Goal: Task Accomplishment & Management: Use online tool/utility

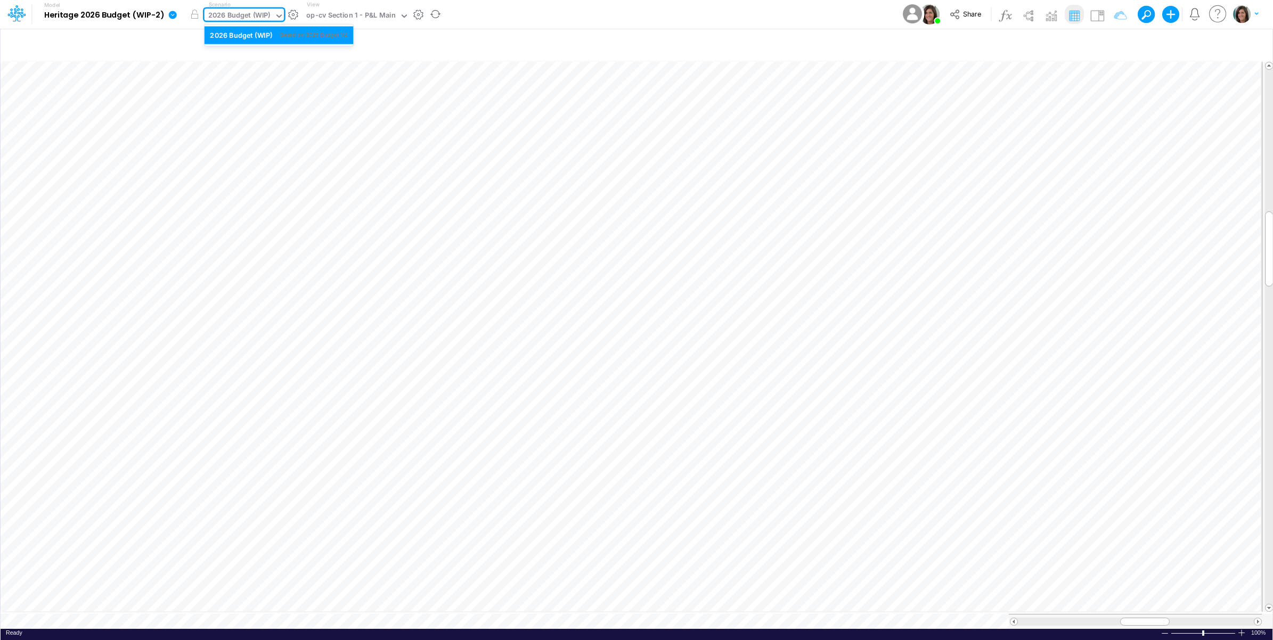
click at [247, 13] on div "2026 Budget (WIP)" at bounding box center [239, 16] width 62 height 12
click at [514, 9] on div "Model Heritage 2026 Budget (WIP-2) Edit model settings Duplicate Import QuickBo…" at bounding box center [636, 14] width 1145 height 29
click at [1097, 17] on img at bounding box center [1096, 15] width 17 height 17
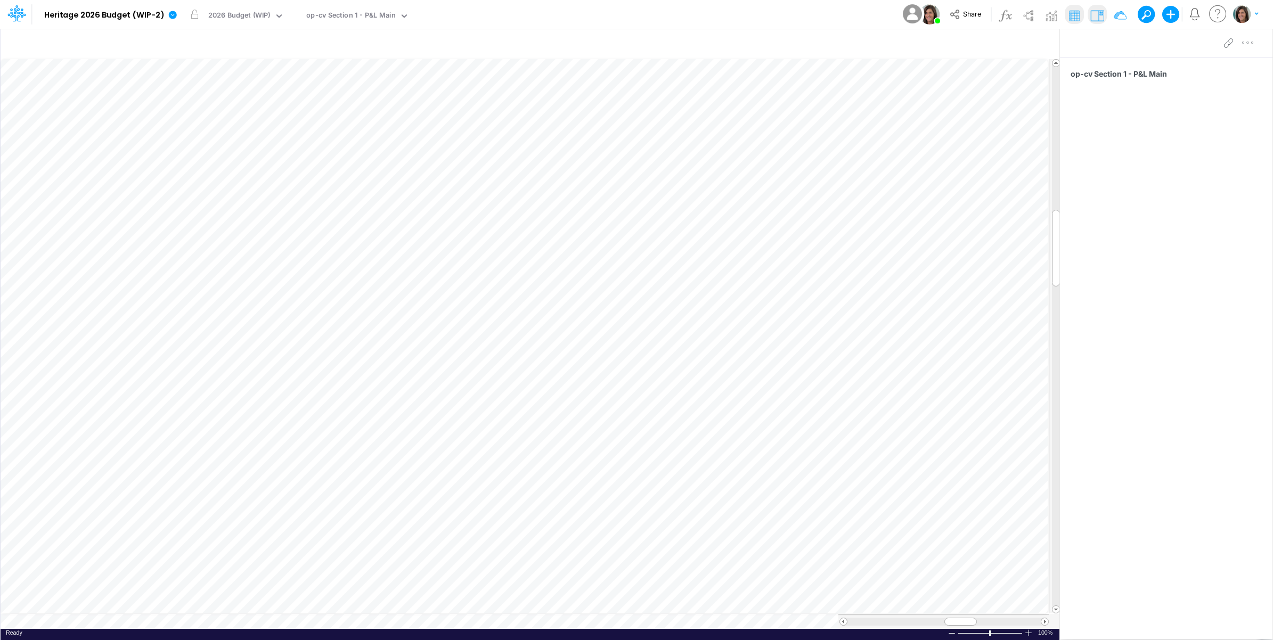
scroll to position [0, 1]
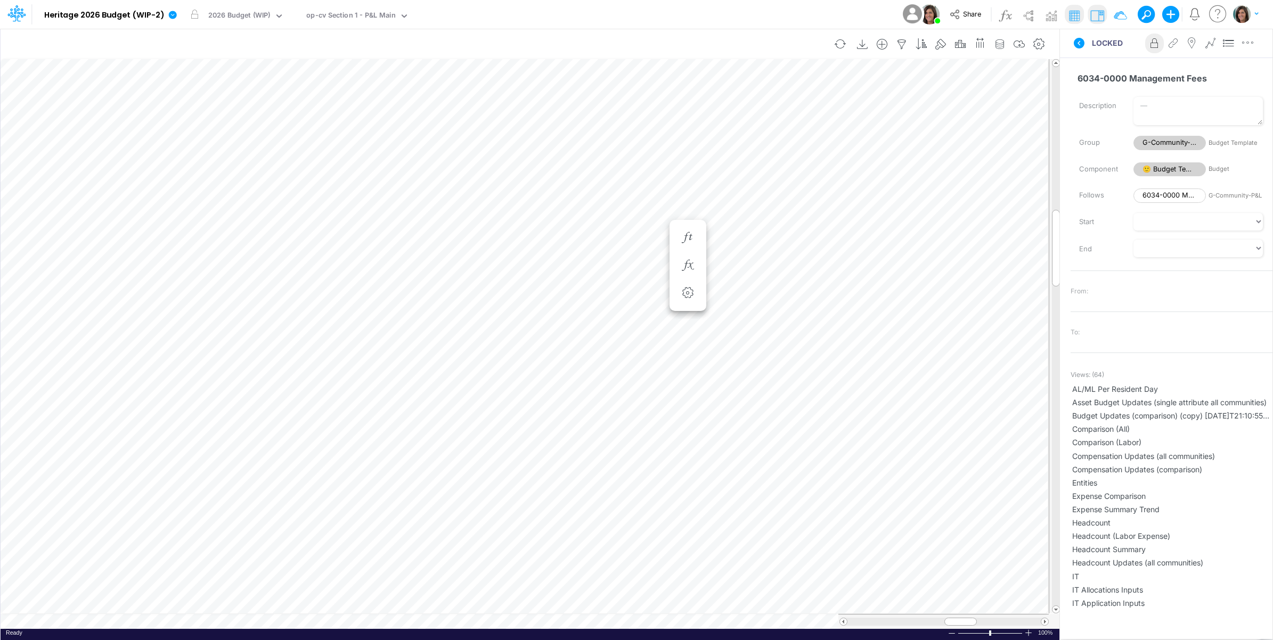
drag, startPoint x: 1077, startPoint y: 43, endPoint x: 1054, endPoint y: 57, distance: 27.0
click at [1077, 43] on icon at bounding box center [1078, 43] width 13 height 13
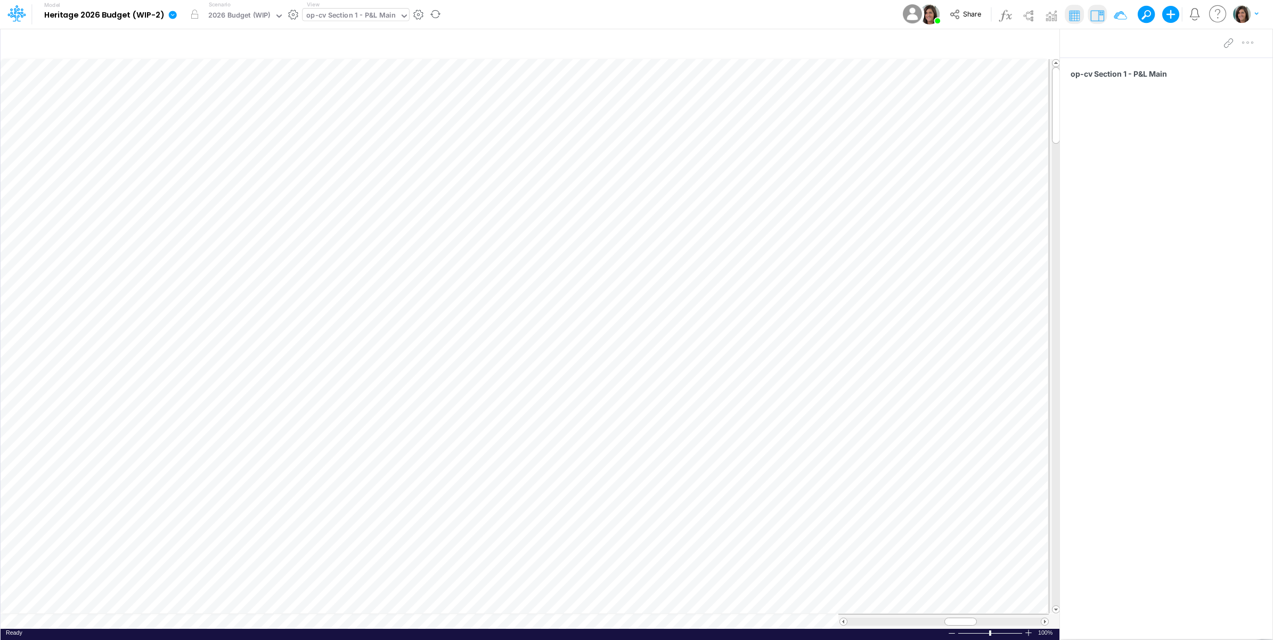
click at [339, 14] on div "op-cv Section 1 - P&L Main" at bounding box center [350, 16] width 89 height 12
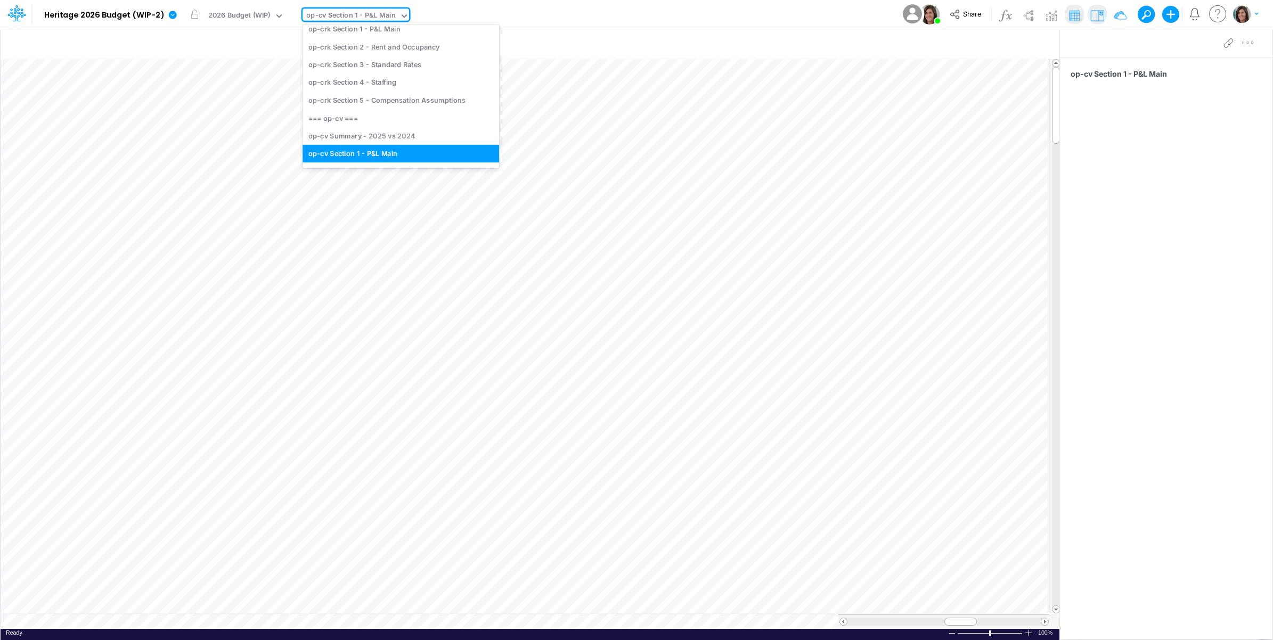
click at [595, 11] on div "Model Heritage 2026 Budget (WIP-2) Edit model settings Duplicate Import QuickBo…" at bounding box center [636, 14] width 1145 height 29
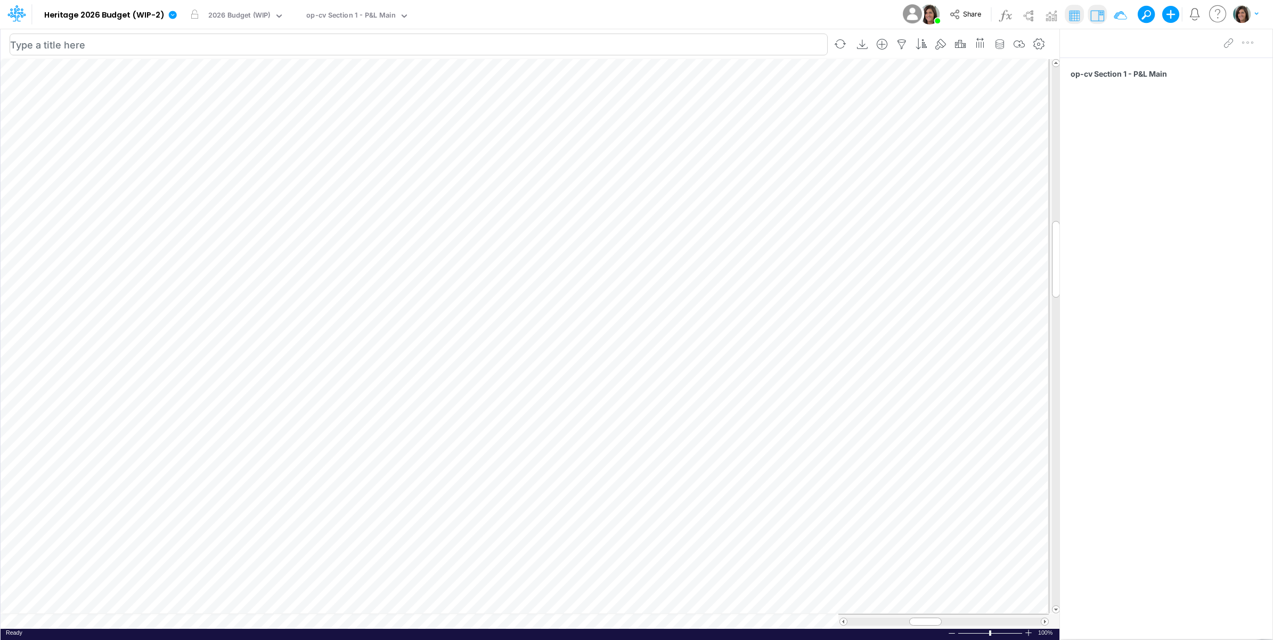
scroll to position [0, 1]
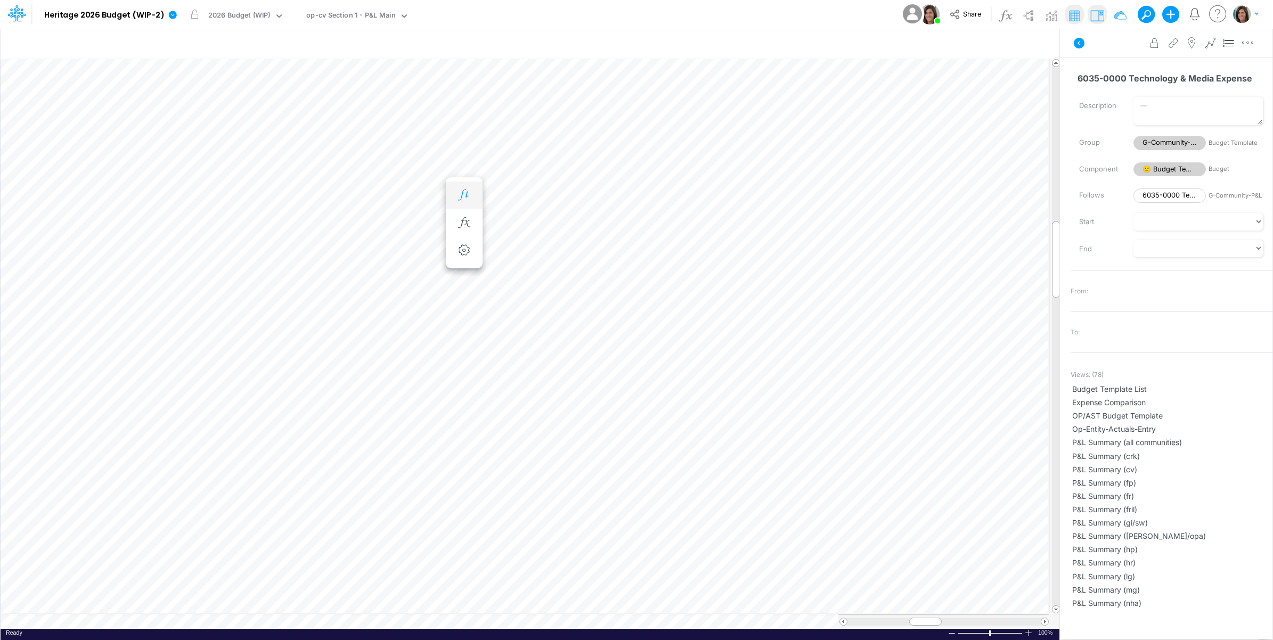
click at [470, 191] on icon "button" at bounding box center [464, 195] width 16 height 11
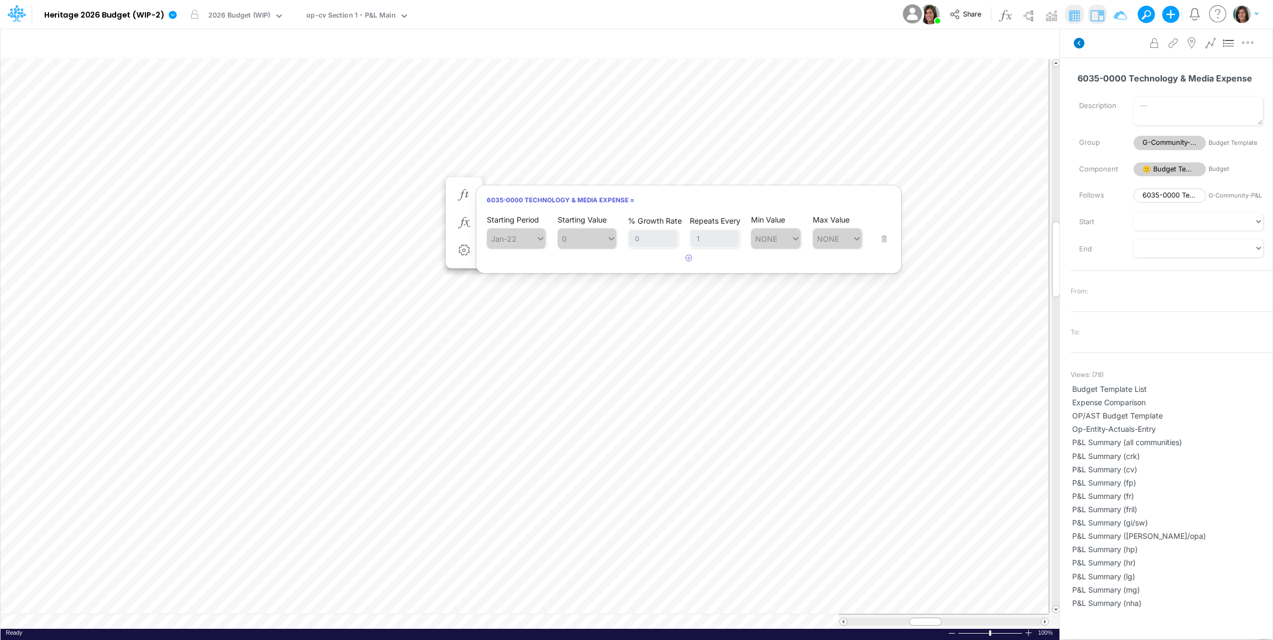
click at [1079, 45] on icon at bounding box center [1078, 43] width 11 height 11
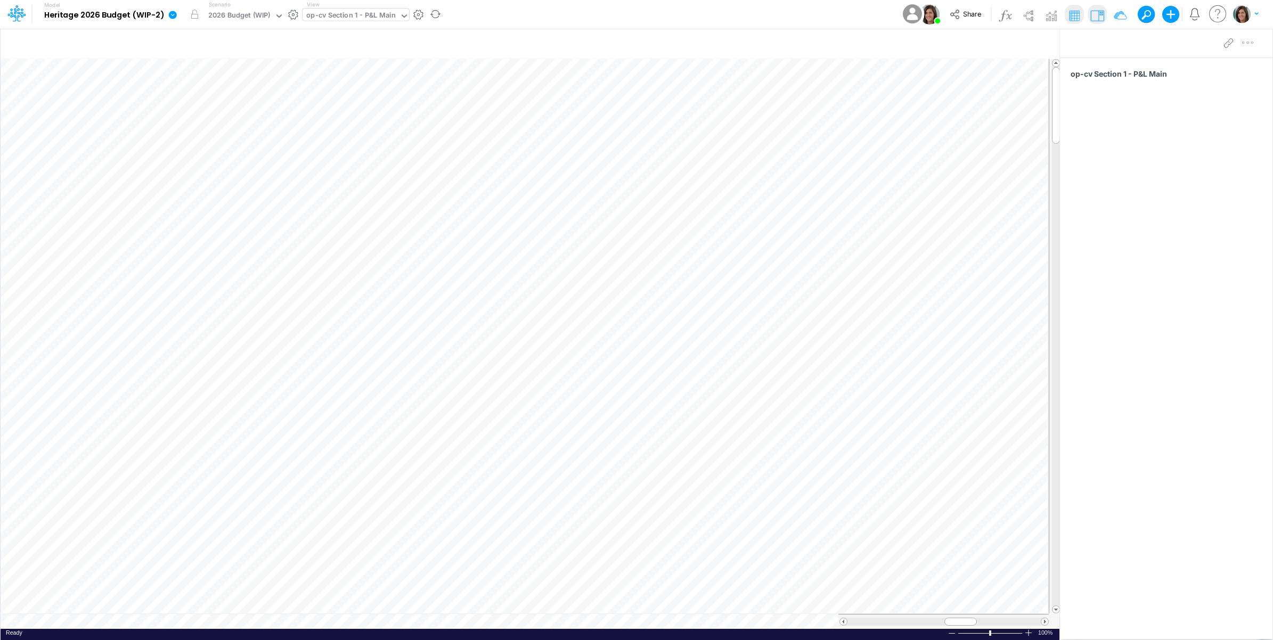
click at [356, 11] on div "op-cv Section 1 - P&L Main" at bounding box center [350, 16] width 89 height 12
type input "op-cv"
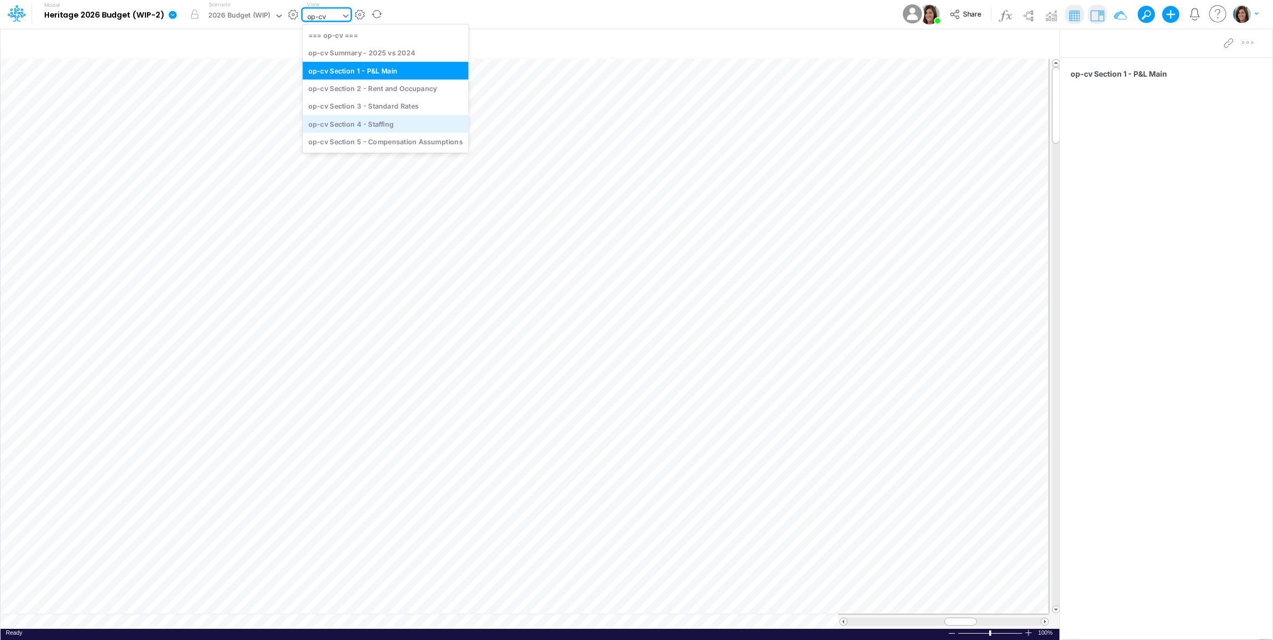
click at [389, 122] on div "op-cv Section 4 - Staffing" at bounding box center [385, 124] width 166 height 18
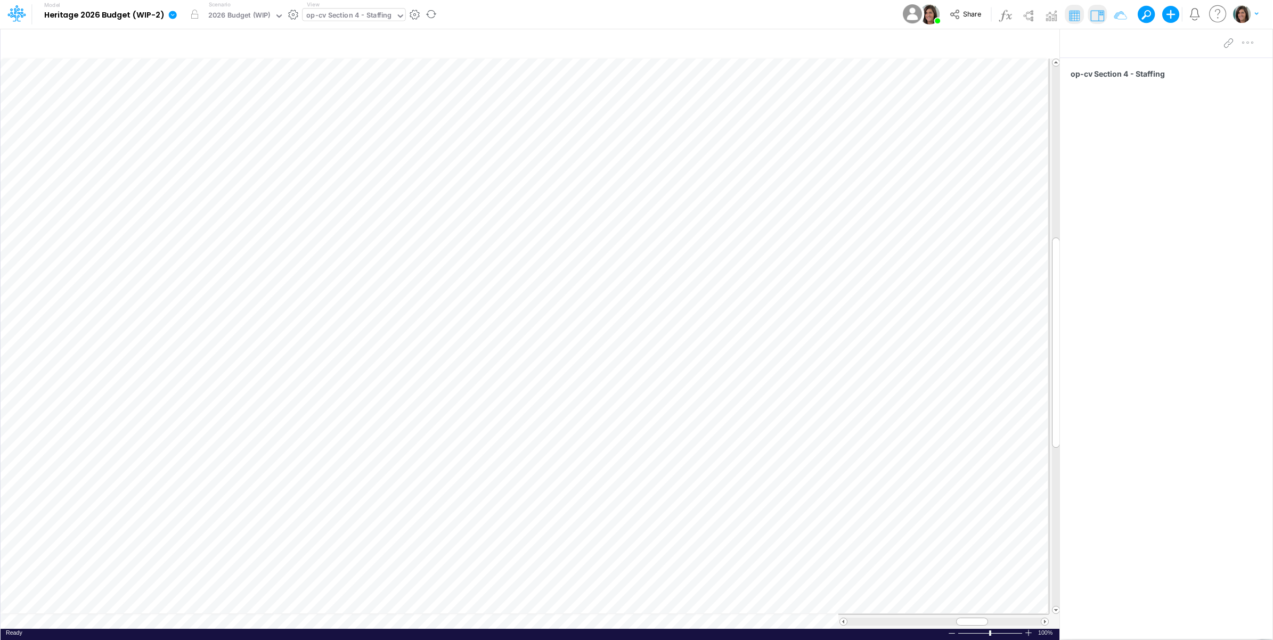
scroll to position [0, 1]
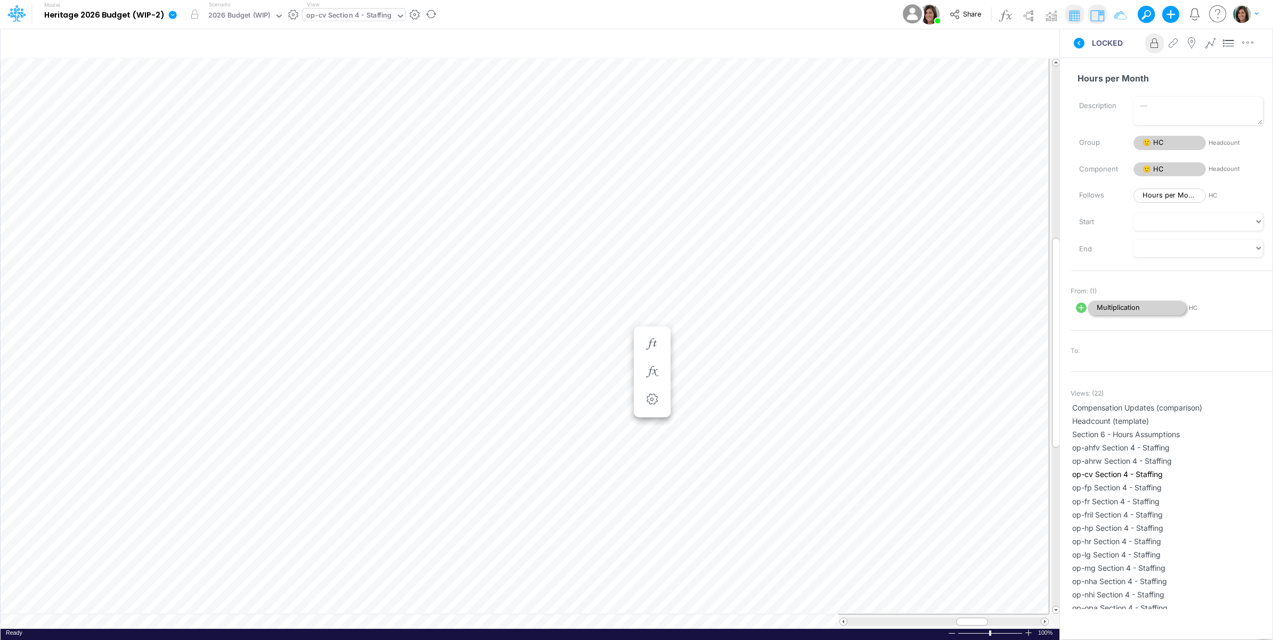
scroll to position [0, 1]
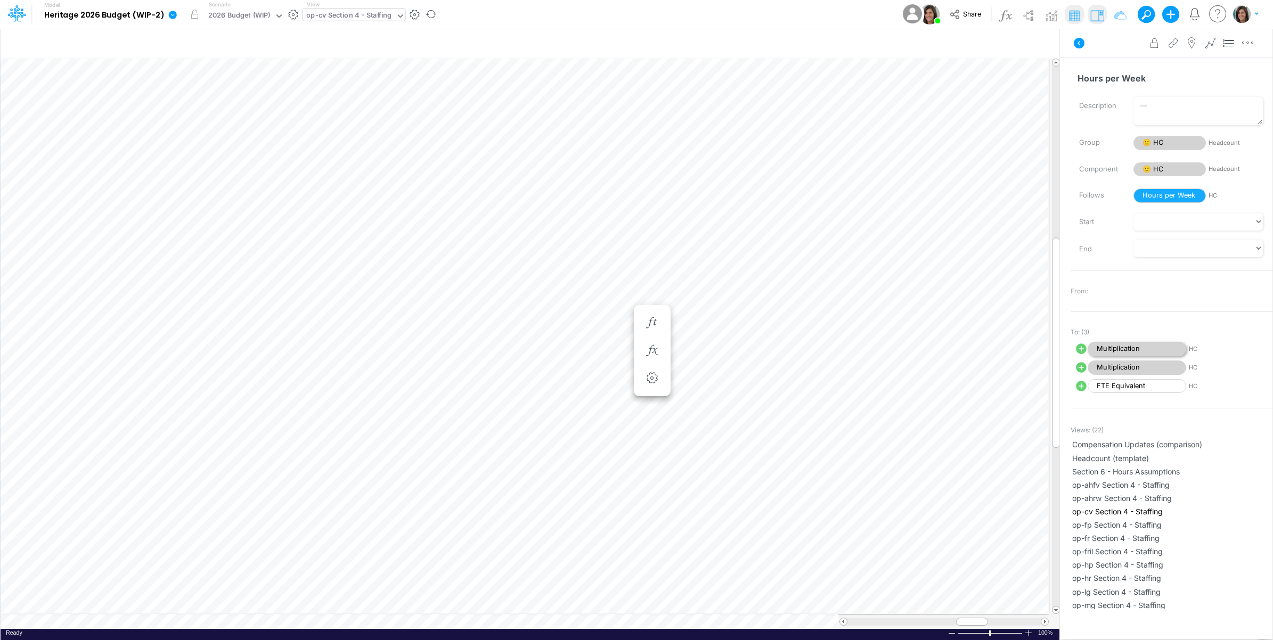
click at [1129, 352] on span "Multiplication" at bounding box center [1136, 349] width 99 height 14
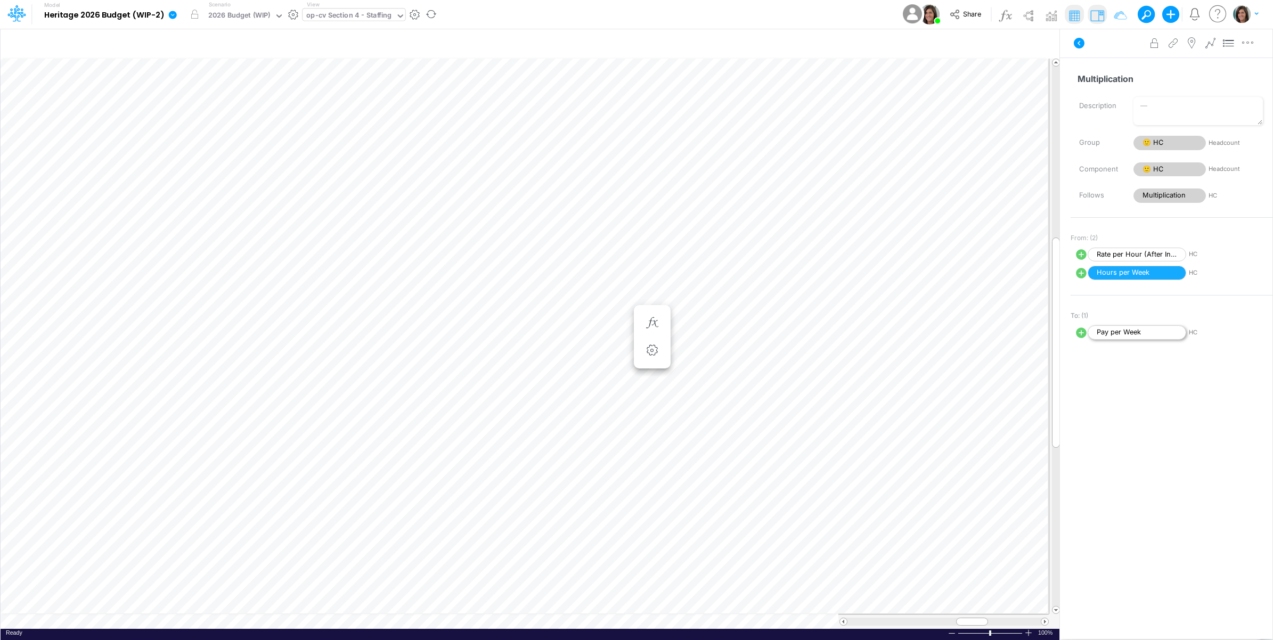
click at [1120, 335] on span "Pay per Week" at bounding box center [1136, 332] width 99 height 14
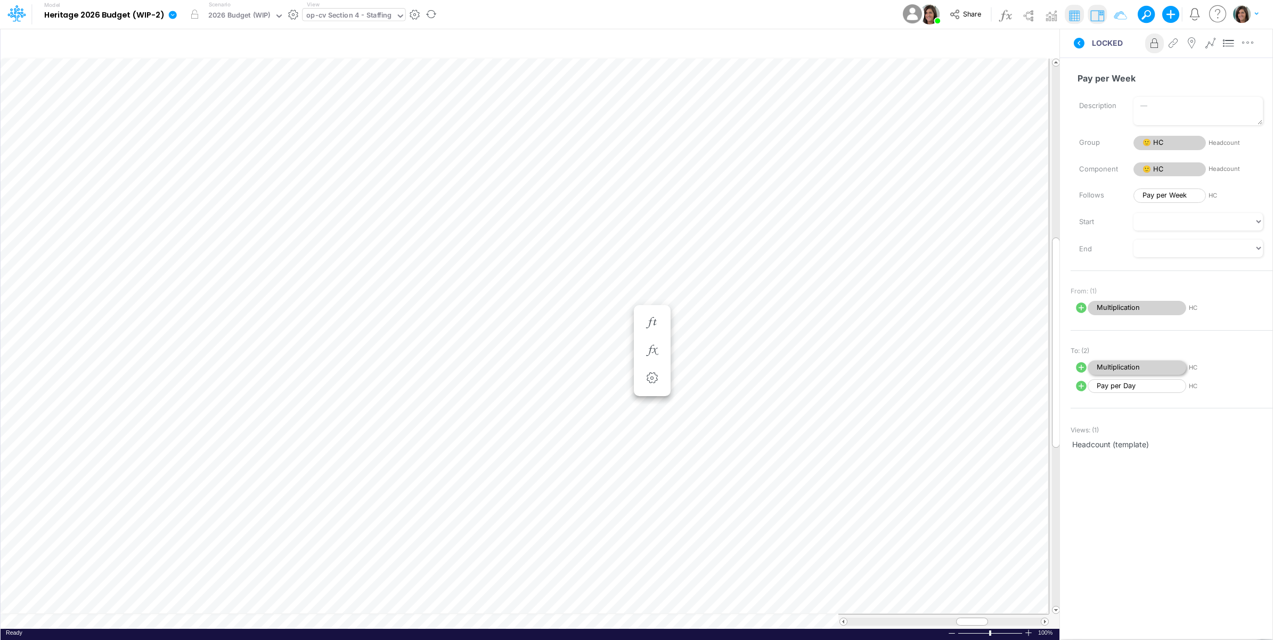
click at [1109, 368] on span "Multiplication" at bounding box center [1136, 367] width 99 height 14
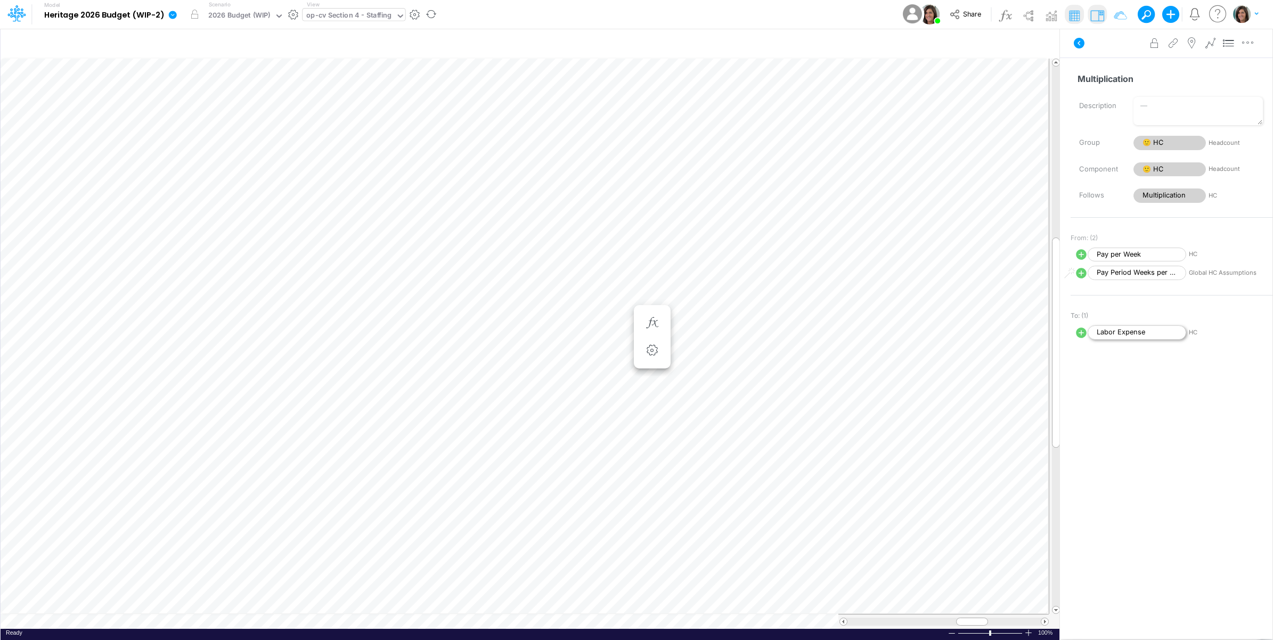
click at [1116, 337] on span "Labor Expense" at bounding box center [1136, 332] width 99 height 14
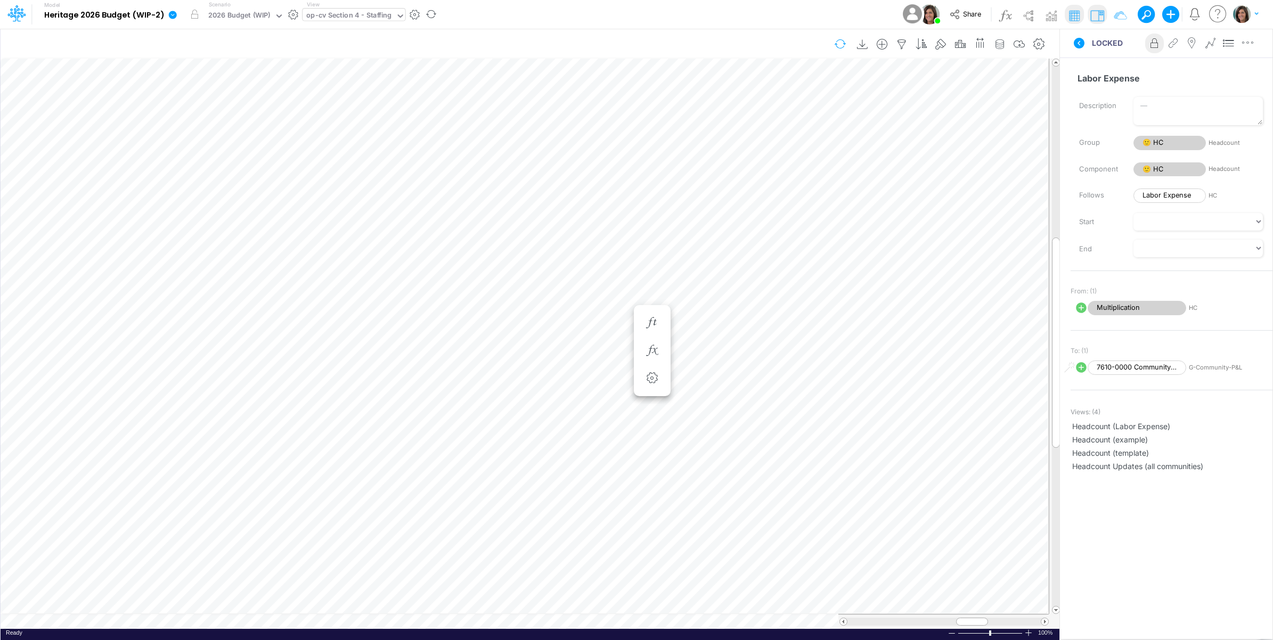
drag, startPoint x: 1078, startPoint y: 44, endPoint x: 839, endPoint y: 49, distance: 239.7
click at [1079, 45] on icon at bounding box center [1078, 43] width 11 height 11
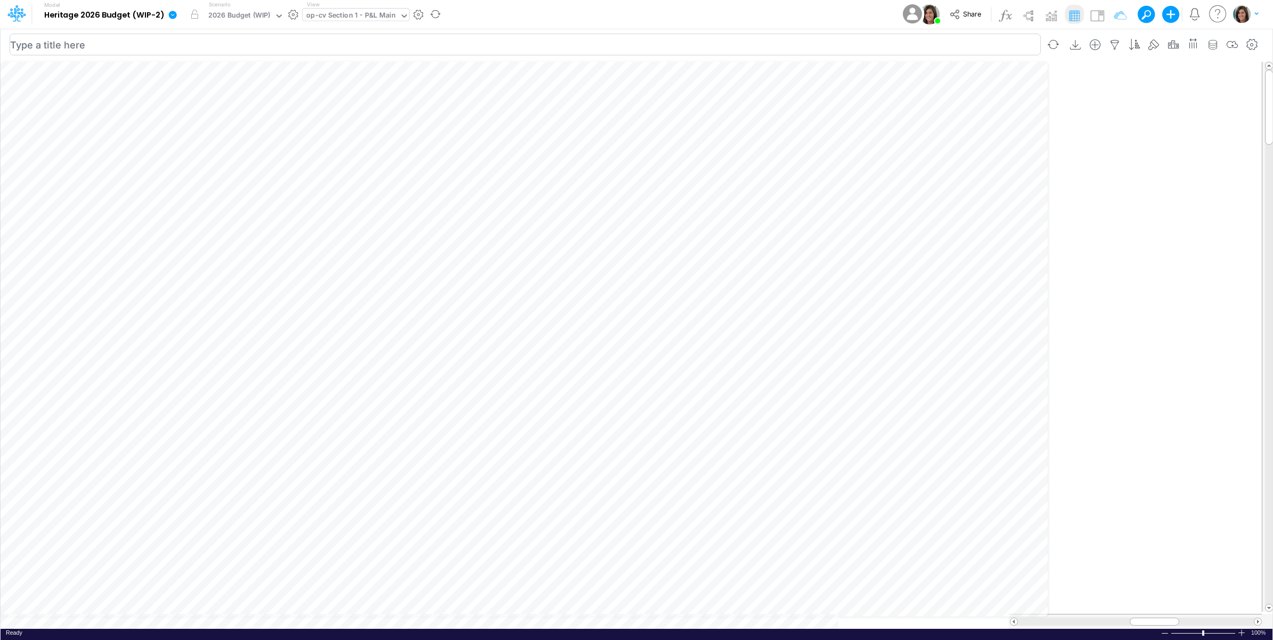
scroll to position [0, 1]
click at [350, 17] on div "op-cv Section 1 - P&L Main" at bounding box center [350, 16] width 89 height 12
type input "tri"
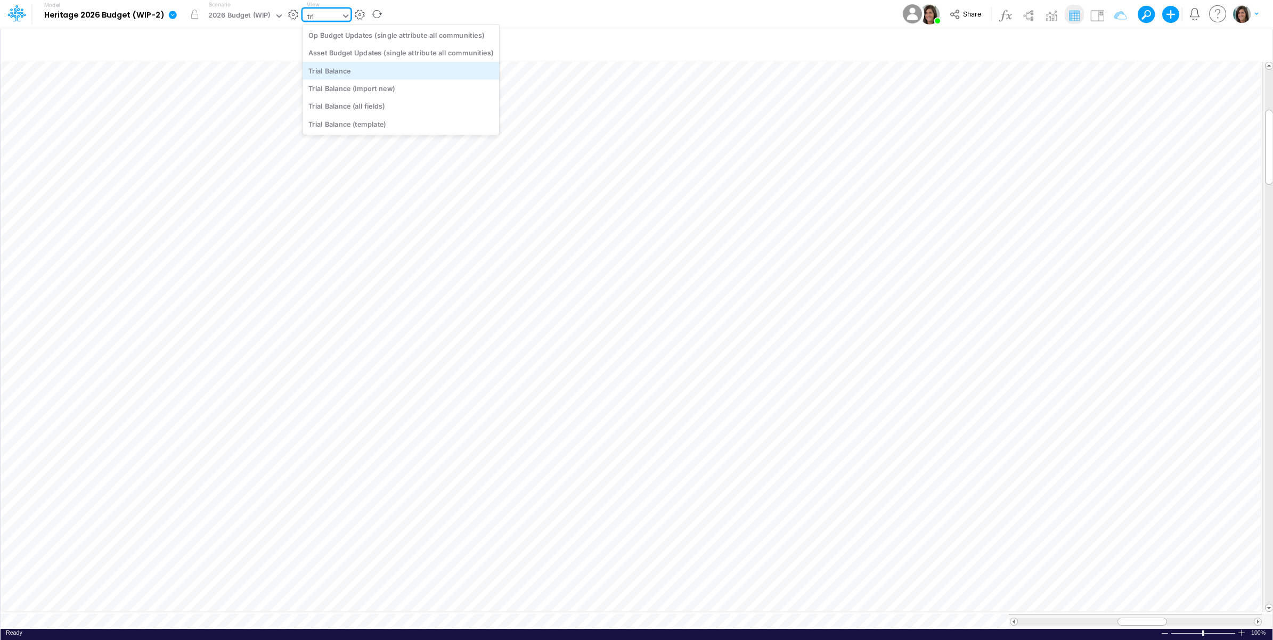
click at [389, 76] on div "Trial Balance" at bounding box center [400, 71] width 196 height 18
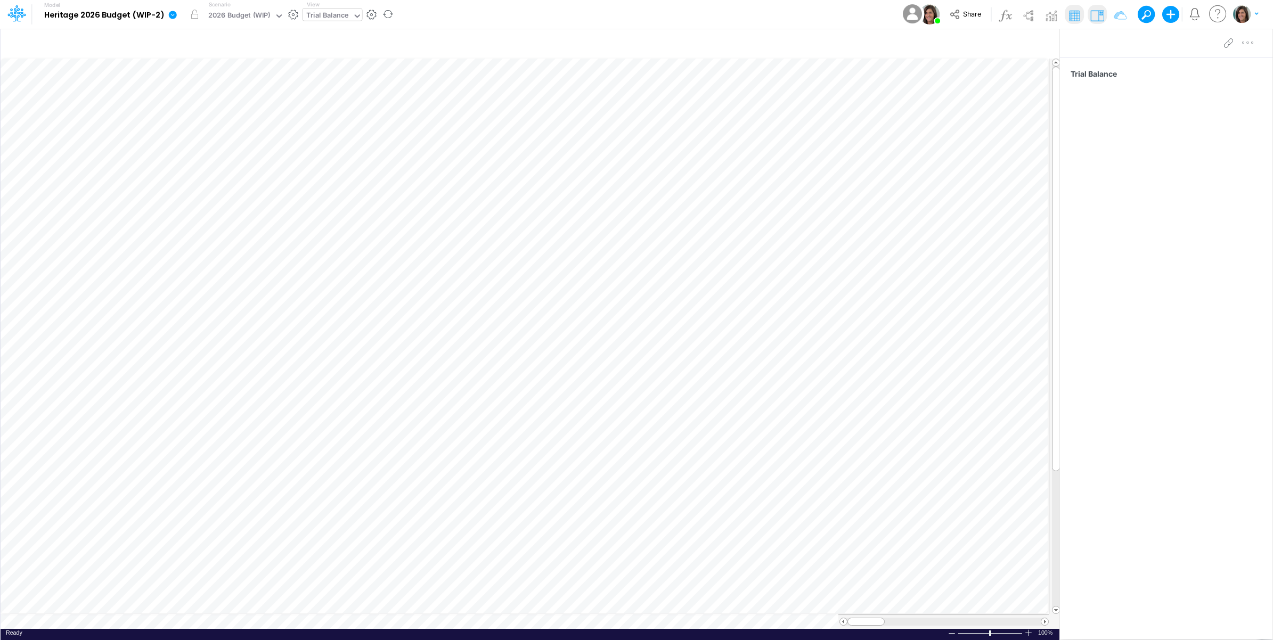
click at [528, 19] on div "Model Heritage 2026 Budget (WIP-2) Edit model settings Duplicate Import QuickBo…" at bounding box center [636, 14] width 1145 height 29
click at [903, 46] on icon "button" at bounding box center [901, 44] width 16 height 11
click at [671, 152] on div "Account ID" at bounding box center [658, 147] width 101 height 18
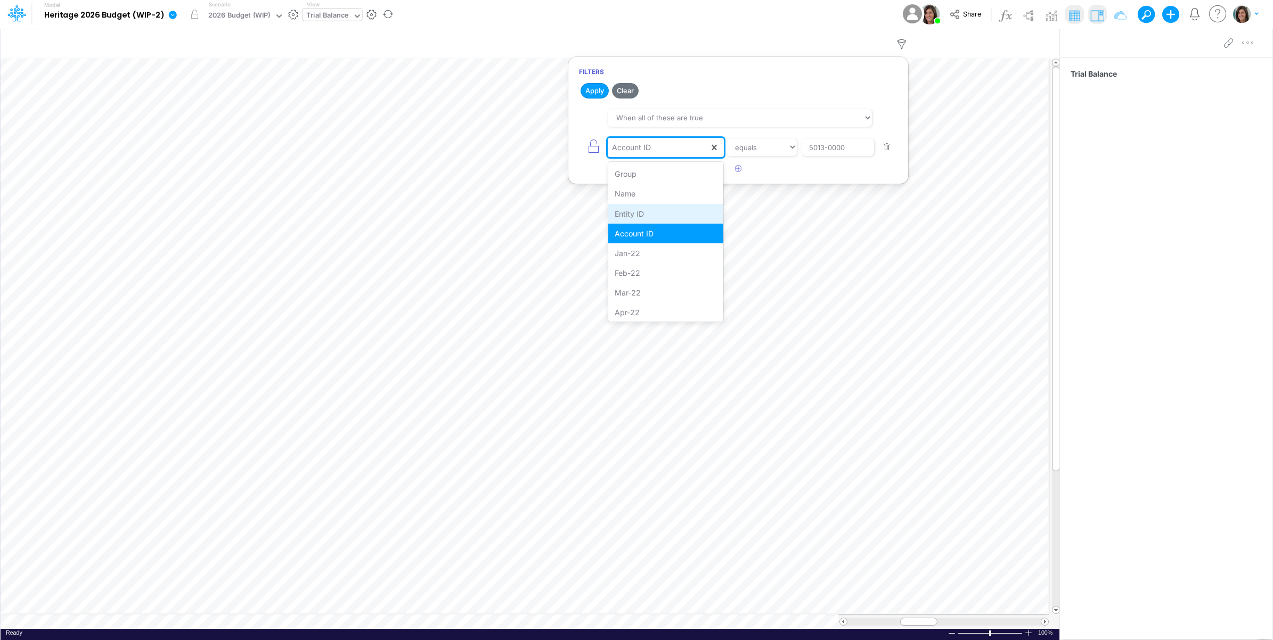
click at [658, 217] on div "Entity ID" at bounding box center [666, 214] width 116 height 20
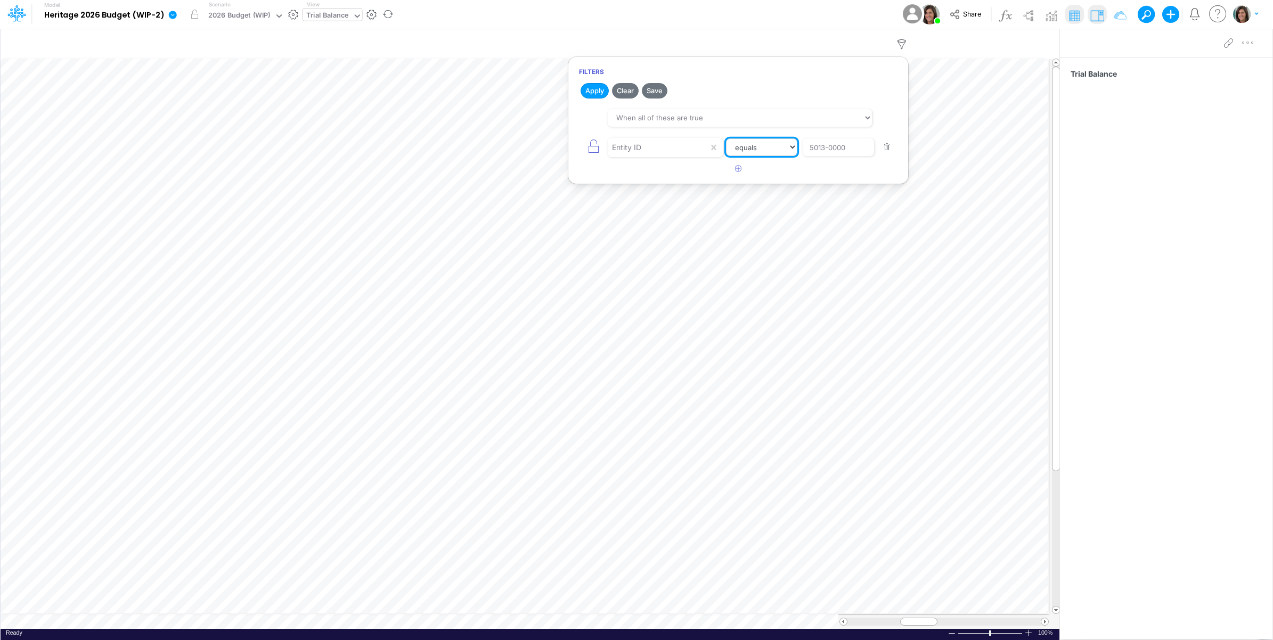
click at [756, 145] on select "equals not equal starts with ends with contains" at bounding box center [761, 147] width 71 height 18
click at [847, 152] on input "5013-0000" at bounding box center [838, 147] width 72 height 18
click at [847, 153] on input "5013-0000" at bounding box center [838, 147] width 72 height 18
type input "op-cv"
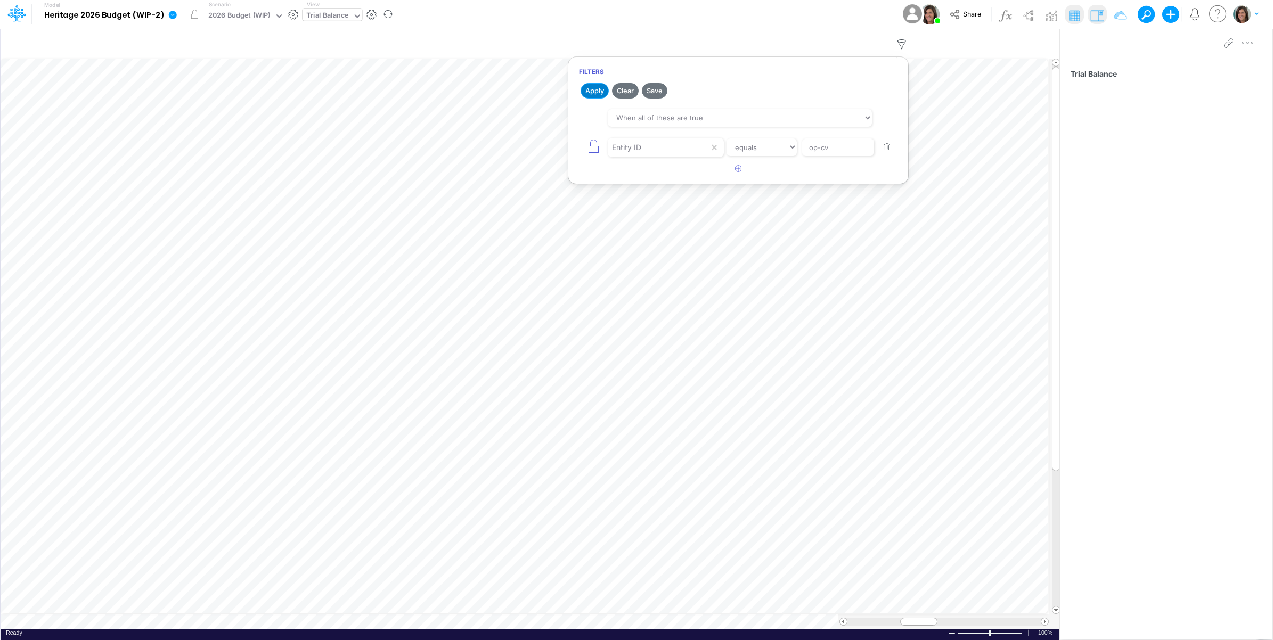
click at [589, 96] on button "Apply" at bounding box center [594, 90] width 28 height 15
click at [687, 20] on div "Model Heritage 2026 Budget (WIP-2) Edit model settings Duplicate Import QuickBo…" at bounding box center [636, 14] width 1145 height 29
click at [249, 16] on div "2026 Budget (WIP)" at bounding box center [239, 16] width 62 height 12
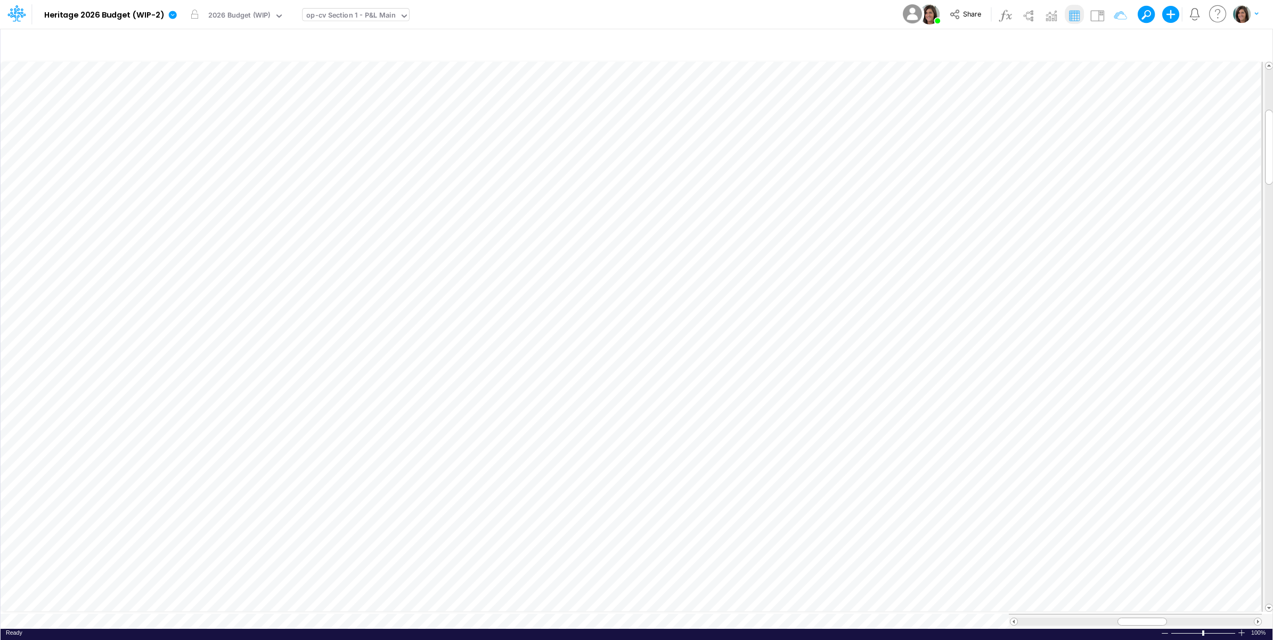
scroll to position [0, 1]
click at [470, 228] on icon "button" at bounding box center [464, 227] width 16 height 11
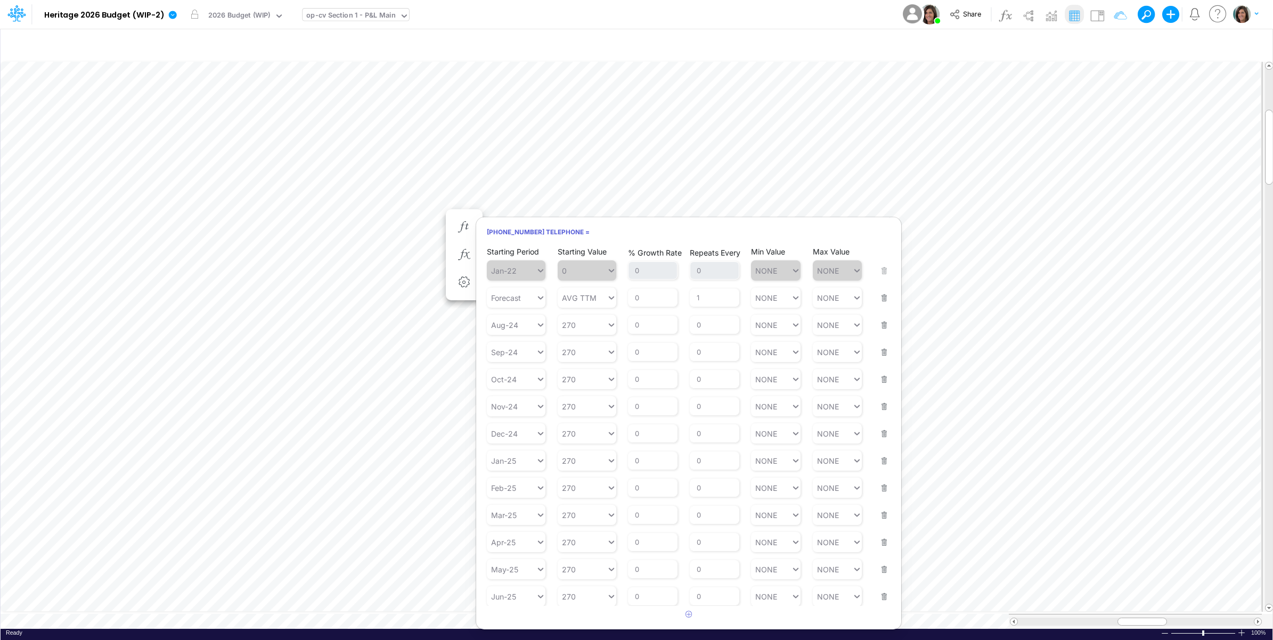
click at [594, 14] on div "Model Heritage 2026 Budget (WIP-2) Edit model settings Duplicate Import QuickBo…" at bounding box center [636, 14] width 1145 height 29
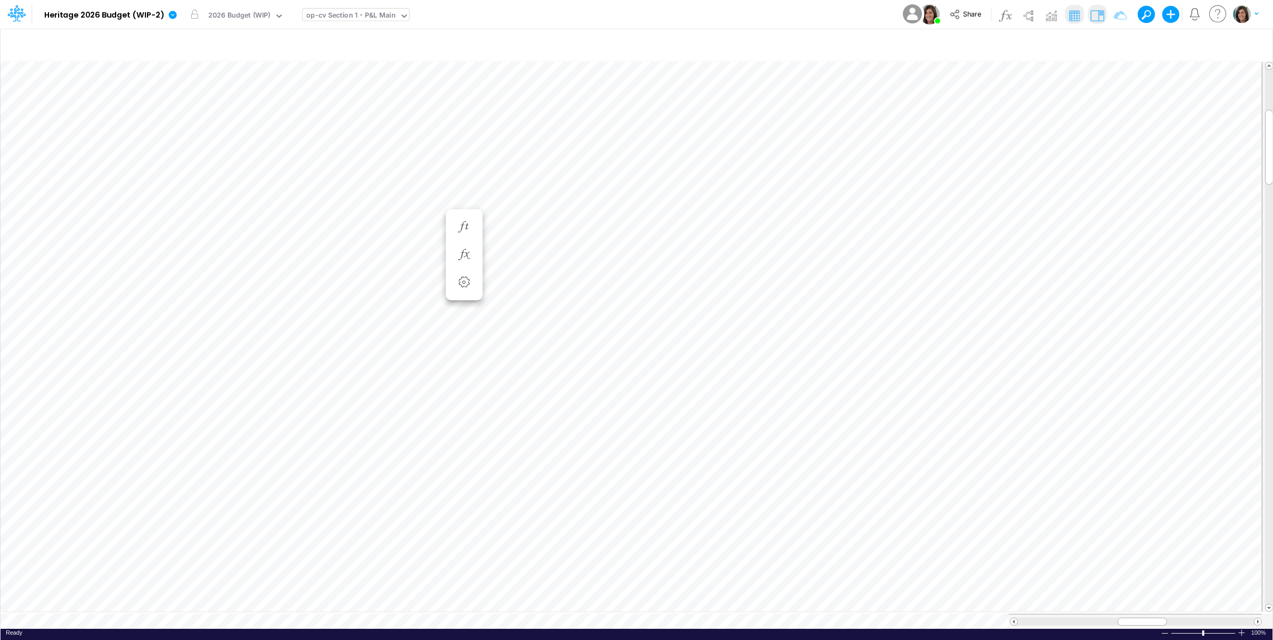
click at [1098, 14] on img at bounding box center [1096, 15] width 17 height 17
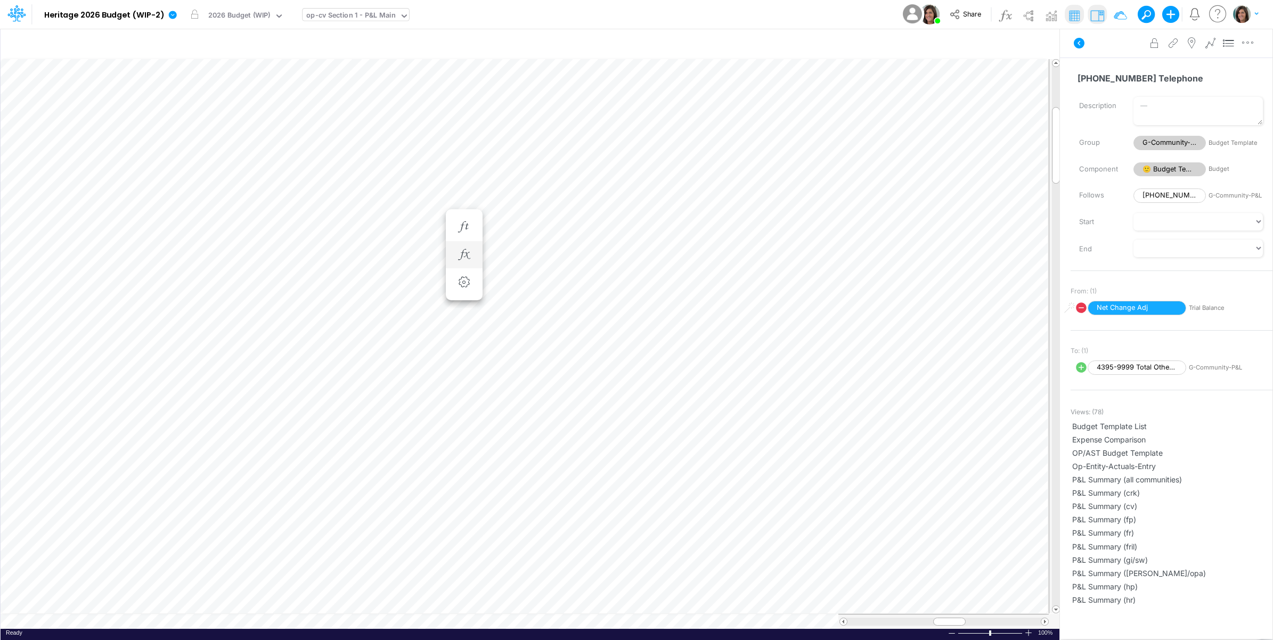
scroll to position [0, 1]
click at [405, 224] on icon "button" at bounding box center [408, 227] width 16 height 11
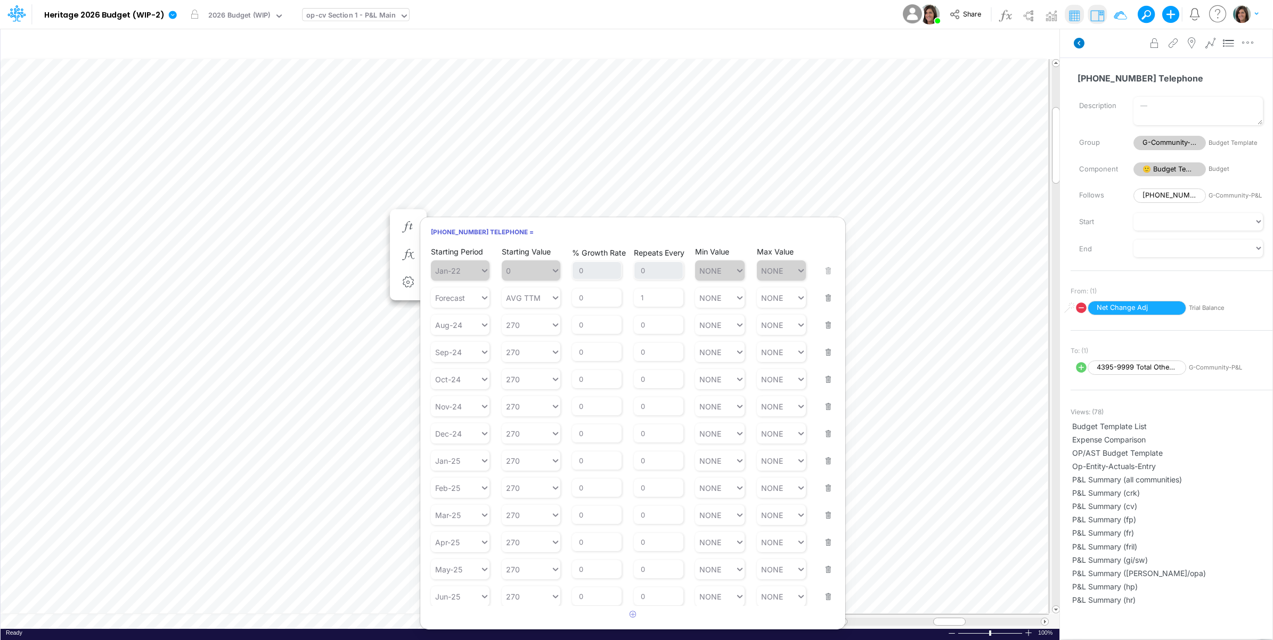
click at [1079, 46] on icon at bounding box center [1078, 43] width 11 height 11
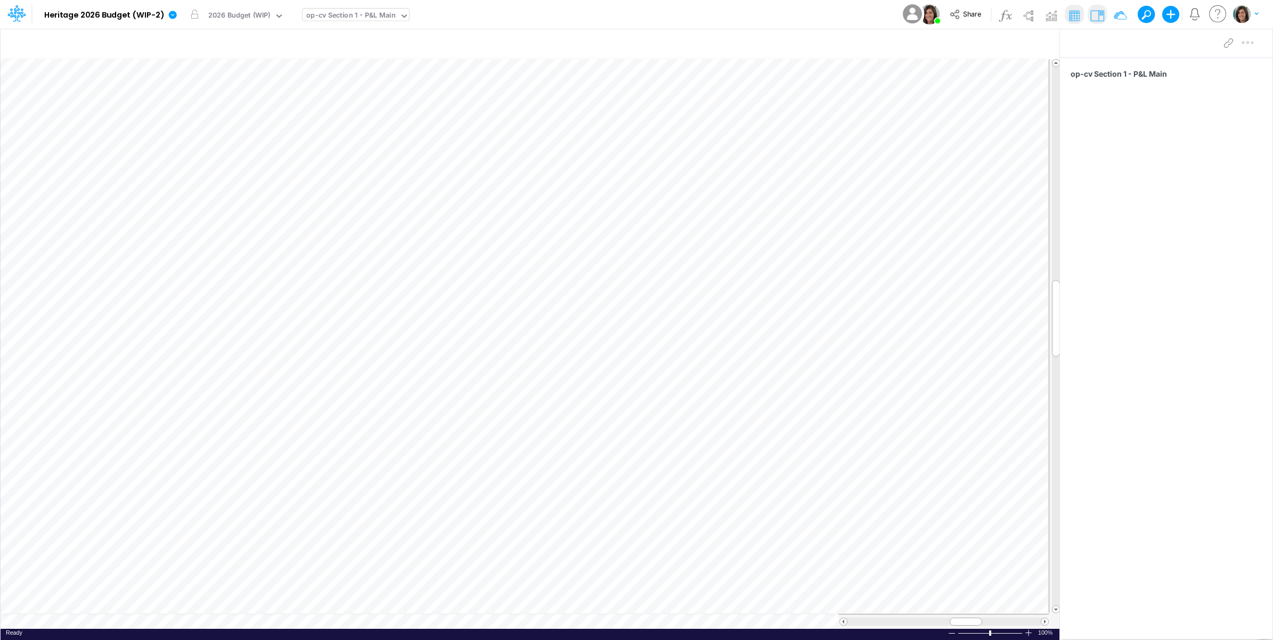
scroll to position [0, 1]
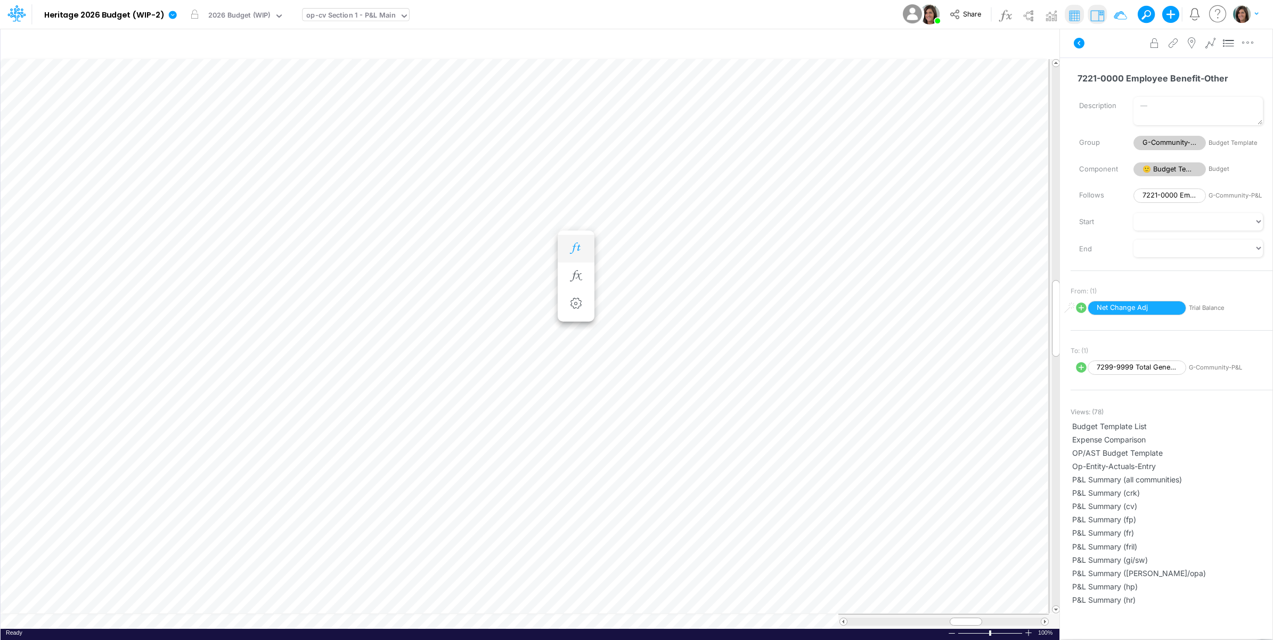
click at [584, 242] on button "button" at bounding box center [576, 248] width 20 height 21
click at [466, 247] on icon "button" at bounding box center [464, 248] width 16 height 11
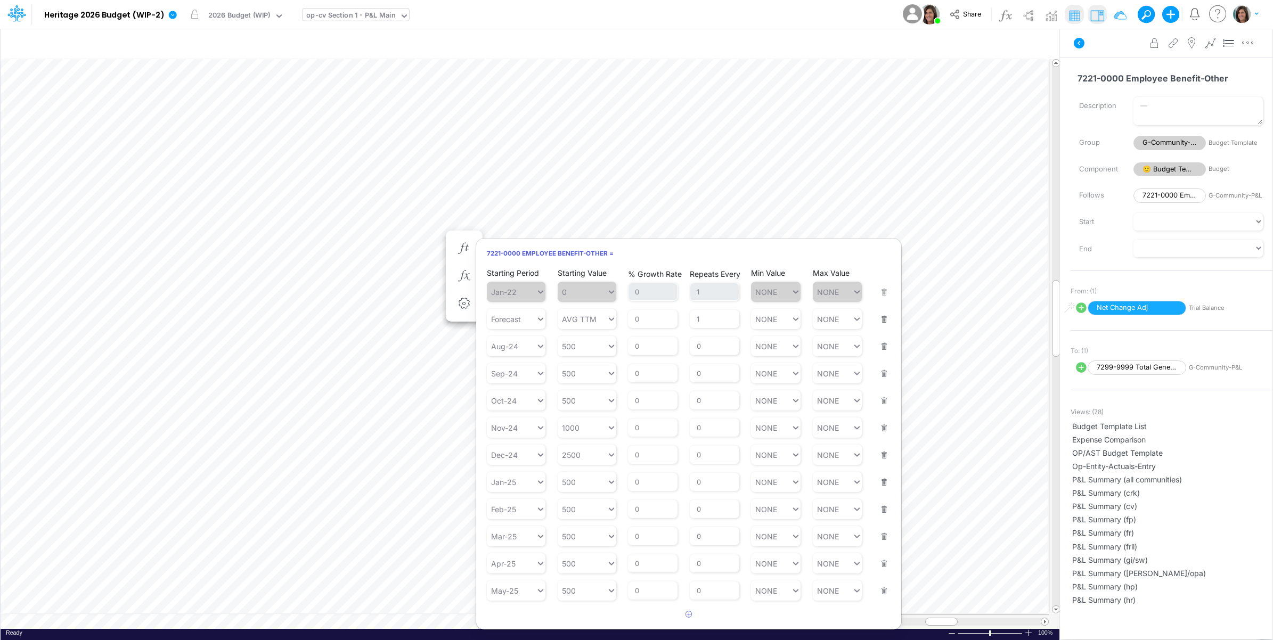
click at [1119, 51] on div "Advanced settings Delete" at bounding box center [1166, 43] width 212 height 30
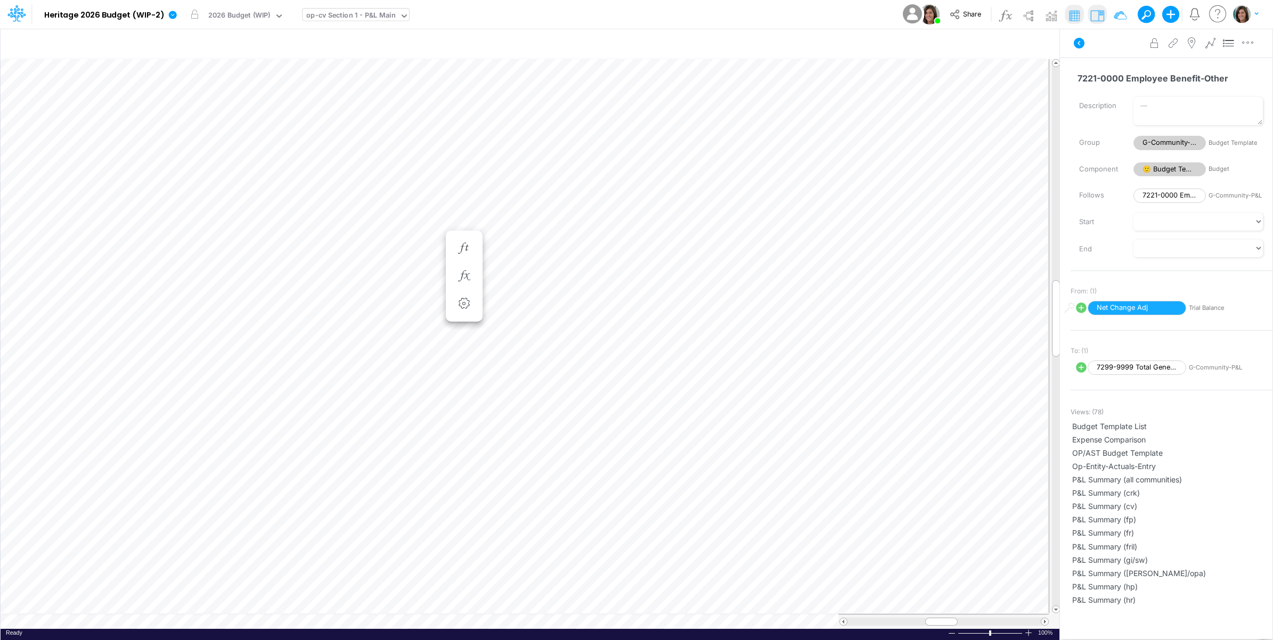
click at [1080, 44] on icon at bounding box center [1078, 43] width 11 height 11
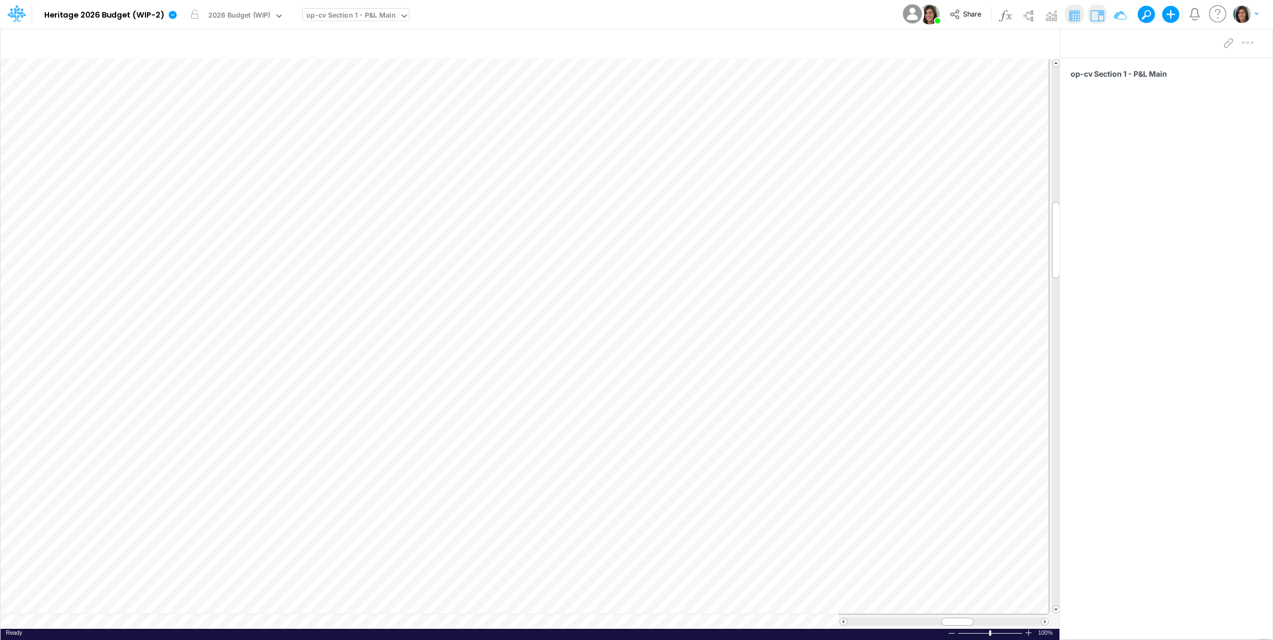
scroll to position [0, 1]
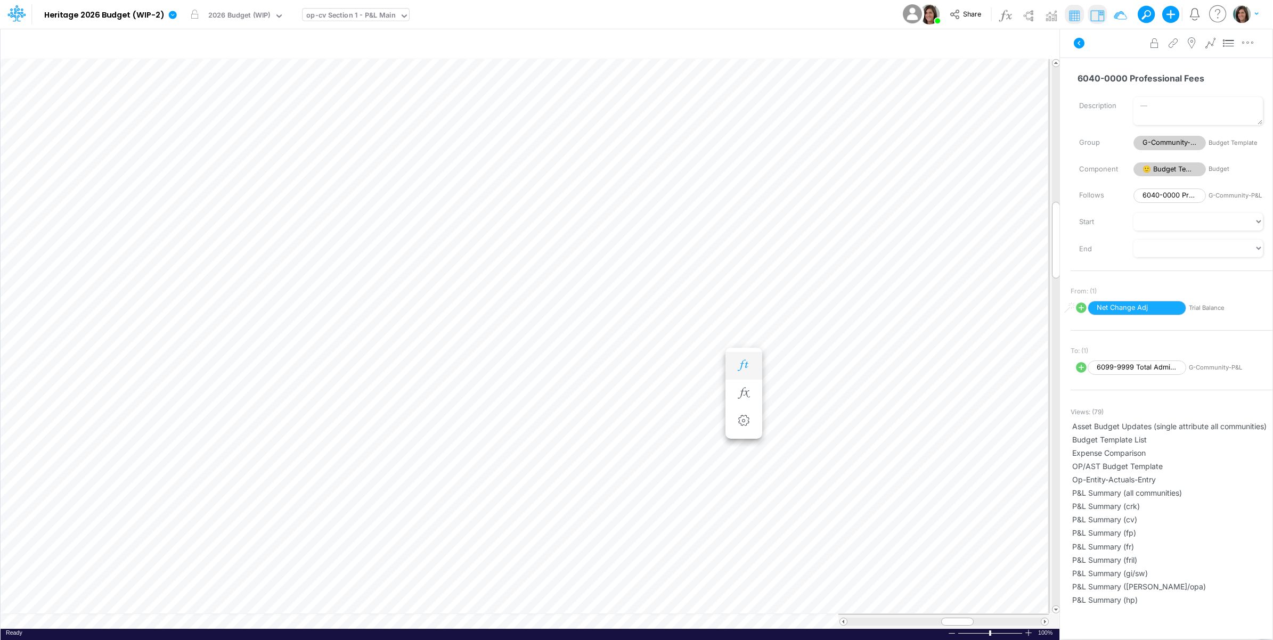
click at [746, 364] on icon "button" at bounding box center [743, 365] width 16 height 11
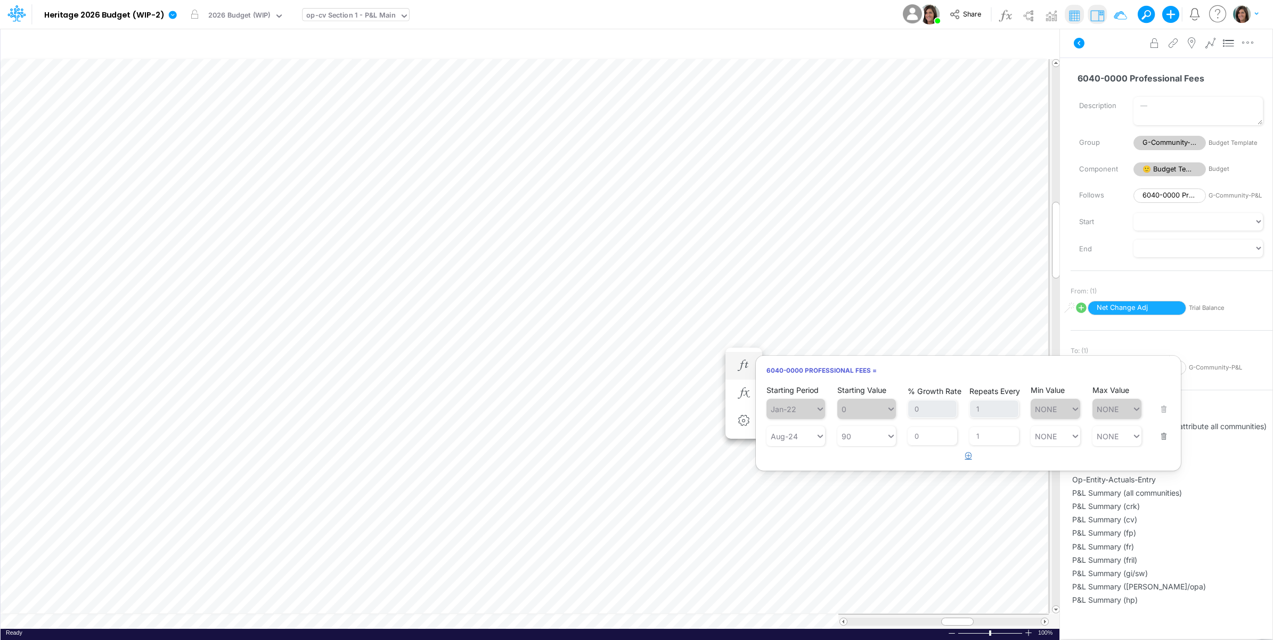
click at [965, 459] on icon "button" at bounding box center [968, 455] width 7 height 7
click at [959, 486] on button "button" at bounding box center [968, 483] width 21 height 18
click at [1162, 496] on button "button" at bounding box center [1160, 484] width 14 height 29
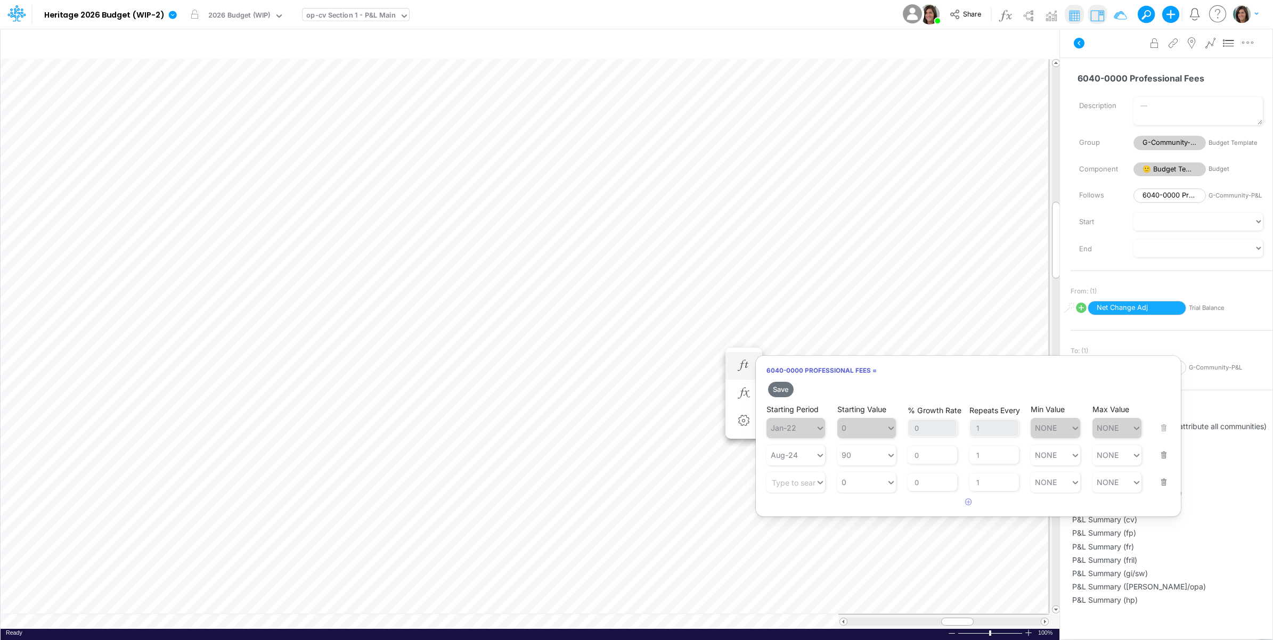
click at [1164, 487] on button "button" at bounding box center [1160, 475] width 14 height 29
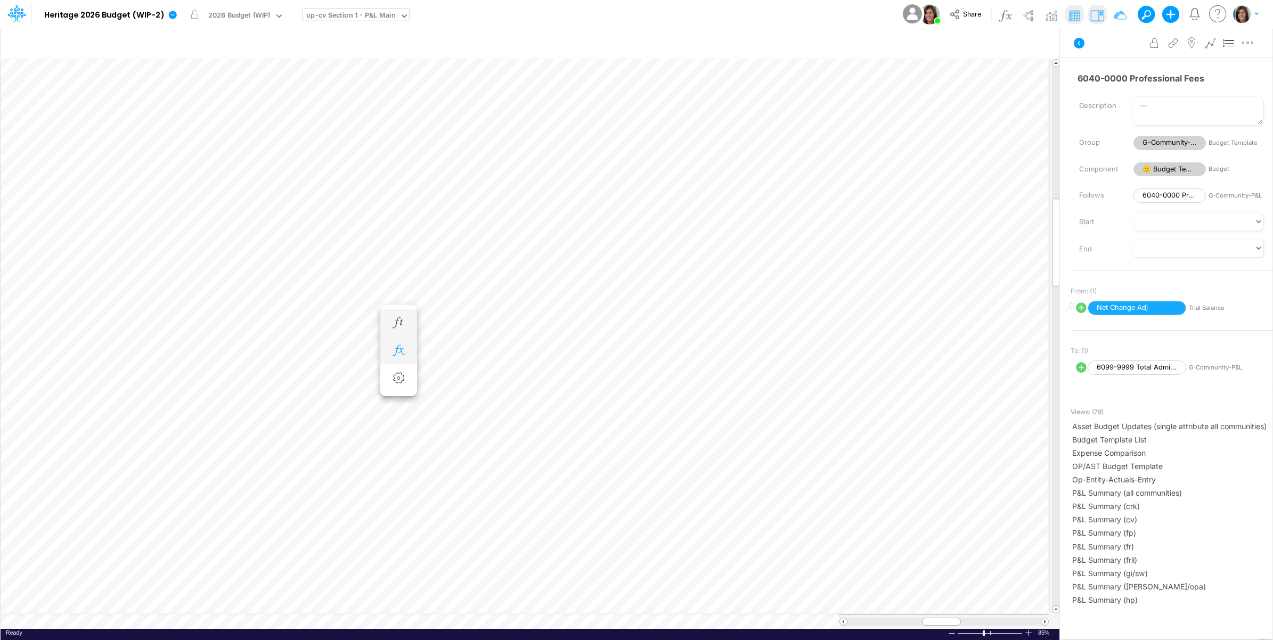
scroll to position [0, 1]
click at [926, 318] on icon "button" at bounding box center [925, 322] width 16 height 11
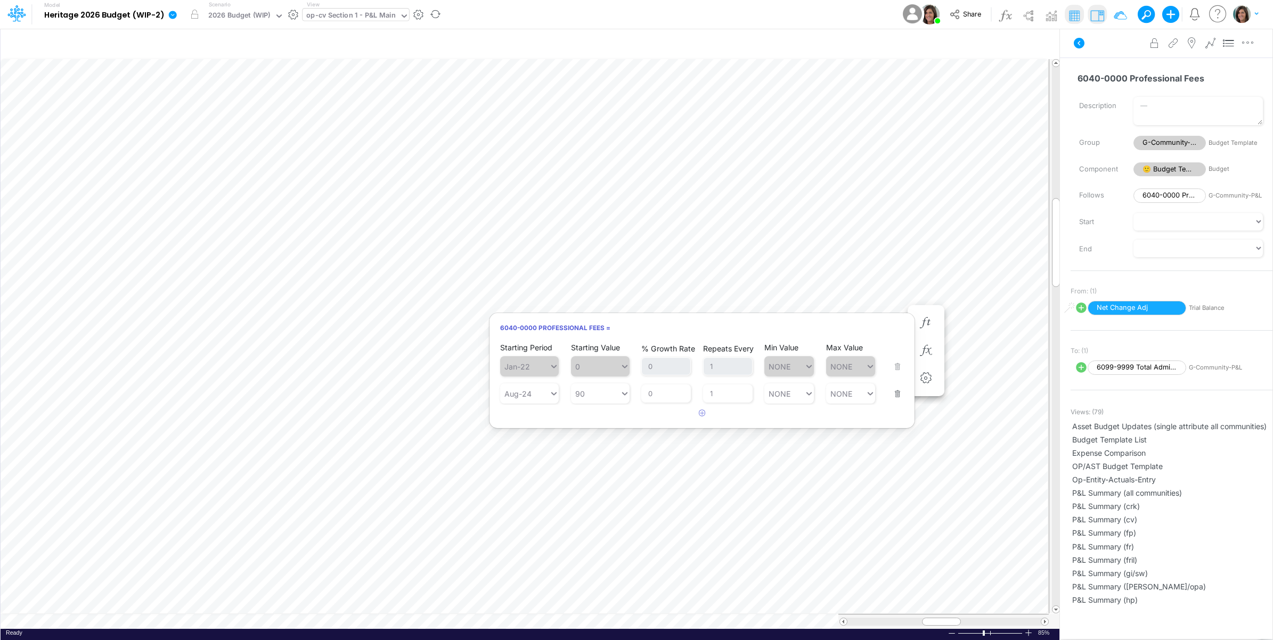
click at [290, 11] on button "button" at bounding box center [293, 14] width 11 height 11
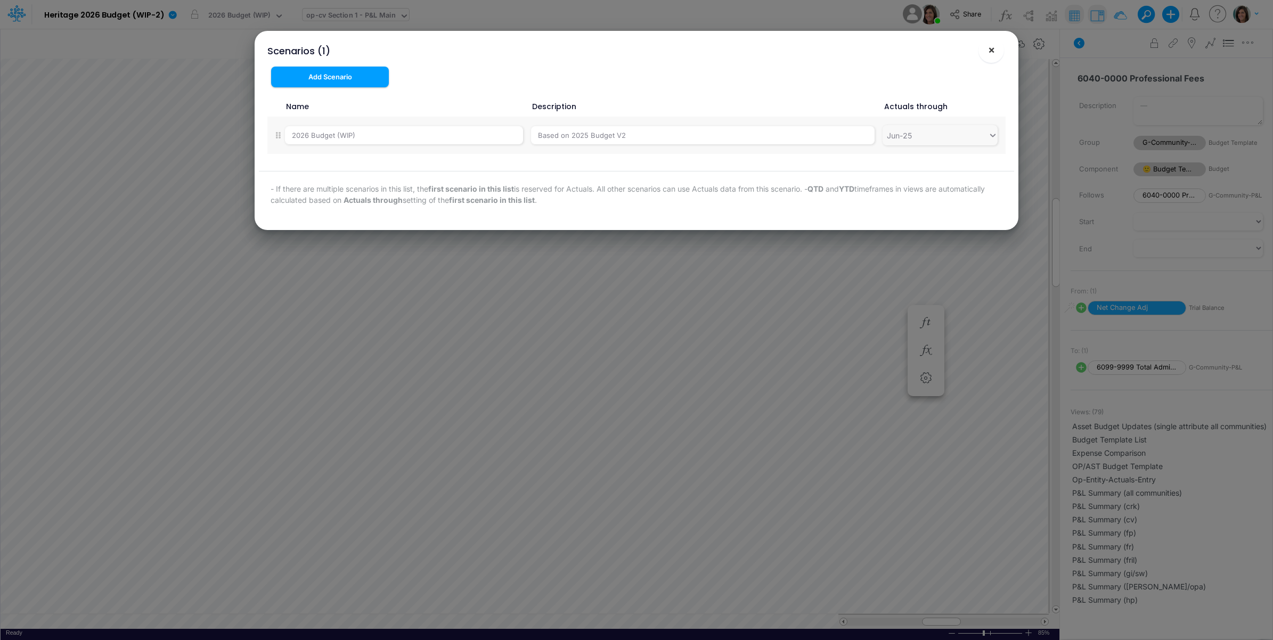
click at [995, 51] on button "×" at bounding box center [991, 50] width 26 height 26
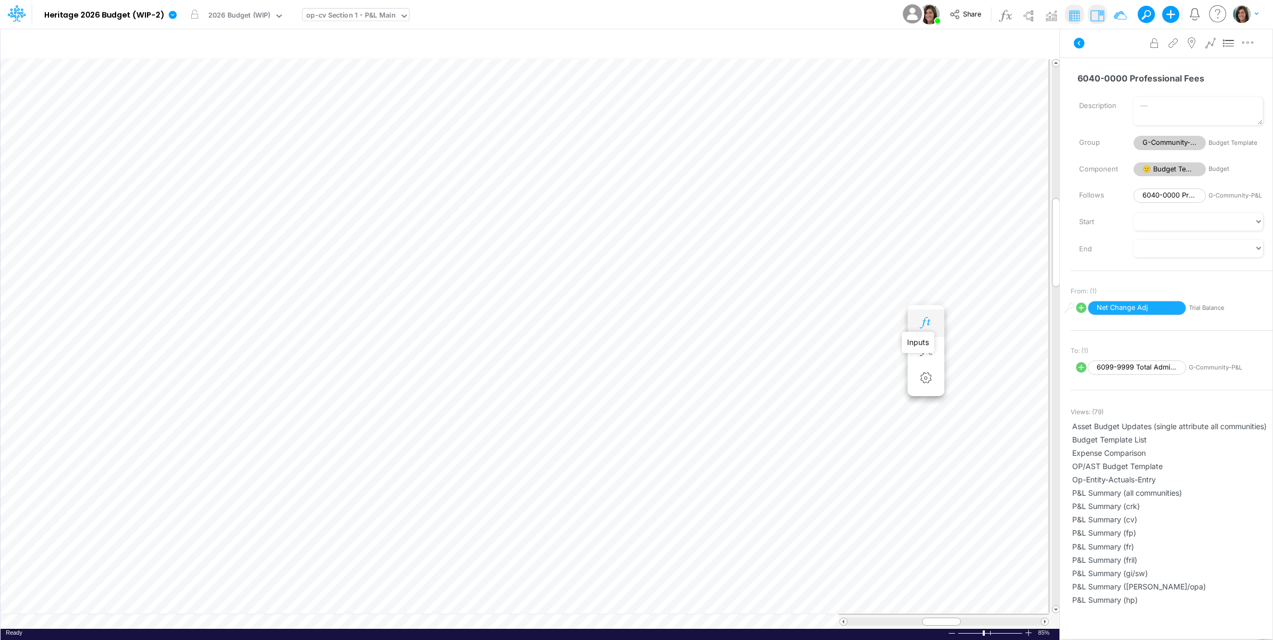
click at [923, 319] on icon "button" at bounding box center [925, 322] width 16 height 11
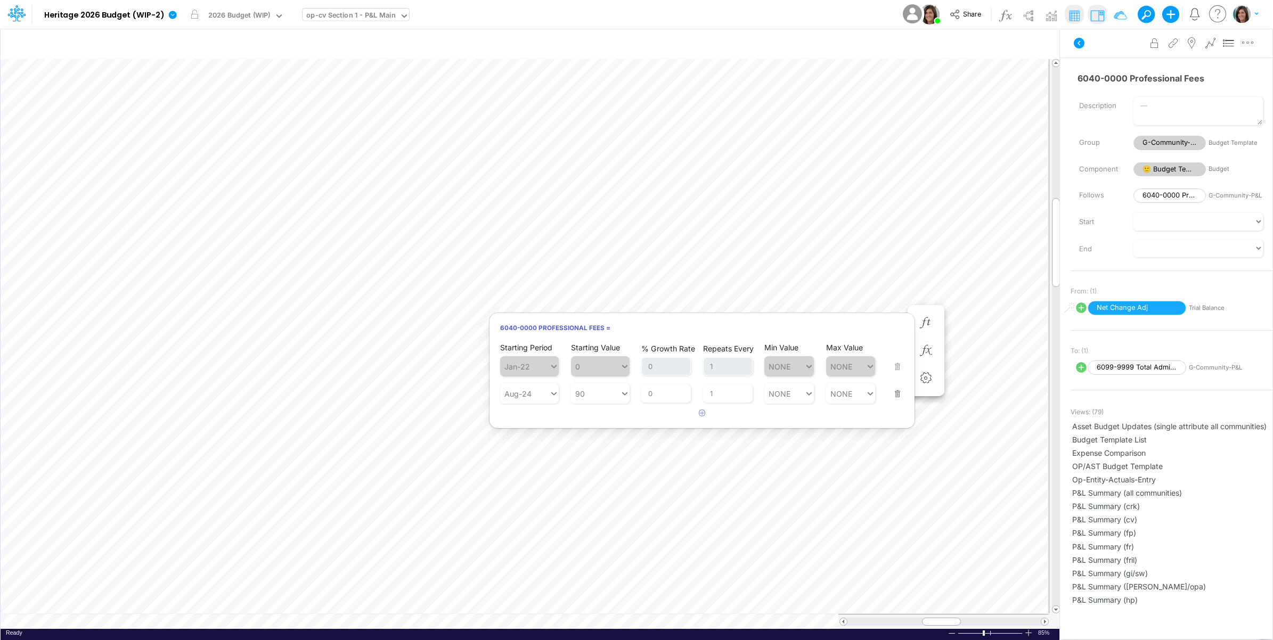
click at [1078, 43] on icon at bounding box center [1078, 43] width 13 height 13
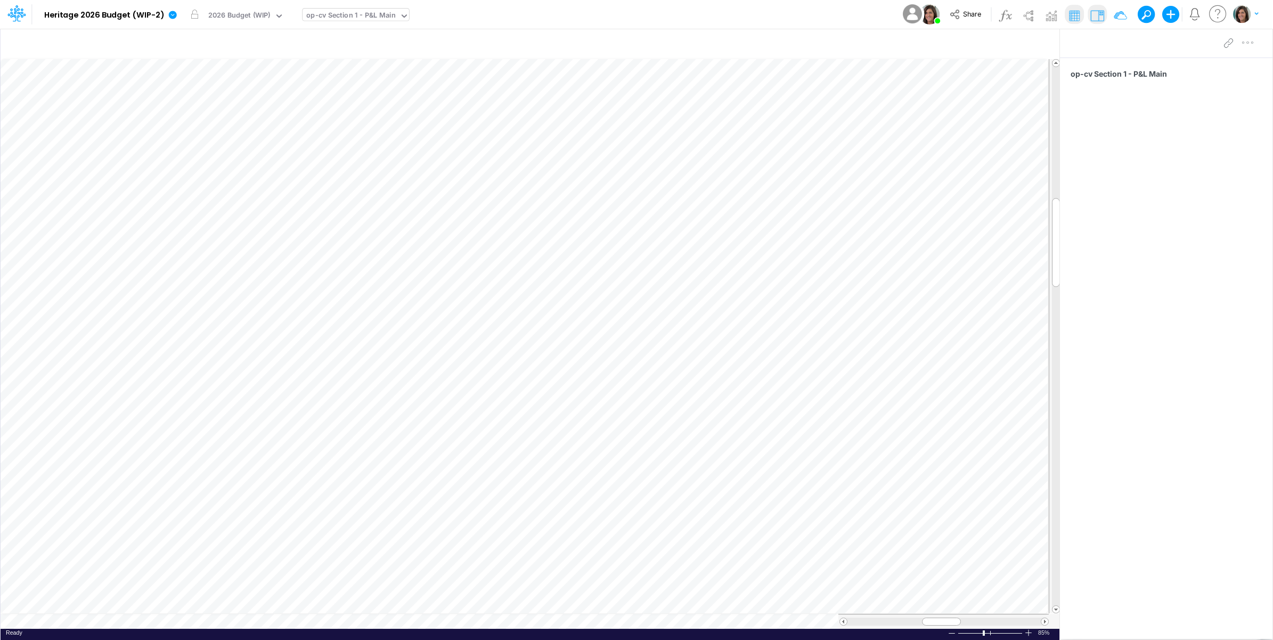
scroll to position [0, 1]
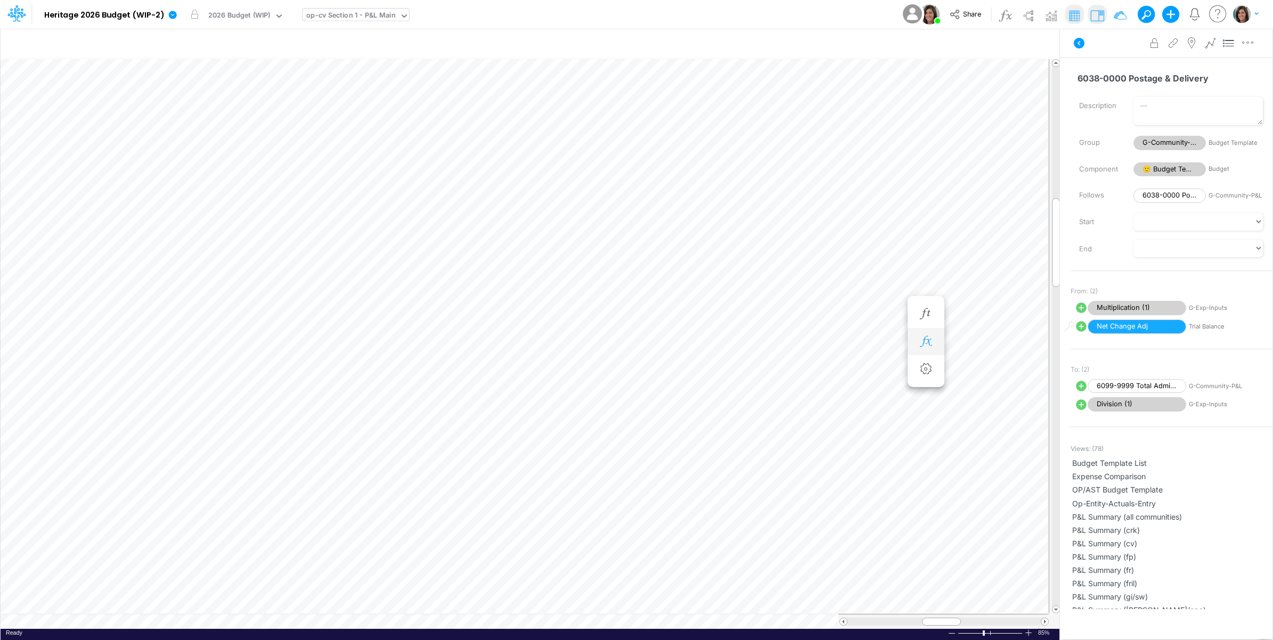
click at [920, 334] on button "button" at bounding box center [926, 341] width 20 height 21
click at [473, 370] on icon at bounding box center [474, 368] width 12 height 12
select select "Multiply"
select select "Add"
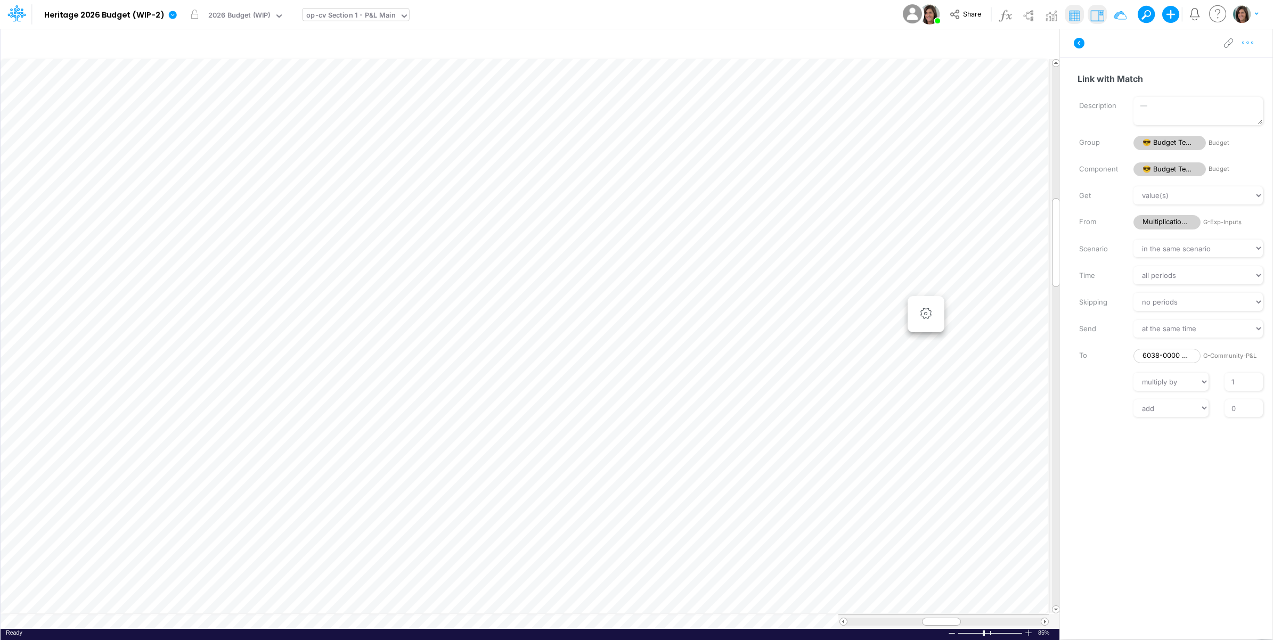
click at [1251, 44] on icon "button" at bounding box center [1248, 42] width 16 height 11
click at [1225, 70] on button "Advanced settings" at bounding box center [1192, 70] width 127 height 18
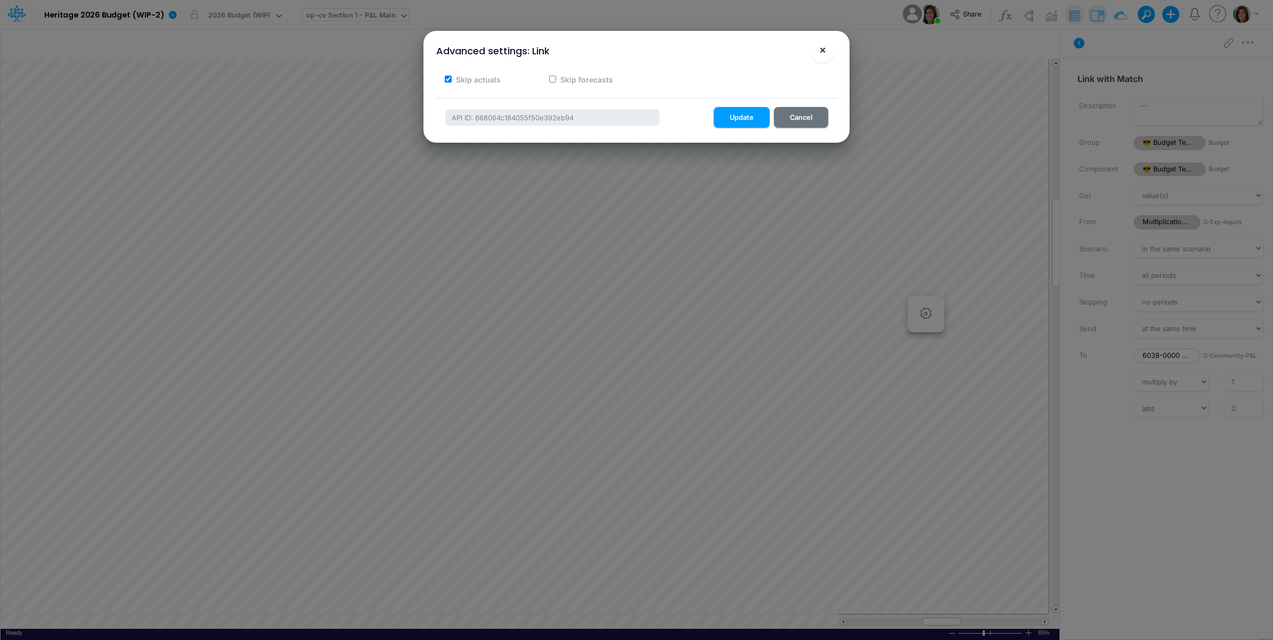
click at [817, 51] on button "×" at bounding box center [822, 50] width 26 height 26
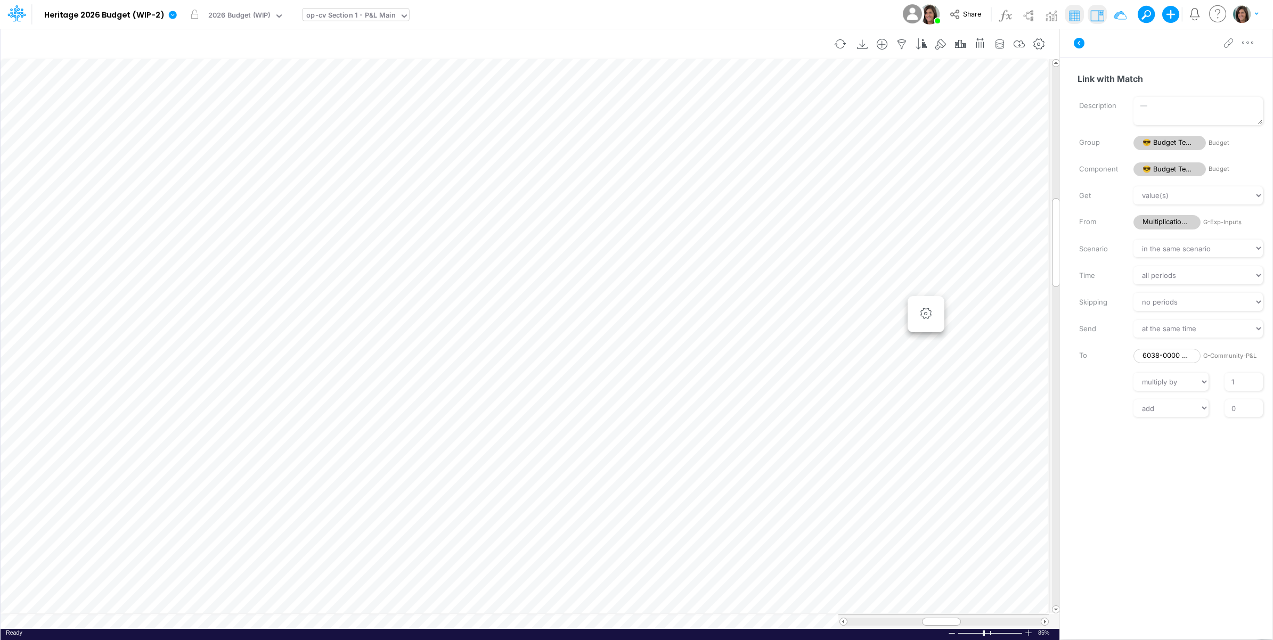
scroll to position [0, 1]
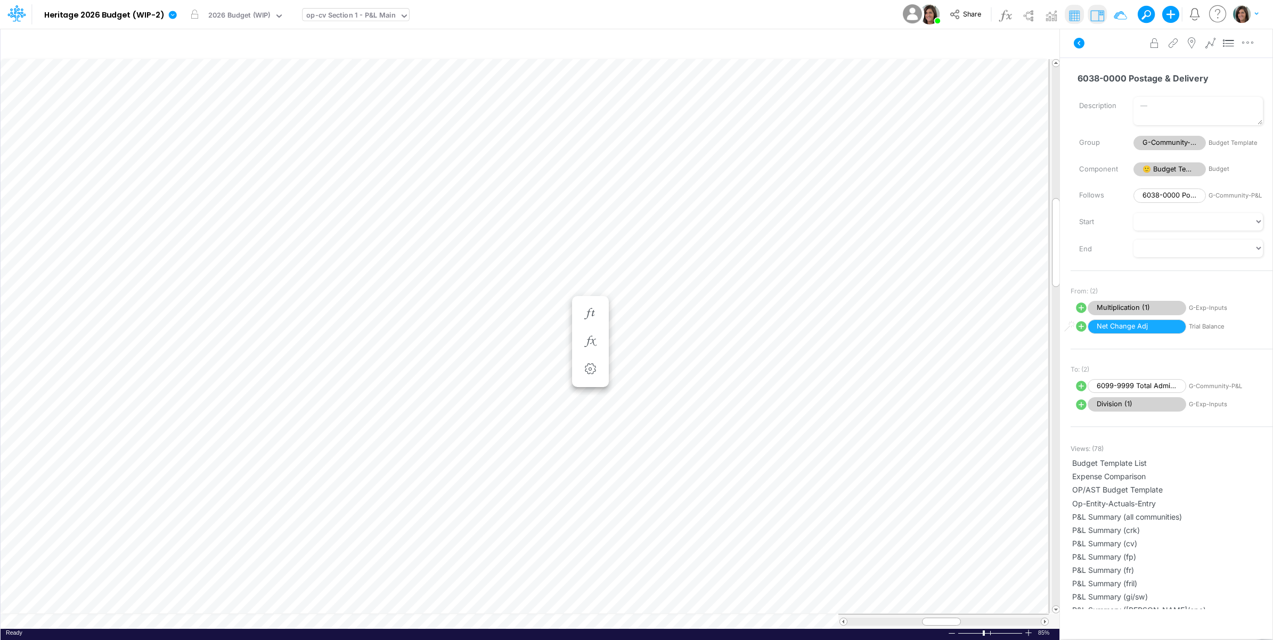
click at [1079, 42] on icon at bounding box center [1078, 43] width 13 height 13
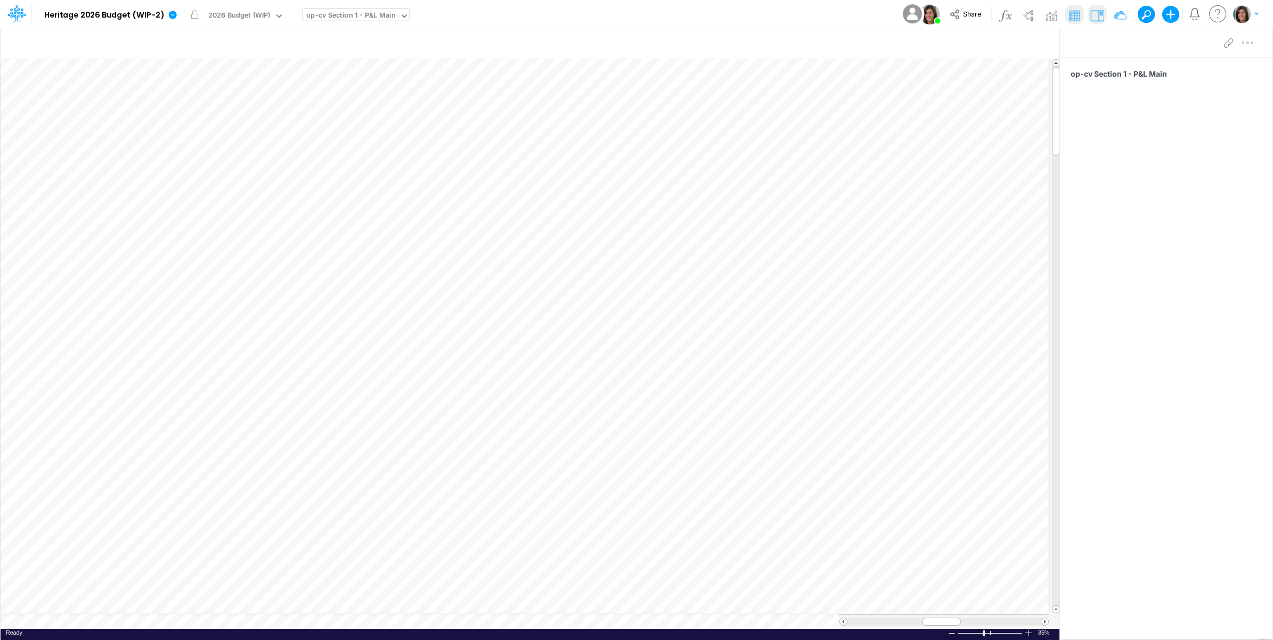
scroll to position [0, 1]
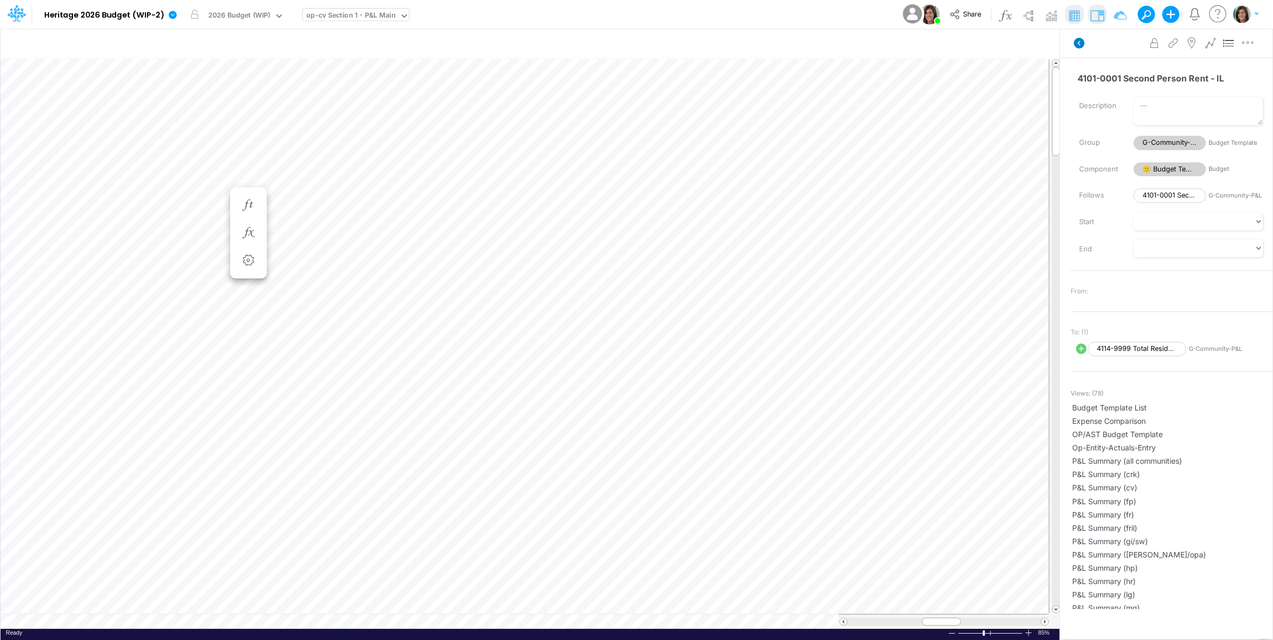
click at [1080, 41] on icon at bounding box center [1078, 43] width 11 height 11
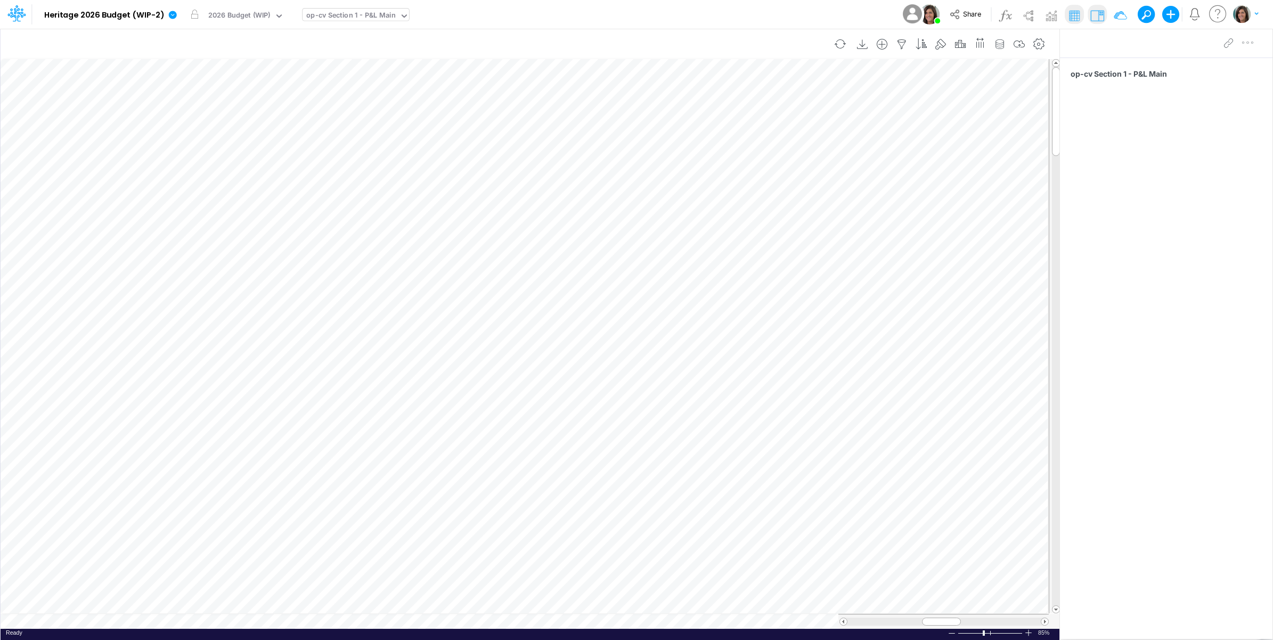
scroll to position [0, 1]
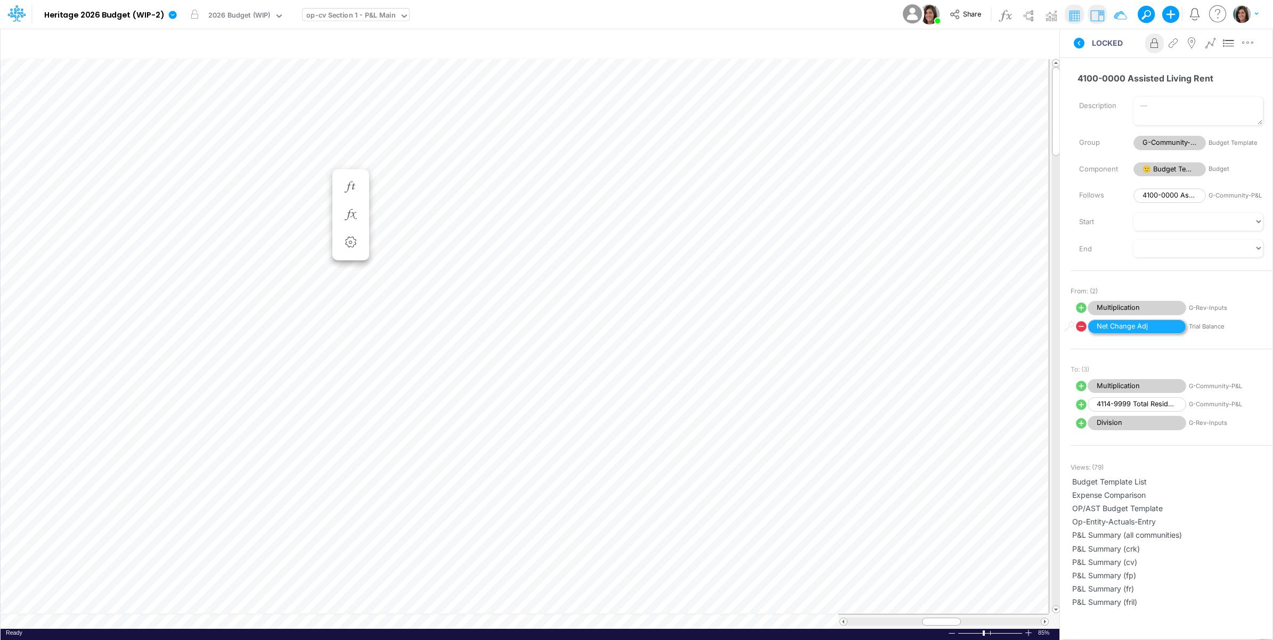
click at [1146, 328] on span "Net Change Adj" at bounding box center [1136, 326] width 99 height 14
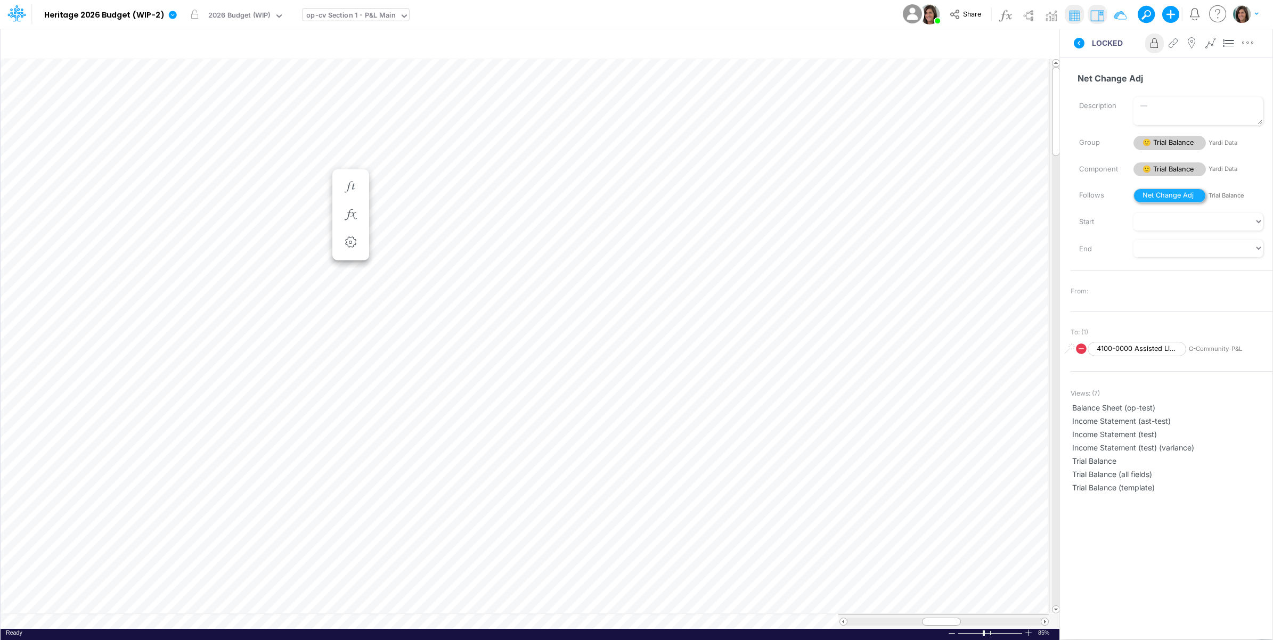
click at [1164, 193] on span "Net Change Adj" at bounding box center [1169, 195] width 72 height 14
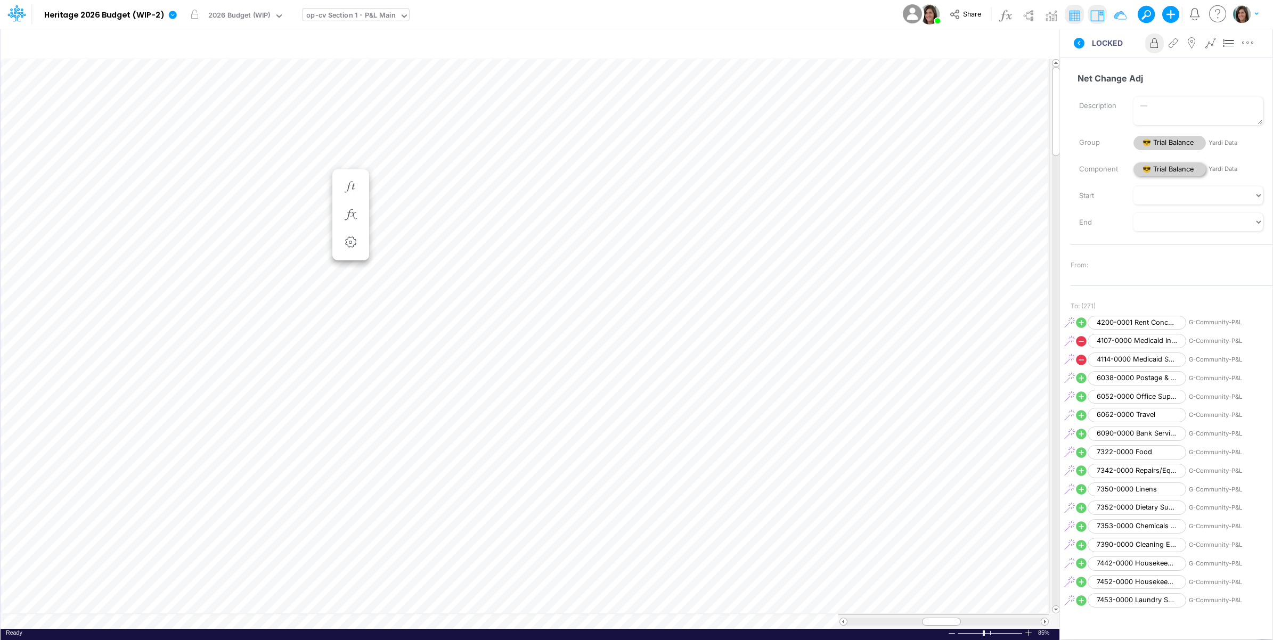
click at [1169, 169] on span "😎 Trial Balance" at bounding box center [1169, 169] width 72 height 14
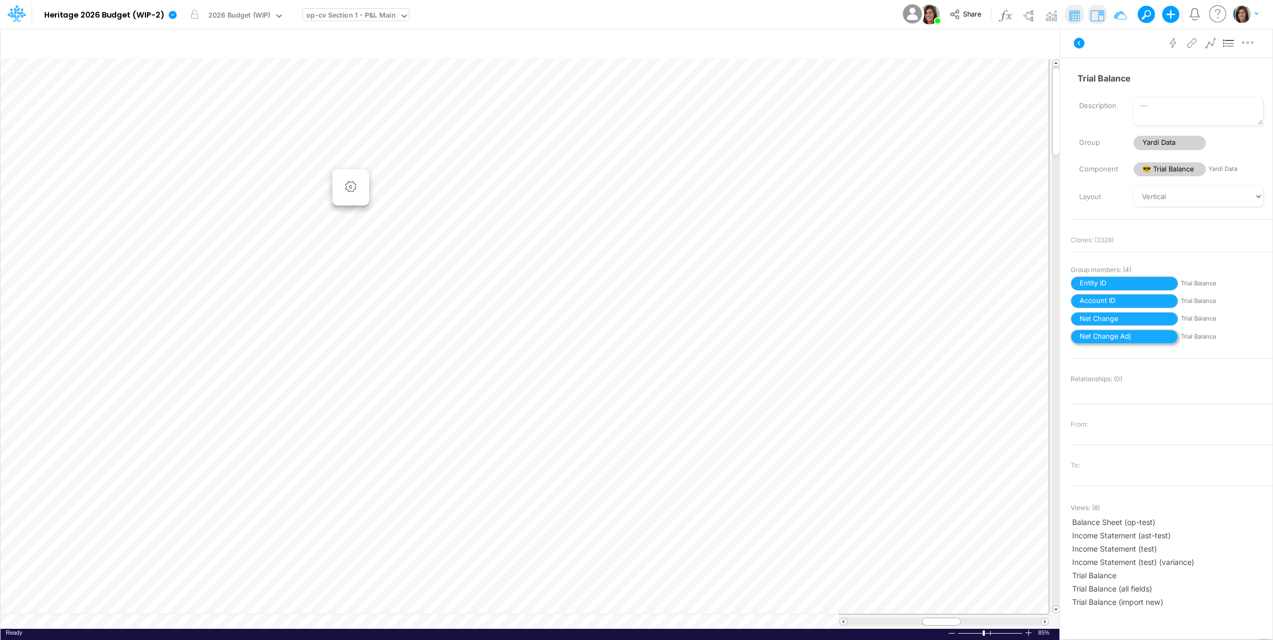
click at [1123, 338] on span "Net Change Adj" at bounding box center [1124, 337] width 108 height 14
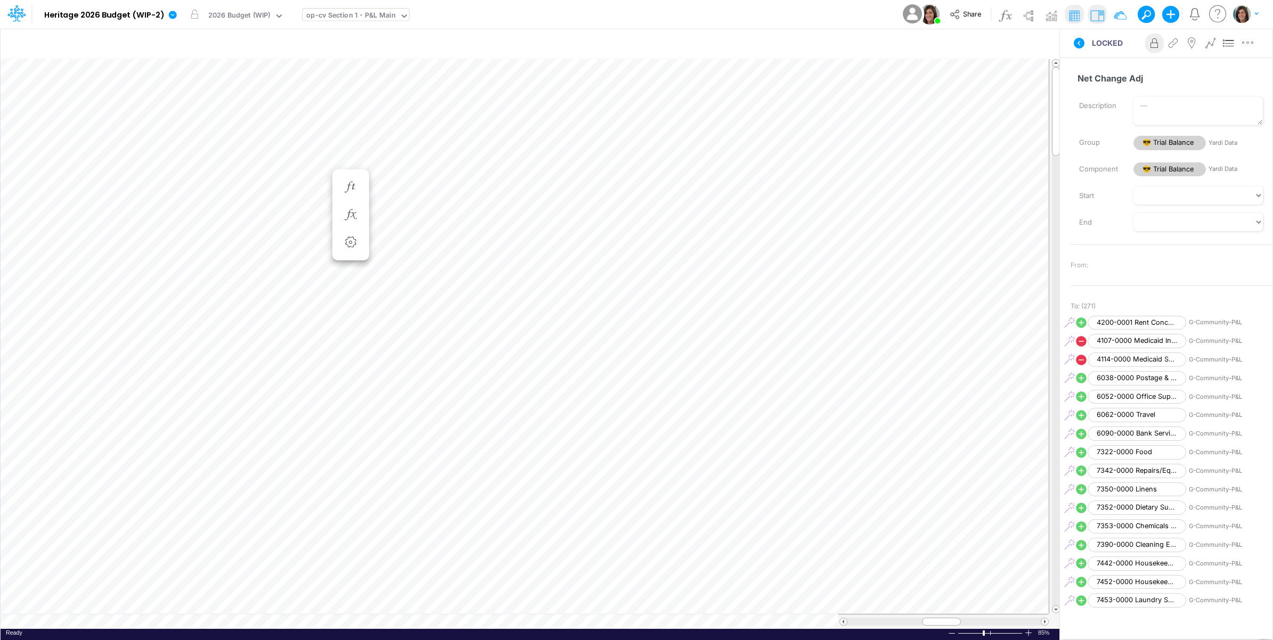
click at [1077, 323] on icon at bounding box center [1081, 322] width 11 height 11
select select "Multiply"
select select "Add"
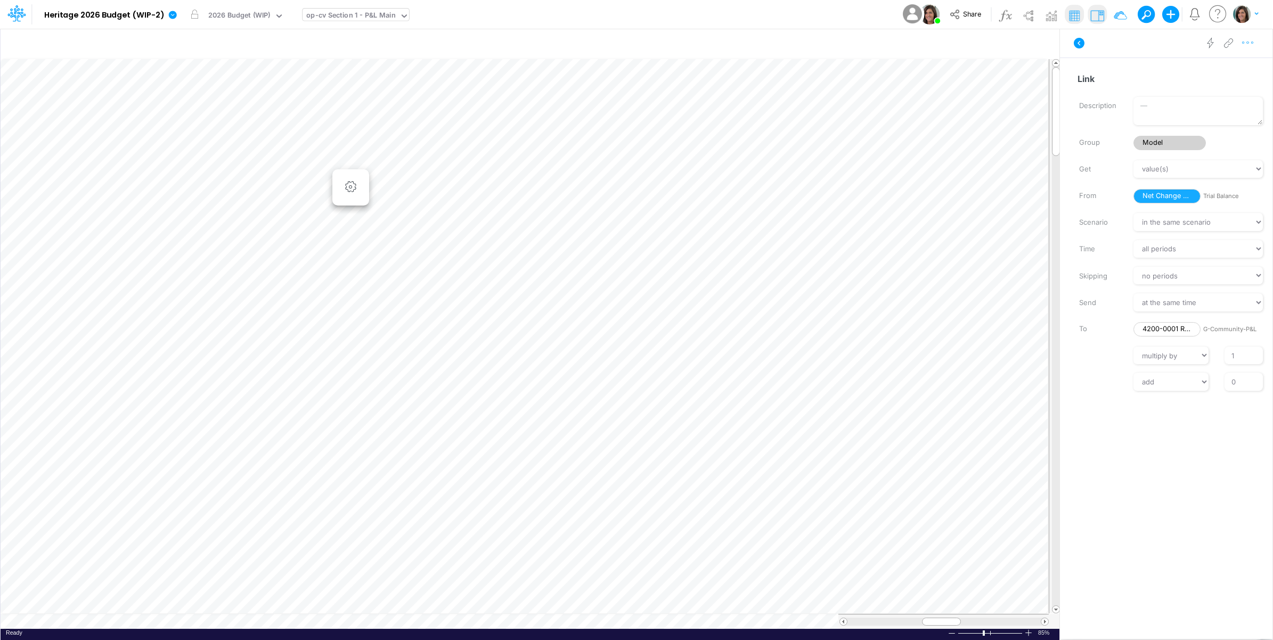
click at [1249, 44] on icon "button" at bounding box center [1248, 42] width 16 height 11
click at [1234, 70] on button "Advanced settings" at bounding box center [1192, 70] width 127 height 18
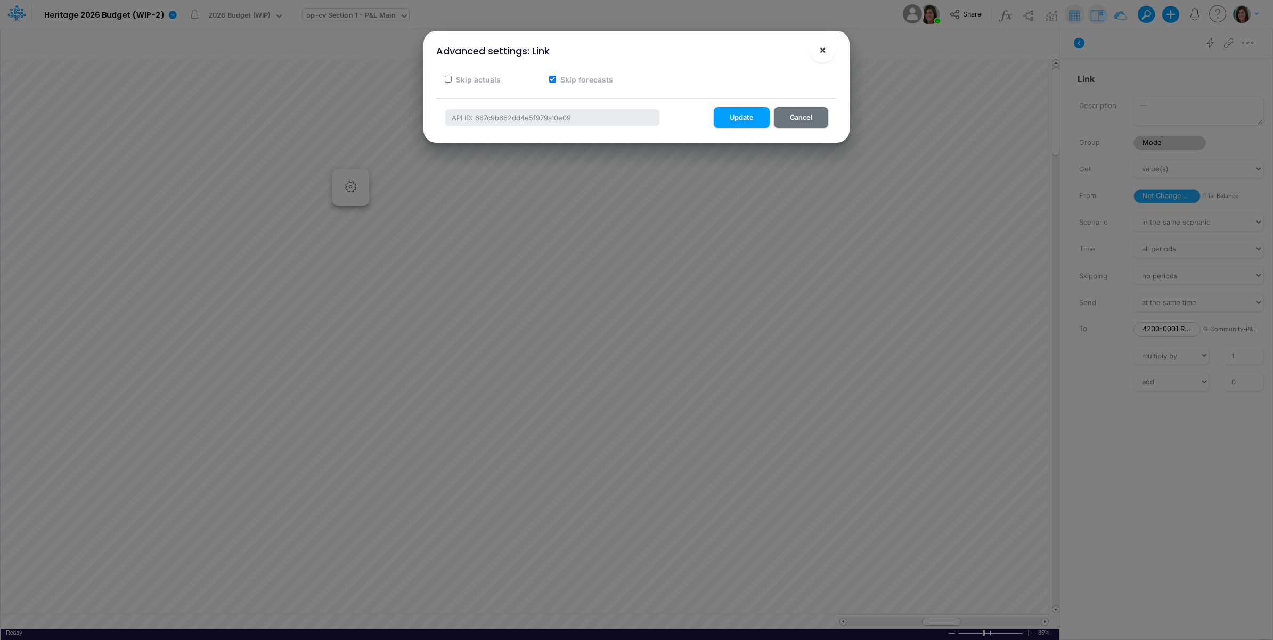
click at [823, 53] on span "×" at bounding box center [822, 49] width 7 height 13
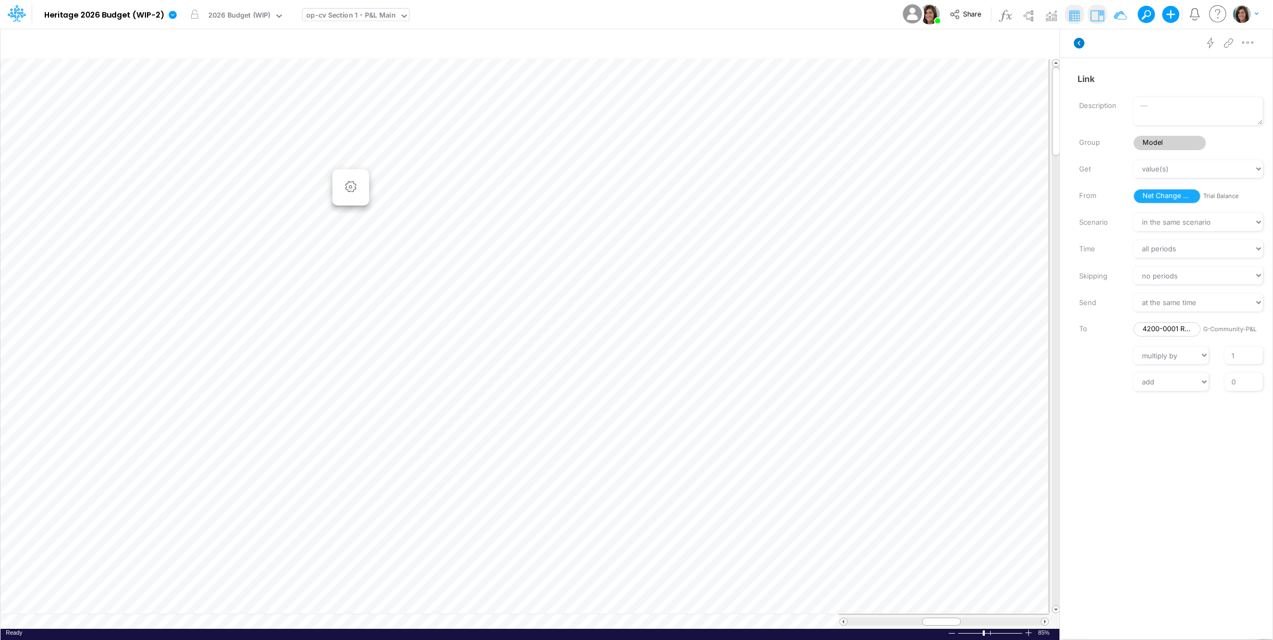
click at [1081, 43] on icon at bounding box center [1078, 43] width 11 height 11
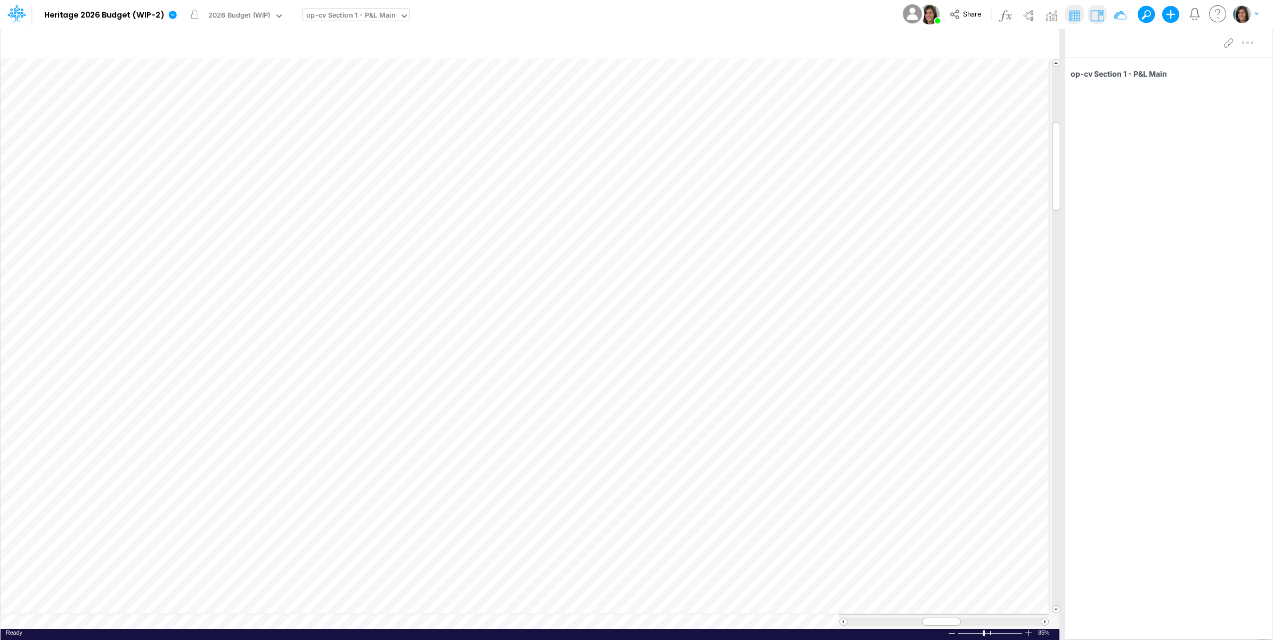
scroll to position [0, 1]
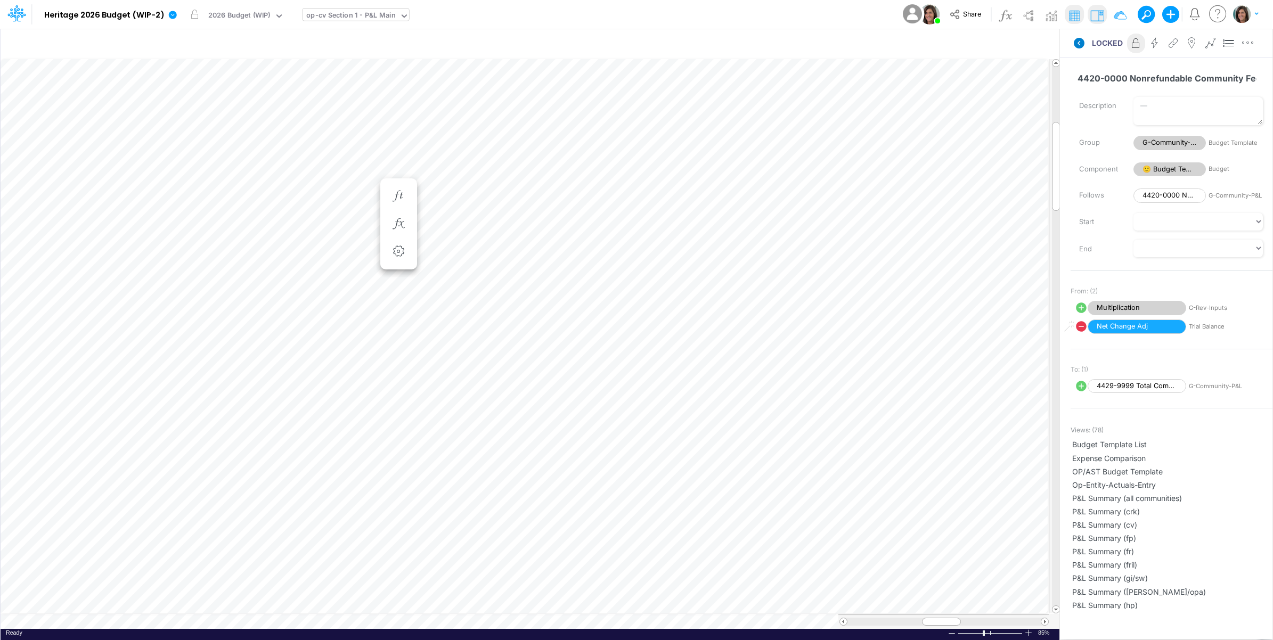
click at [1081, 44] on icon at bounding box center [1078, 43] width 11 height 11
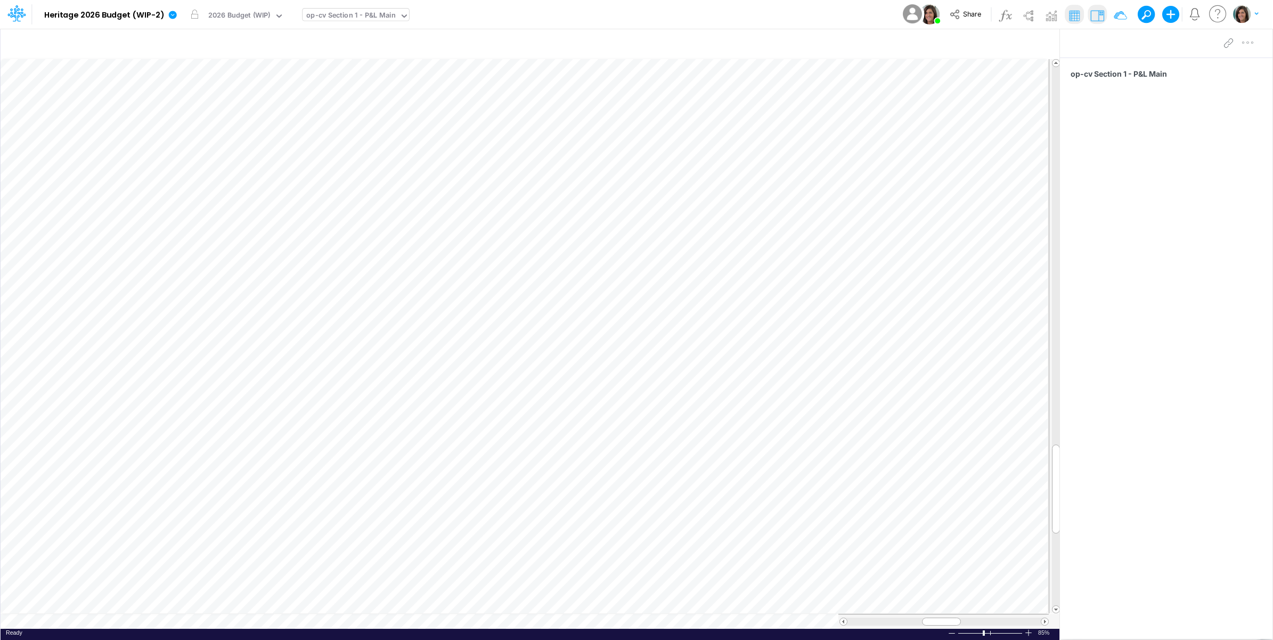
scroll to position [0, 1]
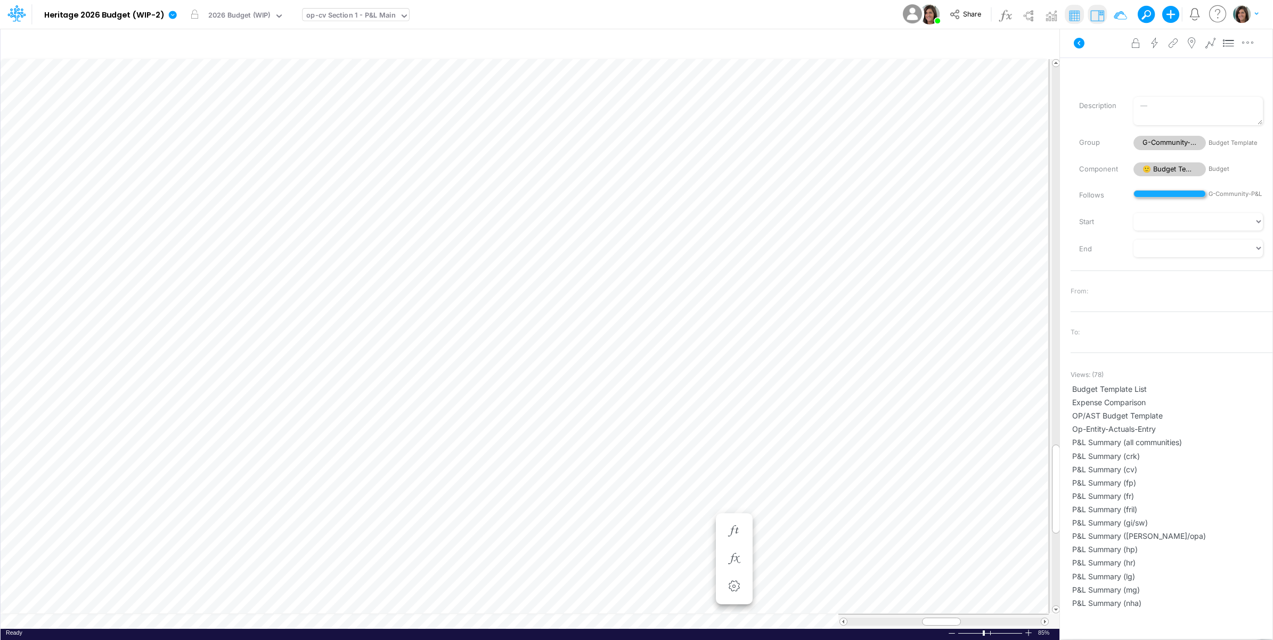
click at [1151, 195] on span at bounding box center [1169, 193] width 72 height 7
click at [1169, 169] on span "😎 Budget Template" at bounding box center [1169, 169] width 72 height 14
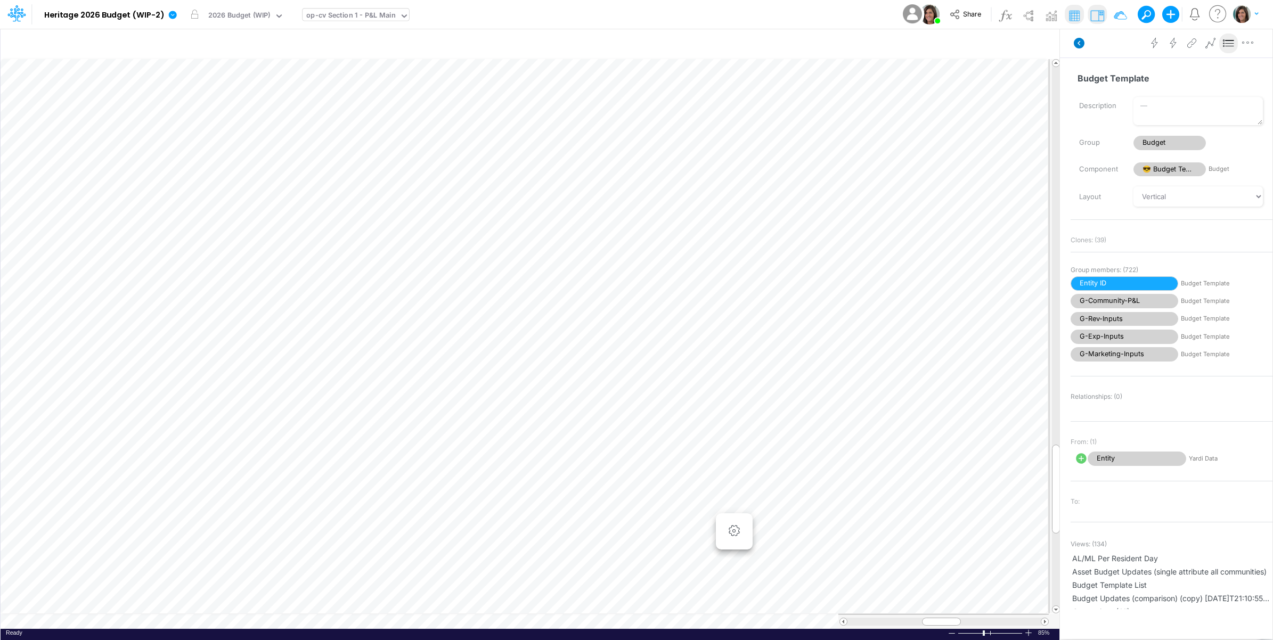
click at [1078, 45] on icon at bounding box center [1078, 43] width 11 height 11
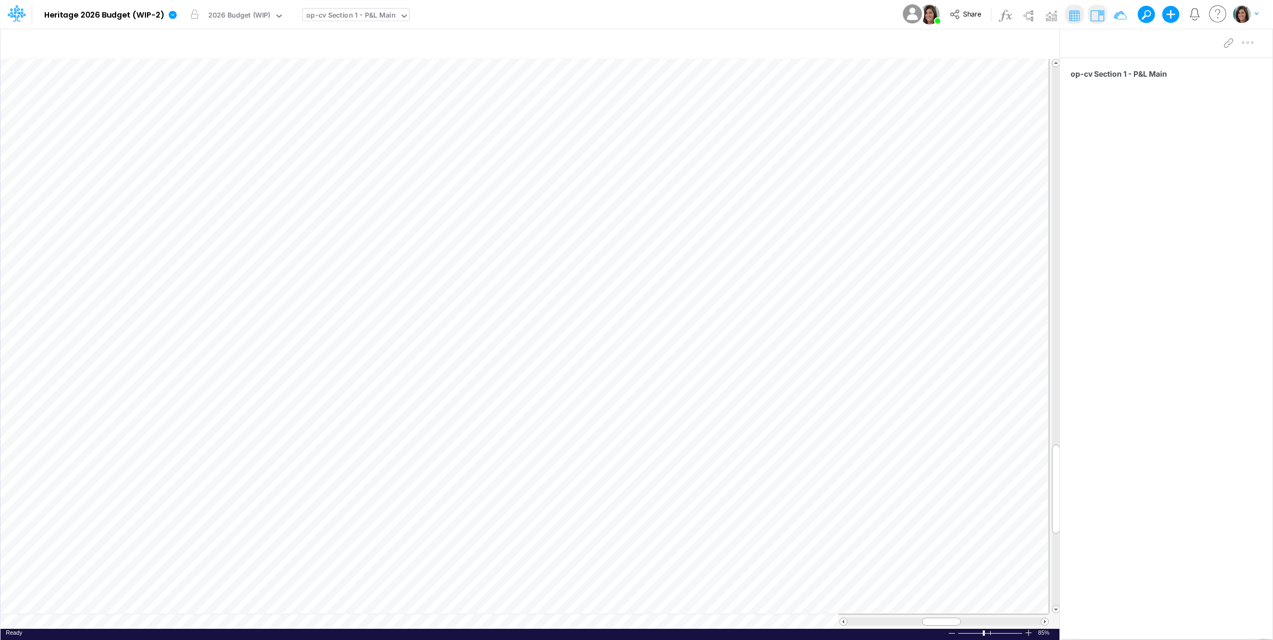
scroll to position [0, 1]
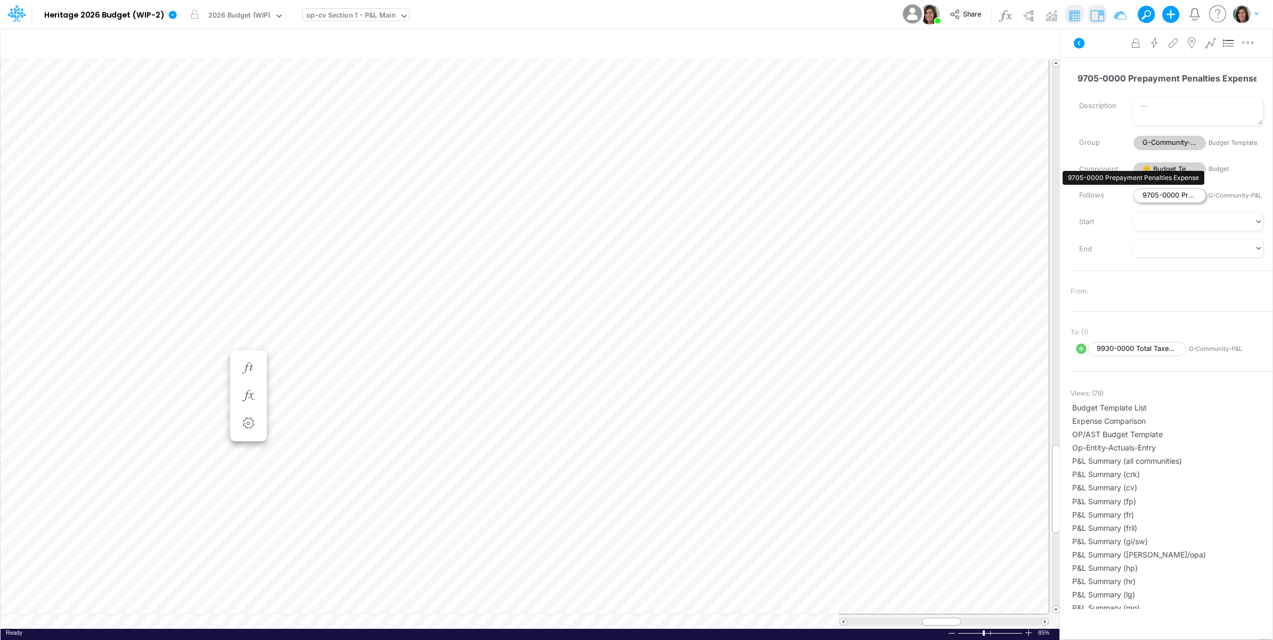
click at [1152, 193] on span "9705-0000 Prepayment Penalties Expense" at bounding box center [1169, 195] width 72 height 14
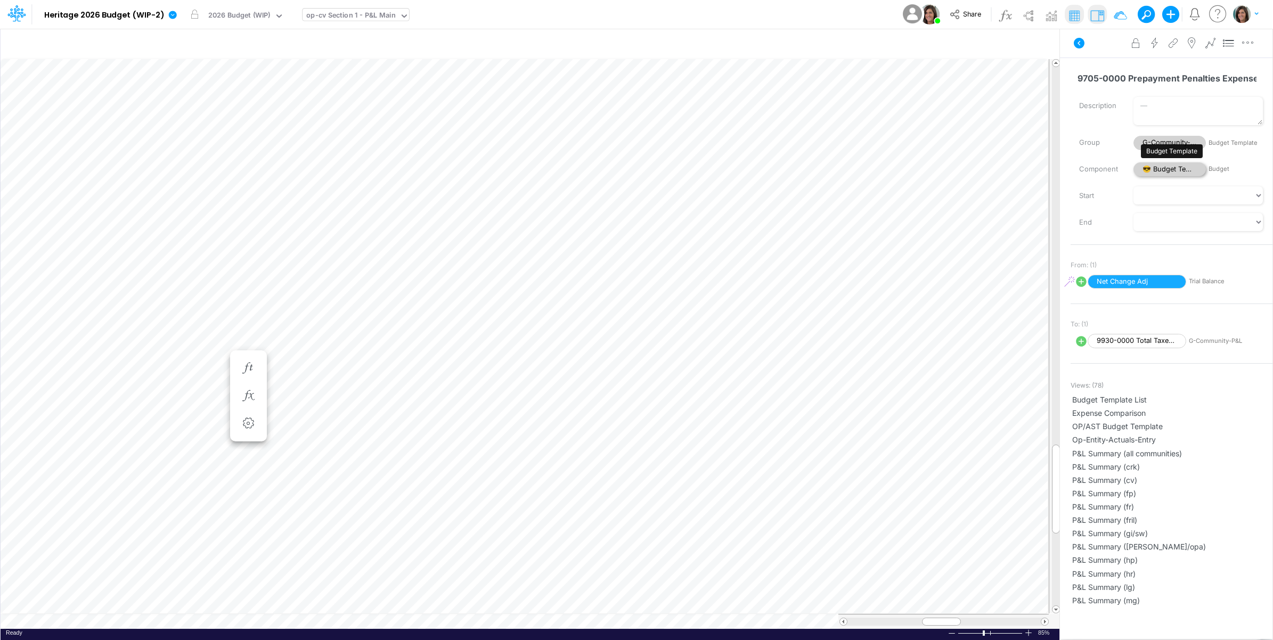
click at [1161, 171] on span "😎 Budget Template" at bounding box center [1169, 169] width 72 height 14
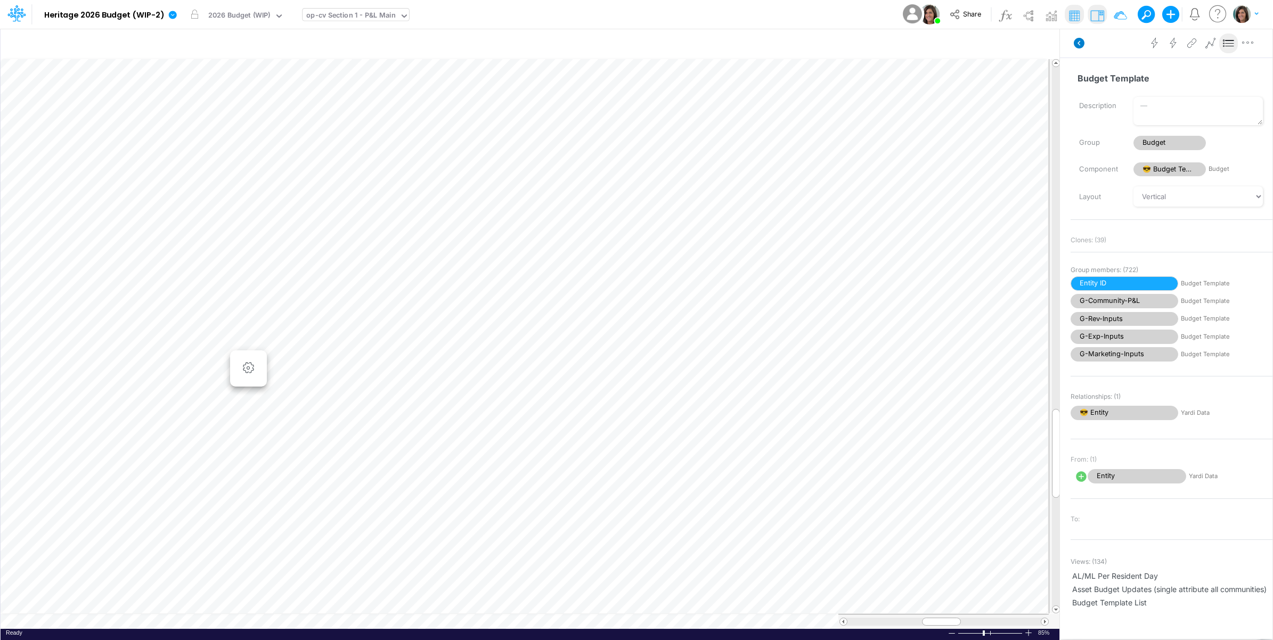
click at [1081, 43] on icon at bounding box center [1078, 43] width 11 height 11
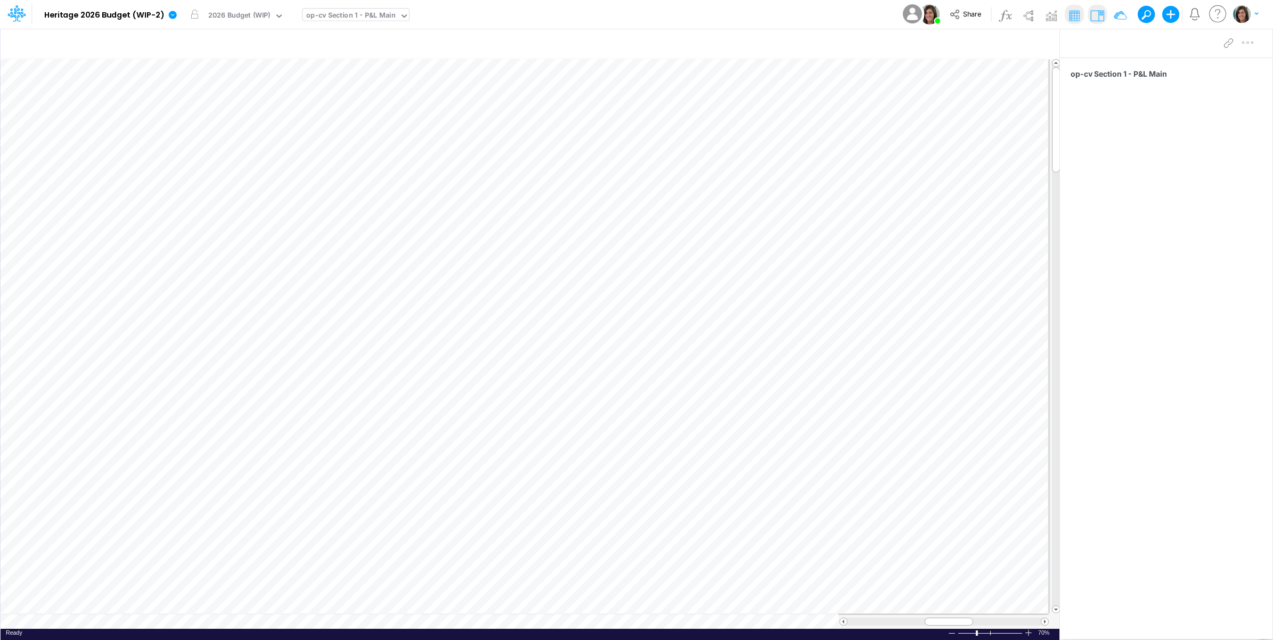
scroll to position [0, 1]
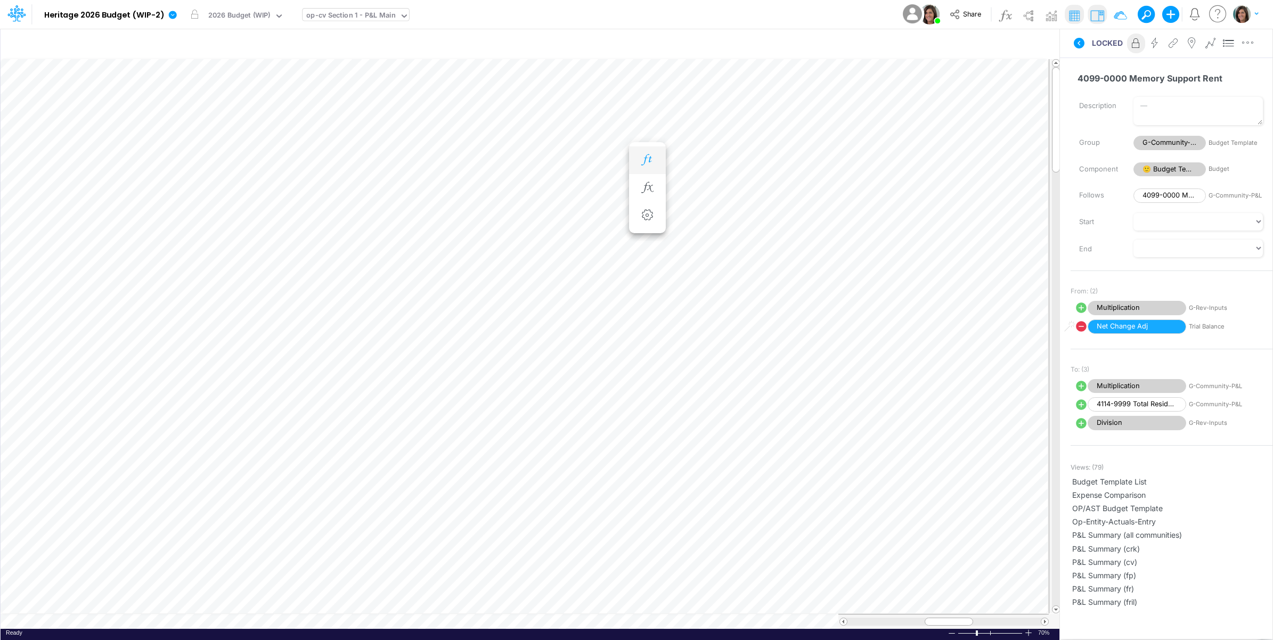
click at [648, 157] on icon "button" at bounding box center [647, 159] width 16 height 11
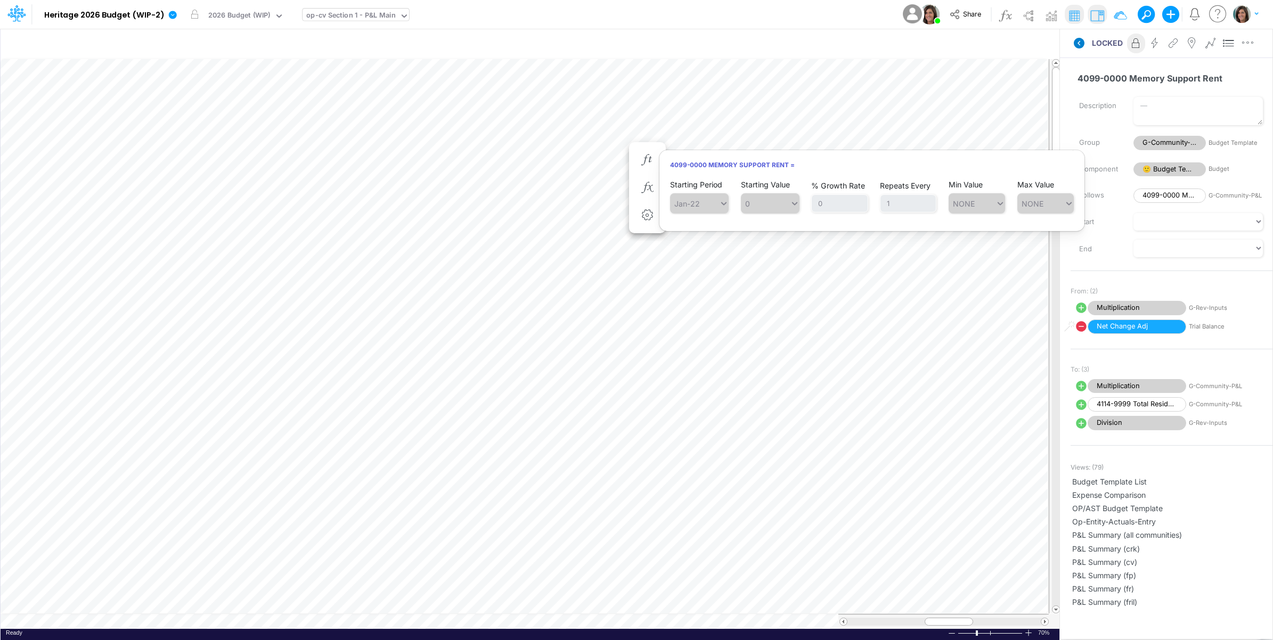
click at [1081, 46] on icon at bounding box center [1078, 43] width 11 height 11
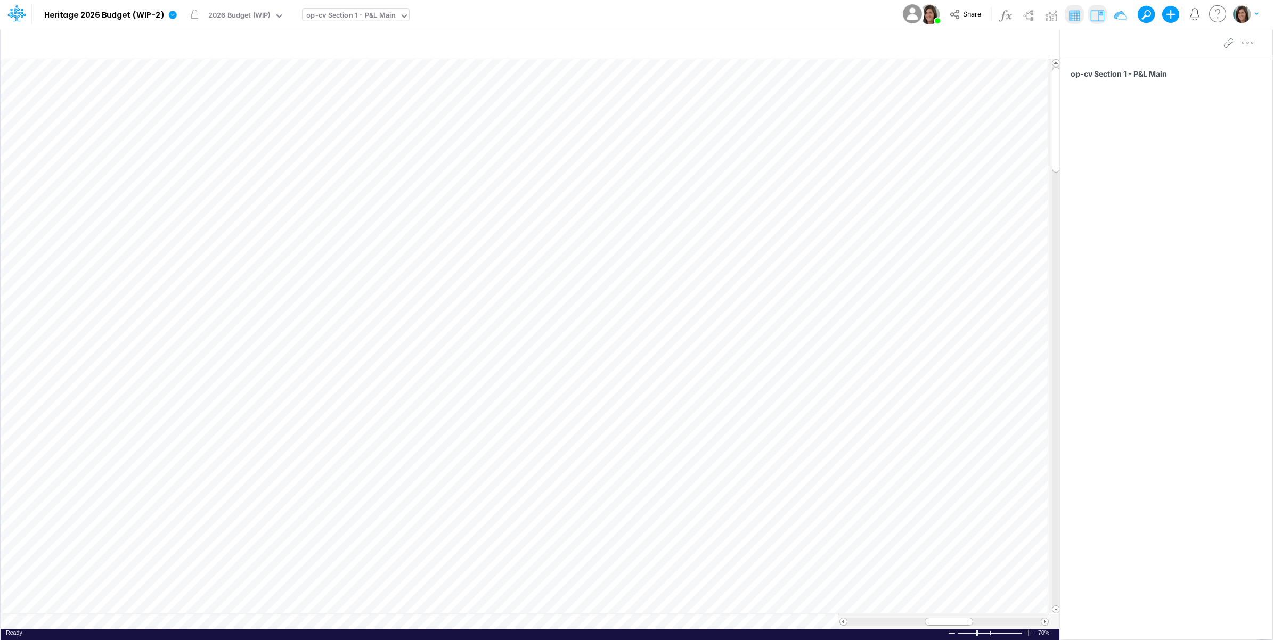
scroll to position [0, 1]
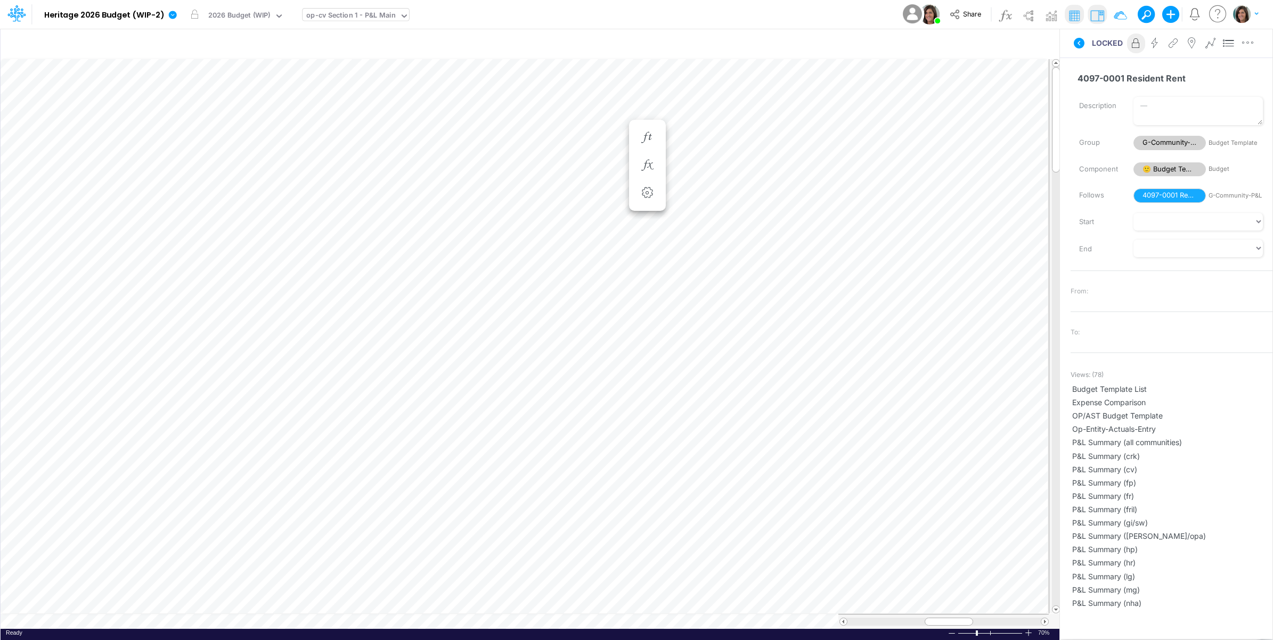
scroll to position [0, 1]
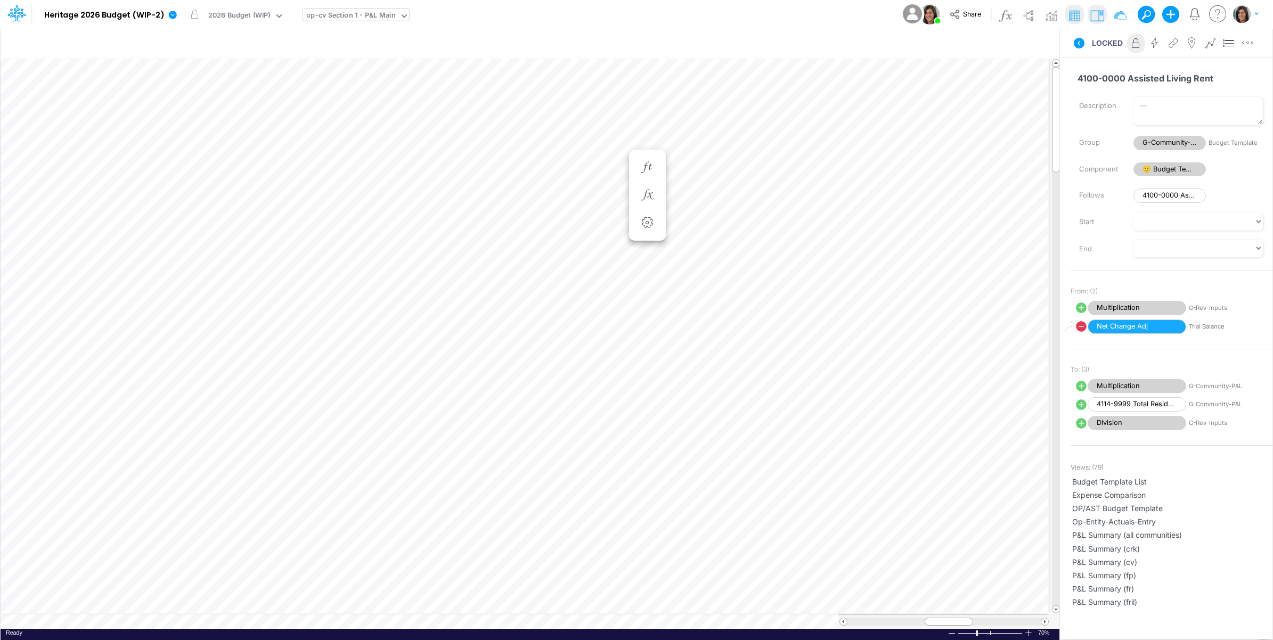
scroll to position [0, 1]
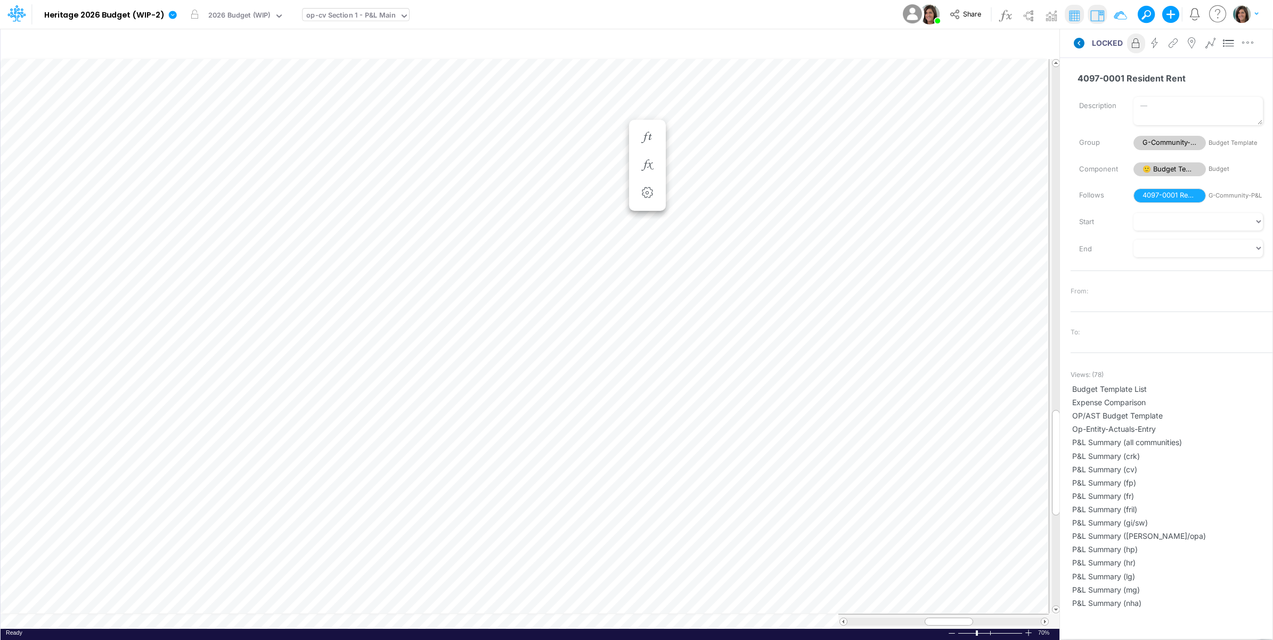
click at [1082, 44] on icon at bounding box center [1078, 43] width 11 height 11
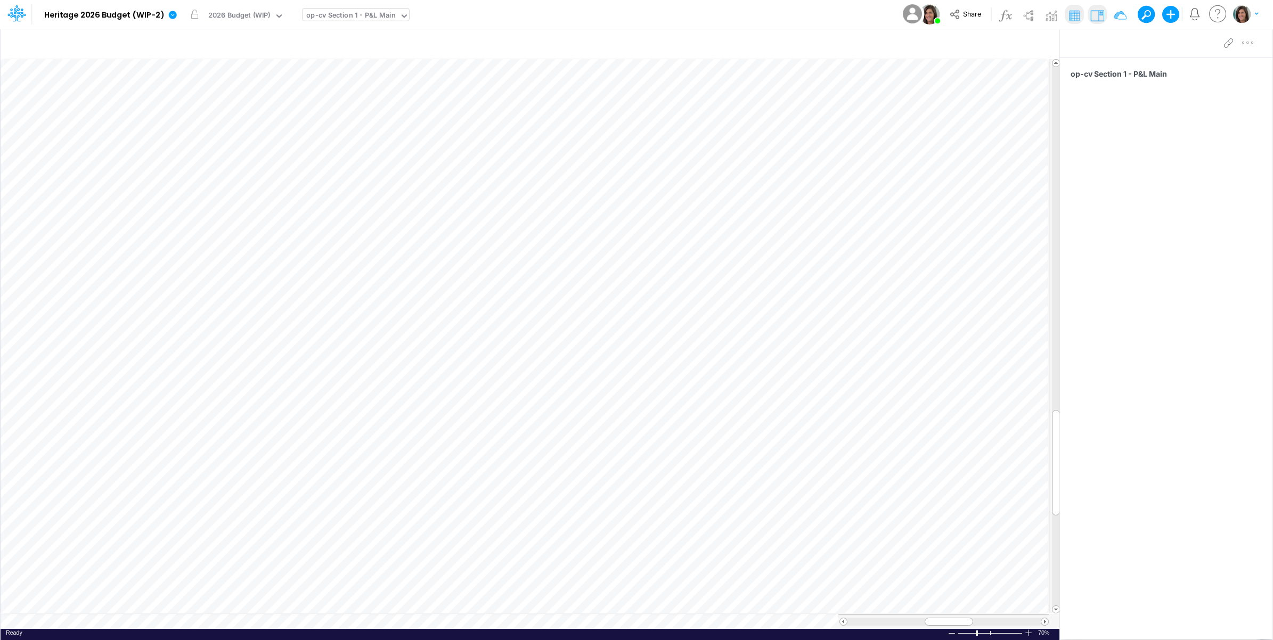
scroll to position [0, 1]
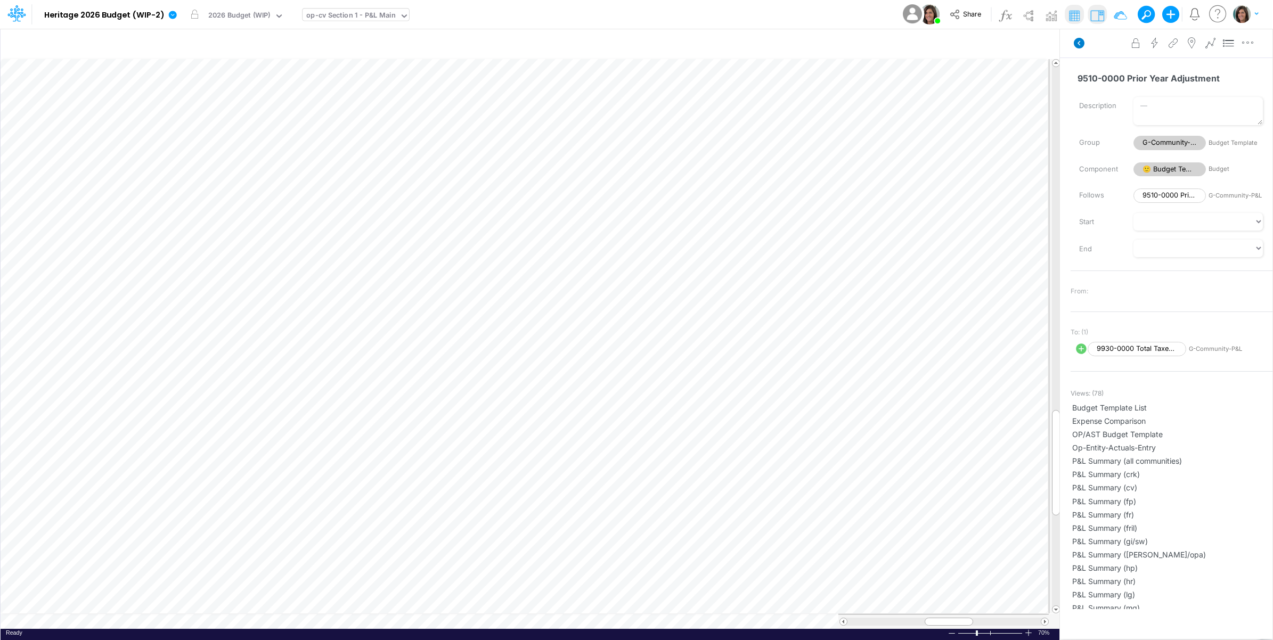
click at [1079, 42] on icon at bounding box center [1078, 43] width 13 height 13
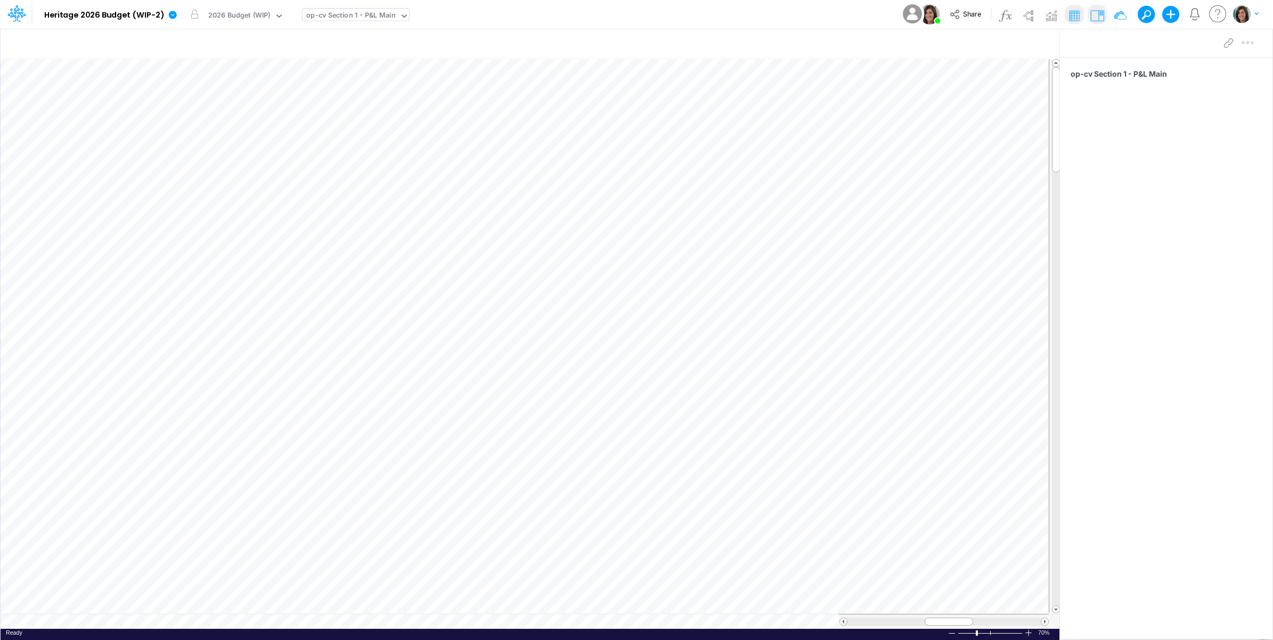
scroll to position [0, 1]
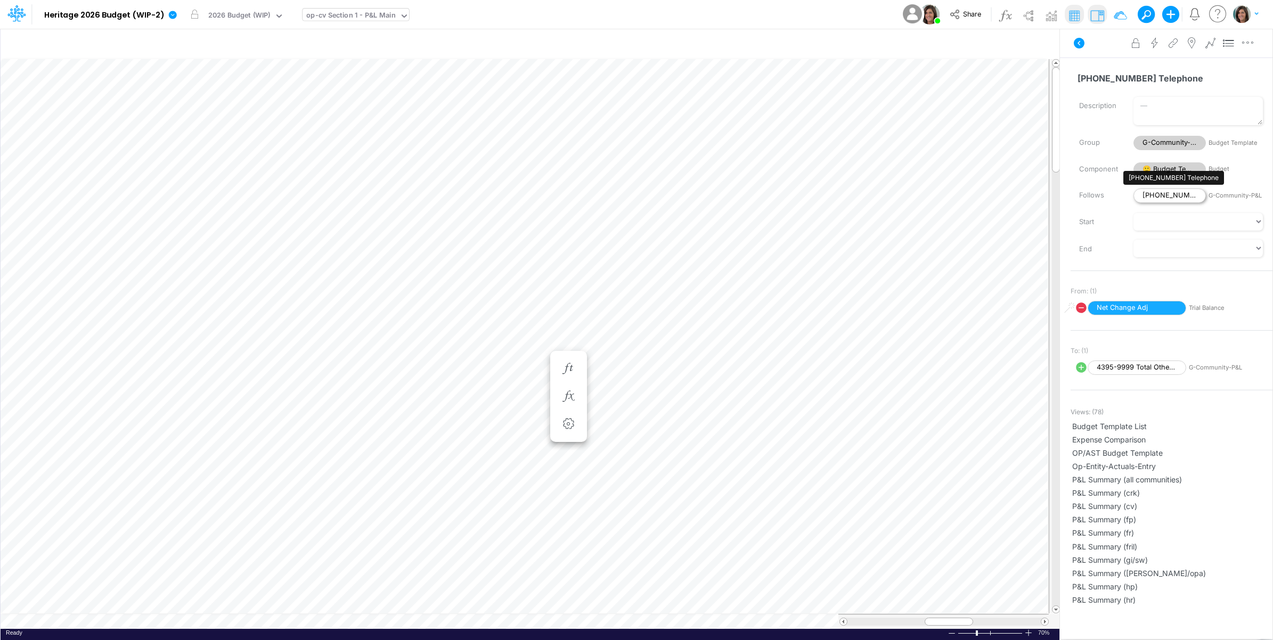
click at [1168, 197] on span "[PHONE_NUMBER] Telephone" at bounding box center [1169, 195] width 72 height 14
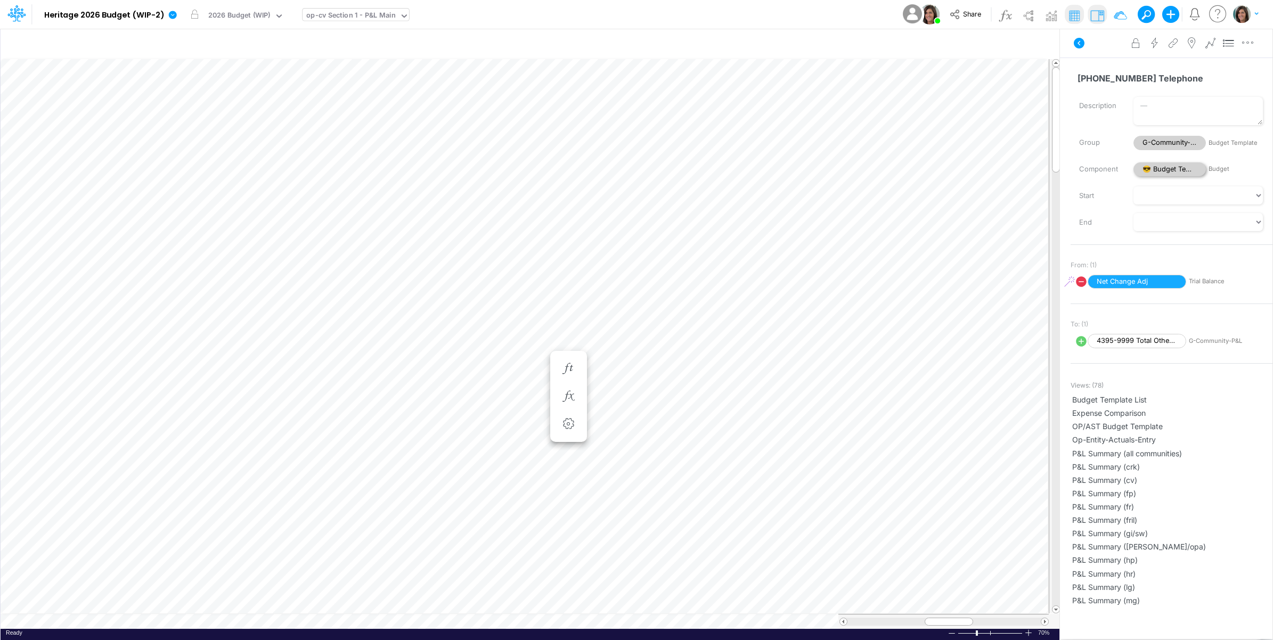
click at [1172, 168] on span "😎 Budget Template" at bounding box center [1169, 169] width 72 height 14
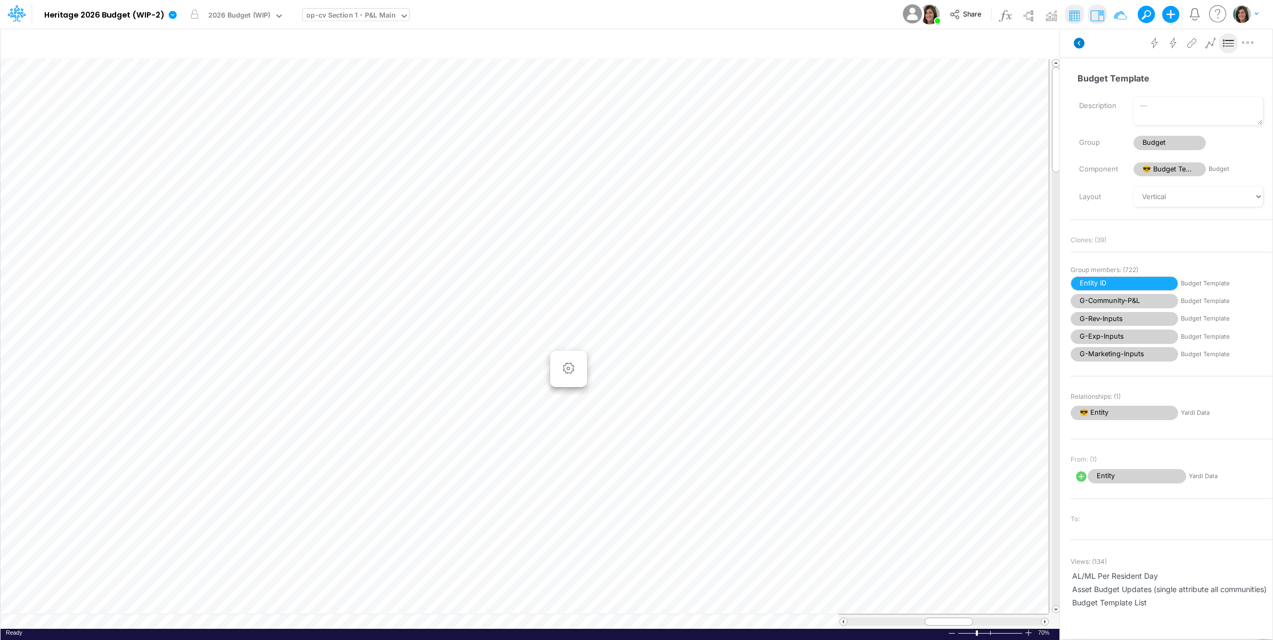
click at [1079, 40] on icon at bounding box center [1078, 43] width 11 height 11
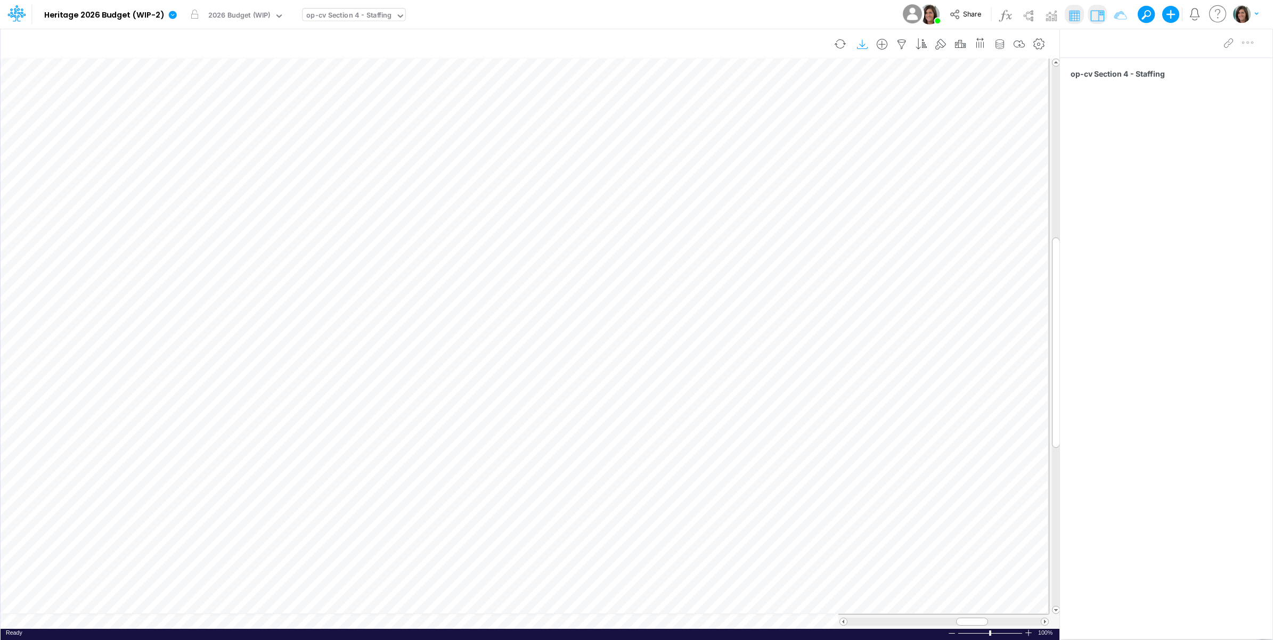
scroll to position [0, 1]
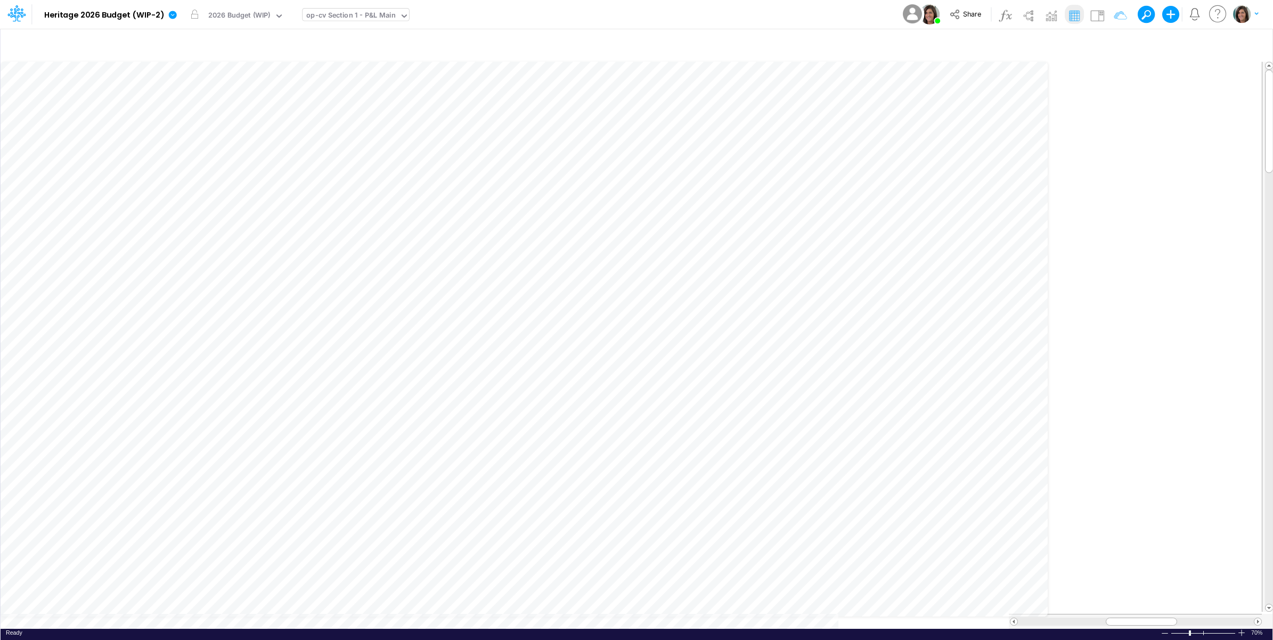
scroll to position [0, 1]
click at [357, 10] on div "op-cv Section 1 - P&L Main" at bounding box center [350, 16] width 89 height 12
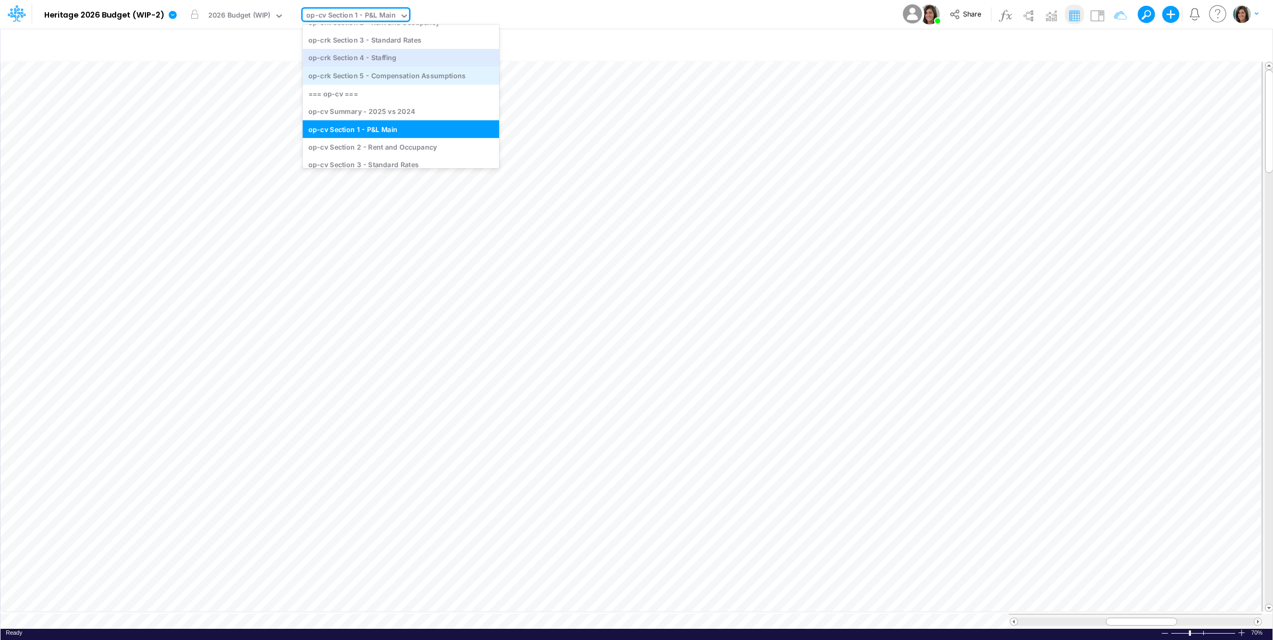
scroll to position [510, 0]
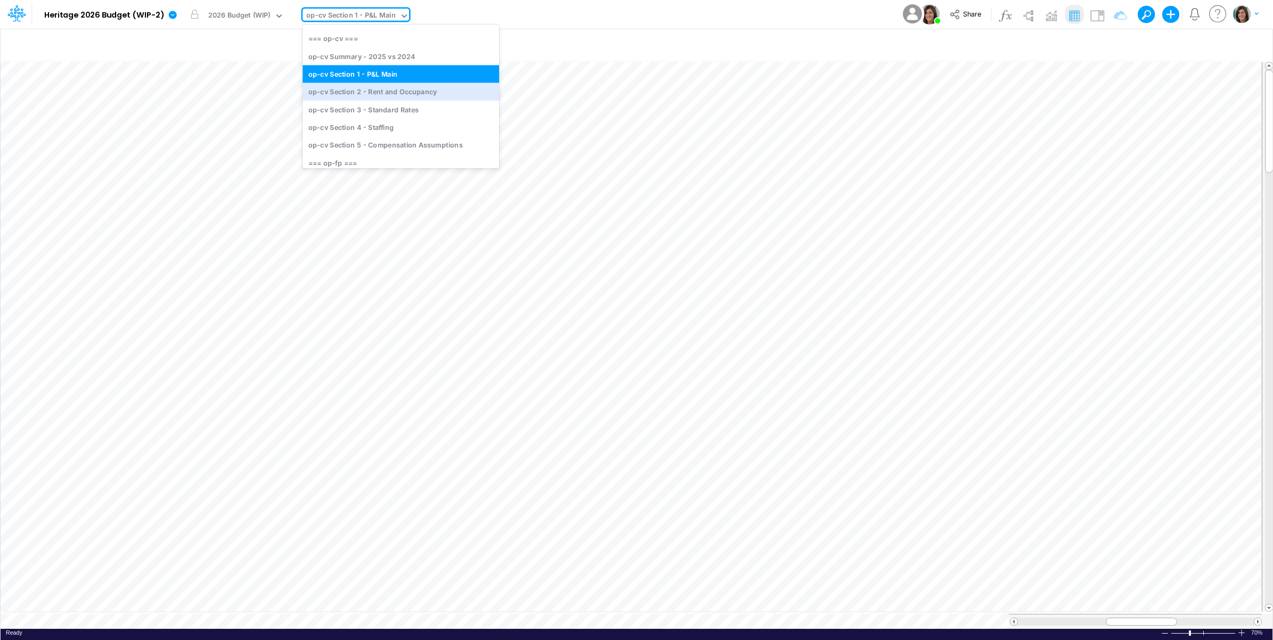
drag, startPoint x: 403, startPoint y: 92, endPoint x: 498, endPoint y: 9, distance: 126.4
click at [404, 92] on div "op-cv Section 2 - Rent and Occupancy" at bounding box center [400, 92] width 196 height 18
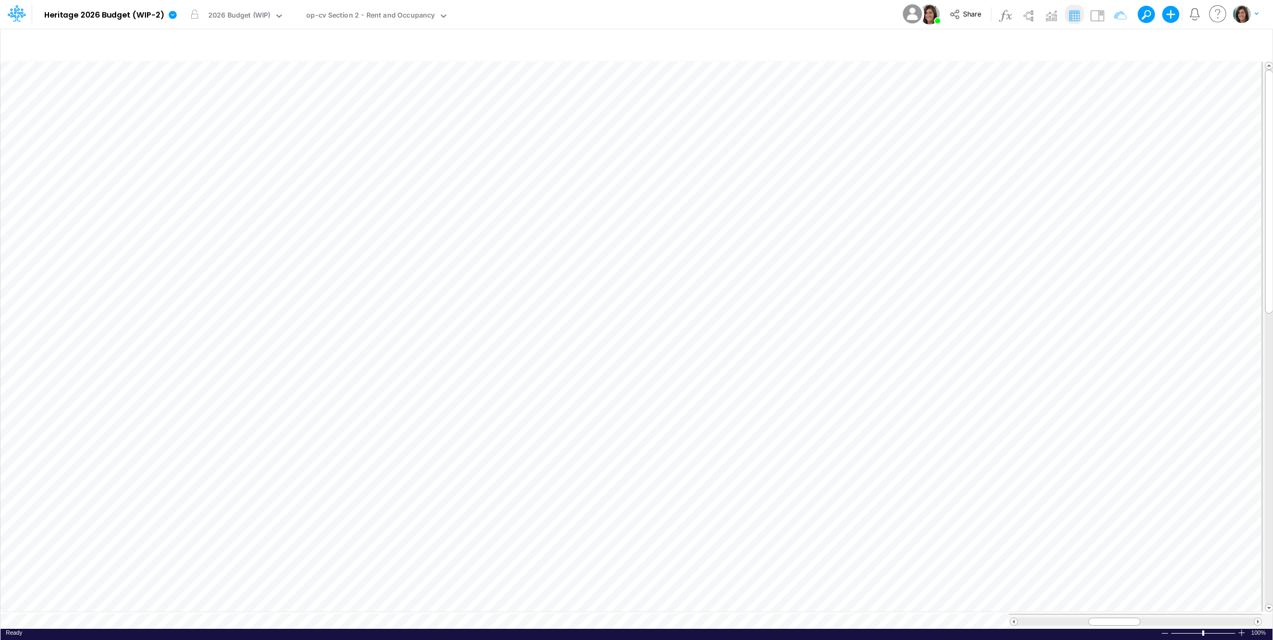
click at [517, 14] on div "Model Heritage 2026 Budget (WIP-2) Edit model settings Duplicate Import QuickBo…" at bounding box center [636, 14] width 1145 height 29
click at [396, 11] on div "op-cv Section 2 - Rent and Occupancy" at bounding box center [370, 16] width 128 height 12
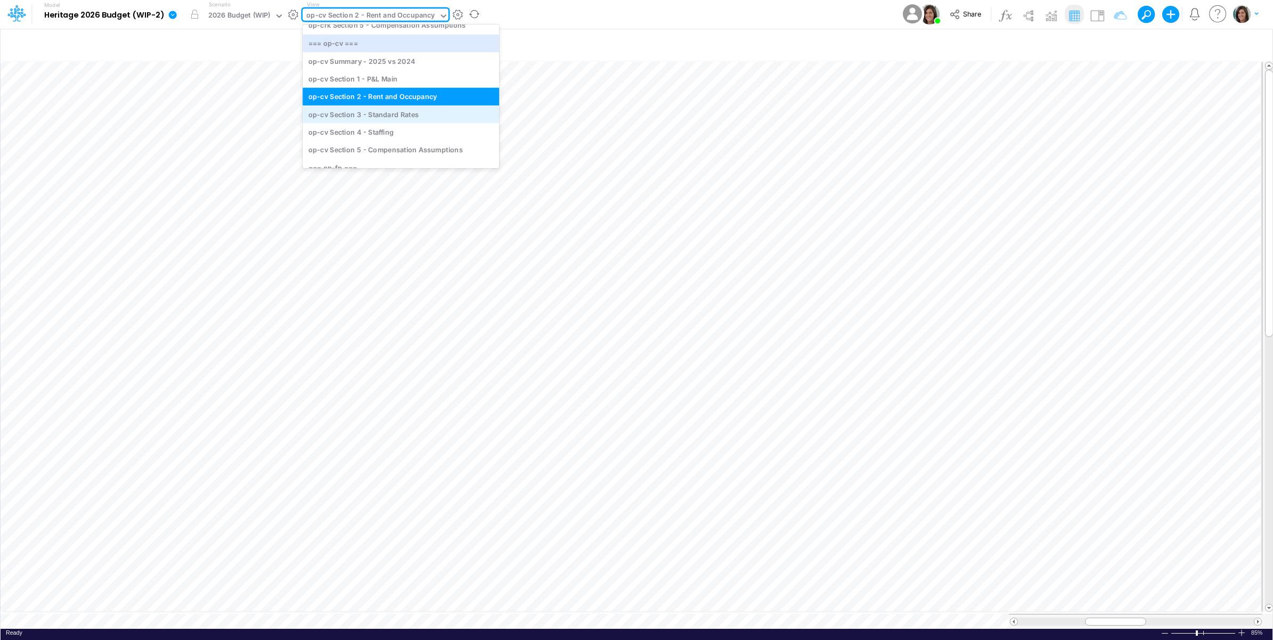
scroll to position [530, 0]
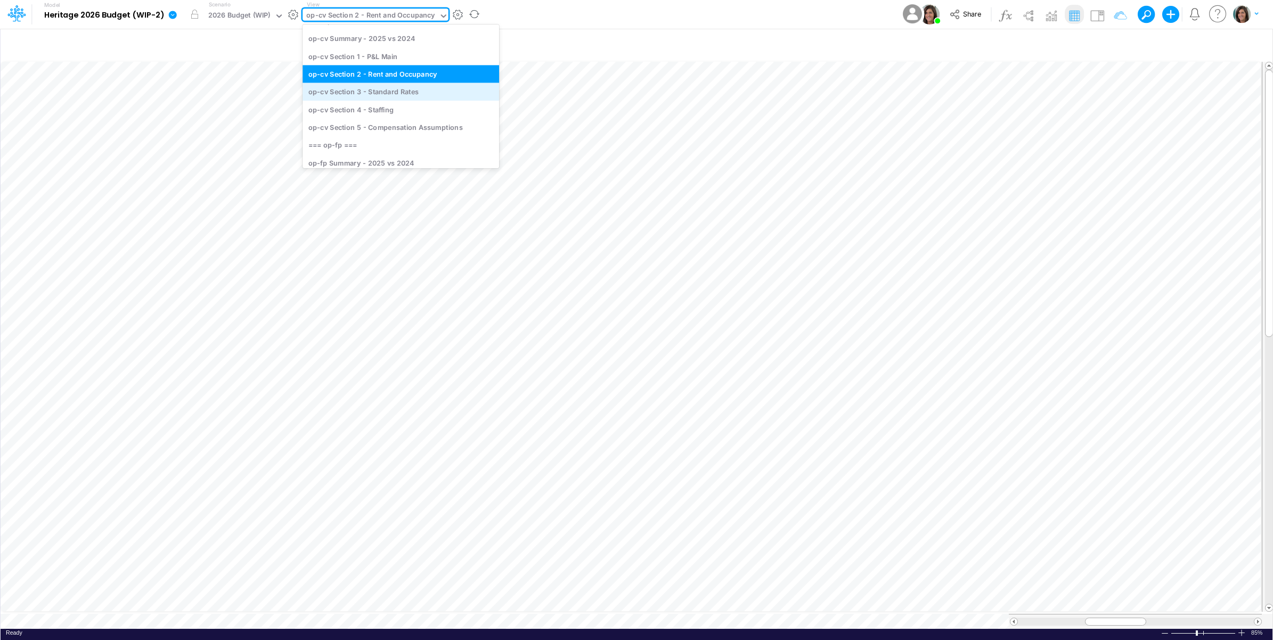
click at [405, 95] on div "op-cv Section 3 - Standard Rates" at bounding box center [400, 92] width 196 height 18
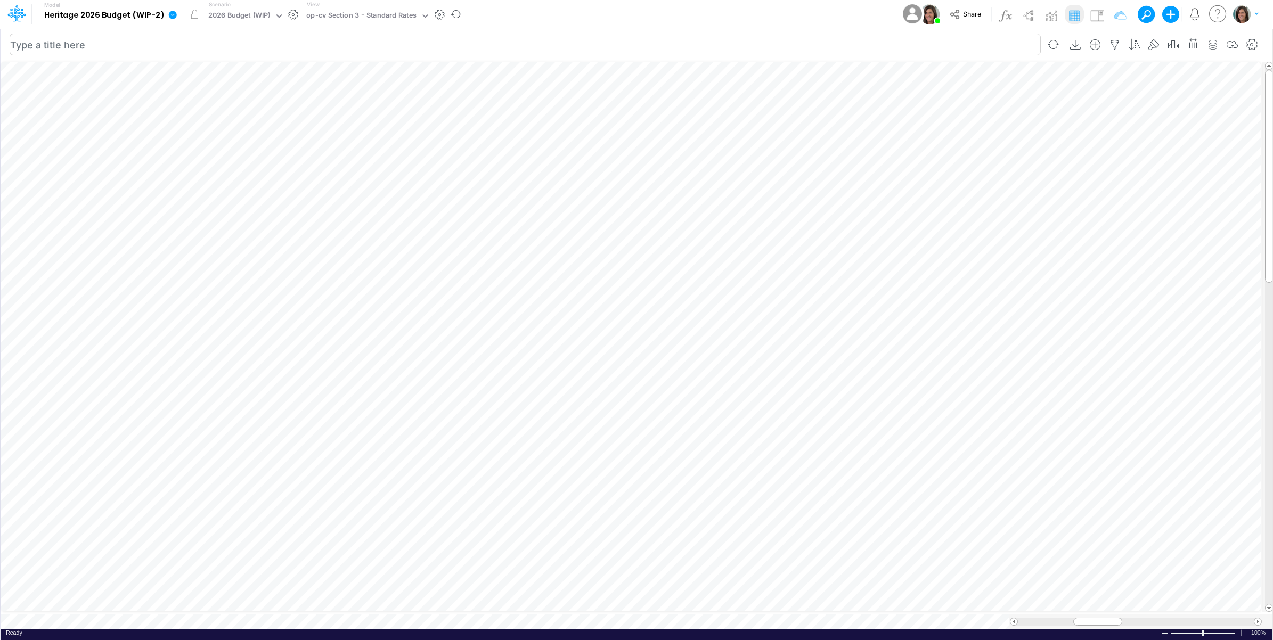
scroll to position [0, 1]
click at [704, 187] on button "button" at bounding box center [708, 195] width 20 height 21
click at [1095, 11] on img at bounding box center [1096, 15] width 17 height 17
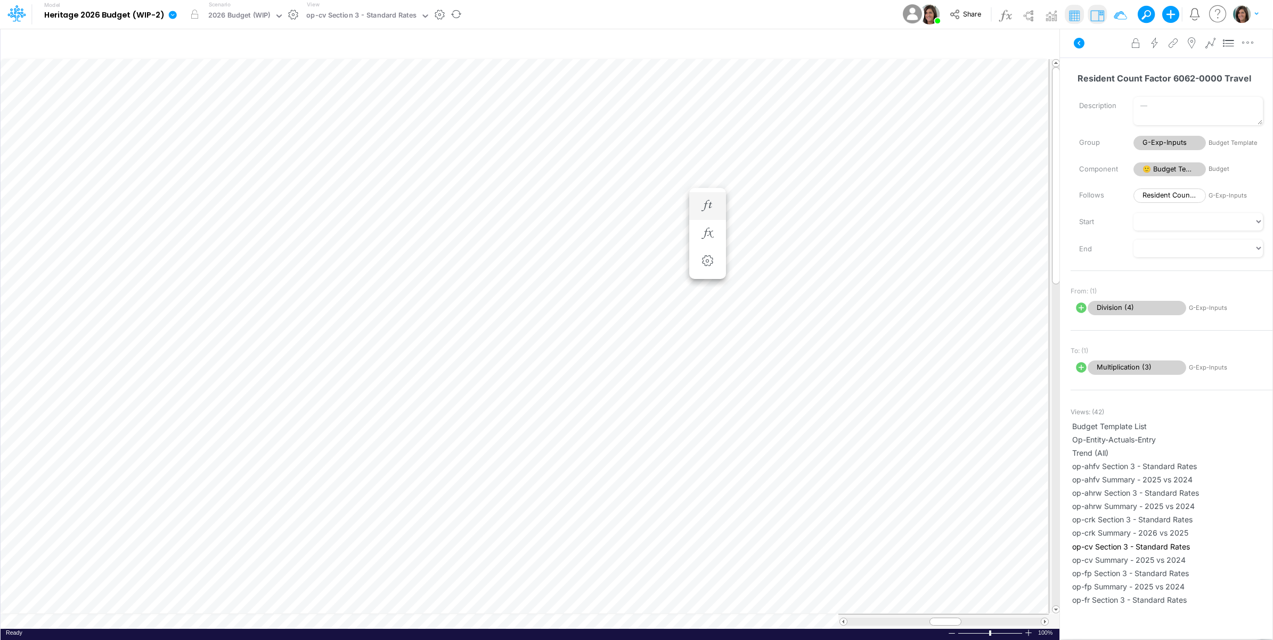
drag, startPoint x: 1074, startPoint y: 46, endPoint x: 1084, endPoint y: 29, distance: 19.8
click at [1074, 46] on icon at bounding box center [1078, 43] width 13 height 13
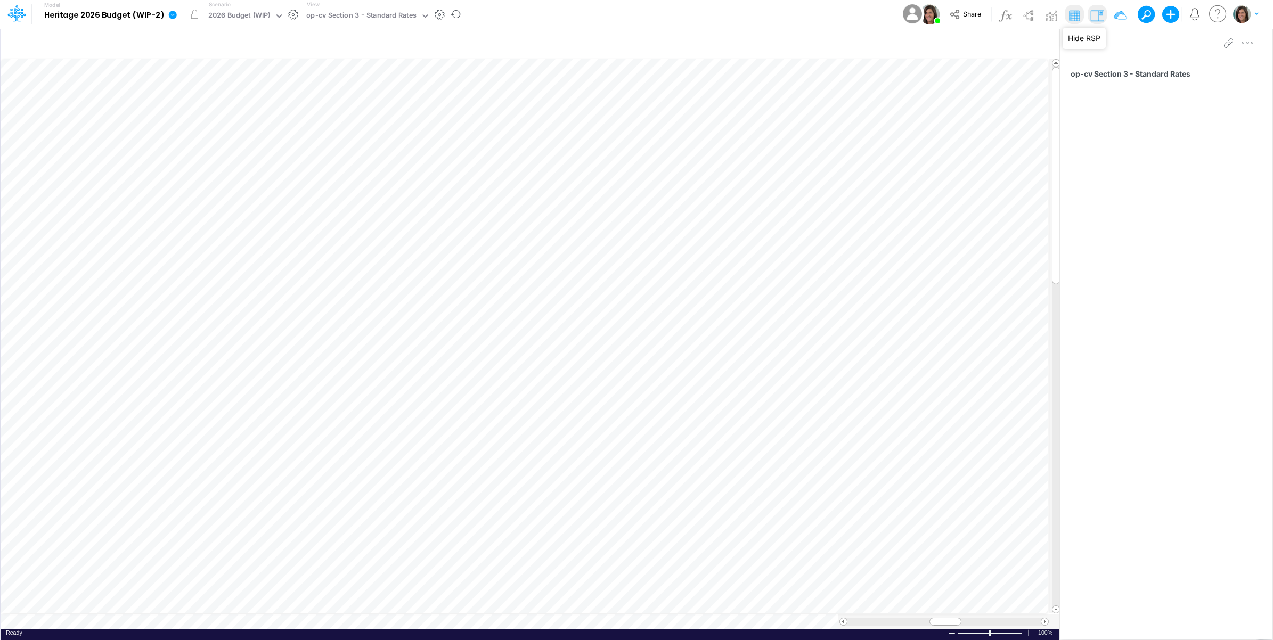
click at [1095, 17] on img at bounding box center [1096, 15] width 17 height 17
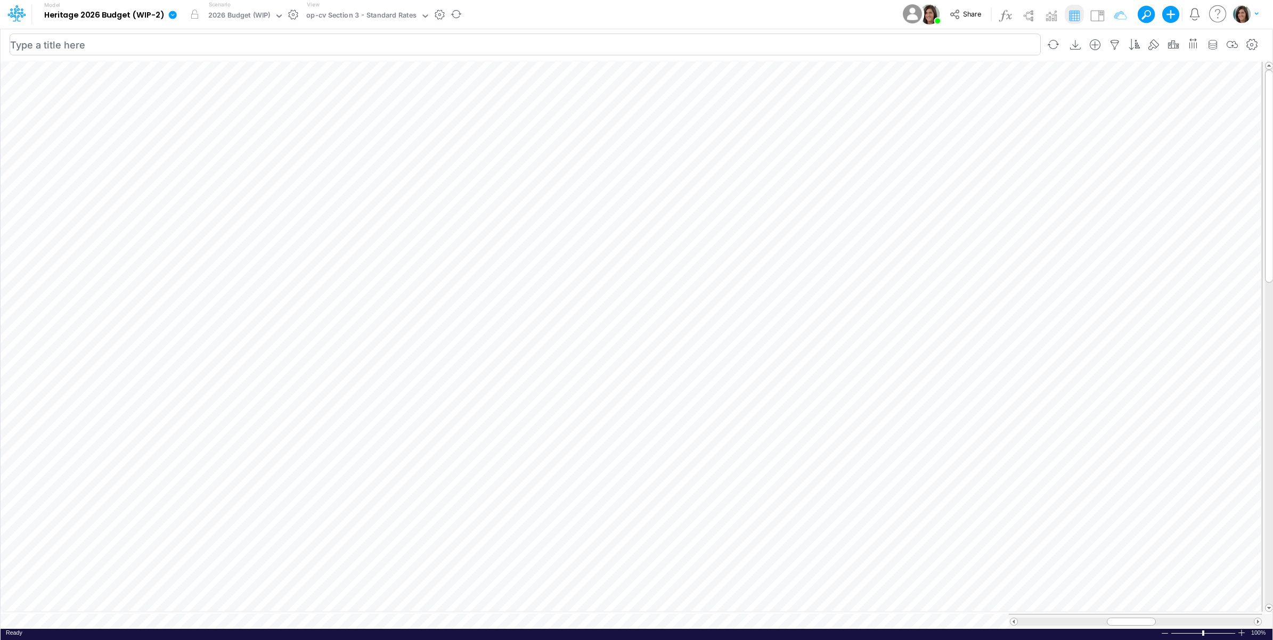
scroll to position [0, 1]
click at [655, 265] on icon "button" at bounding box center [651, 269] width 16 height 11
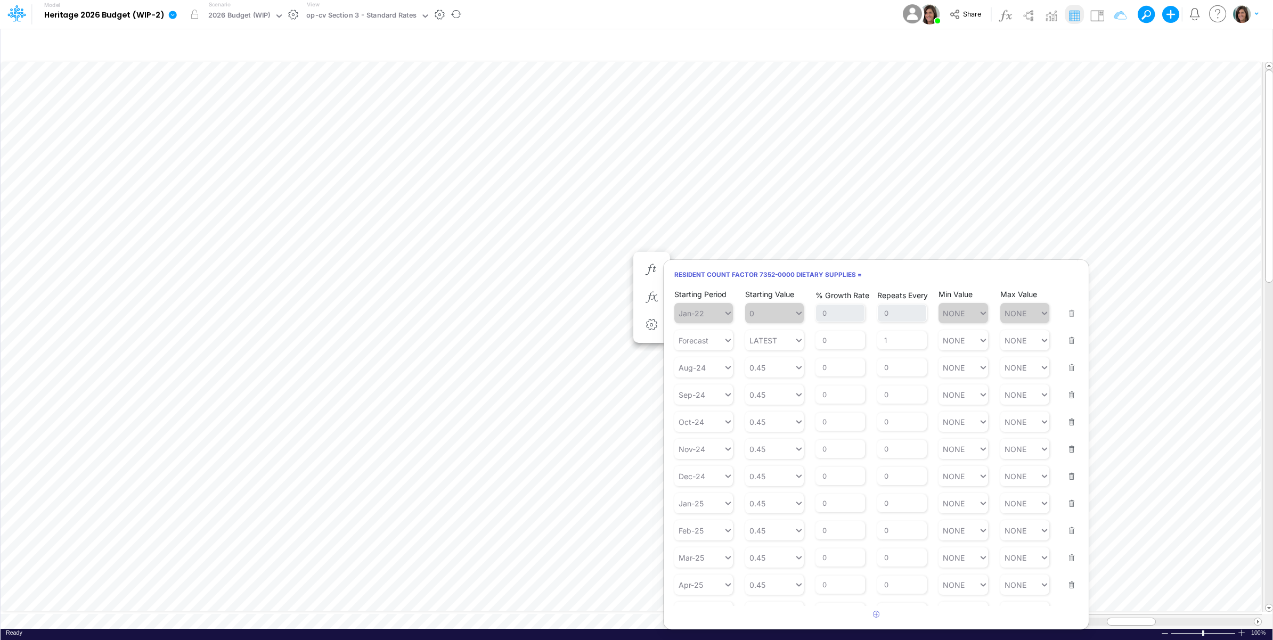
click at [818, 23] on div "Model Heritage 2026 Budget (WIP-2) Edit model settings Duplicate Import QuickBo…" at bounding box center [636, 14] width 1145 height 29
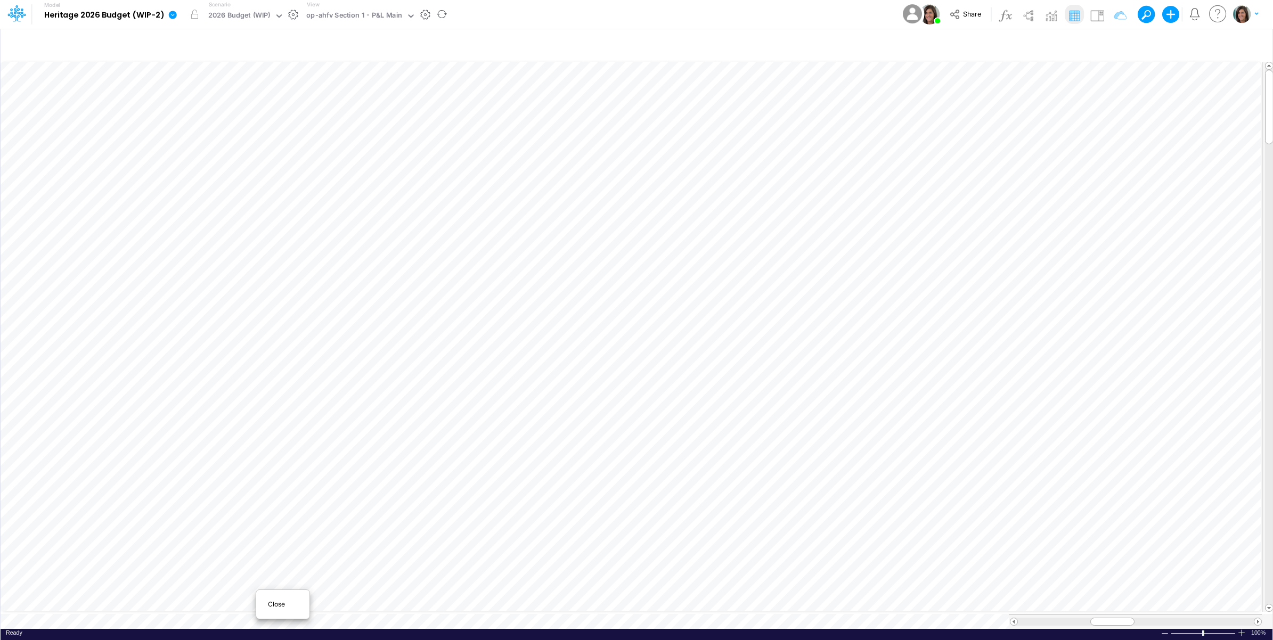
click at [275, 602] on span "Close" at bounding box center [282, 605] width 29 height 10
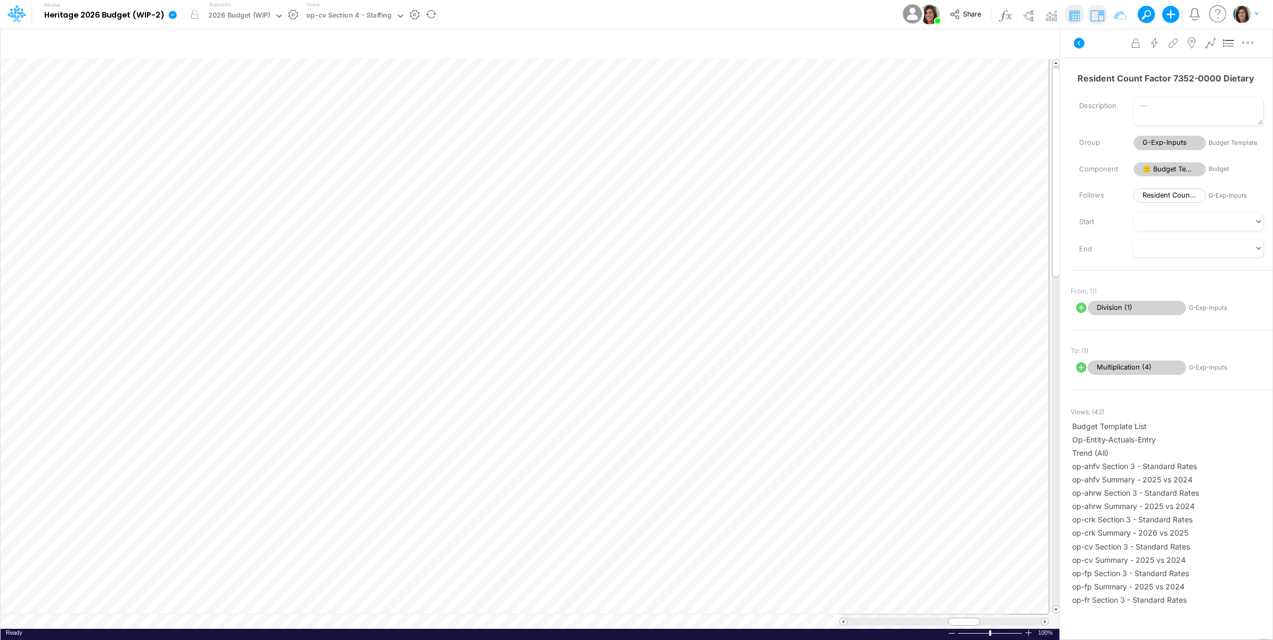
scroll to position [0, 1]
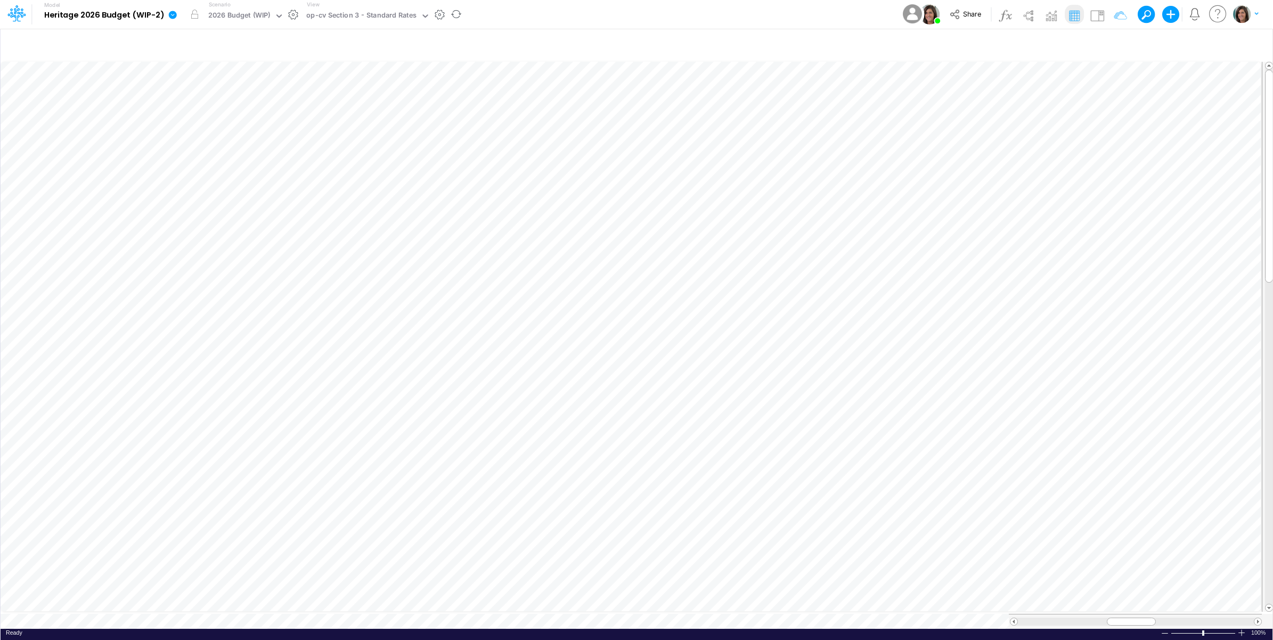
scroll to position [0, 1]
click at [175, 14] on icon at bounding box center [173, 15] width 8 height 8
click at [203, 107] on button "View model info" at bounding box center [226, 110] width 114 height 17
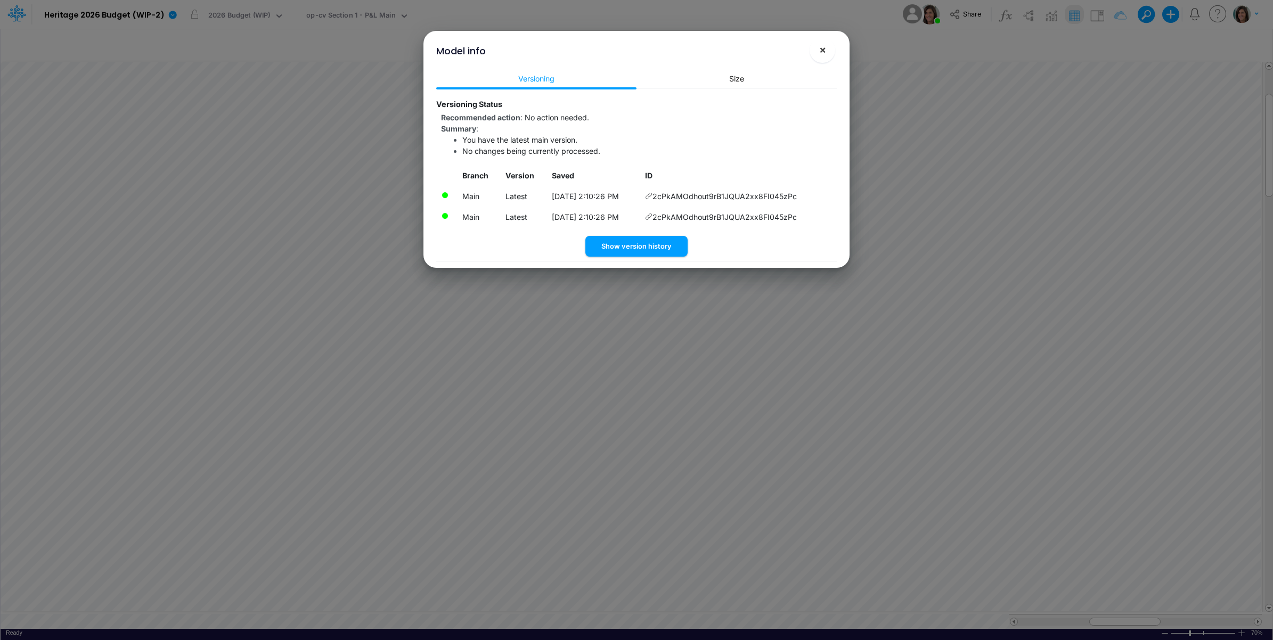
click at [826, 48] on button "×" at bounding box center [822, 50] width 26 height 26
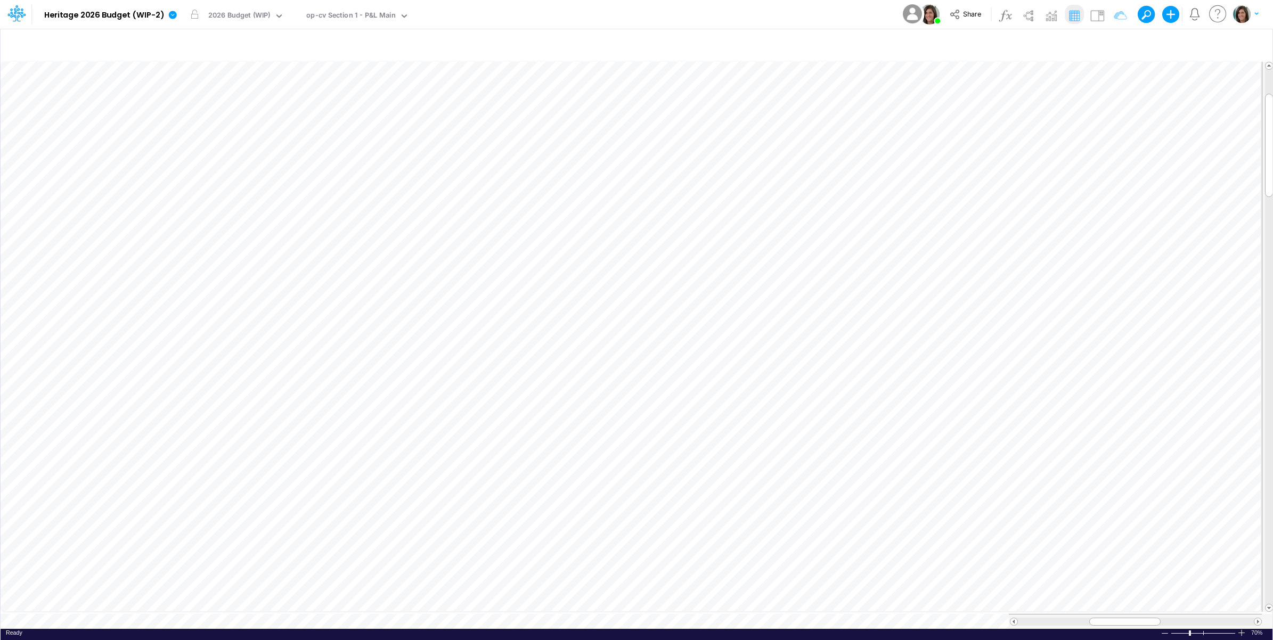
click at [487, 20] on div "Model Heritage 2026 Budget (WIP-2) Edit model settings Duplicate Import QuickBo…" at bounding box center [636, 14] width 1145 height 29
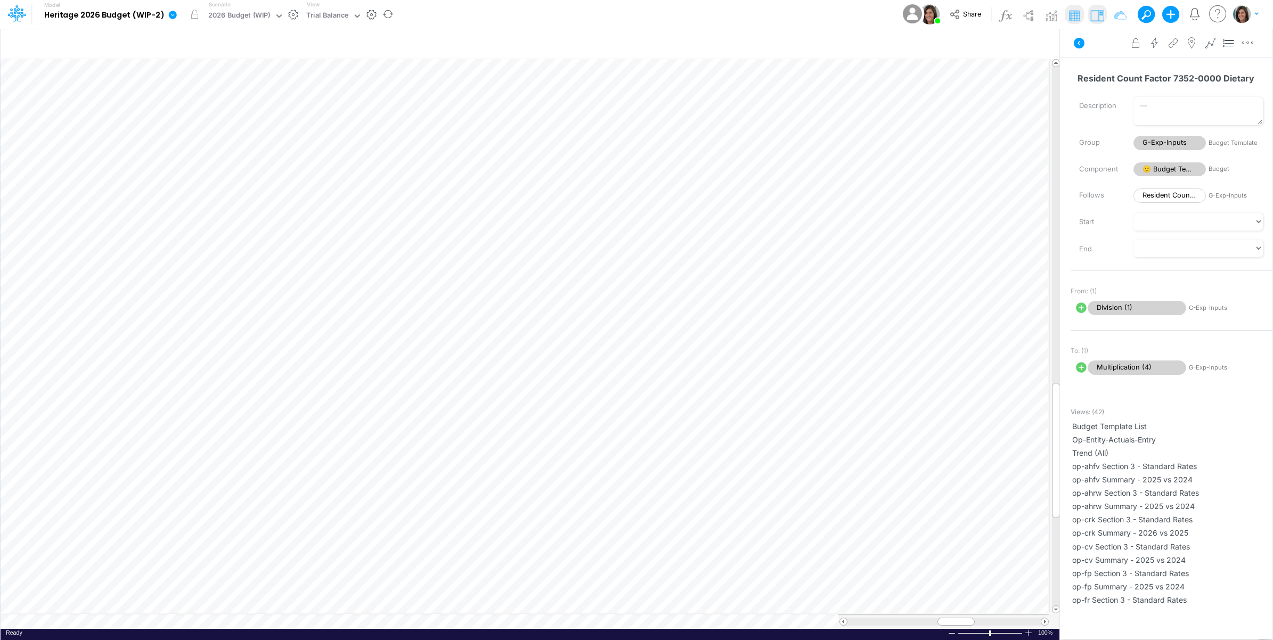
click at [170, 11] on icon at bounding box center [173, 15] width 10 height 10
drag, startPoint x: 196, startPoint y: 69, endPoint x: 256, endPoint y: 77, distance: 60.2
click at [196, 69] on button "Import" at bounding box center [226, 76] width 114 height 18
click at [321, 95] on button "Data" at bounding box center [341, 99] width 114 height 17
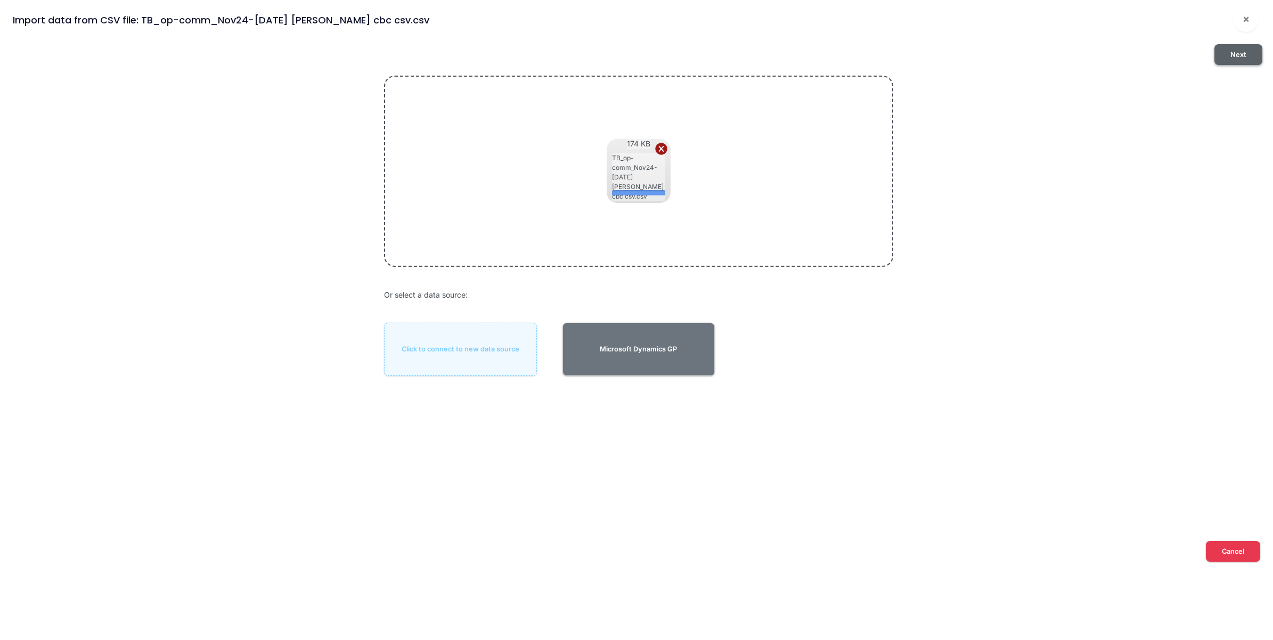
click at [1244, 54] on button "Next" at bounding box center [1238, 54] width 48 height 21
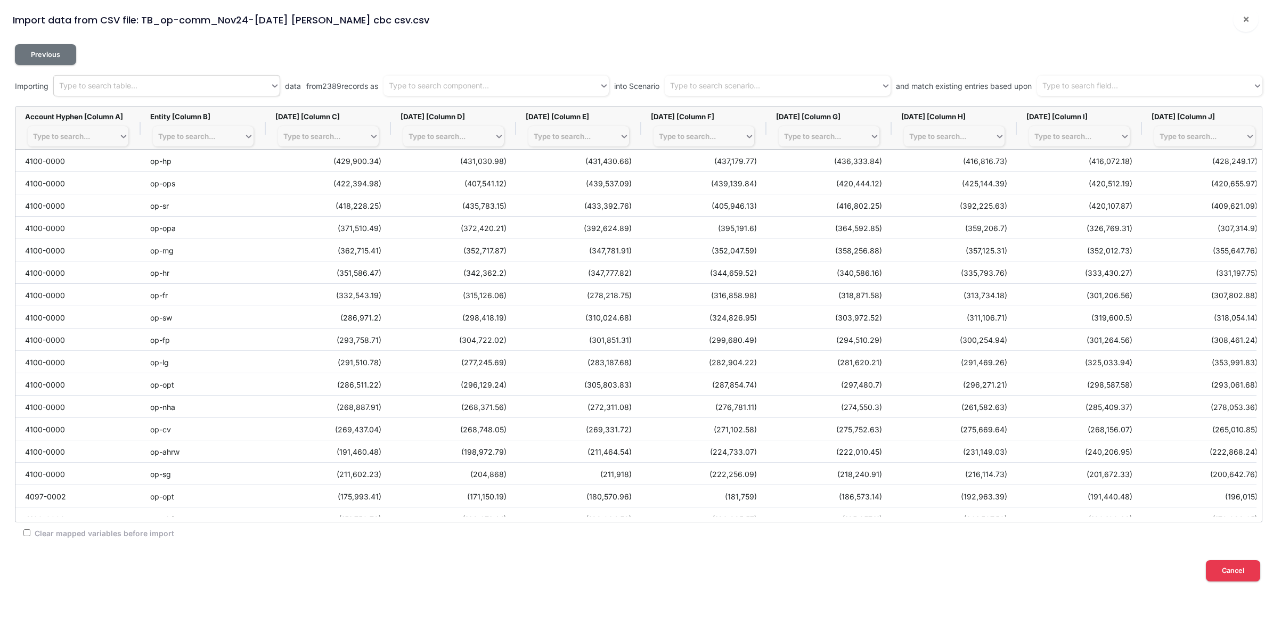
click at [219, 92] on div "Type to search table..." at bounding box center [162, 86] width 216 height 18
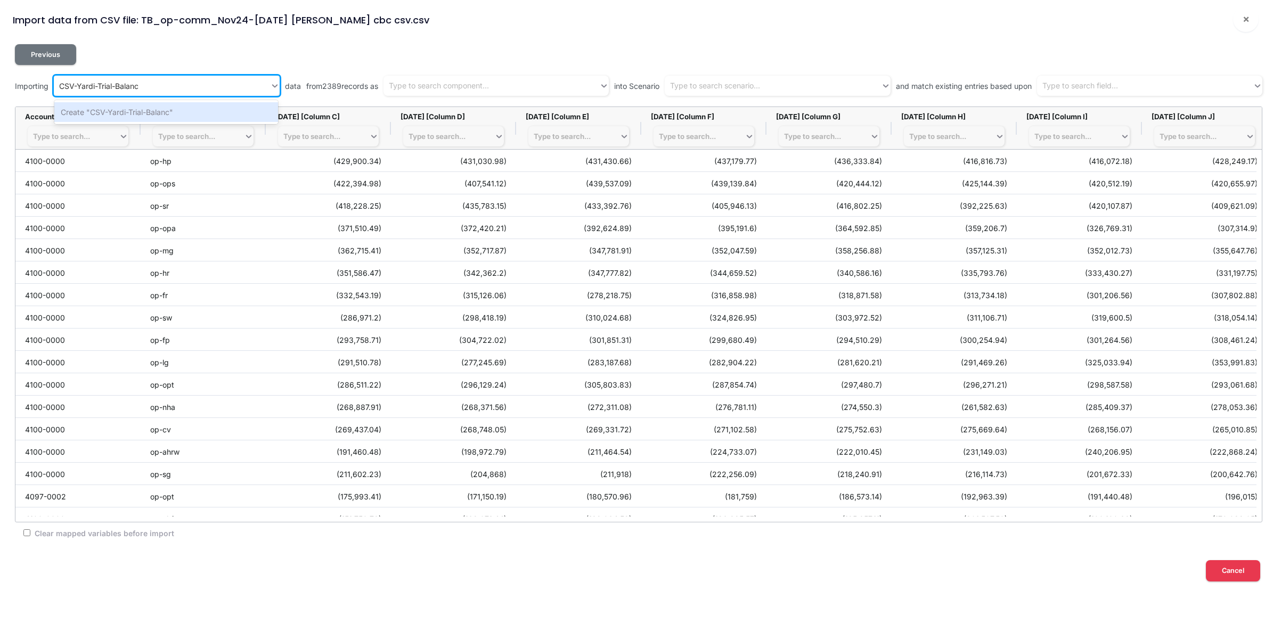
type input "CSV-Yardi-Trial-Balance"
click at [199, 113] on div "Create "CSV-Yardi-Trial-Balance"" at bounding box center [166, 112] width 224 height 20
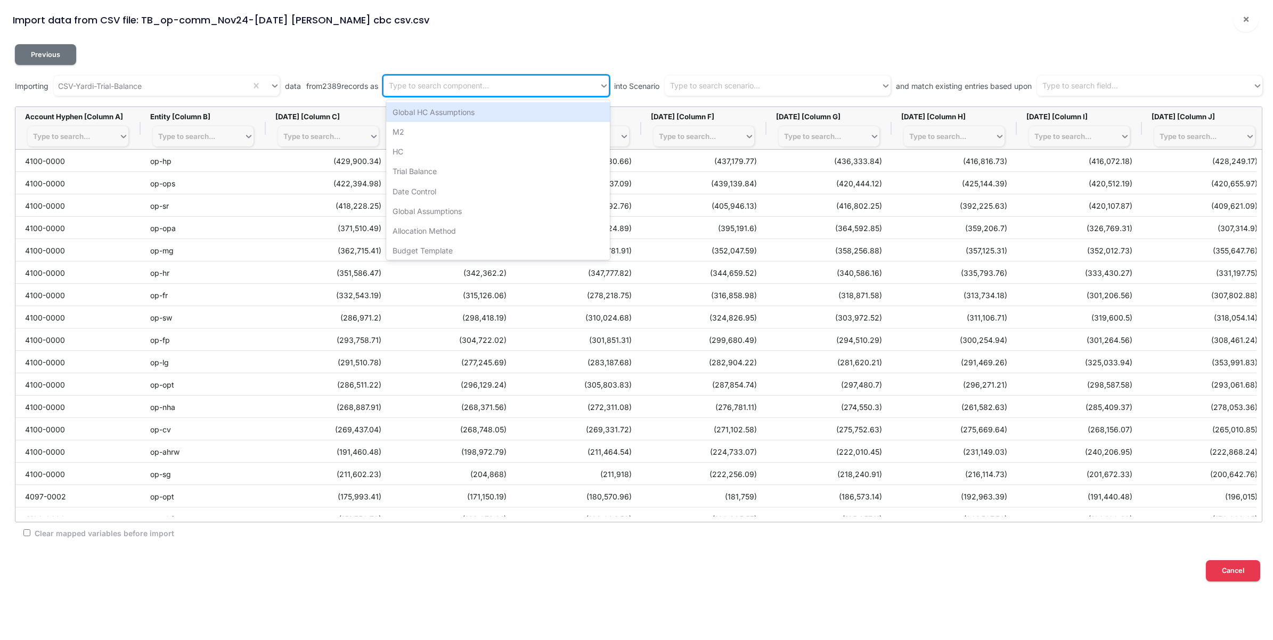
click at [475, 88] on div "Type to search component..." at bounding box center [439, 85] width 100 height 11
type input "tr"
click at [470, 114] on div "Trial Balance" at bounding box center [498, 112] width 224 height 20
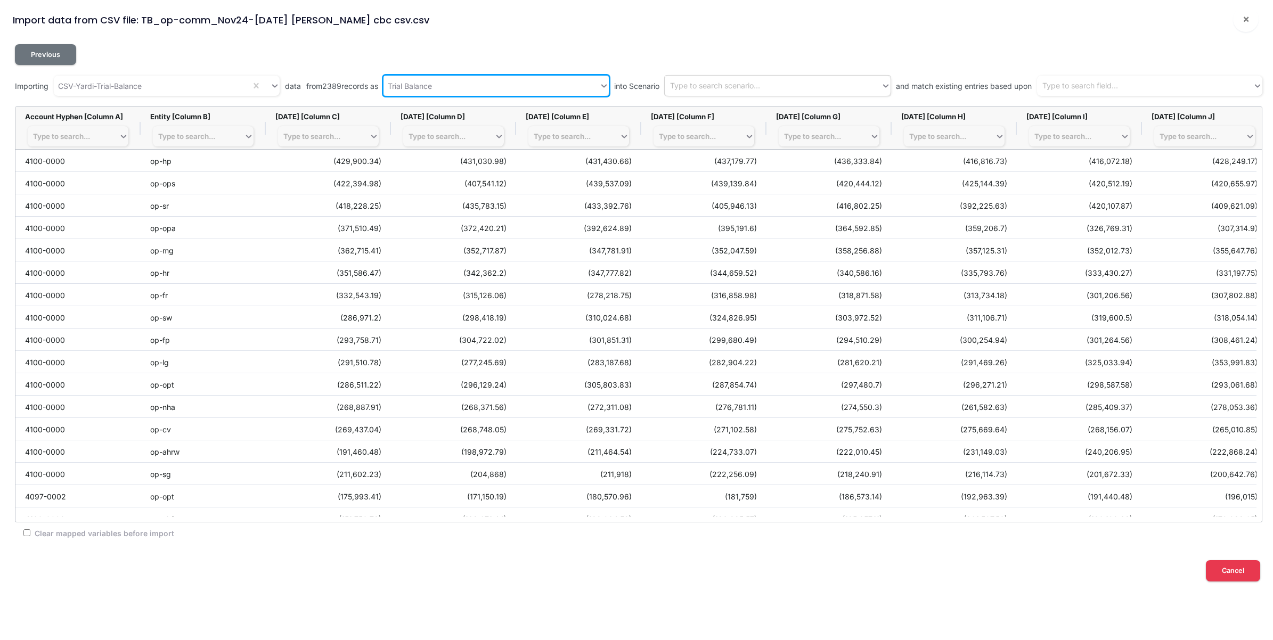
click at [760, 91] on div "Type to search scenario..." at bounding box center [715, 85] width 90 height 11
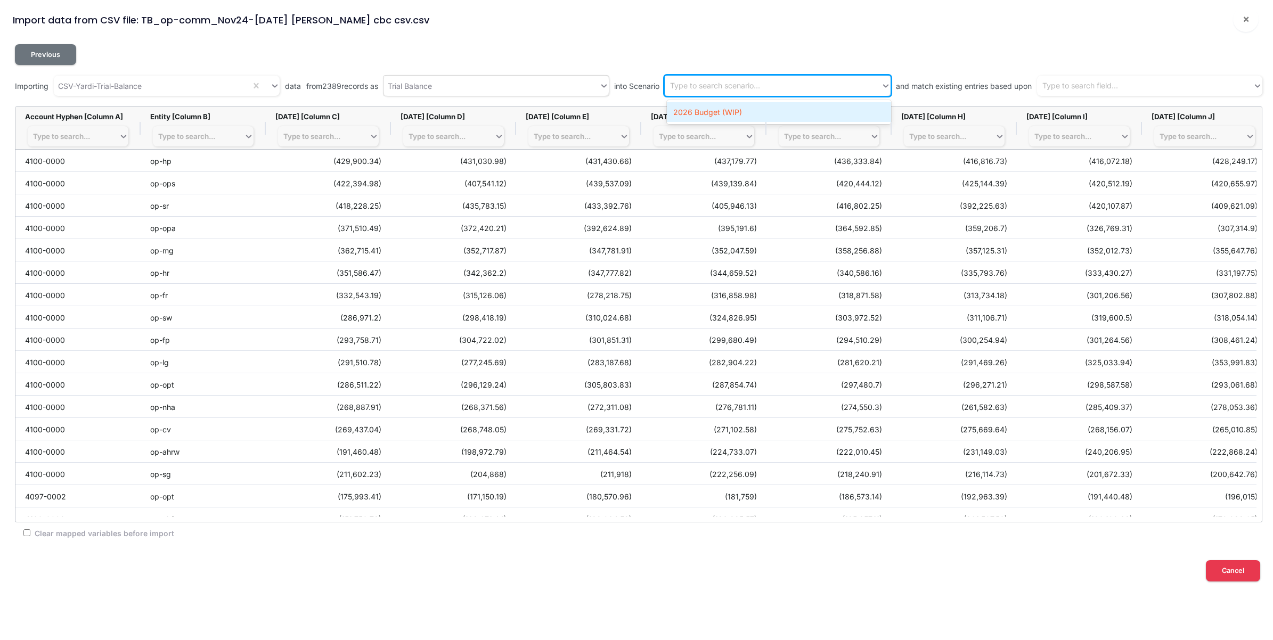
click at [767, 113] on div "2026 Budget (WIP)" at bounding box center [779, 112] width 224 height 20
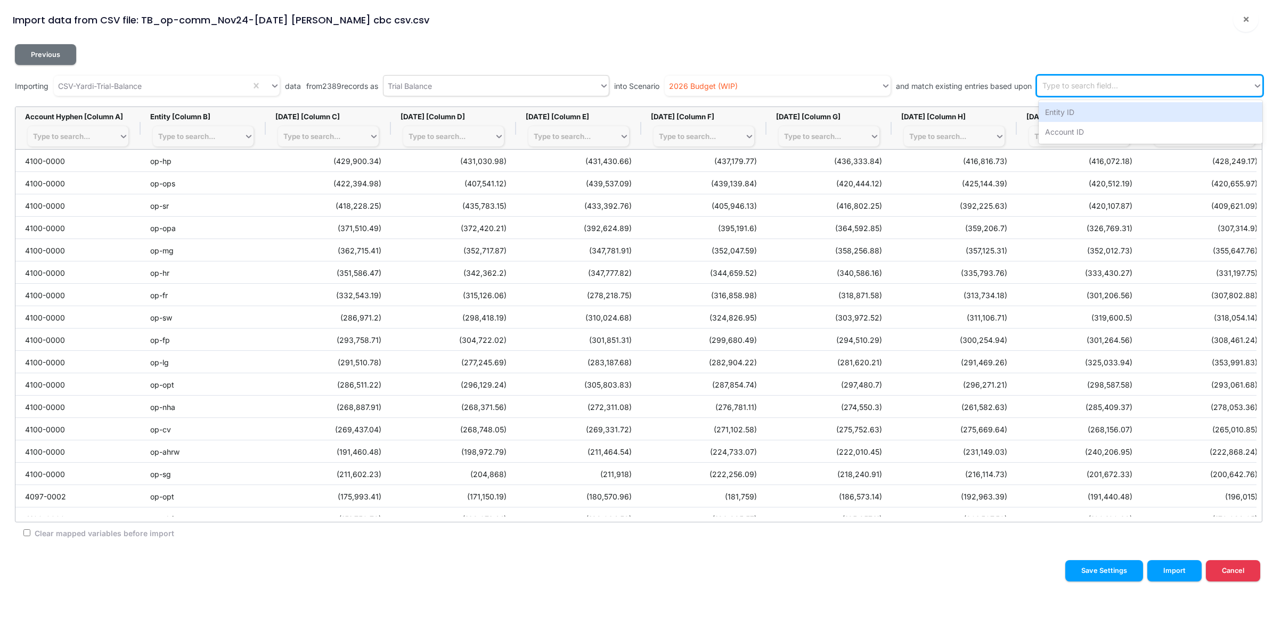
click at [1108, 86] on div "Type to search field..." at bounding box center [1080, 85] width 76 height 11
click at [1093, 110] on div "Entity ID" at bounding box center [1150, 112] width 224 height 20
click at [1145, 91] on div "Entity ID" at bounding box center [1135, 86] width 197 height 18
click at [1127, 108] on div "Account ID" at bounding box center [1150, 112] width 224 height 20
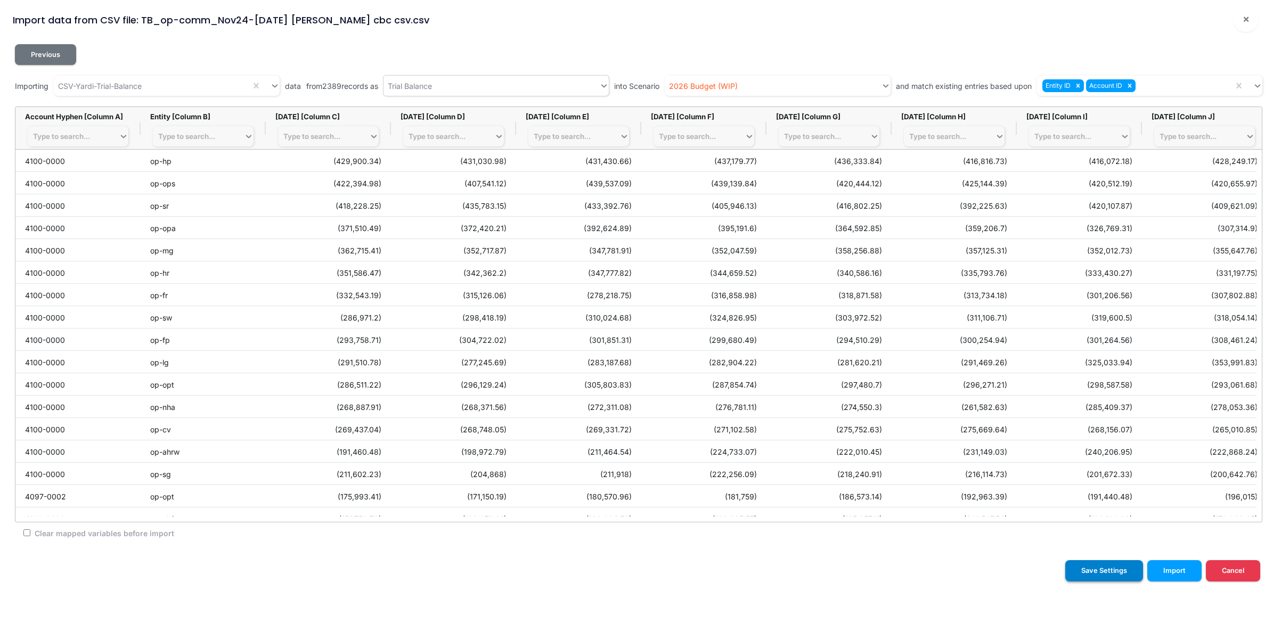
click at [1122, 574] on button "Save Settings" at bounding box center [1104, 570] width 78 height 21
click at [182, 133] on div "Type to search..." at bounding box center [186, 136] width 57 height 9
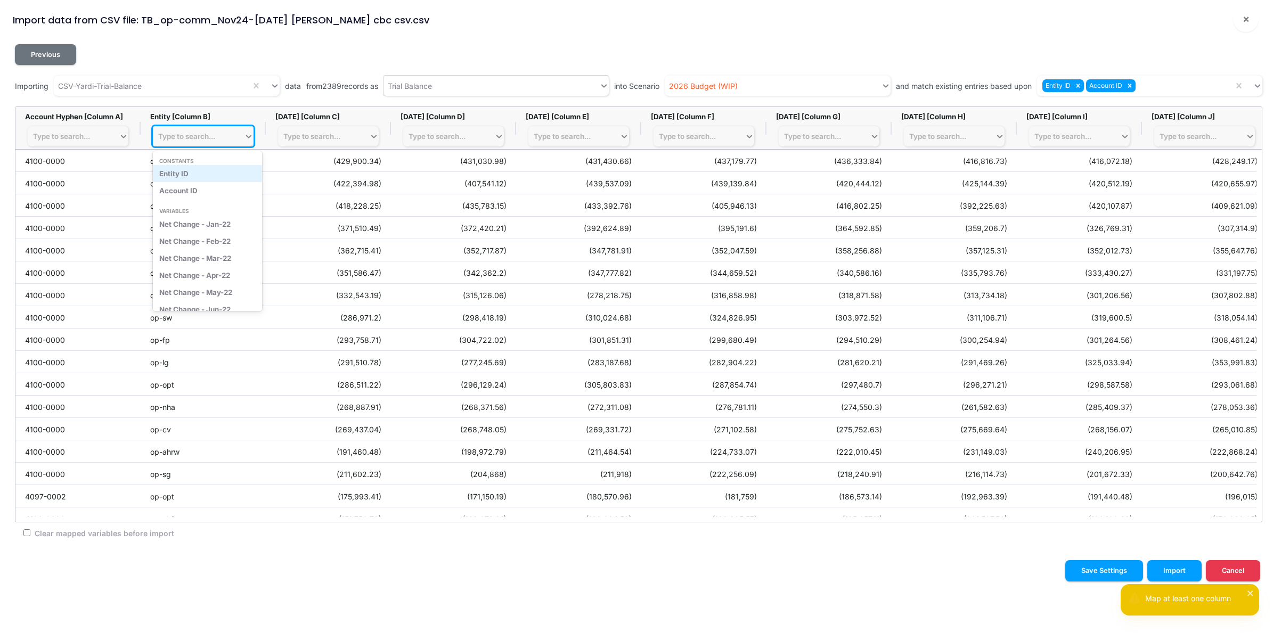
click at [182, 174] on div "Entity ID" at bounding box center [207, 173] width 109 height 17
click at [106, 135] on div "Type to search..." at bounding box center [73, 136] width 91 height 15
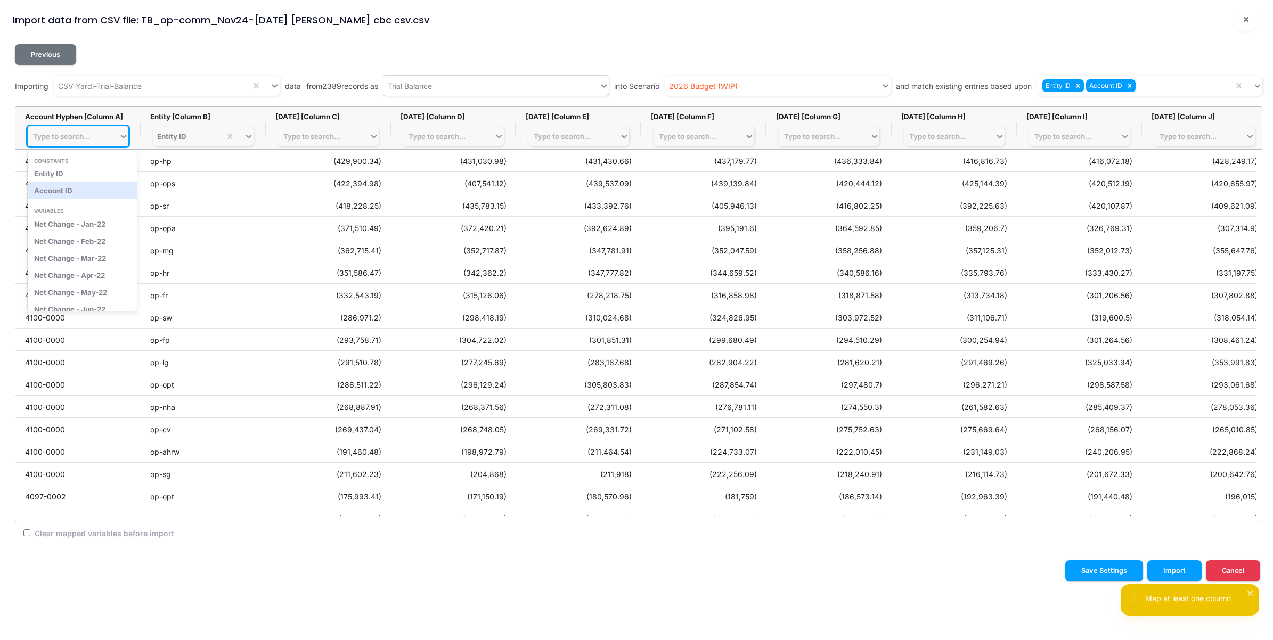
click at [97, 187] on div "Account ID" at bounding box center [82, 190] width 109 height 17
click at [1111, 571] on button "Save Settings" at bounding box center [1104, 570] width 78 height 21
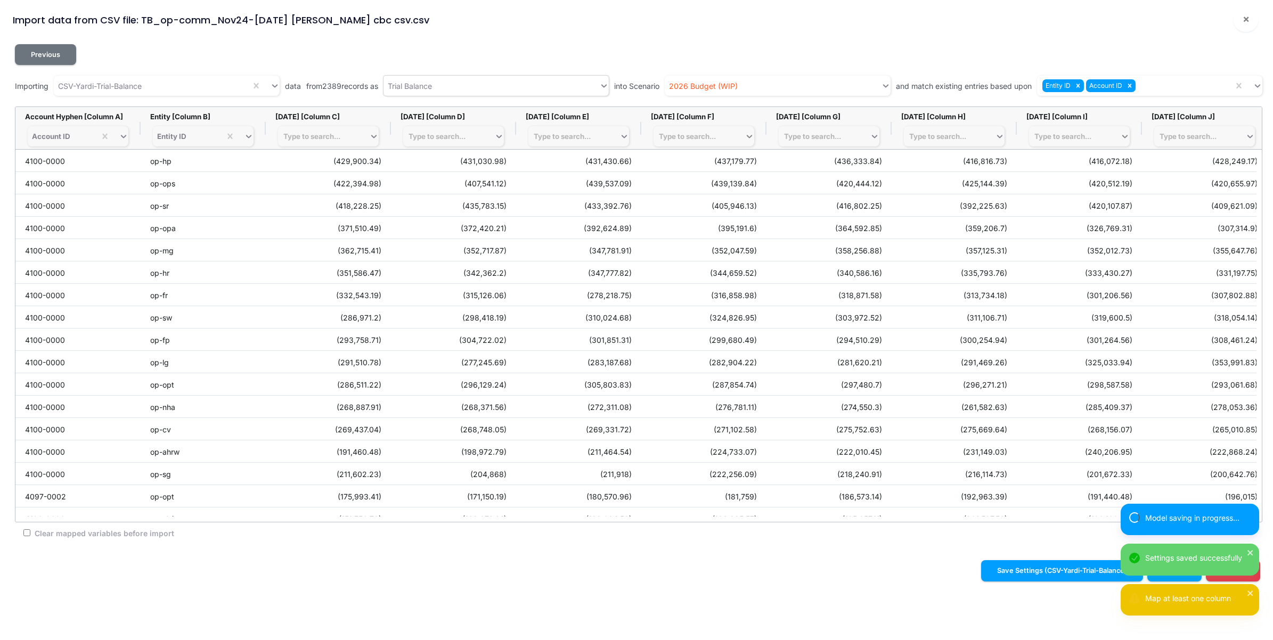
click at [958, 565] on div "Save Settings (CSV-Yardi-Trial-Balance) Import Cancel" at bounding box center [636, 573] width 1264 height 42
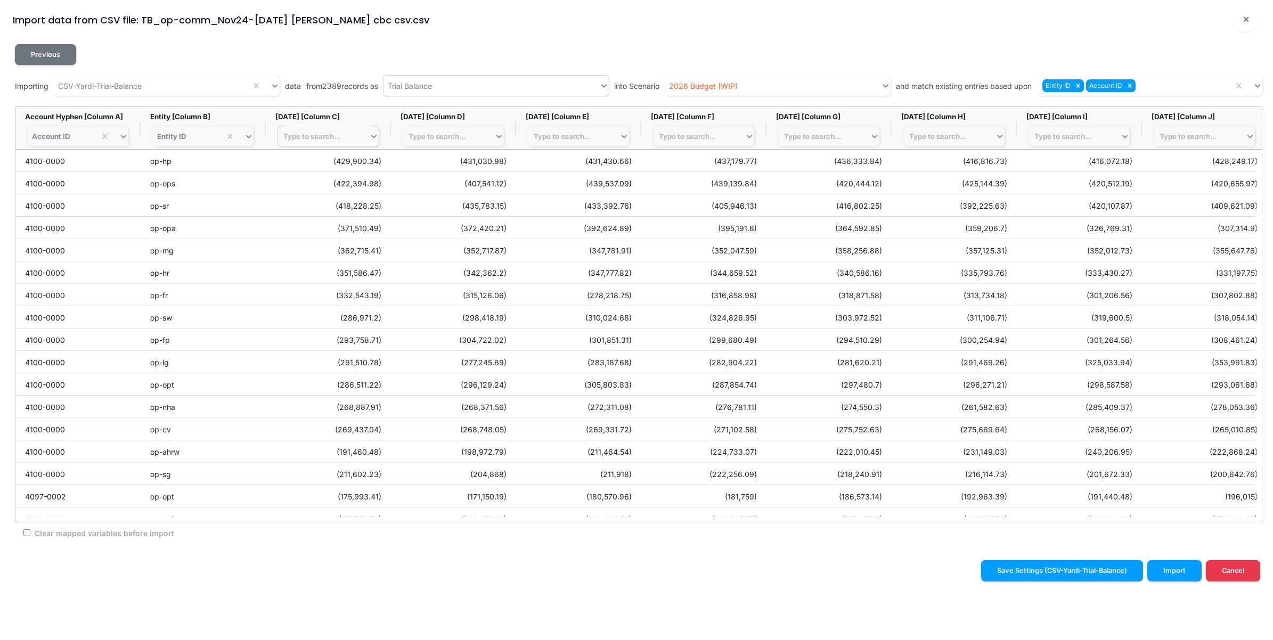
click at [337, 135] on div "Type to search..." at bounding box center [311, 136] width 57 height 9
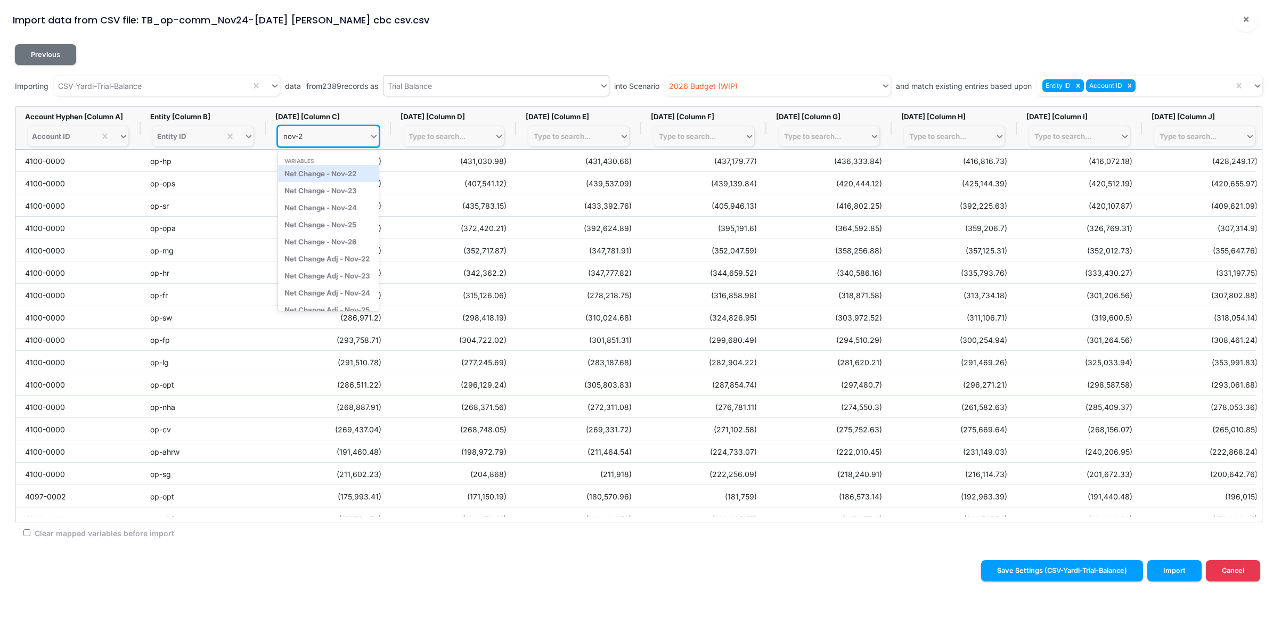
type input "nov-24"
click at [325, 197] on div "Net Change Adj - Nov-24" at bounding box center [328, 190] width 101 height 17
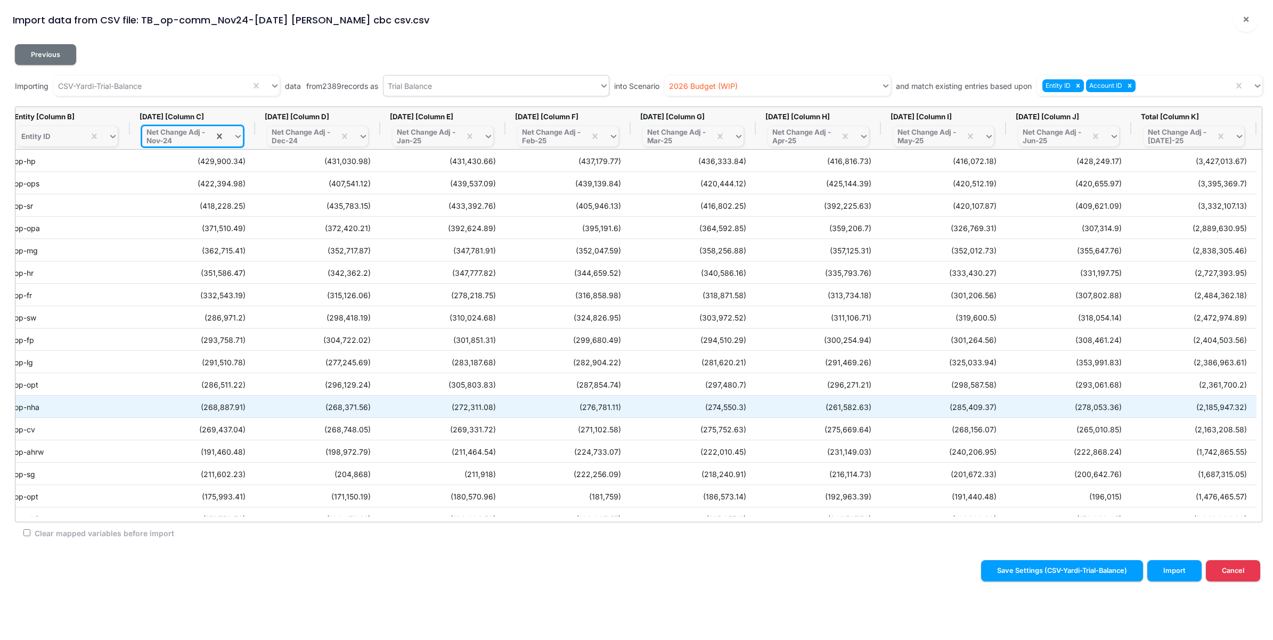
scroll to position [0, 69]
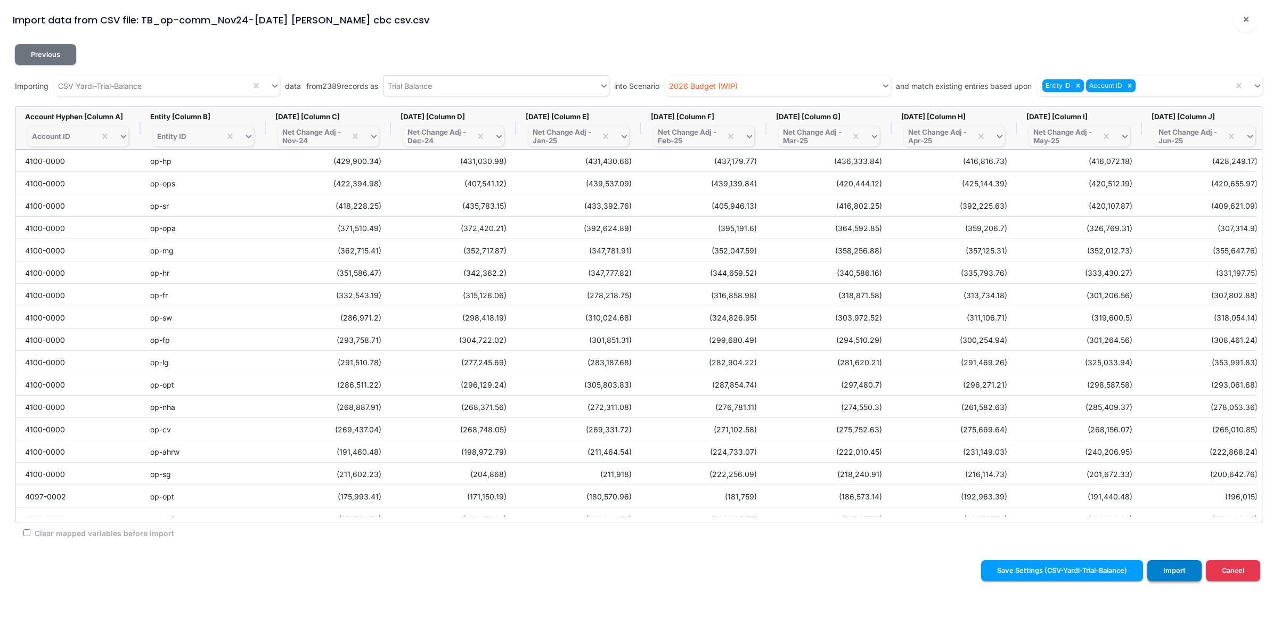
click at [1177, 572] on button "Import" at bounding box center [1174, 570] width 54 height 21
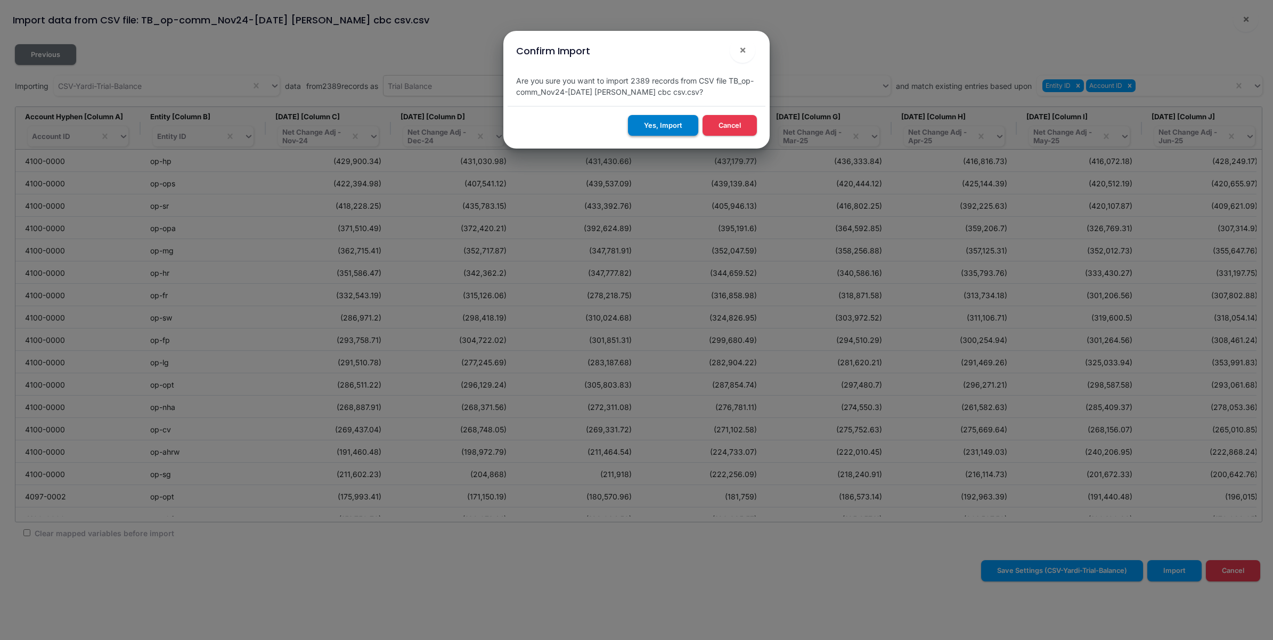
click at [663, 121] on button "Yes, Import" at bounding box center [663, 125] width 70 height 21
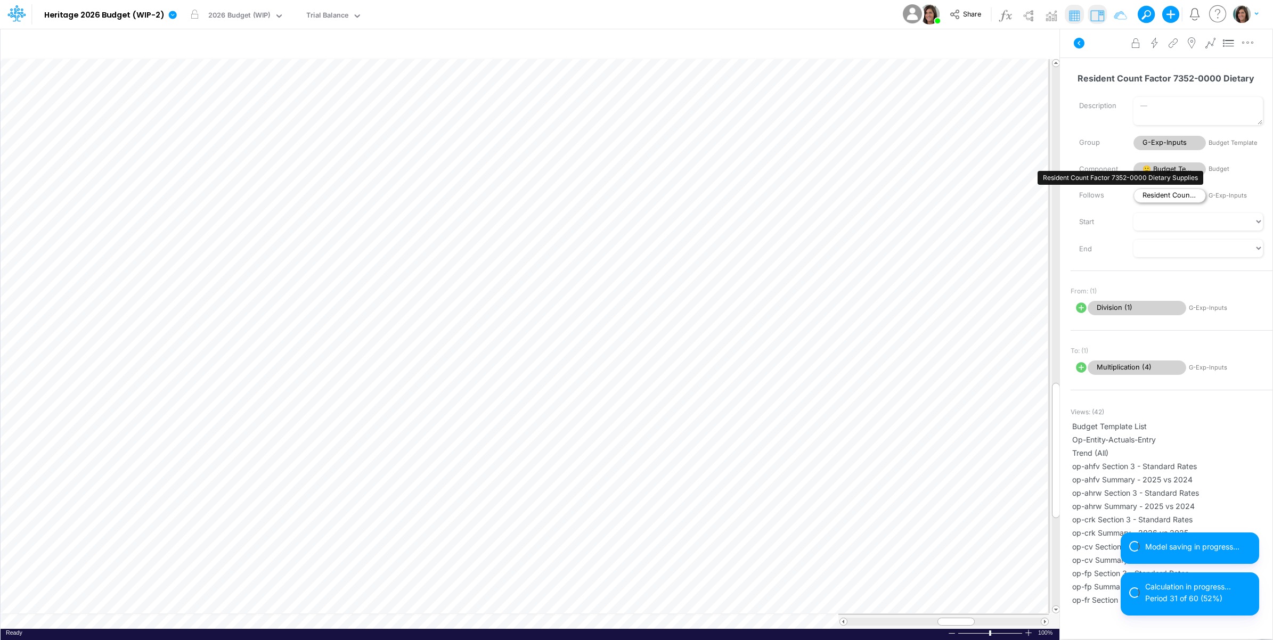
click at [1178, 193] on span "Resident Count Factor 7352-0000 Dietary Supplies" at bounding box center [1169, 195] width 72 height 14
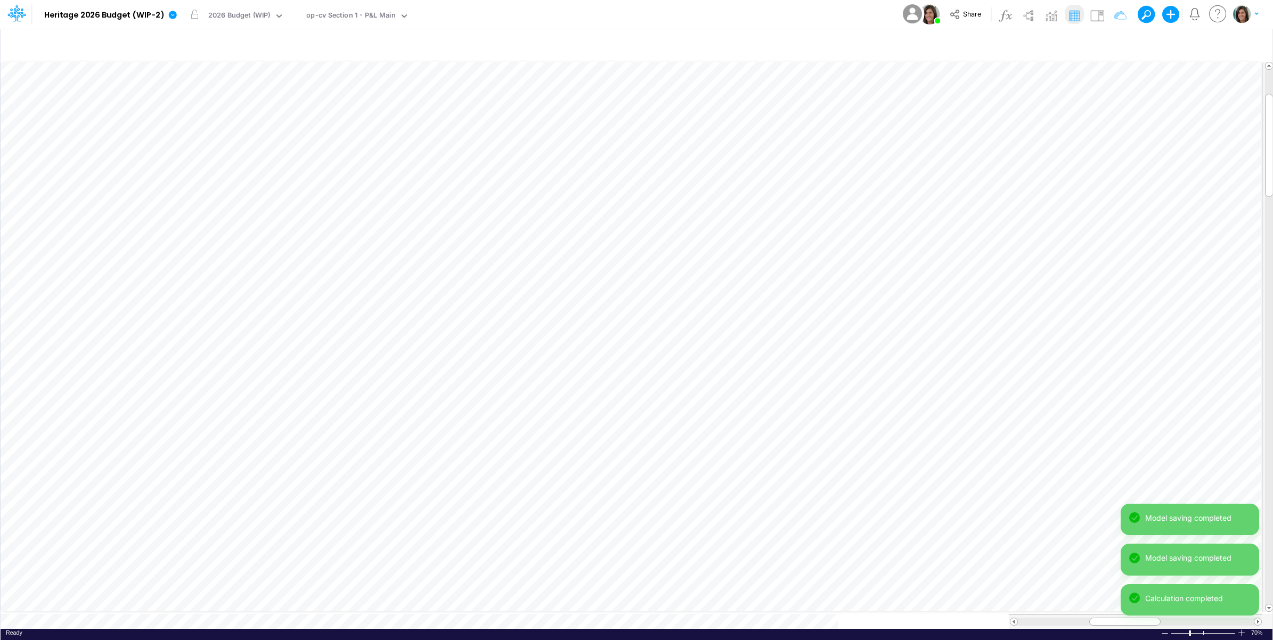
scroll to position [0, 1]
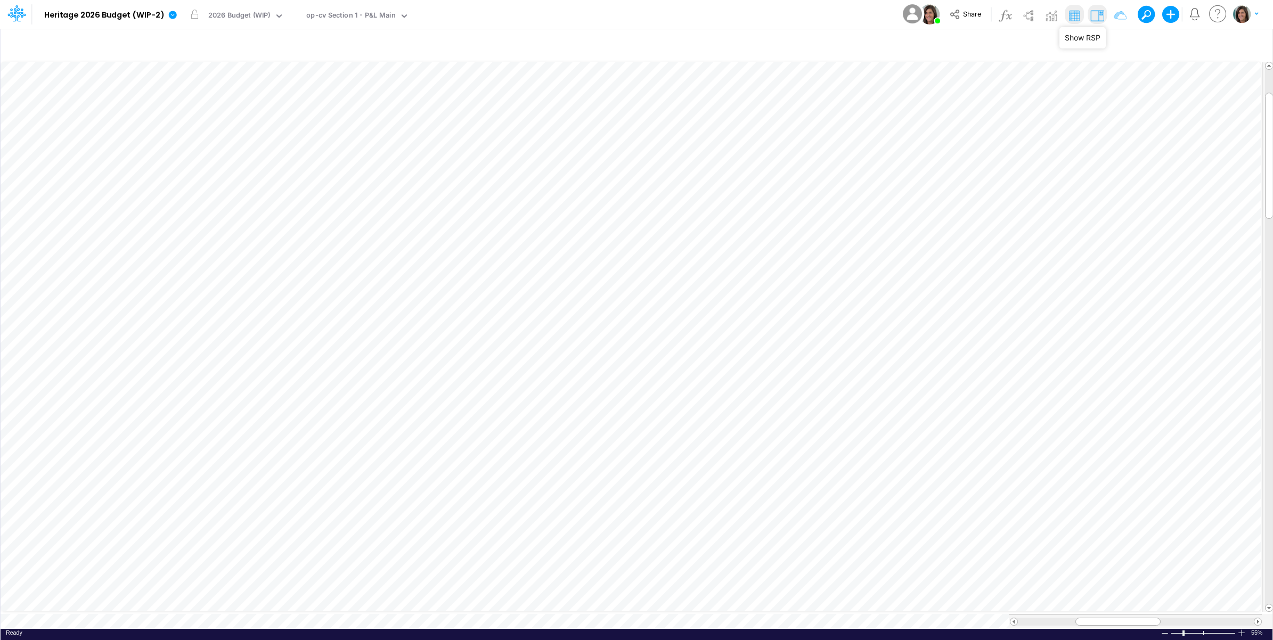
click at [1098, 14] on img at bounding box center [1096, 15] width 17 height 17
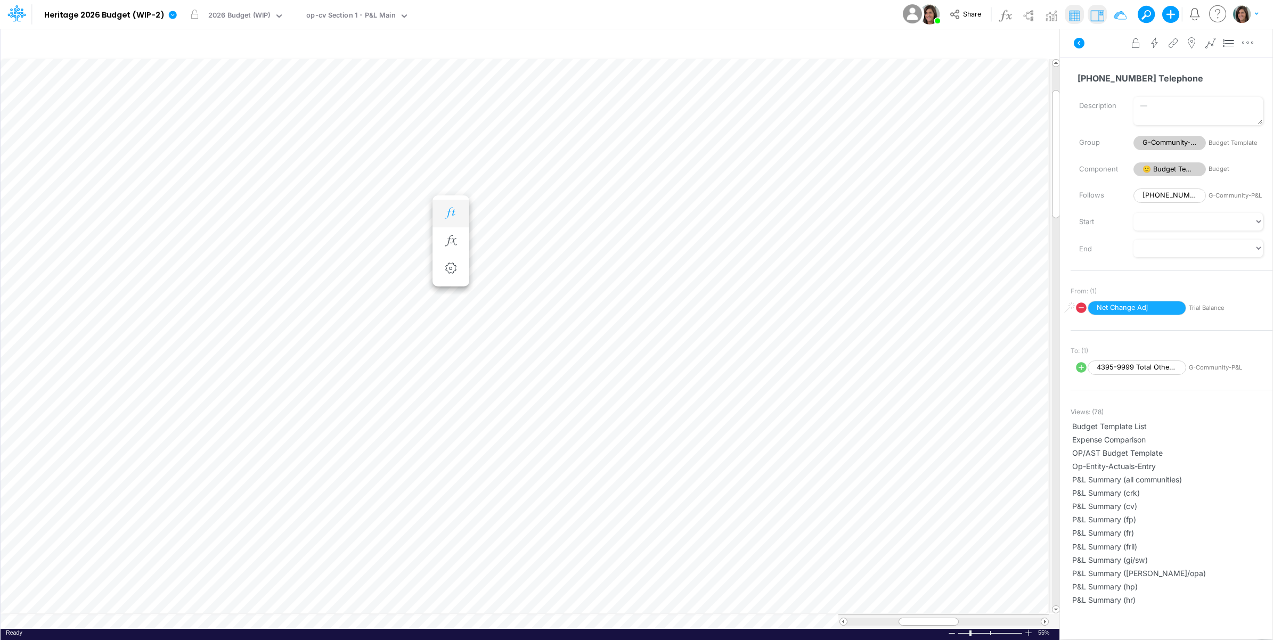
click at [446, 213] on icon "button" at bounding box center [450, 213] width 16 height 11
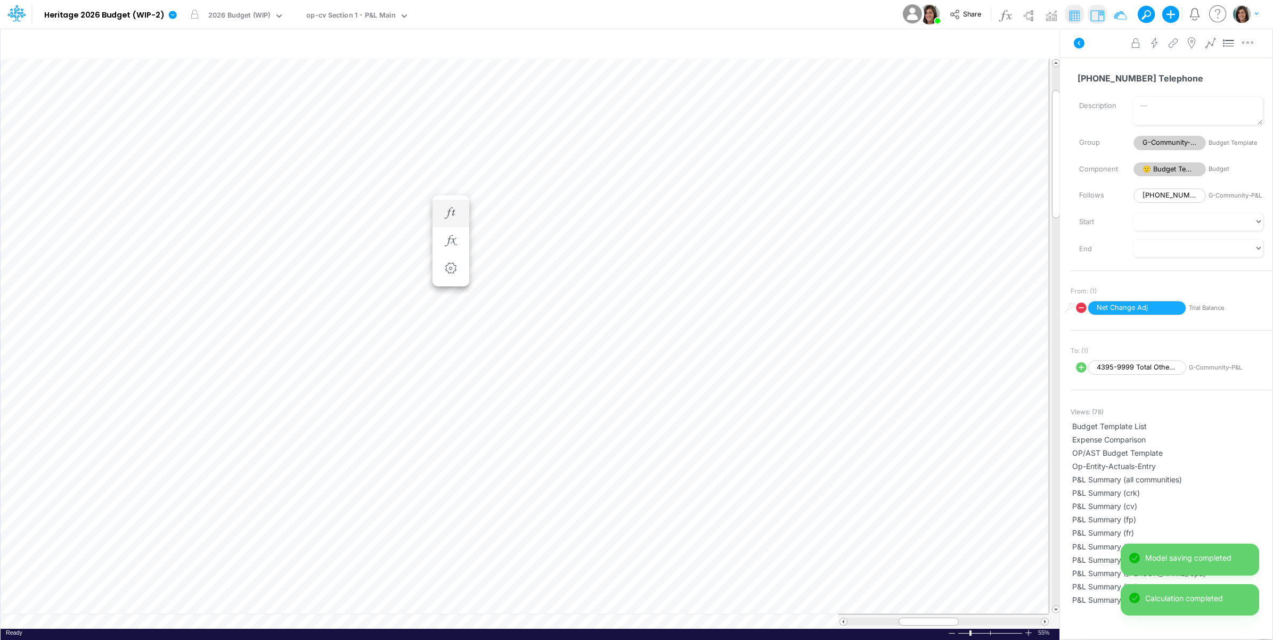
scroll to position [0, 1]
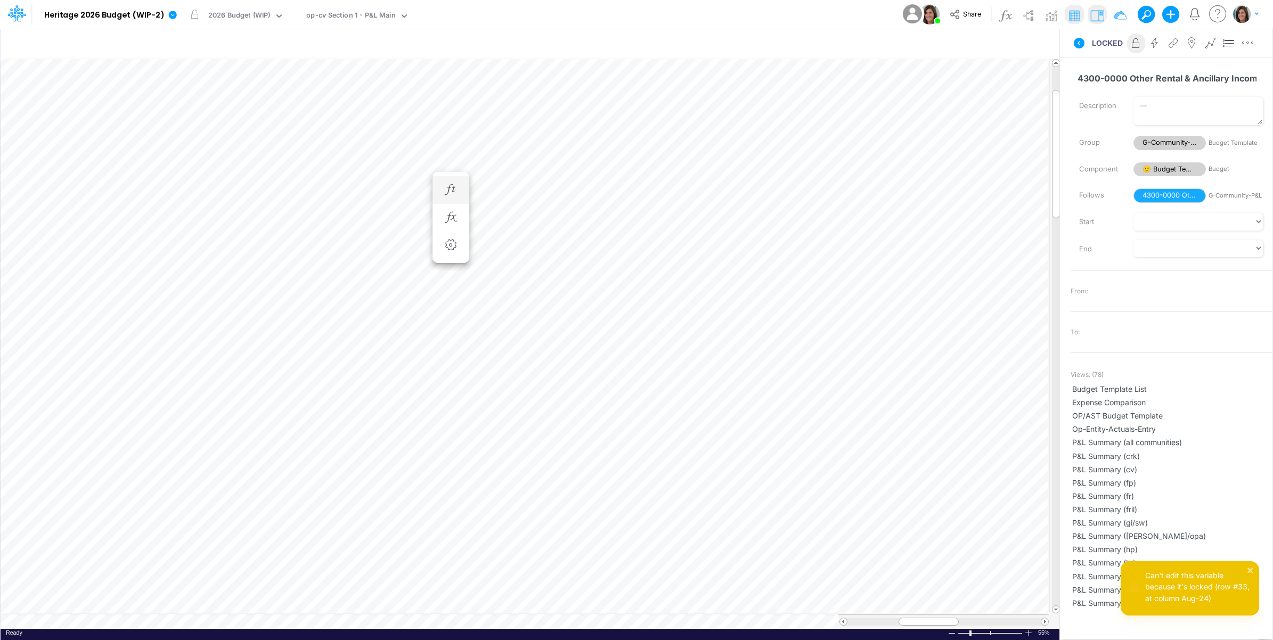
scroll to position [0, 1]
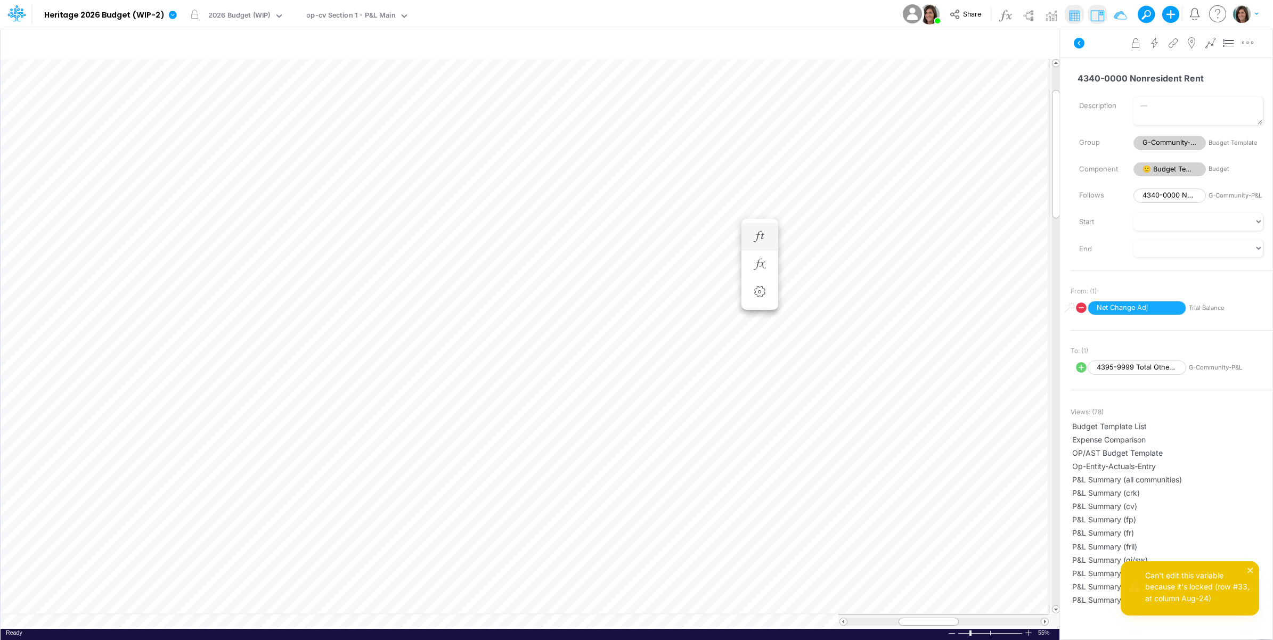
scroll to position [0, 1]
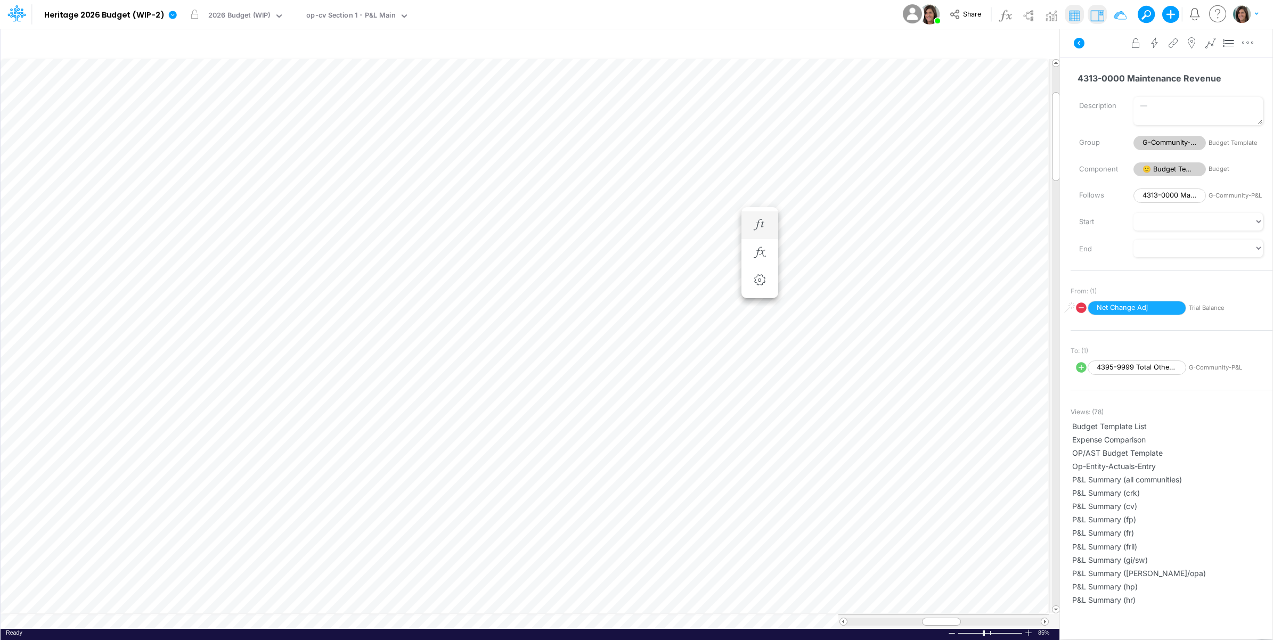
scroll to position [0, 1]
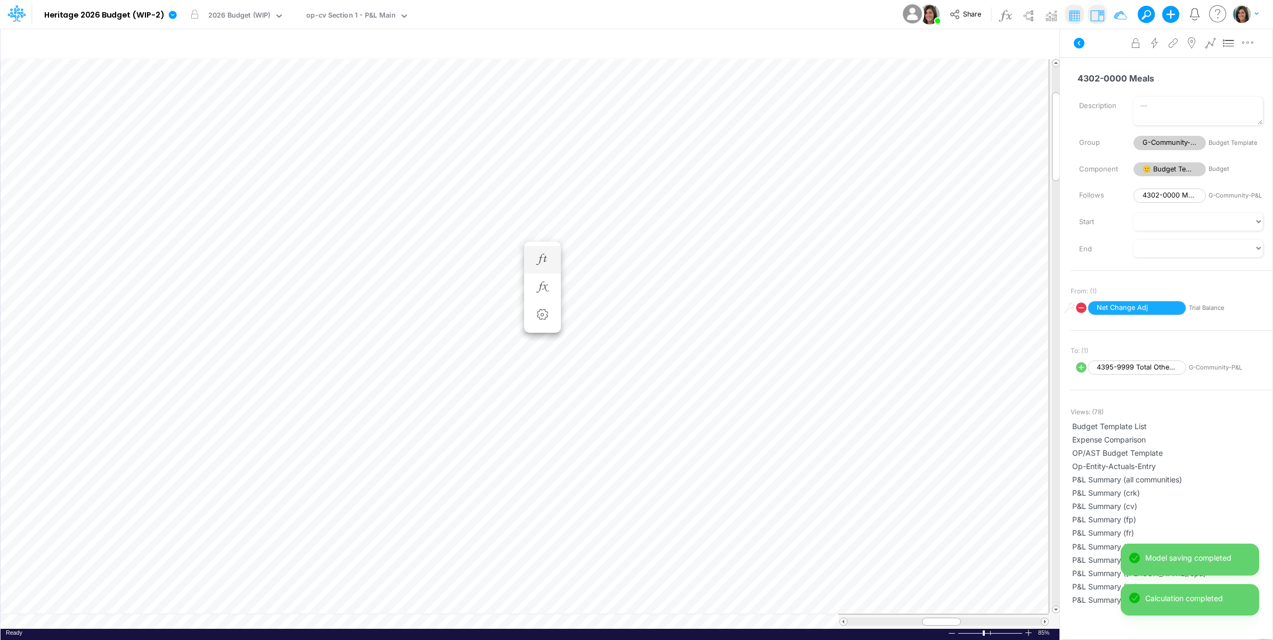
scroll to position [0, 1]
click at [541, 281] on icon "button" at bounding box center [542, 286] width 16 height 11
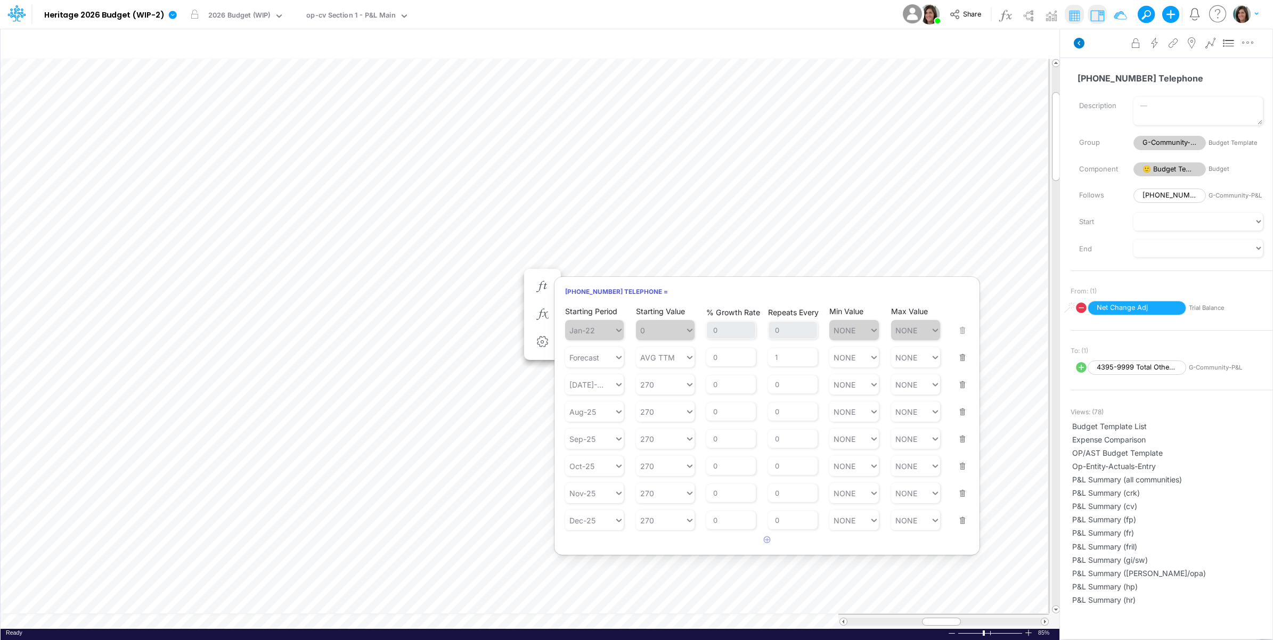
click at [1079, 45] on icon at bounding box center [1078, 43] width 11 height 11
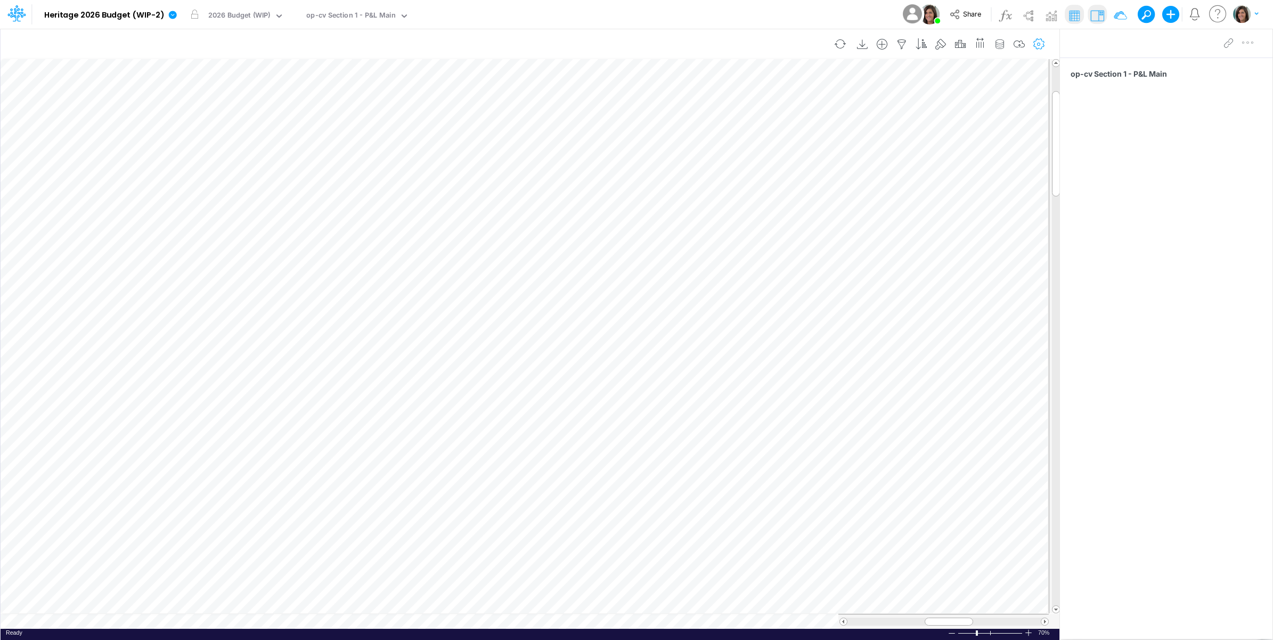
click at [1041, 45] on icon "button" at bounding box center [1039, 44] width 16 height 11
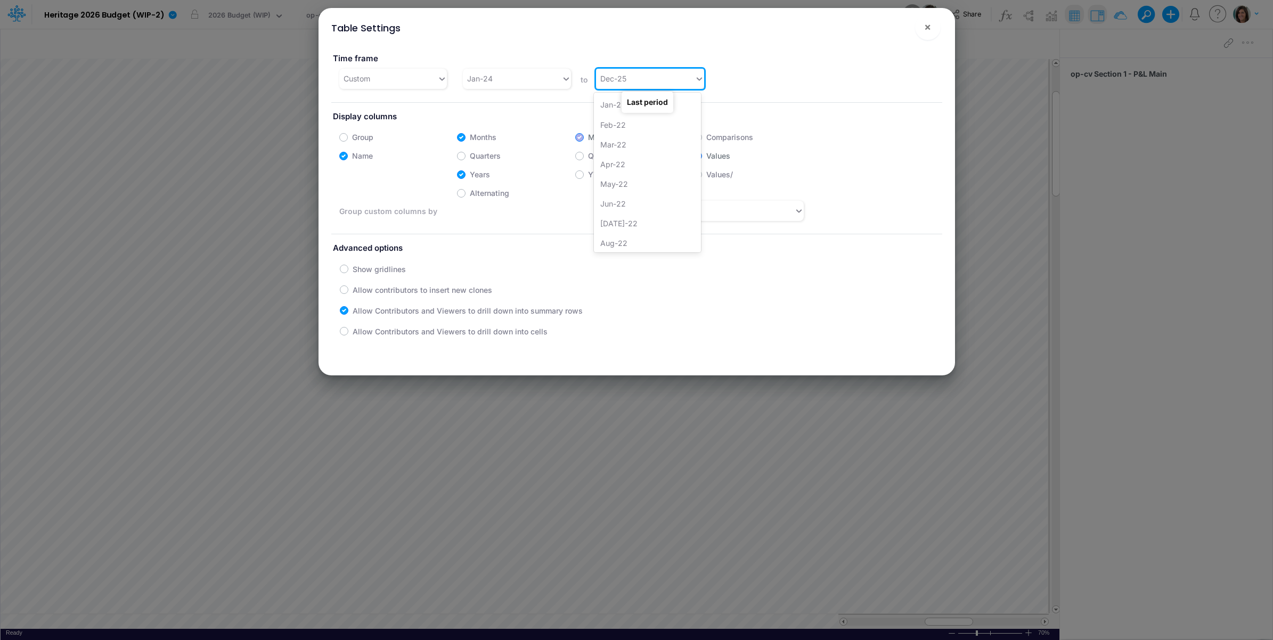
click at [663, 78] on div "Dec-25" at bounding box center [645, 79] width 99 height 18
click at [638, 236] on div "Dec-26" at bounding box center [647, 242] width 107 height 20
click at [927, 28] on span "×" at bounding box center [927, 26] width 7 height 13
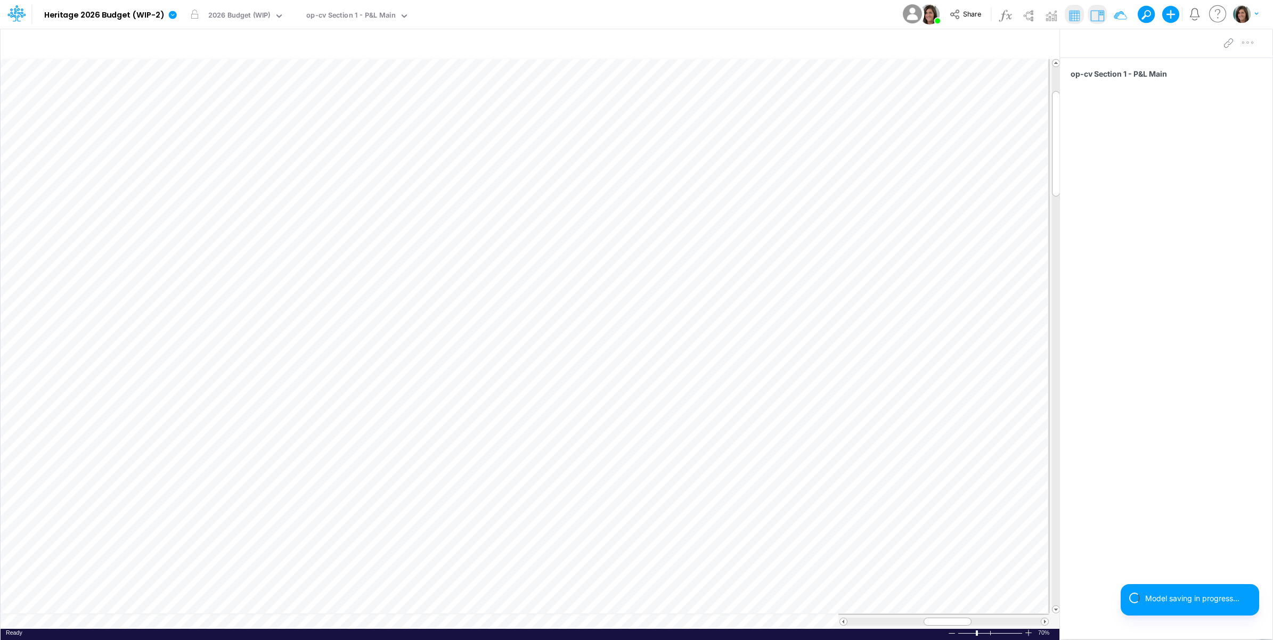
scroll to position [0, 1]
click at [1022, 42] on icon "button" at bounding box center [1019, 44] width 16 height 11
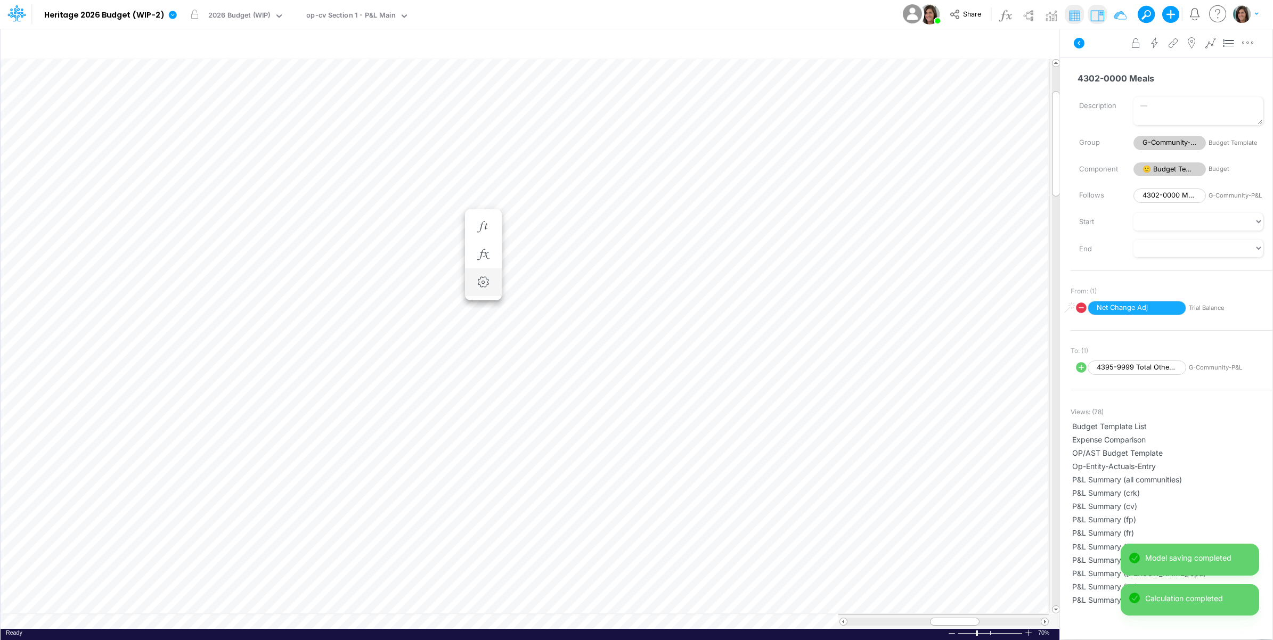
scroll to position [0, 1]
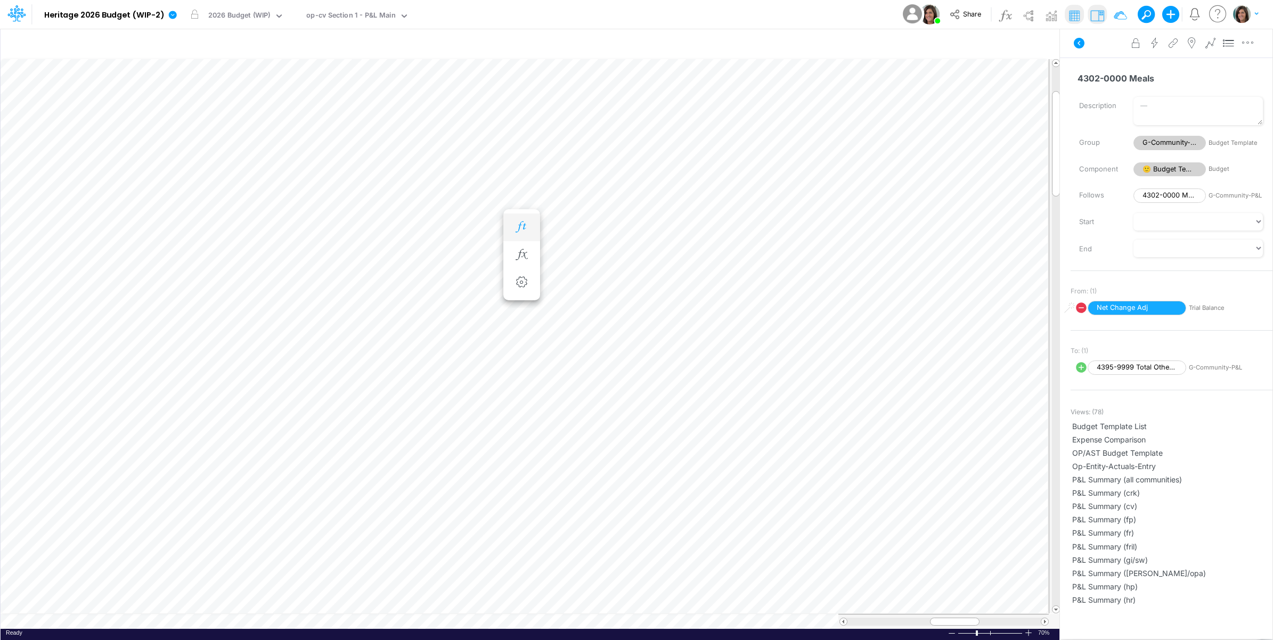
click at [524, 220] on button "button" at bounding box center [522, 227] width 20 height 21
click at [940, 299] on button "button" at bounding box center [938, 291] width 14 height 29
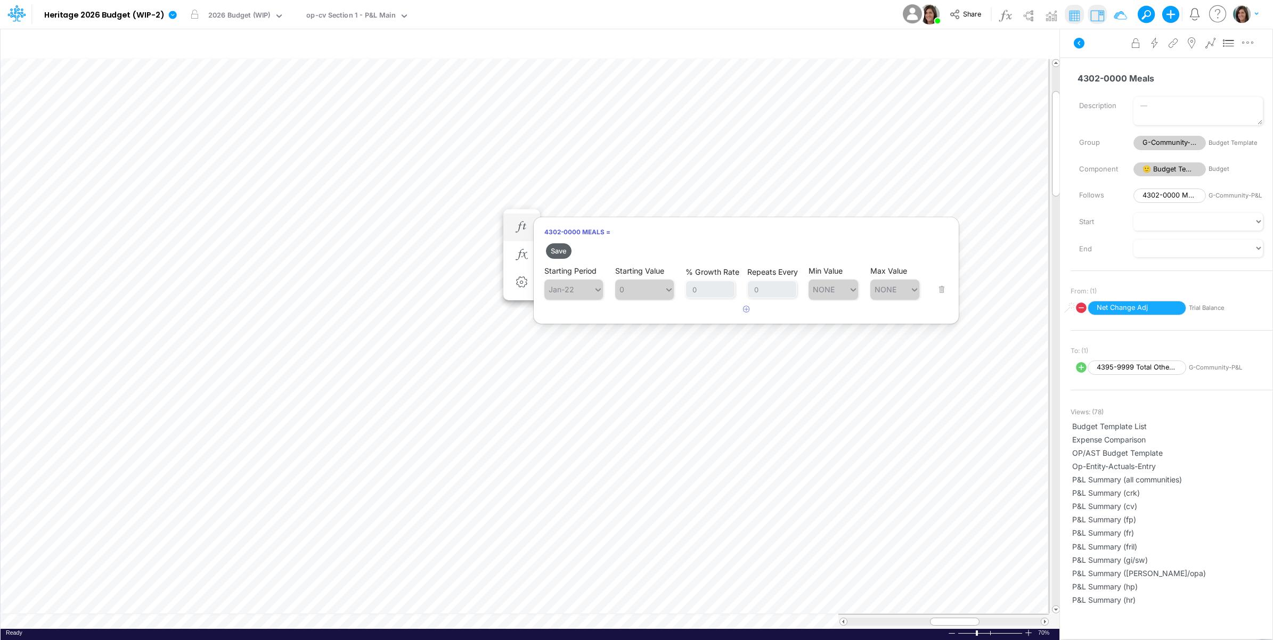
click at [555, 253] on button "Save" at bounding box center [559, 250] width 26 height 15
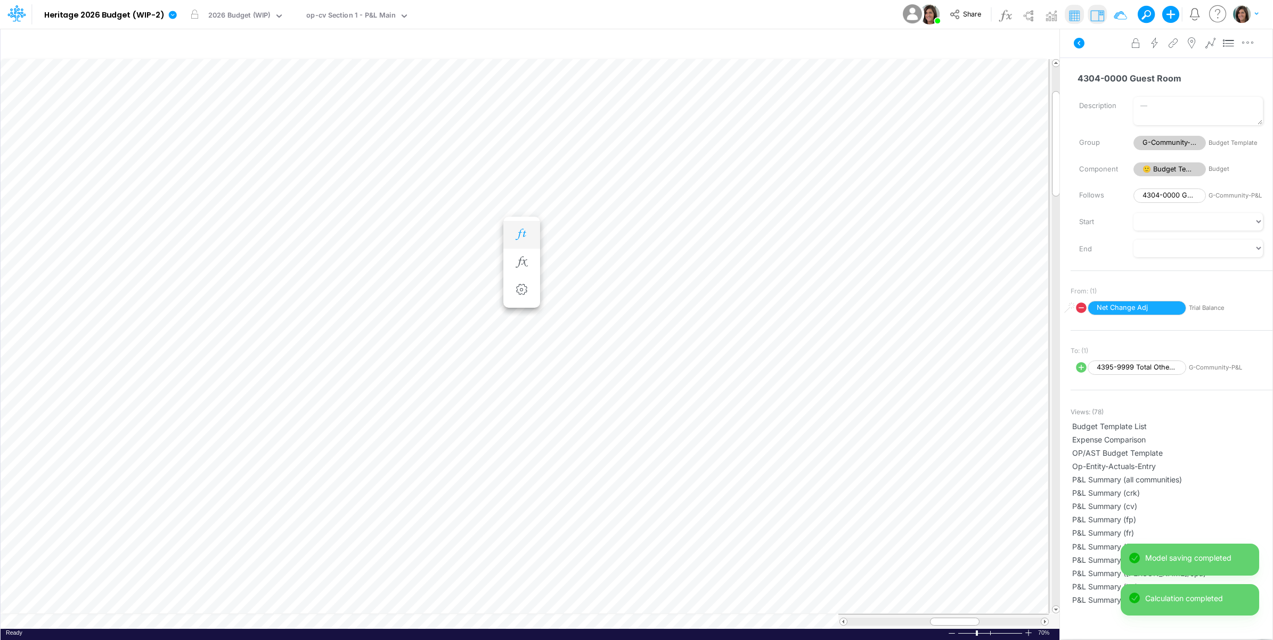
click at [523, 235] on icon "button" at bounding box center [521, 234] width 16 height 11
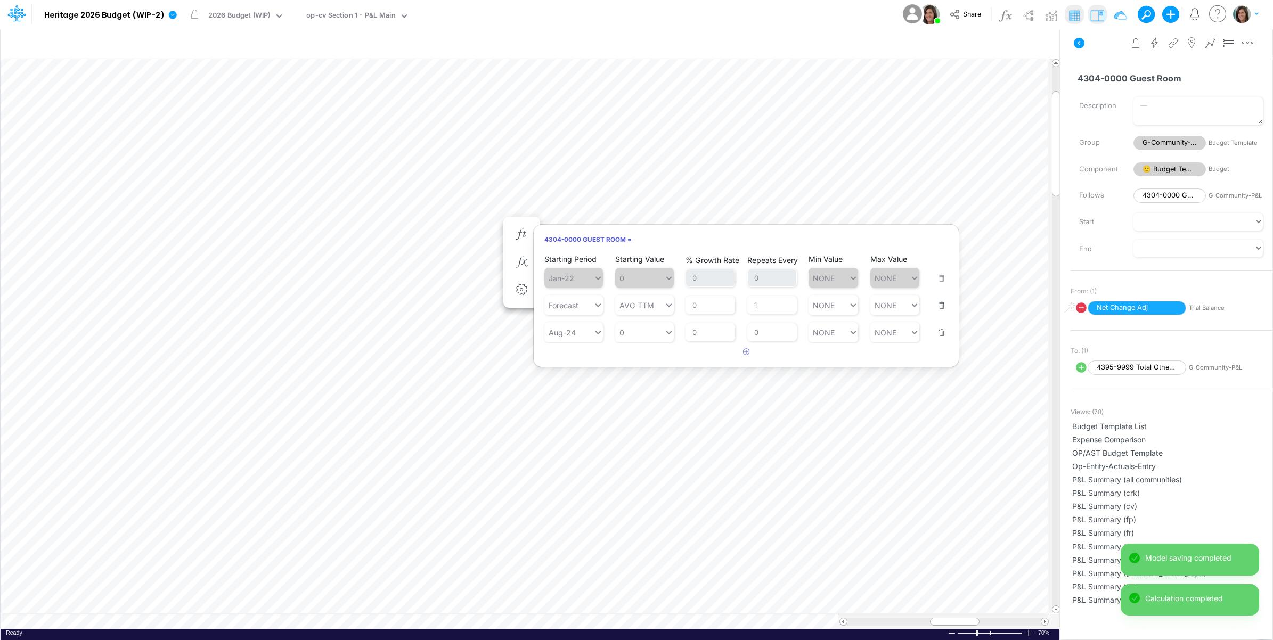
drag, startPoint x: 940, startPoint y: 330, endPoint x: 938, endPoint y: 317, distance: 13.1
click at [941, 330] on button "button" at bounding box center [938, 325] width 14 height 29
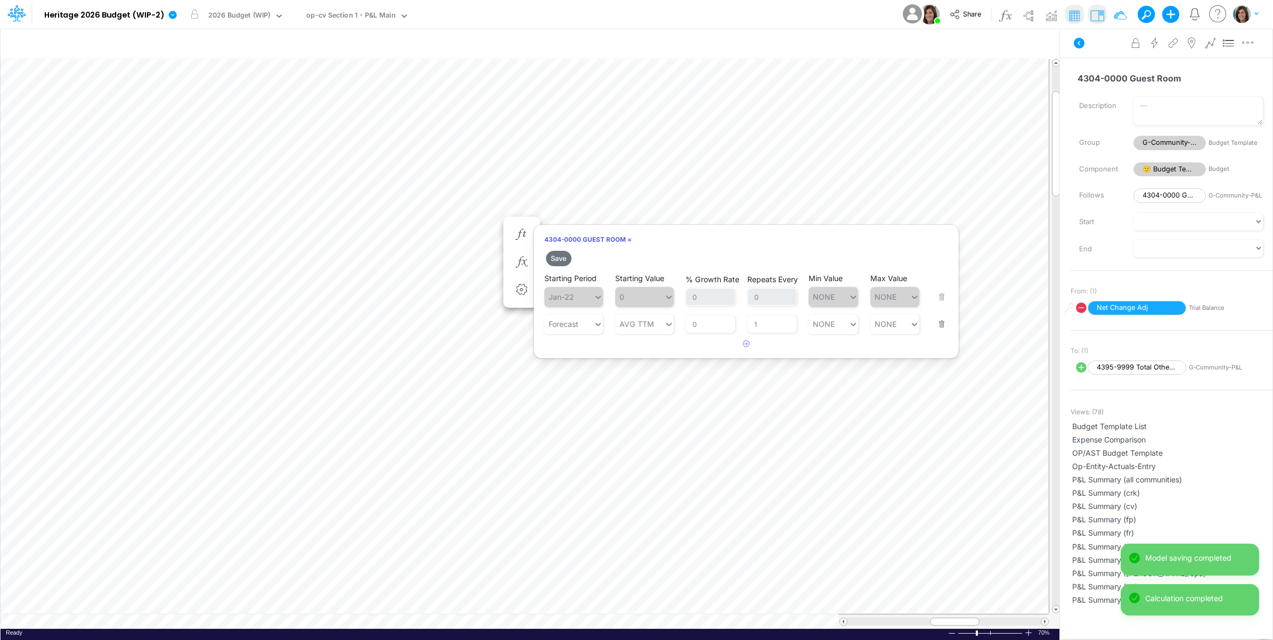
click at [936, 309] on button "button" at bounding box center [938, 317] width 14 height 29
click at [561, 260] on button "Save" at bounding box center [559, 258] width 26 height 15
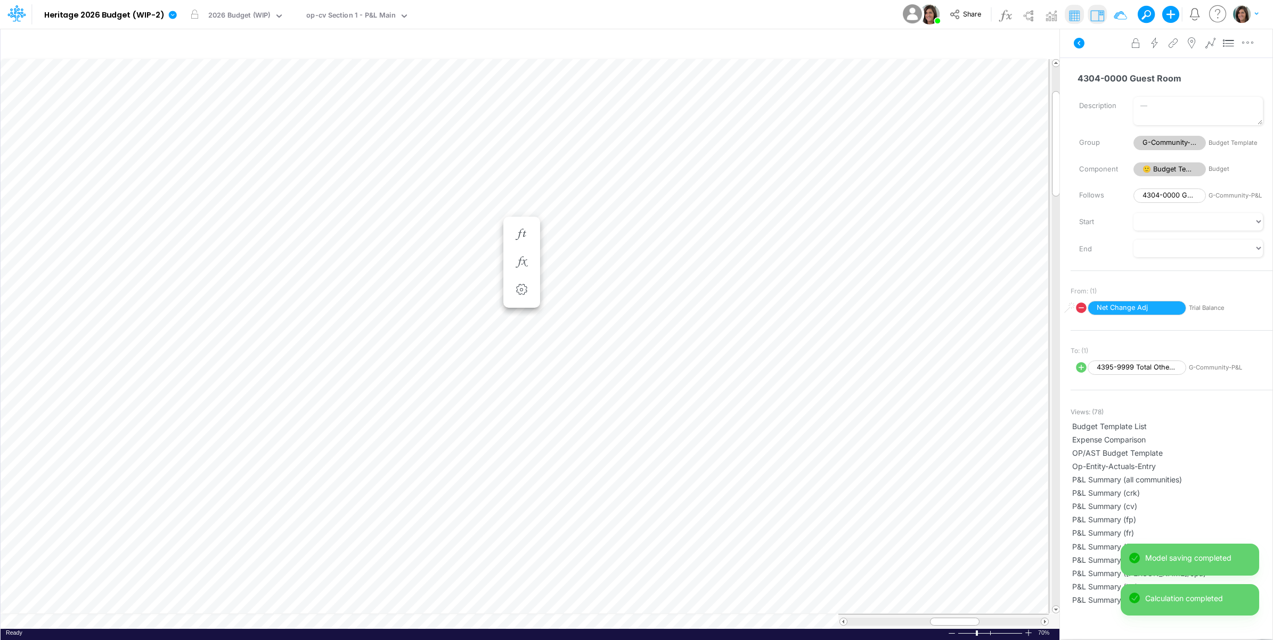
scroll to position [0, 1]
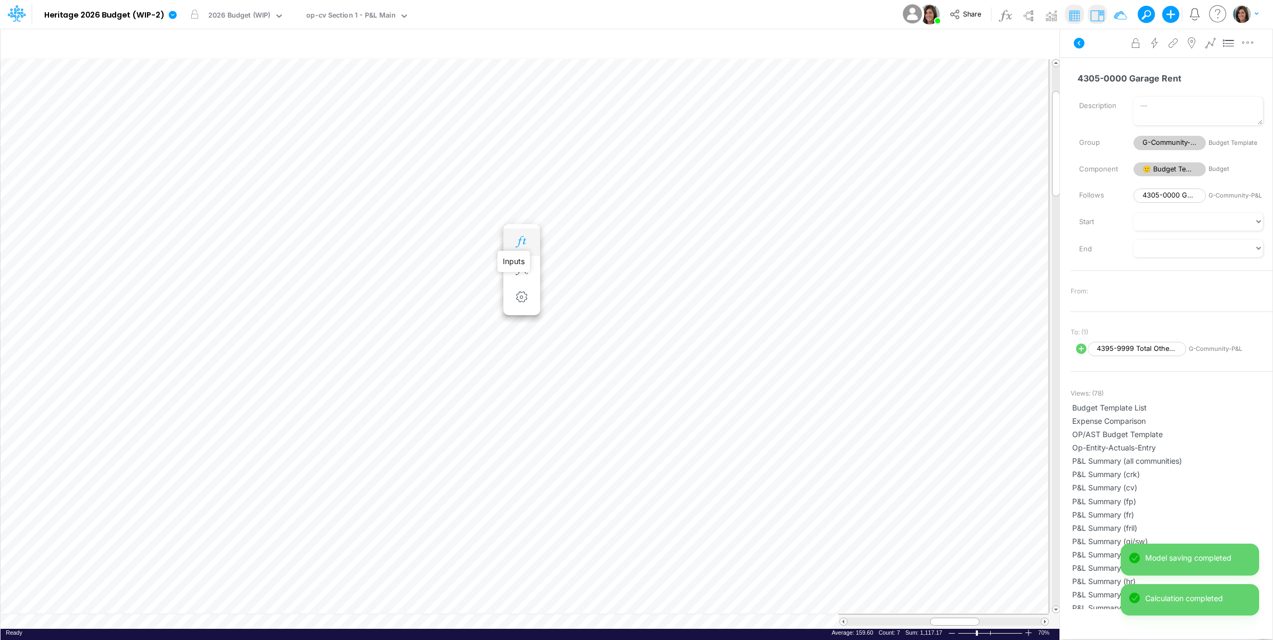
click at [523, 240] on icon "button" at bounding box center [521, 241] width 16 height 11
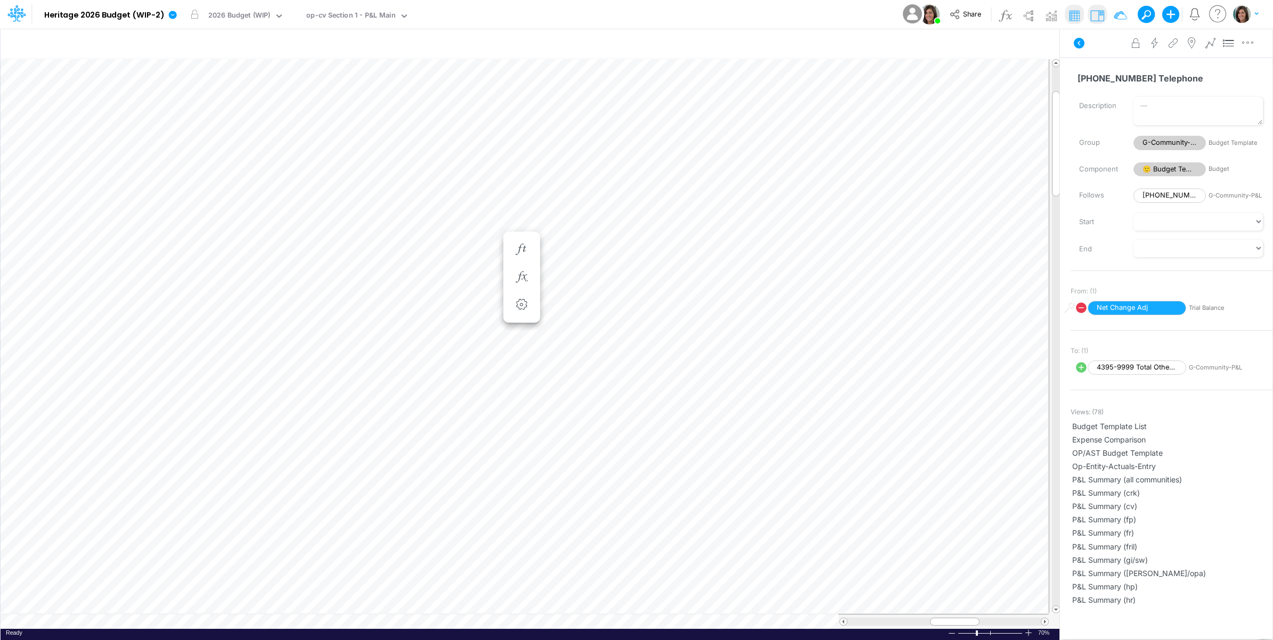
scroll to position [0, 1]
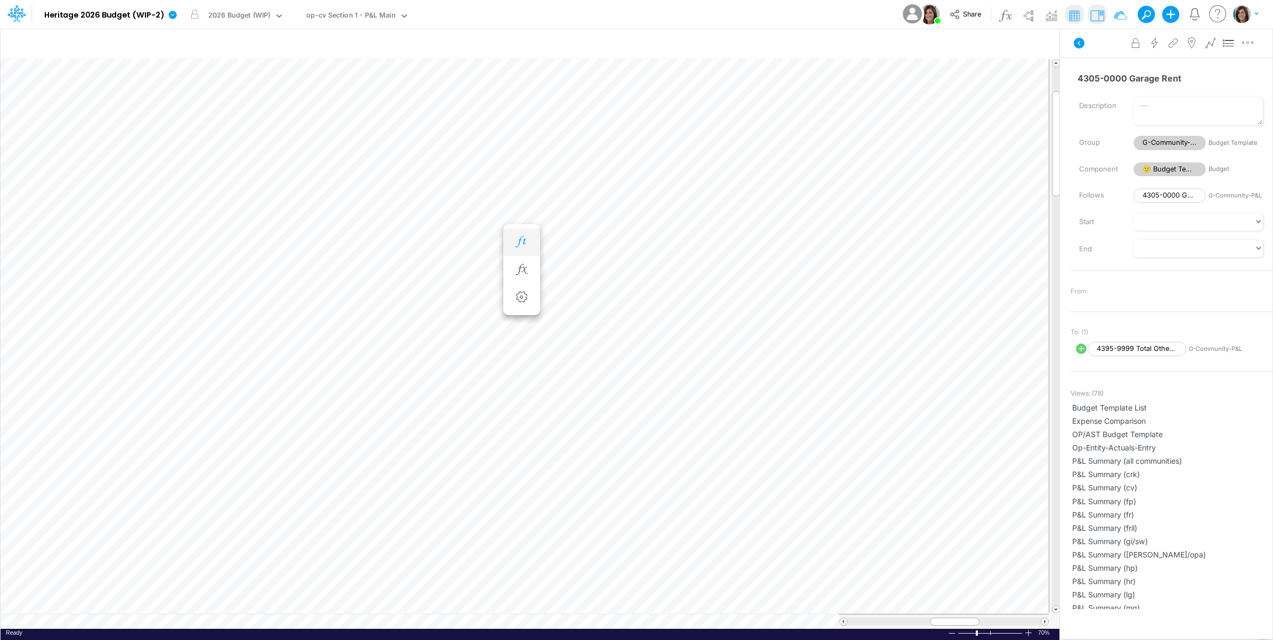
click at [523, 240] on icon "button" at bounding box center [521, 241] width 16 height 11
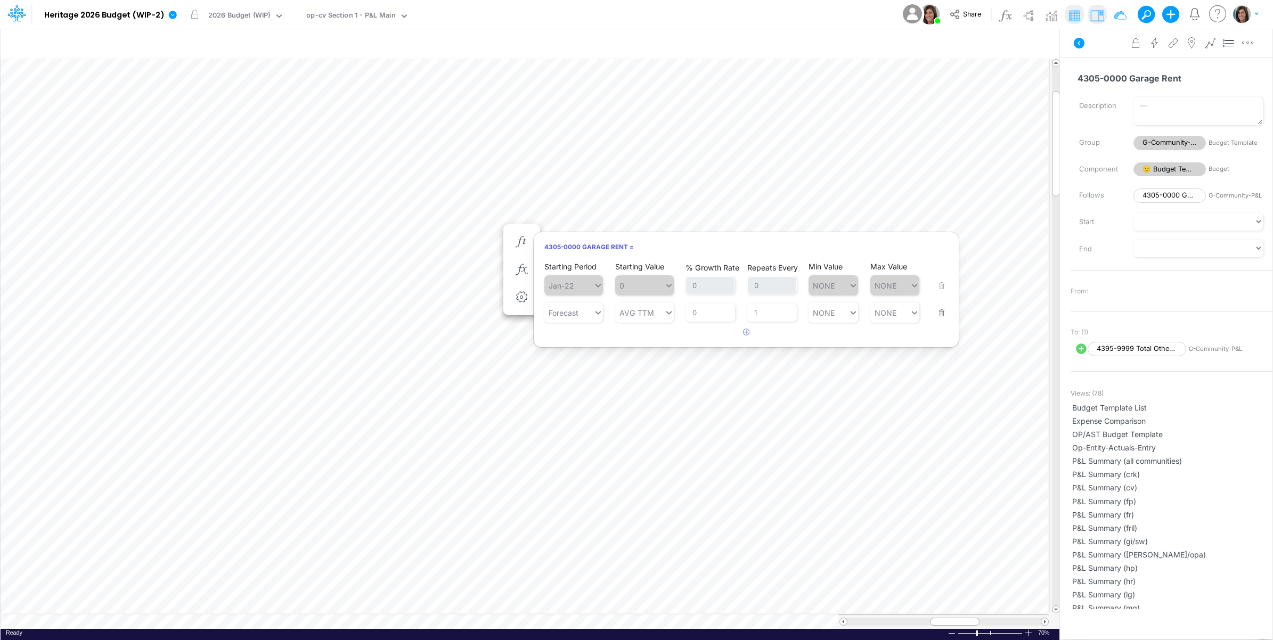
click at [940, 315] on button "button" at bounding box center [938, 306] width 14 height 29
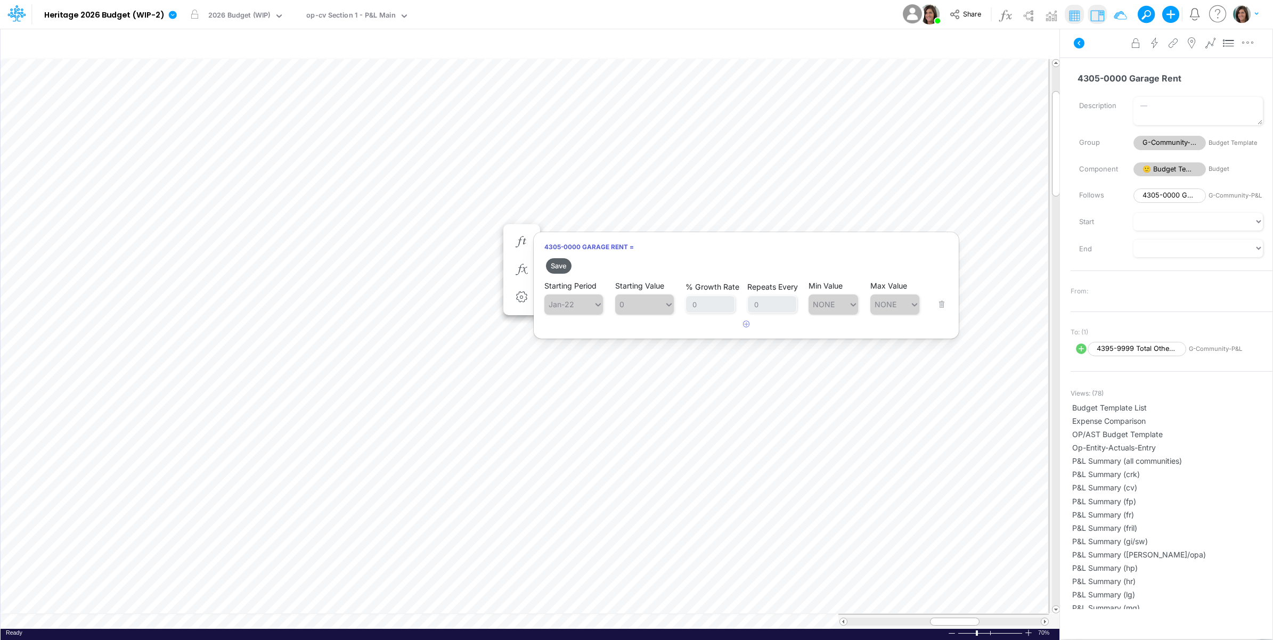
click at [562, 264] on button "Save" at bounding box center [559, 265] width 26 height 15
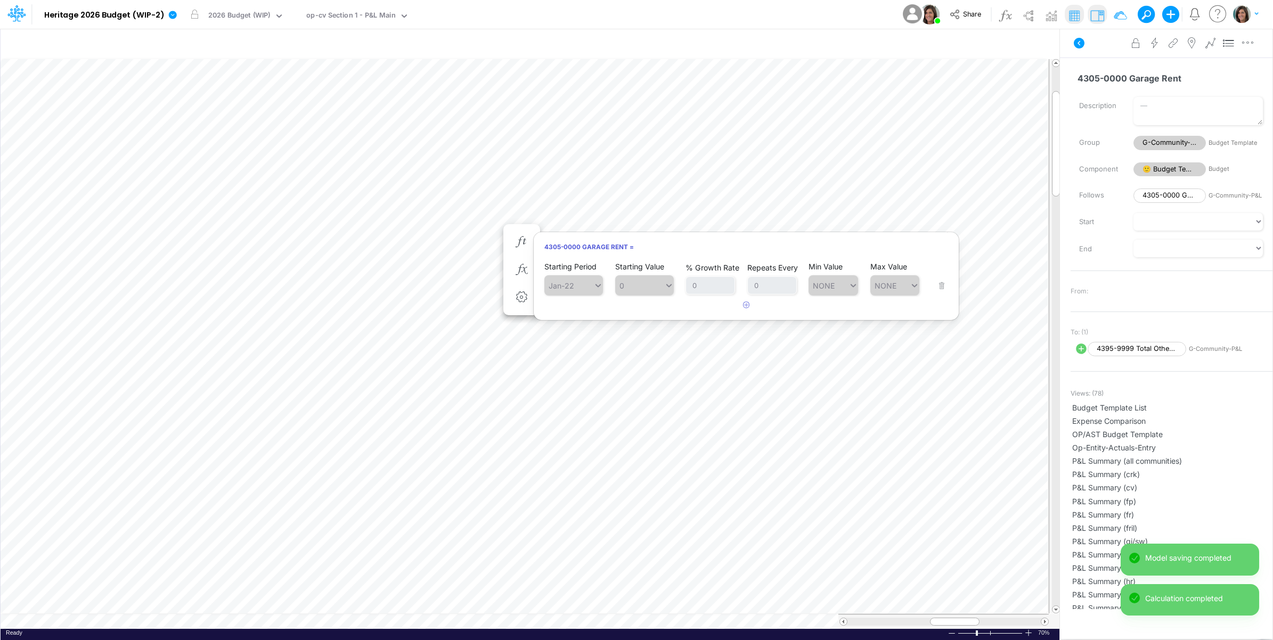
scroll to position [0, 1]
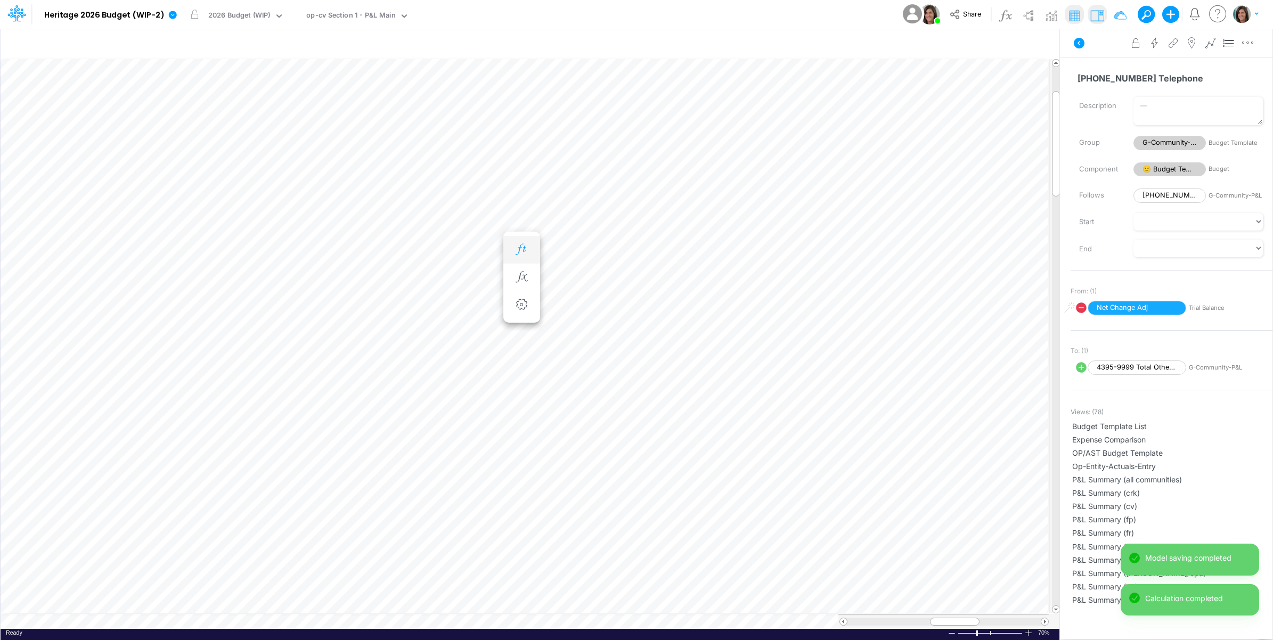
click at [522, 242] on button "button" at bounding box center [522, 249] width 20 height 21
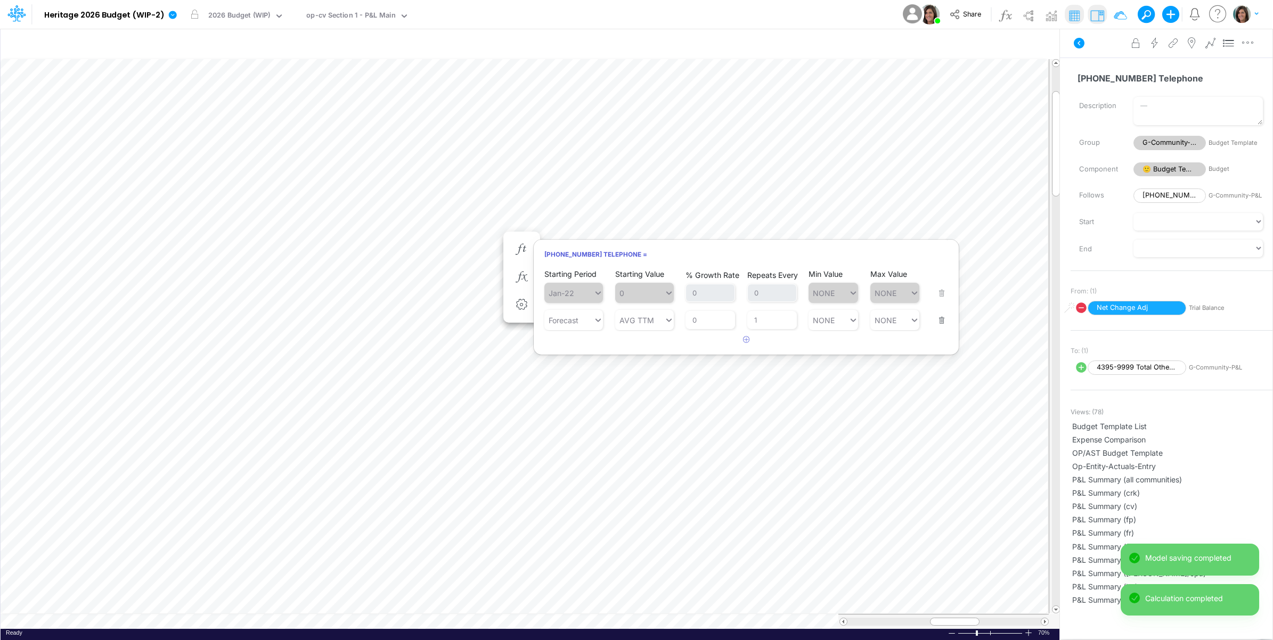
click at [936, 322] on button "button" at bounding box center [938, 313] width 14 height 29
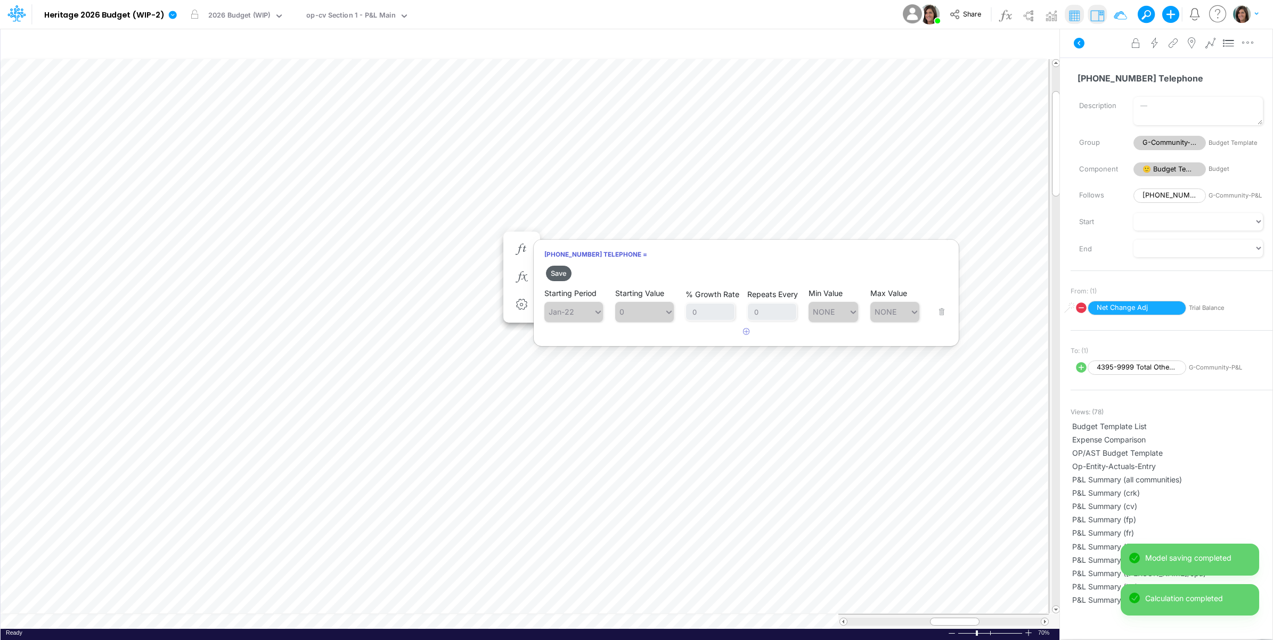
click at [556, 269] on button "Save" at bounding box center [559, 273] width 26 height 15
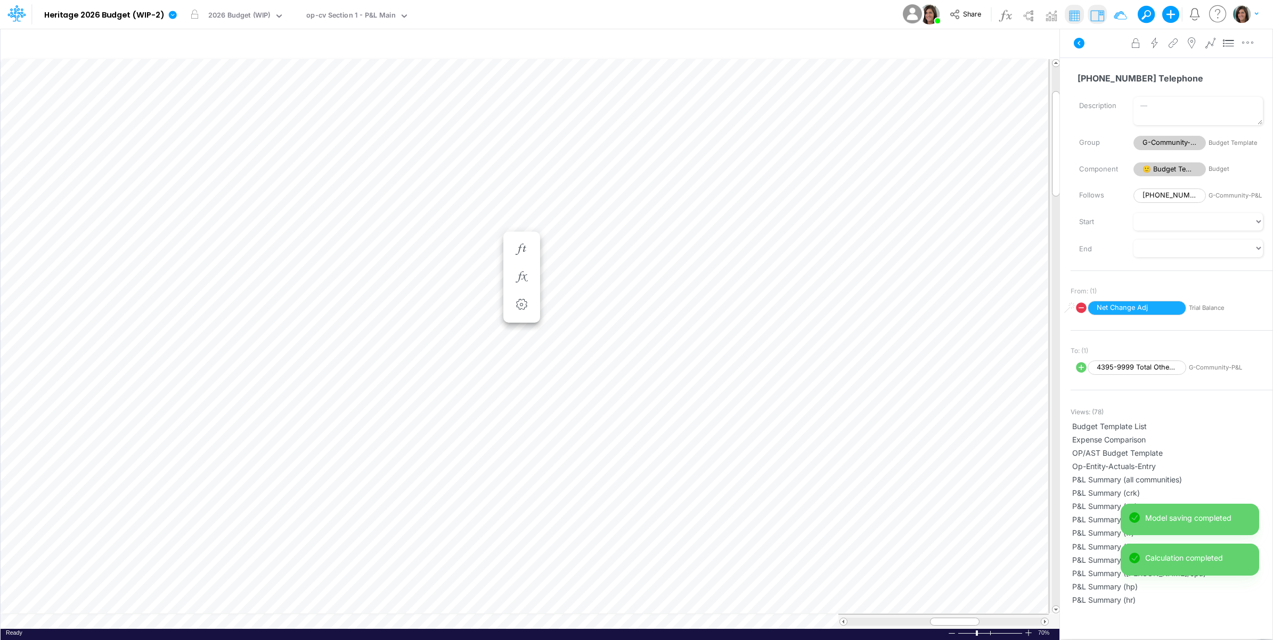
scroll to position [0, 1]
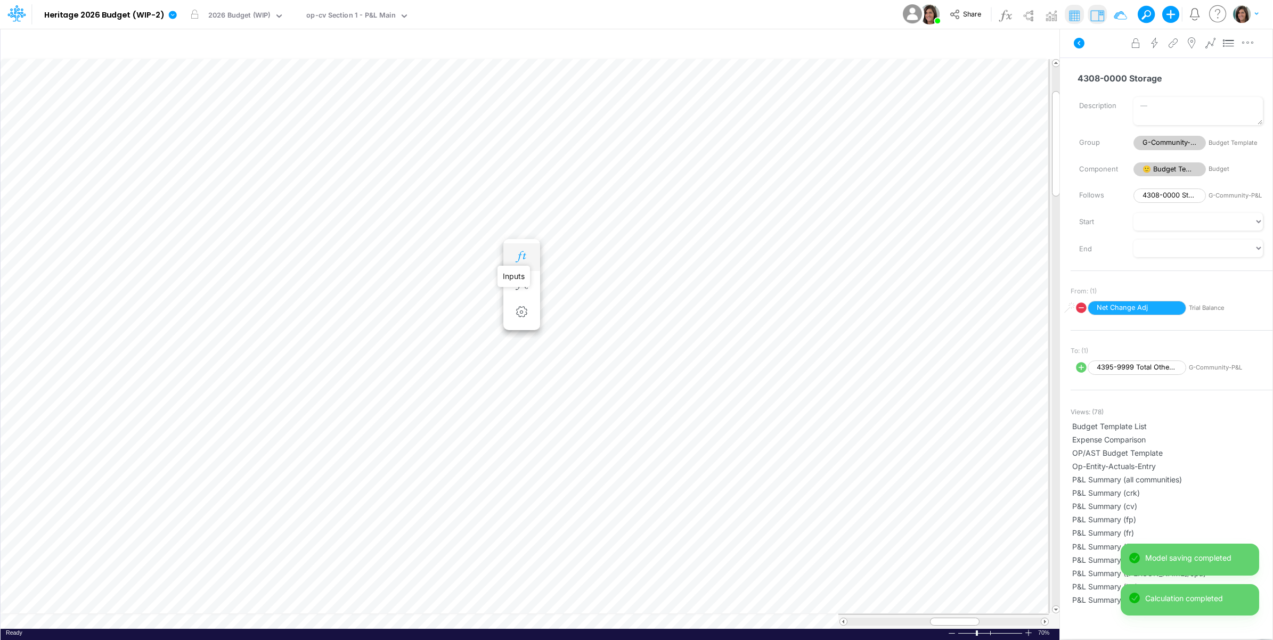
click at [526, 256] on icon "button" at bounding box center [521, 256] width 16 height 11
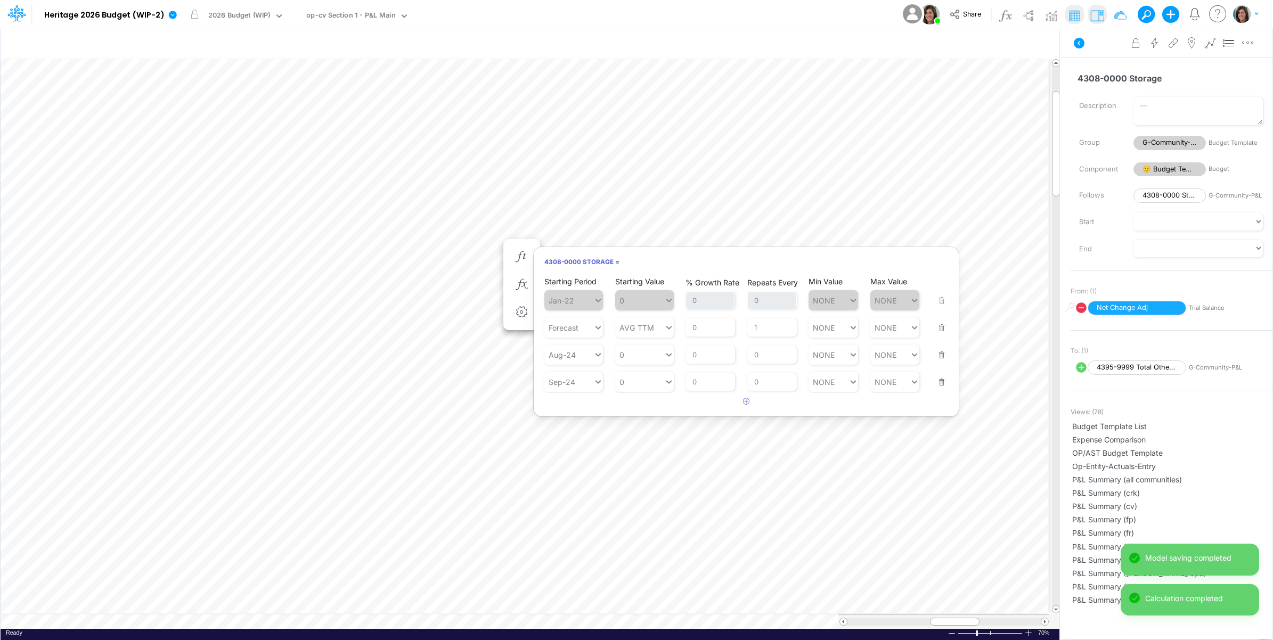
drag, startPoint x: 928, startPoint y: 384, endPoint x: 932, endPoint y: 381, distance: 5.7
click at [929, 384] on div "Starting Period Sep-24 Starting Value 0 % Growth Rate 0 Repeats Every 0 Min Val…" at bounding box center [746, 375] width 404 height 34
click at [940, 363] on button "button" at bounding box center [938, 375] width 14 height 29
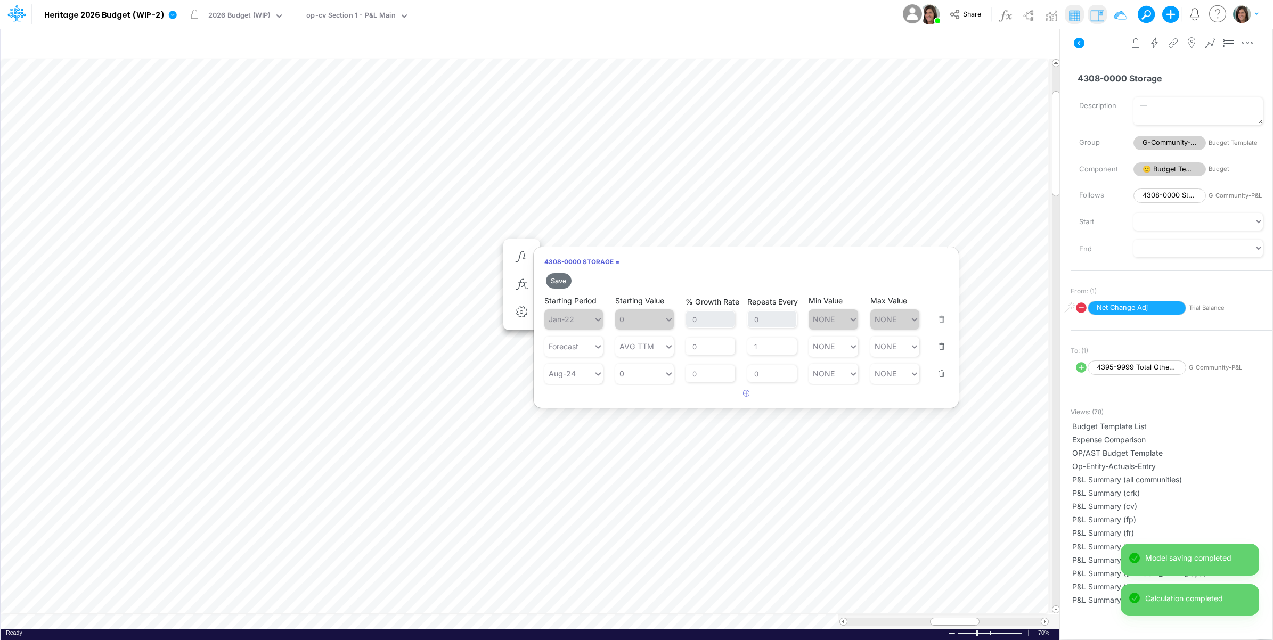
click at [940, 355] on button "button" at bounding box center [938, 366] width 14 height 29
click at [940, 355] on div "Starting Period Forecast Starting Value AVG TTM % Growth Rate 0 Repeats Every 1…" at bounding box center [746, 340] width 404 height 34
click at [936, 345] on button "button" at bounding box center [938, 339] width 14 height 29
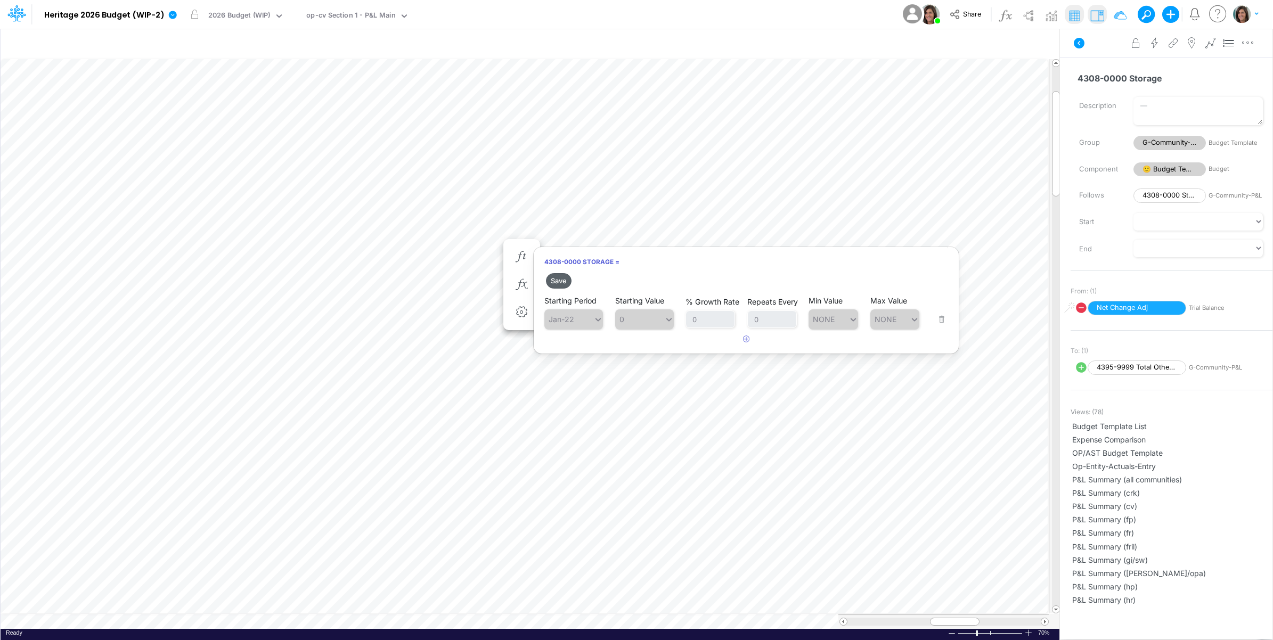
click at [550, 278] on button "Save" at bounding box center [559, 280] width 26 height 15
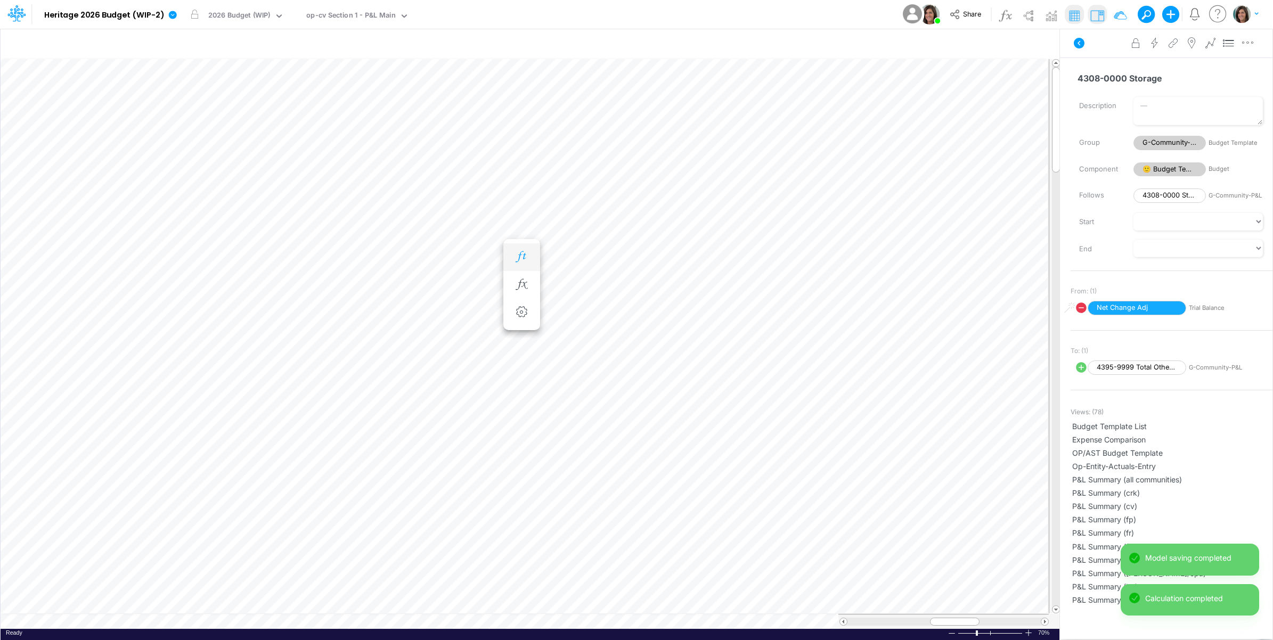
scroll to position [0, 1]
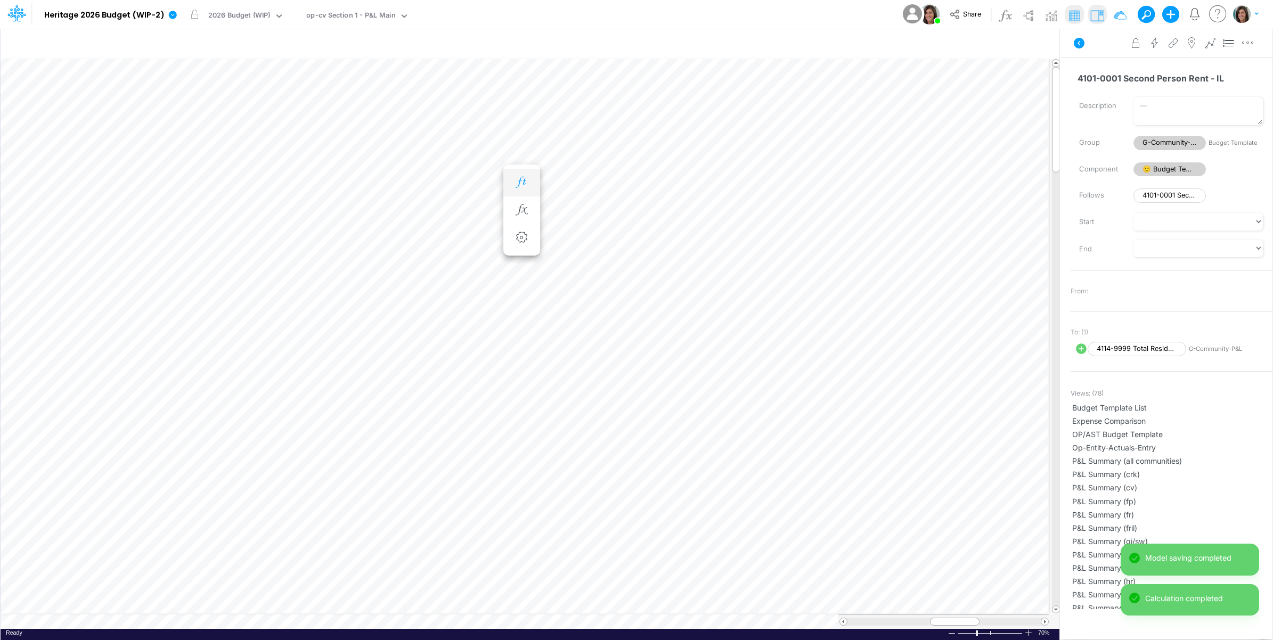
click at [520, 177] on icon "button" at bounding box center [521, 182] width 16 height 11
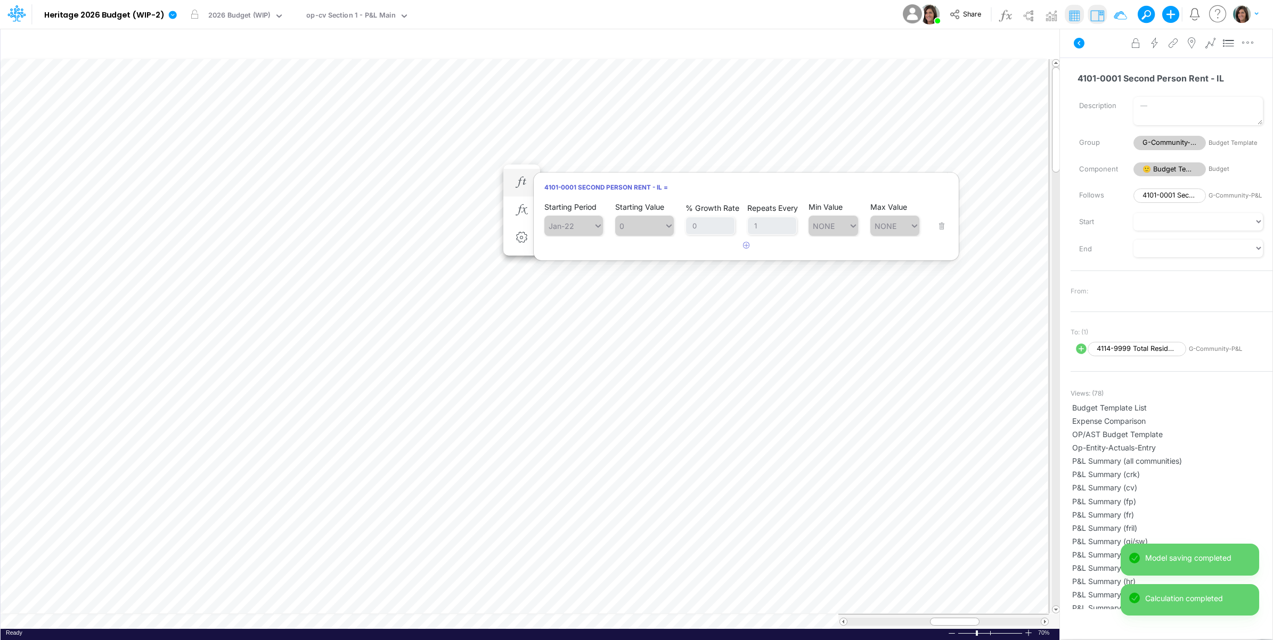
scroll to position [0, 1]
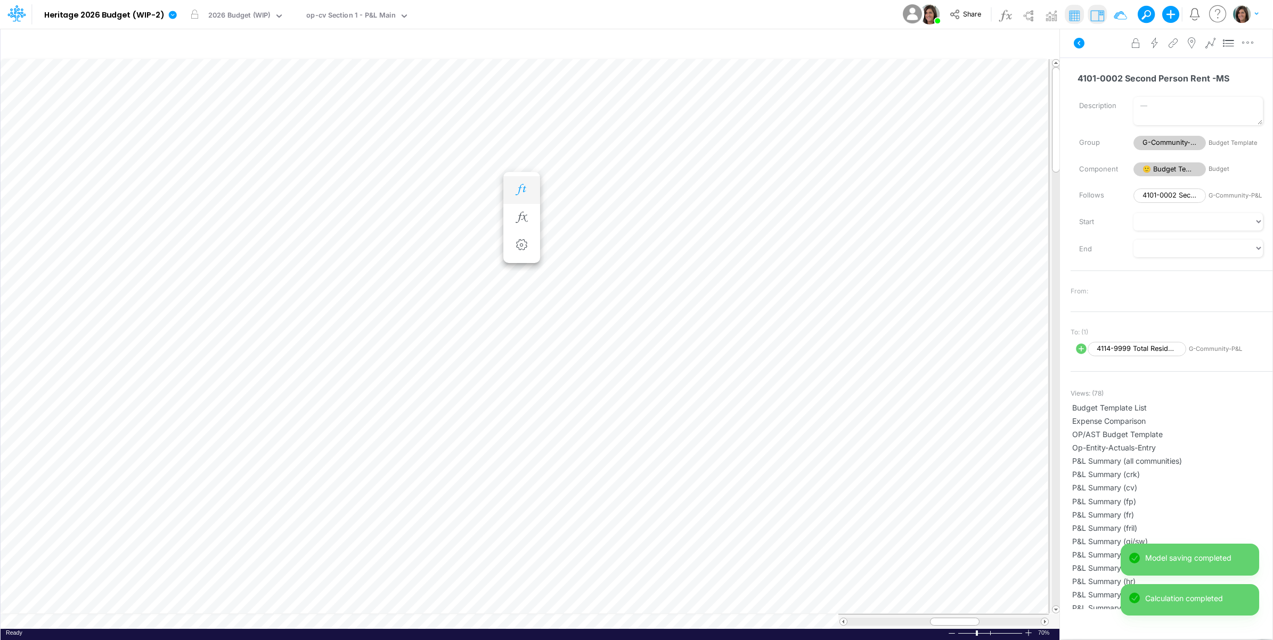
drag, startPoint x: 524, startPoint y: 185, endPoint x: 525, endPoint y: 191, distance: 5.4
click at [524, 186] on icon "button" at bounding box center [521, 189] width 16 height 11
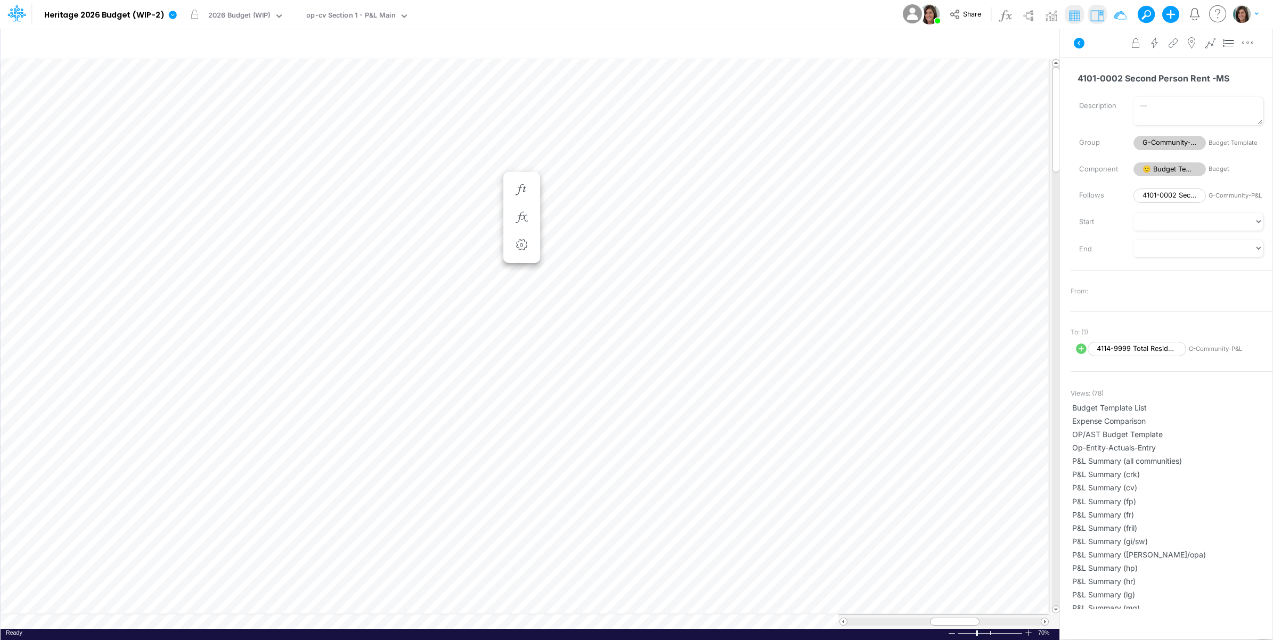
scroll to position [0, 1]
click at [522, 255] on icon "button" at bounding box center [521, 256] width 16 height 11
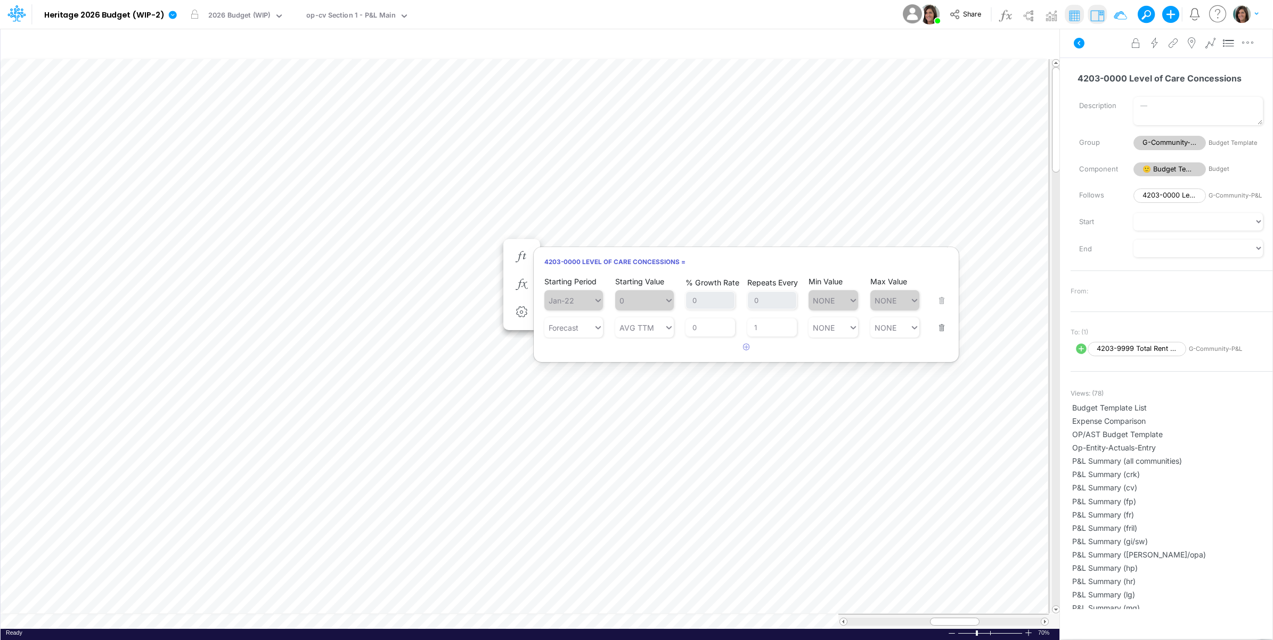
click at [942, 332] on button "button" at bounding box center [938, 321] width 14 height 29
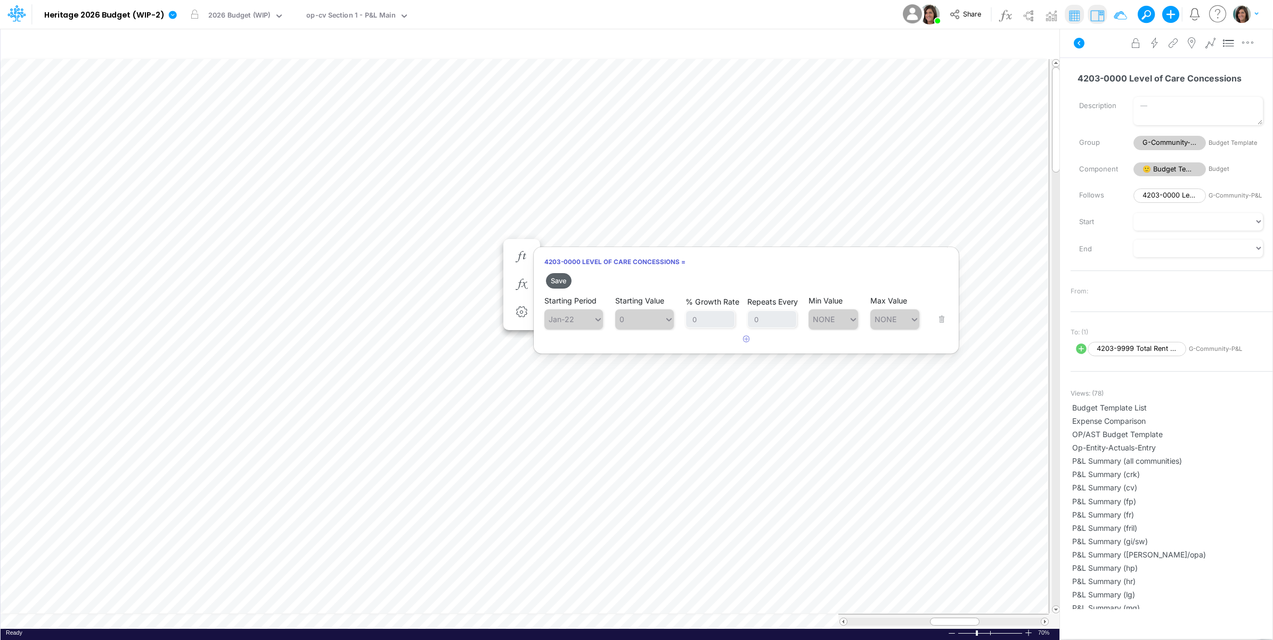
click at [562, 285] on button "Save" at bounding box center [559, 280] width 26 height 15
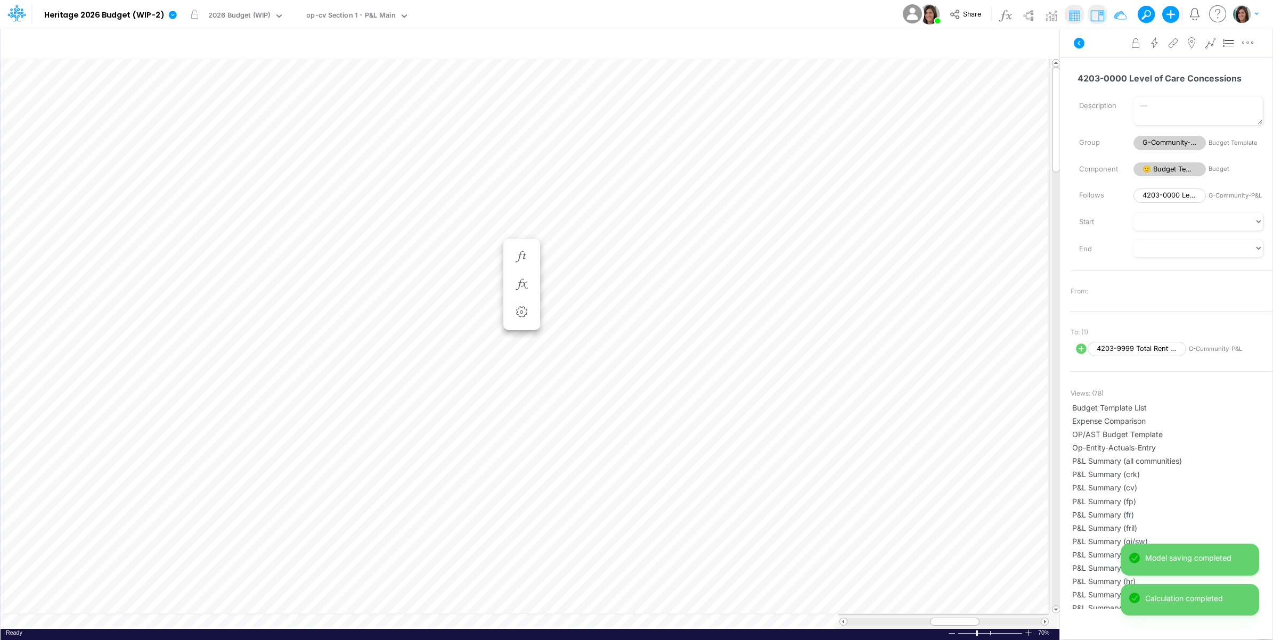
scroll to position [0, 1]
click at [526, 283] on icon "button" at bounding box center [521, 286] width 16 height 11
click at [528, 291] on icon "button" at bounding box center [521, 294] width 16 height 11
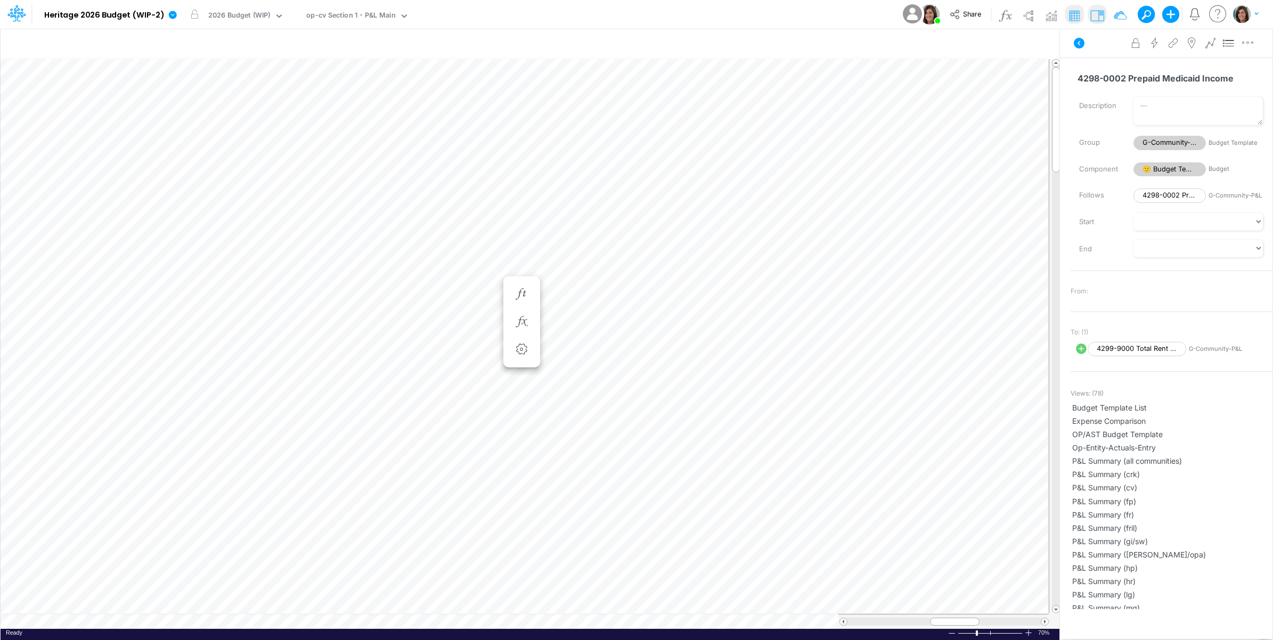
scroll to position [0, 1]
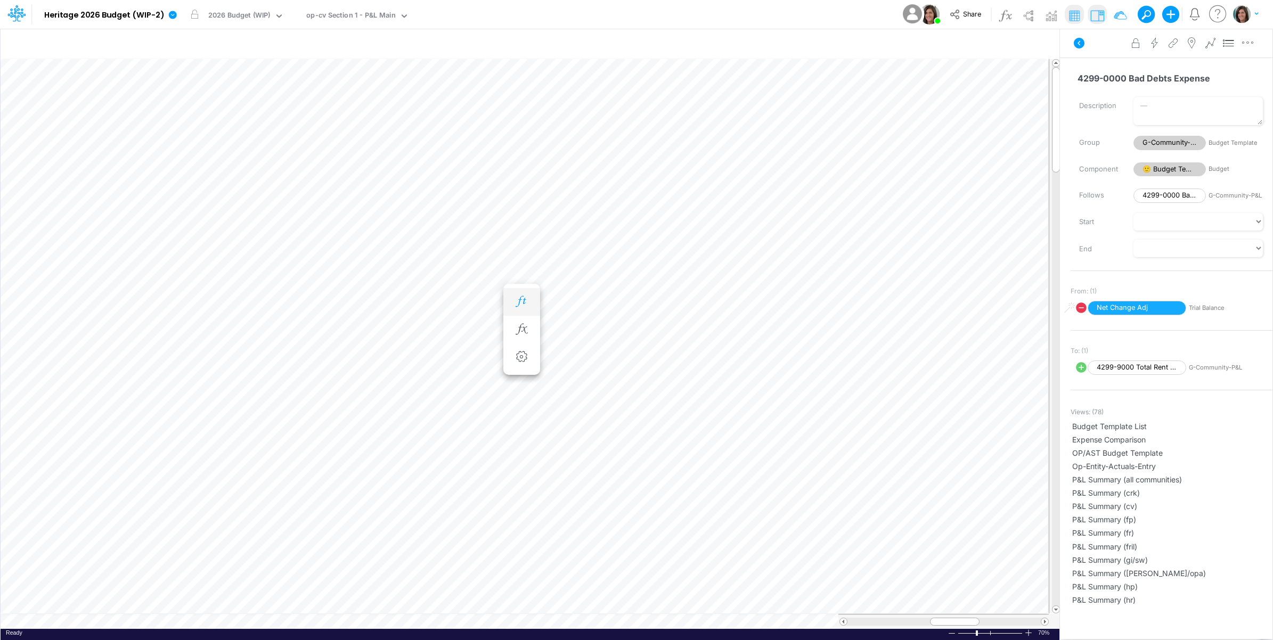
click at [517, 306] on icon "button" at bounding box center [521, 301] width 16 height 11
click at [524, 348] on icon "button" at bounding box center [521, 346] width 16 height 11
click at [521, 357] on icon "button" at bounding box center [521, 353] width 16 height 11
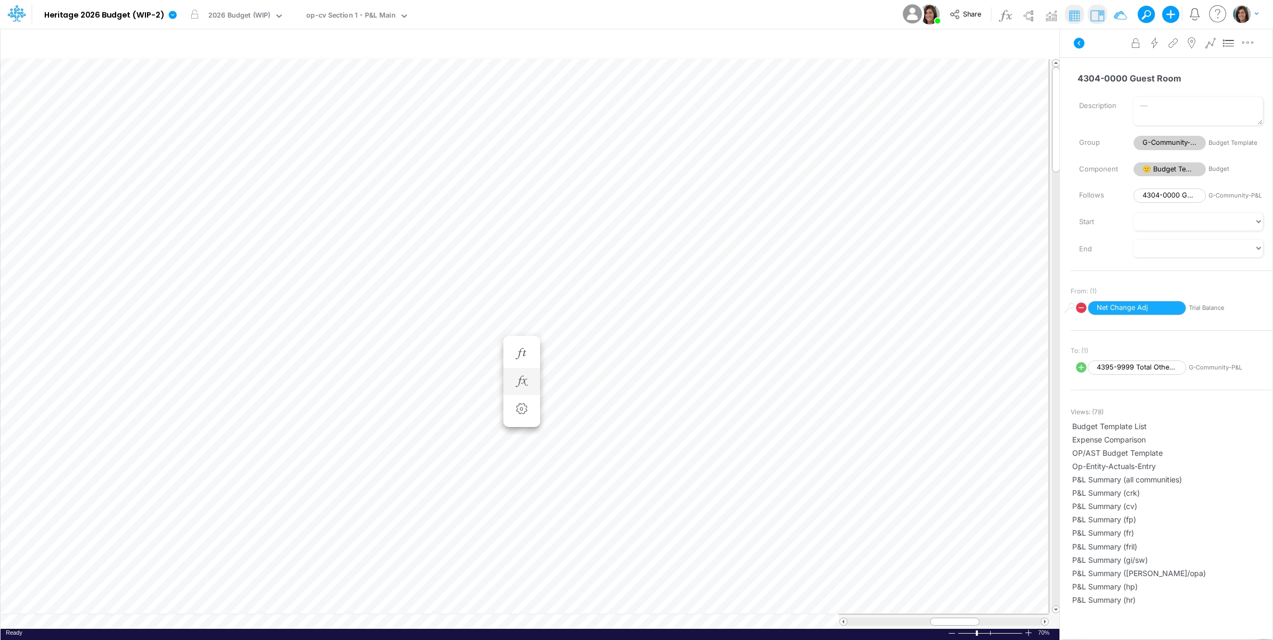
scroll to position [0, 1]
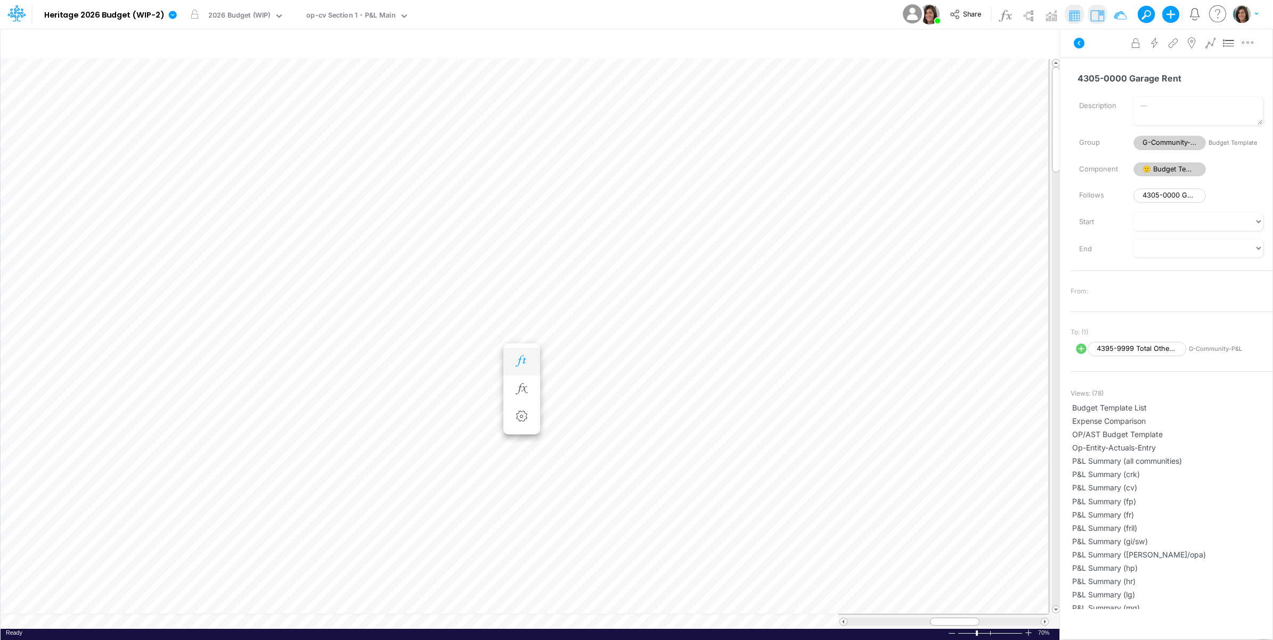
click at [517, 365] on icon "button" at bounding box center [521, 361] width 16 height 11
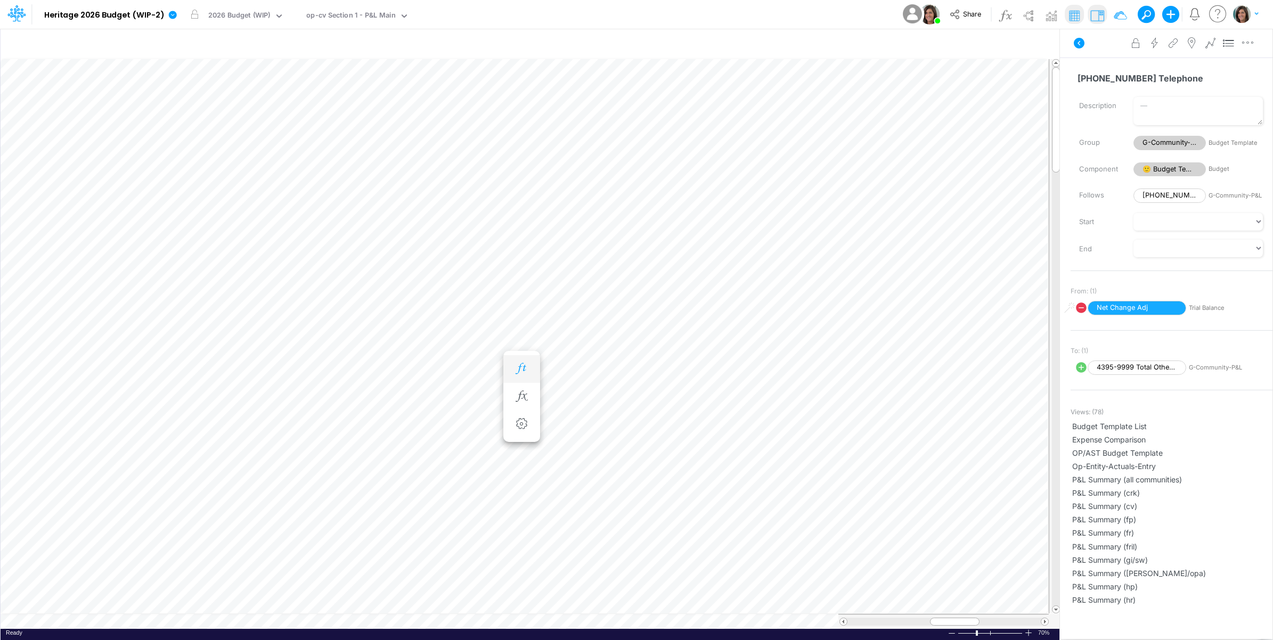
click at [522, 374] on button "button" at bounding box center [522, 368] width 20 height 21
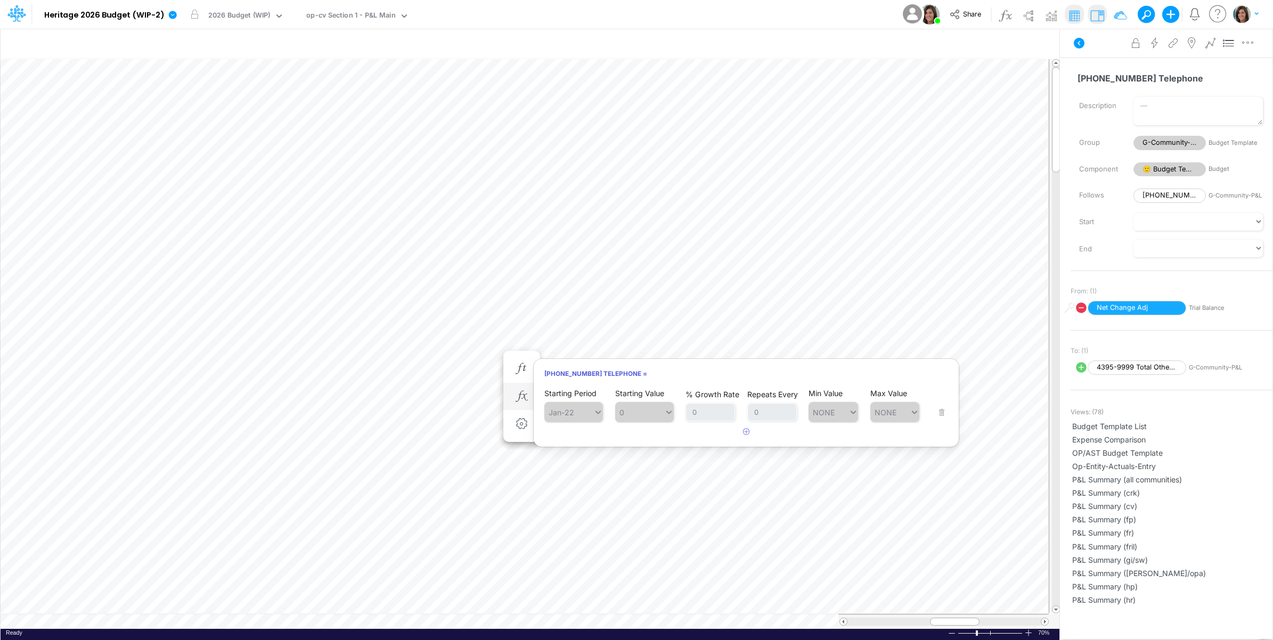
scroll to position [0, 1]
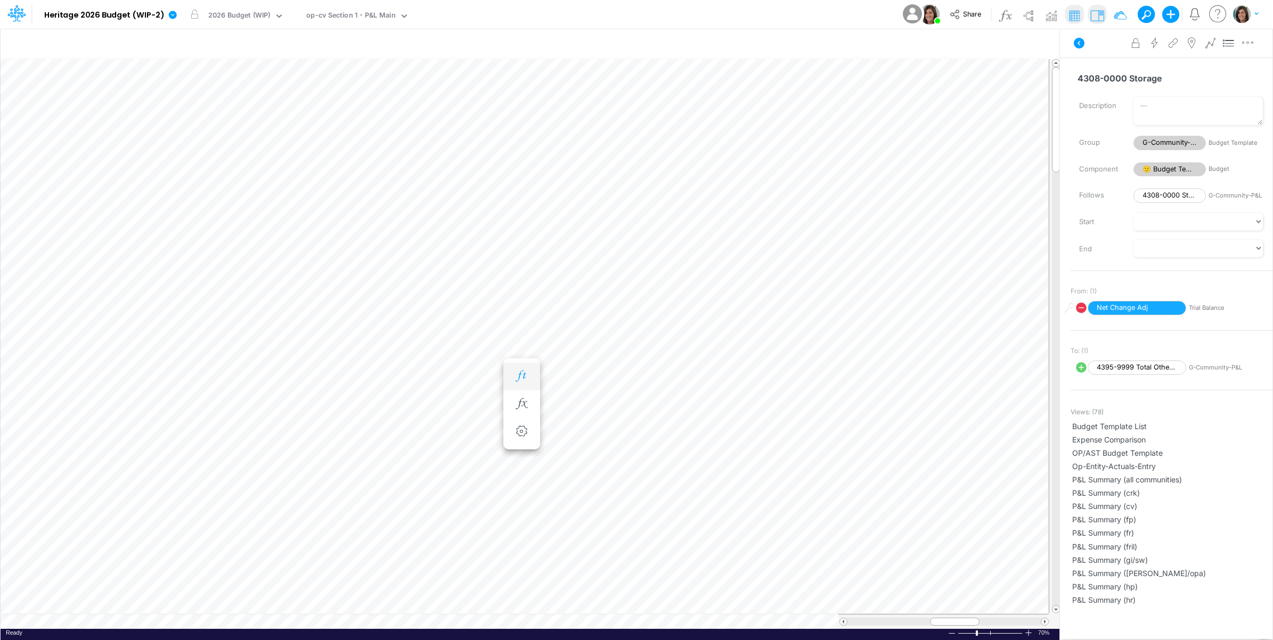
click at [515, 382] on button "button" at bounding box center [522, 376] width 20 height 21
click at [520, 383] on icon "button" at bounding box center [521, 383] width 16 height 11
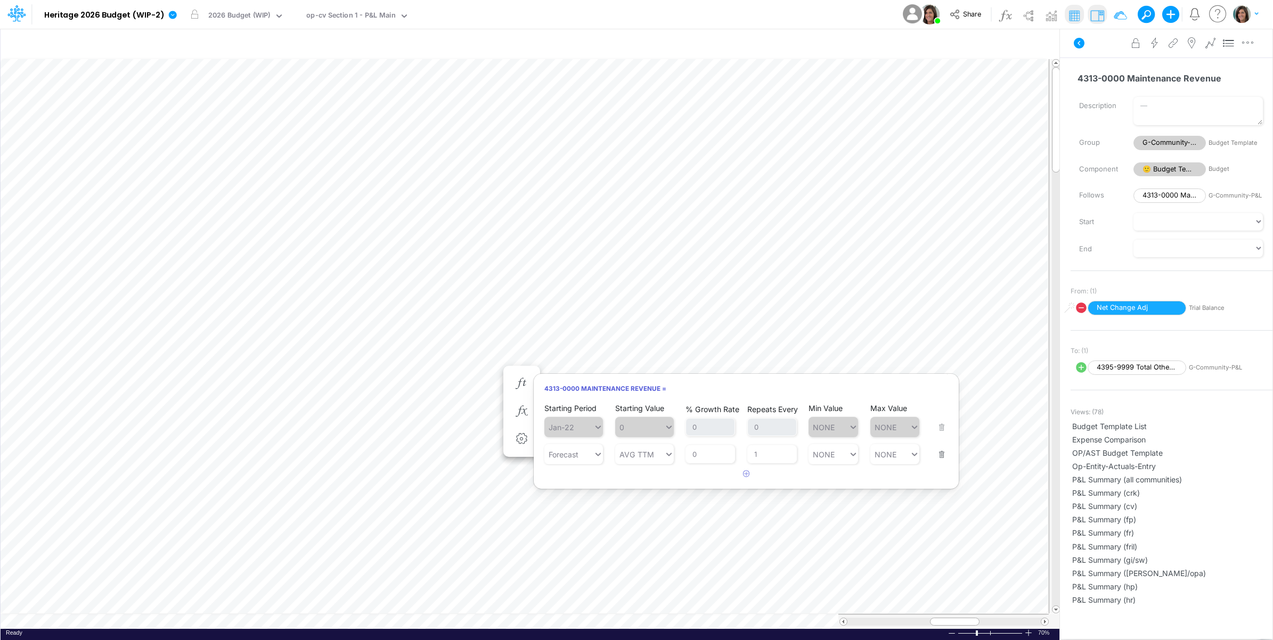
click at [939, 453] on button "button" at bounding box center [938, 447] width 14 height 29
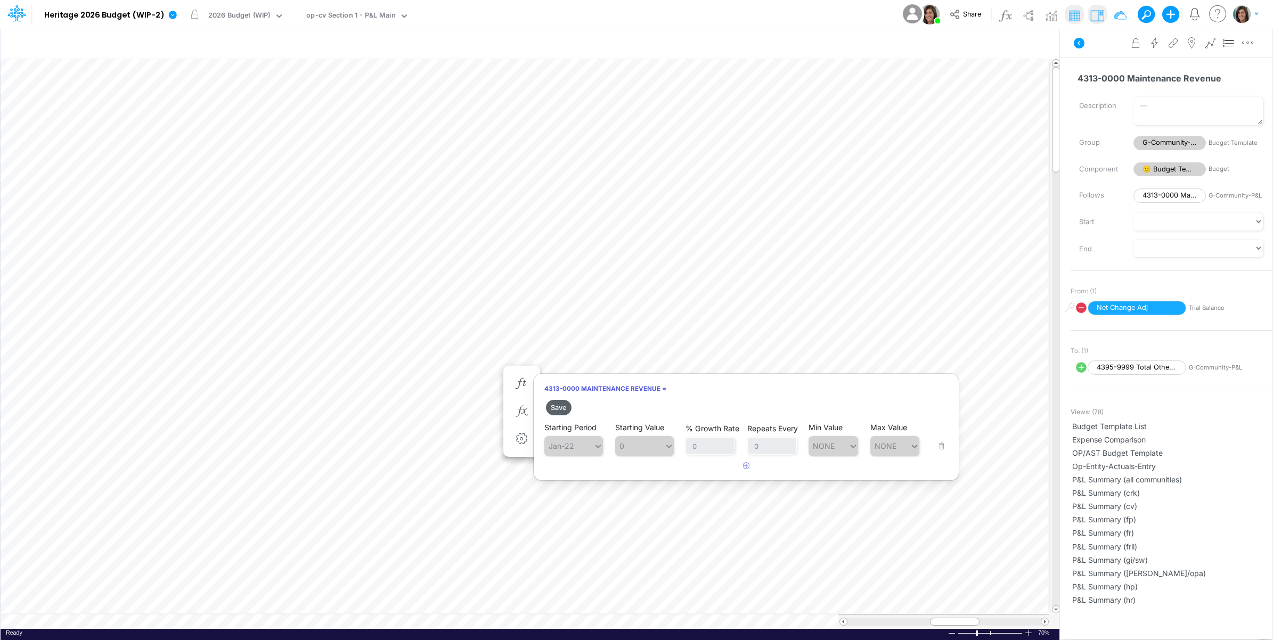
click at [561, 409] on button "Save" at bounding box center [559, 407] width 26 height 15
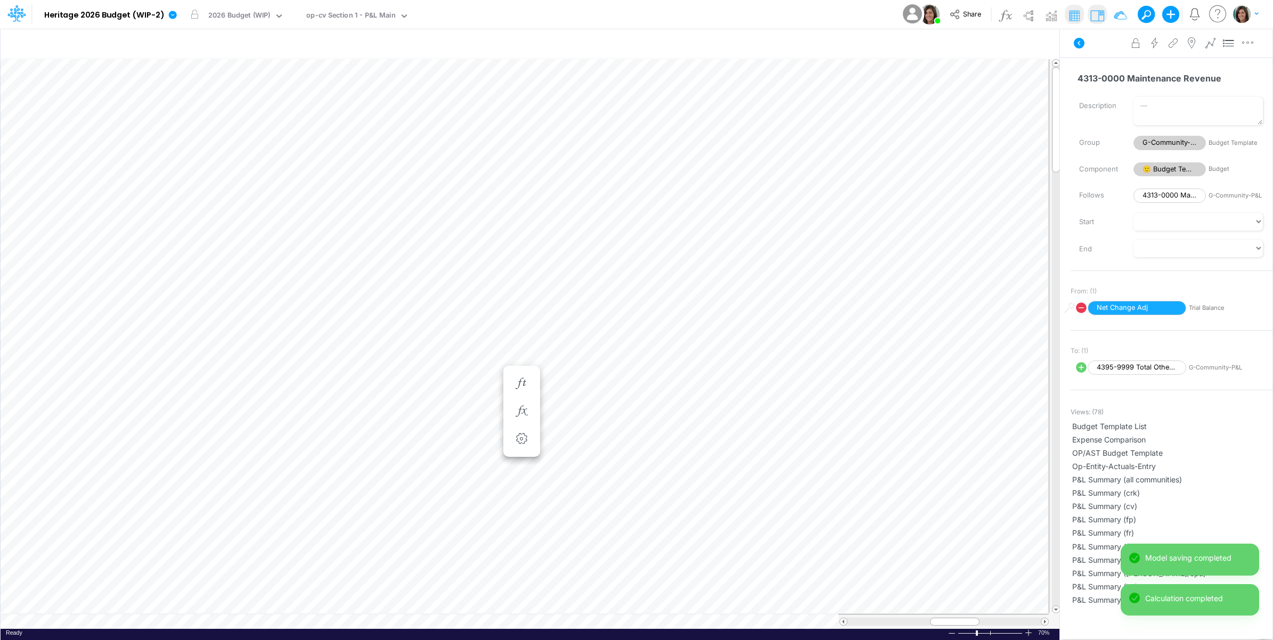
scroll to position [0, 1]
click at [521, 392] on icon "button" at bounding box center [521, 391] width 16 height 11
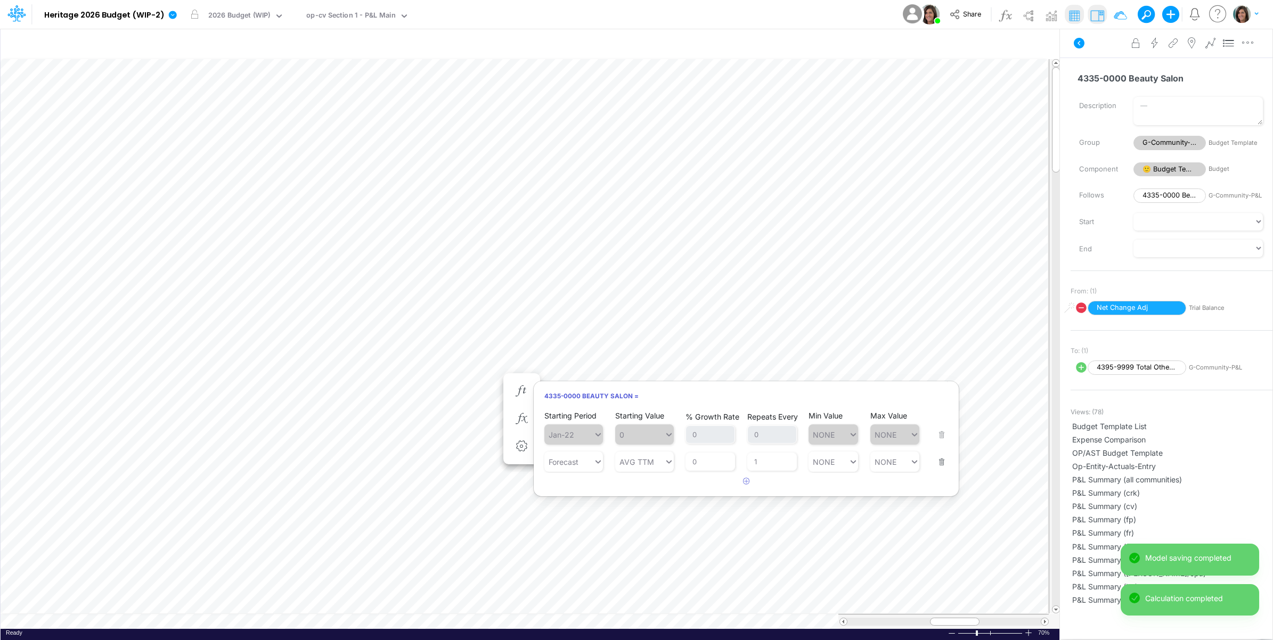
click at [944, 461] on button "button" at bounding box center [938, 455] width 14 height 29
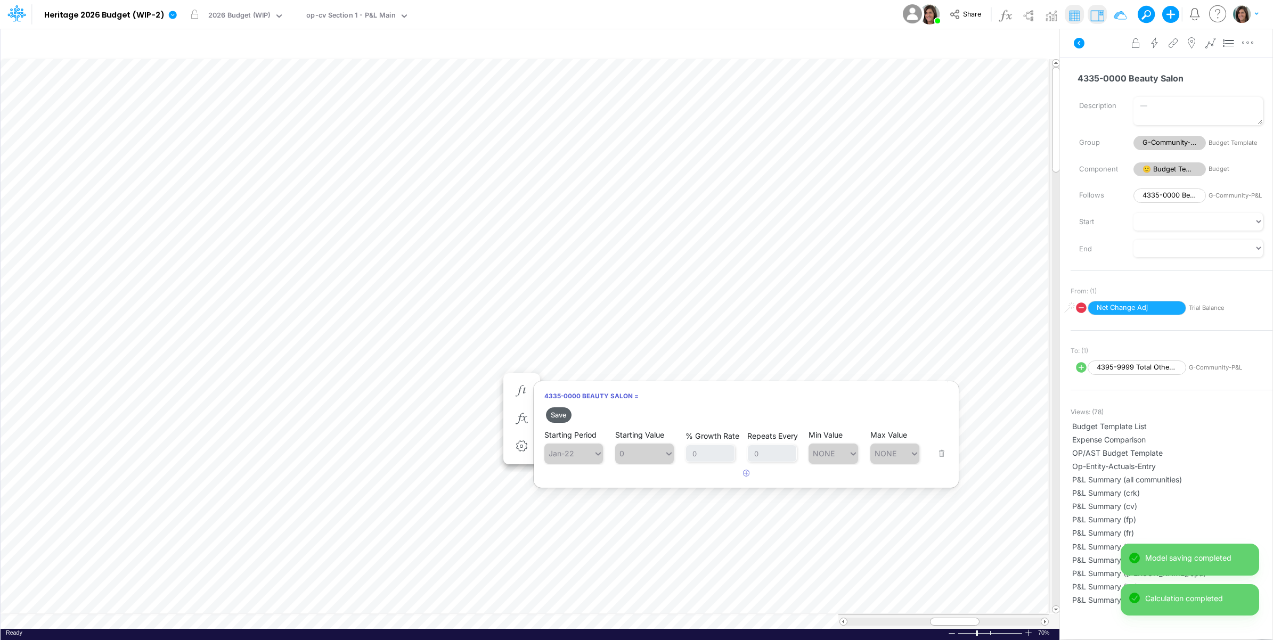
click at [555, 414] on button "Save" at bounding box center [559, 414] width 26 height 15
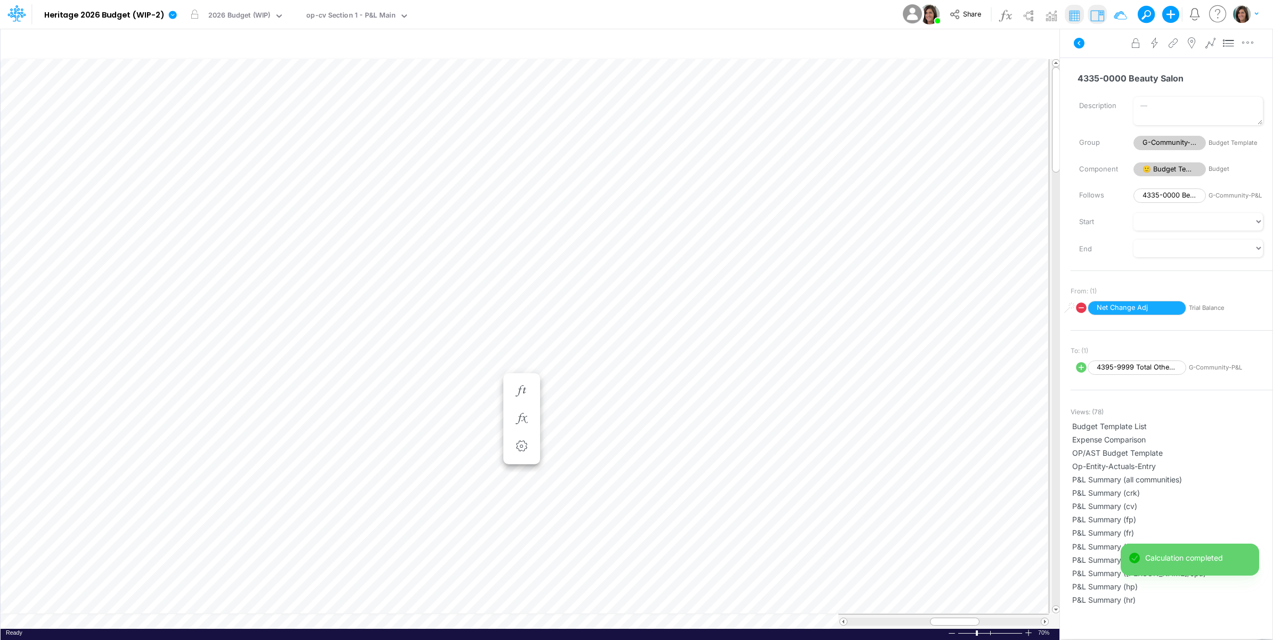
scroll to position [0, 1]
click at [524, 406] on icon "button" at bounding box center [521, 405] width 16 height 11
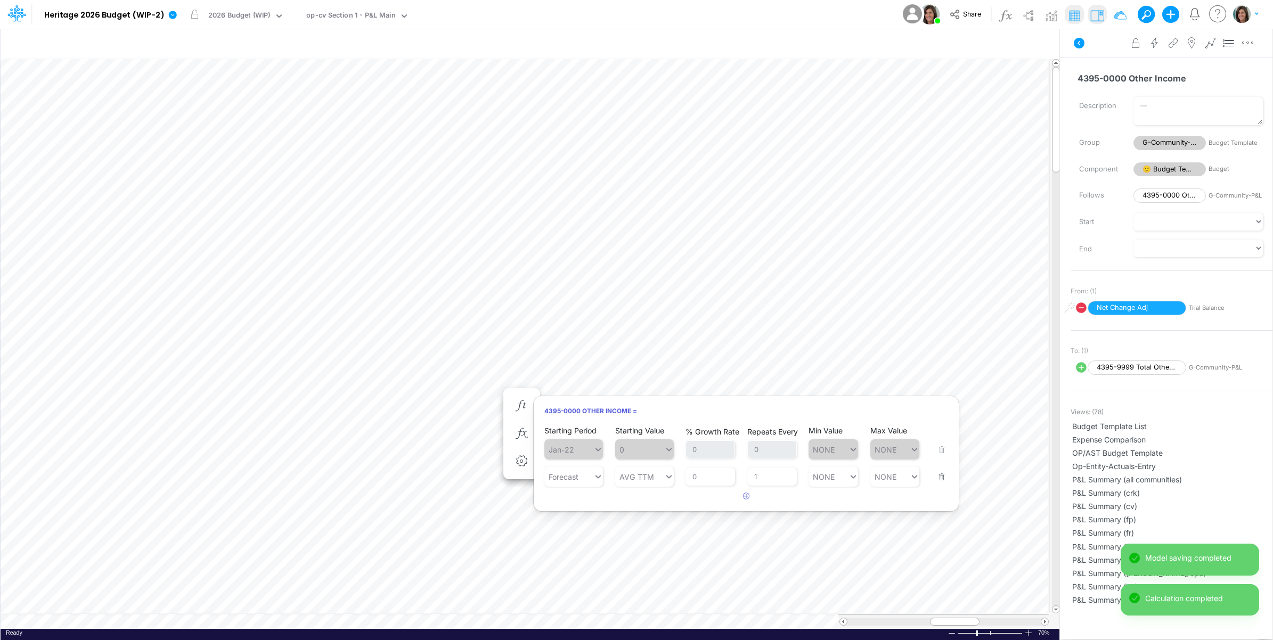
click at [938, 475] on button "button" at bounding box center [938, 470] width 14 height 29
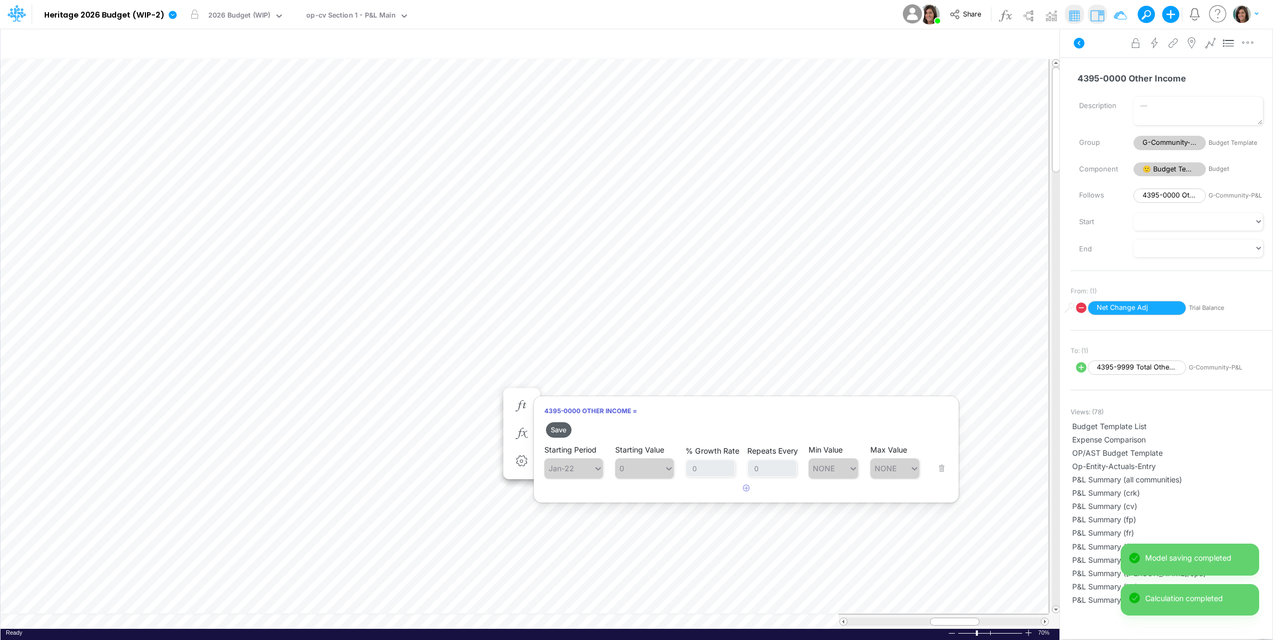
click at [560, 426] on button "Save" at bounding box center [559, 429] width 26 height 15
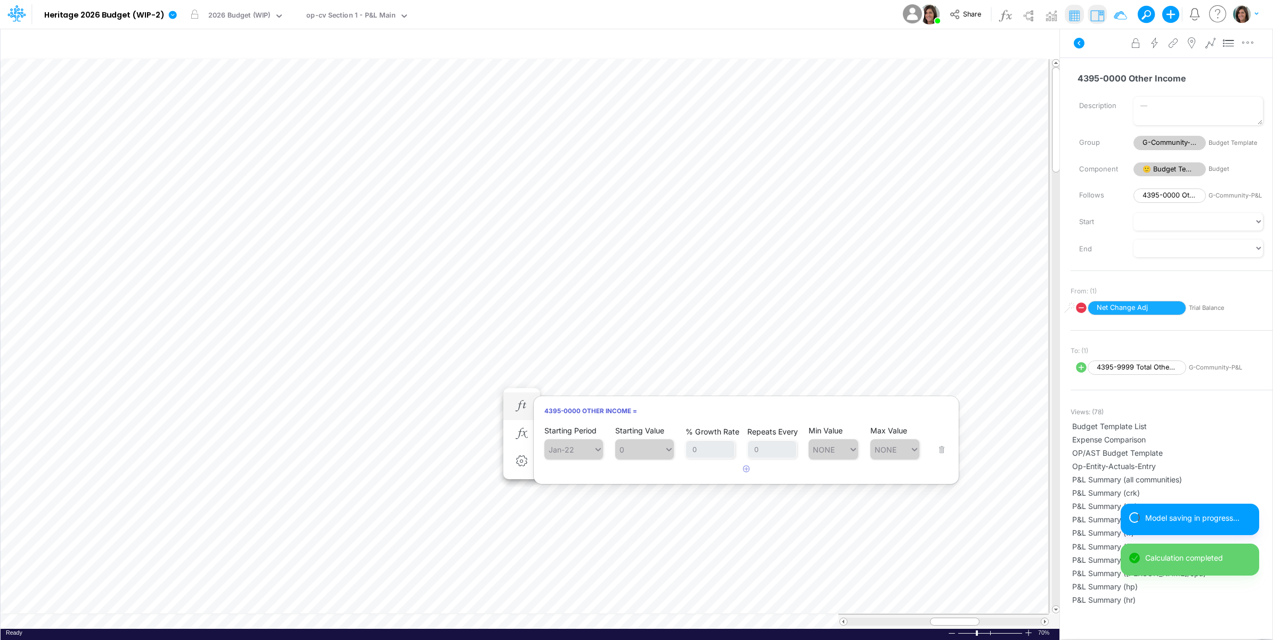
scroll to position [0, 1]
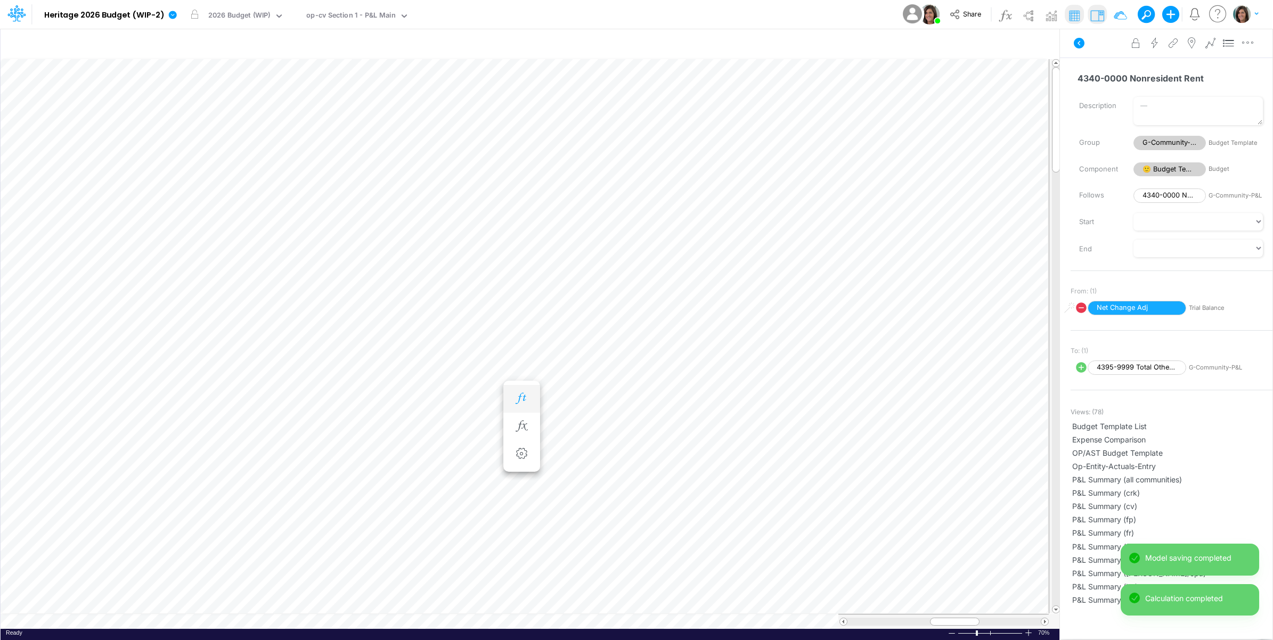
click at [518, 395] on icon "button" at bounding box center [521, 398] width 16 height 11
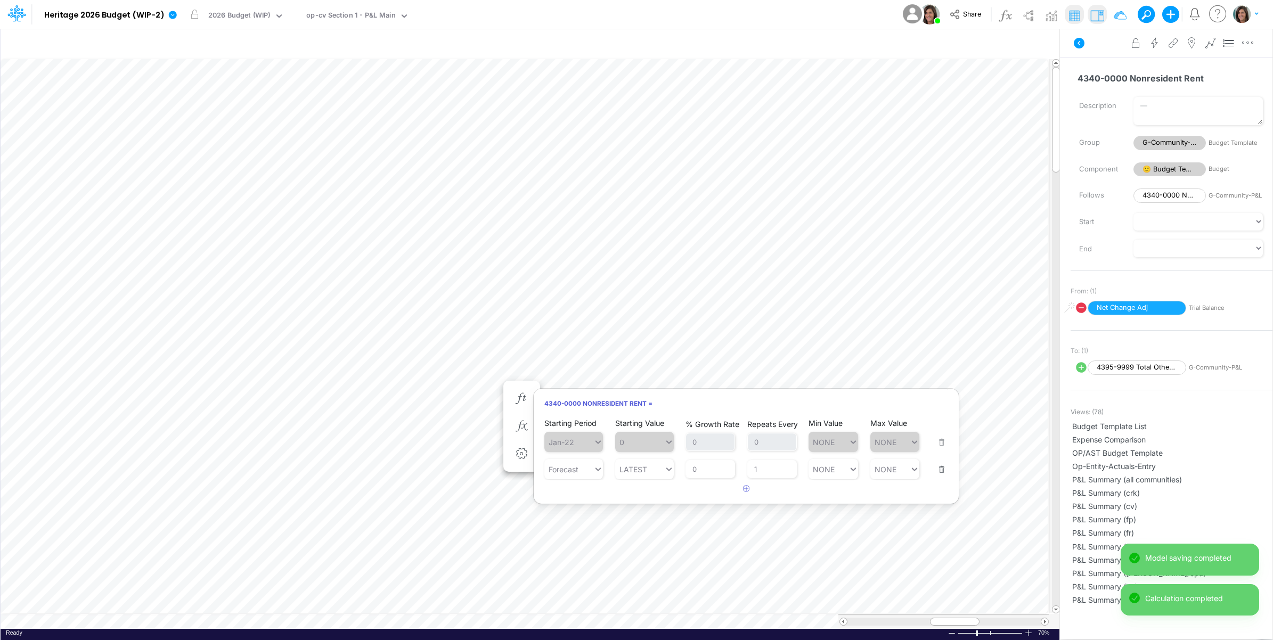
click at [938, 466] on button "button" at bounding box center [938, 462] width 14 height 29
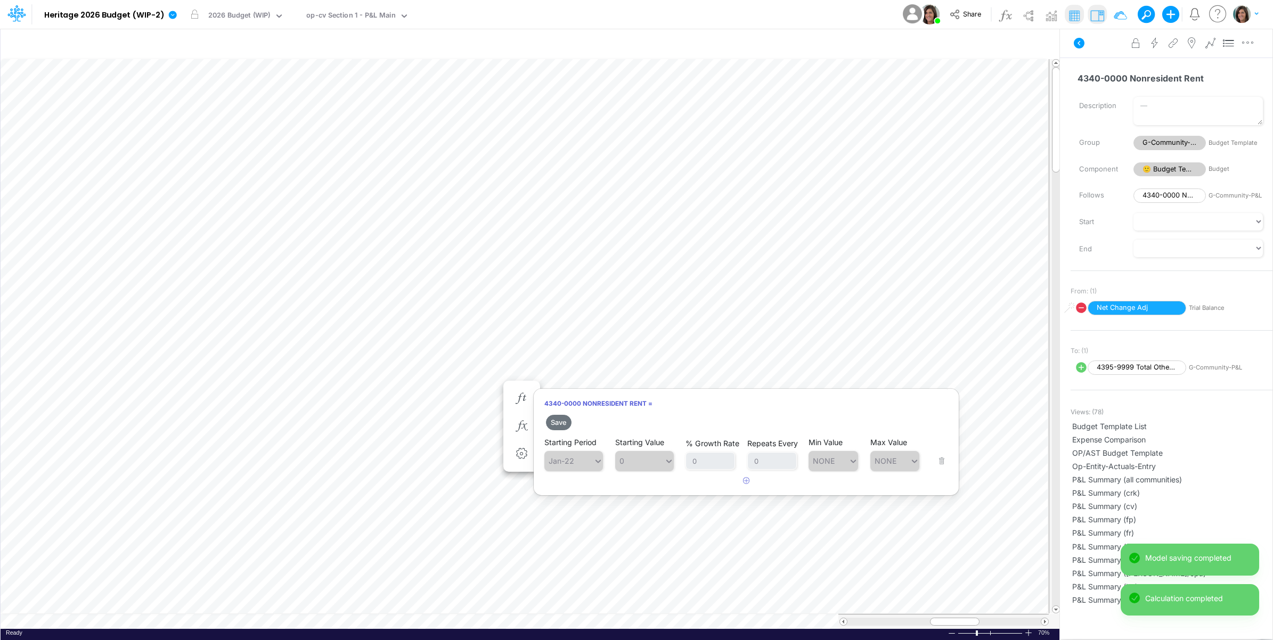
drag, startPoint x: 552, startPoint y: 420, endPoint x: 536, endPoint y: 425, distance: 16.8
click at [553, 421] on button "Save" at bounding box center [559, 422] width 26 height 15
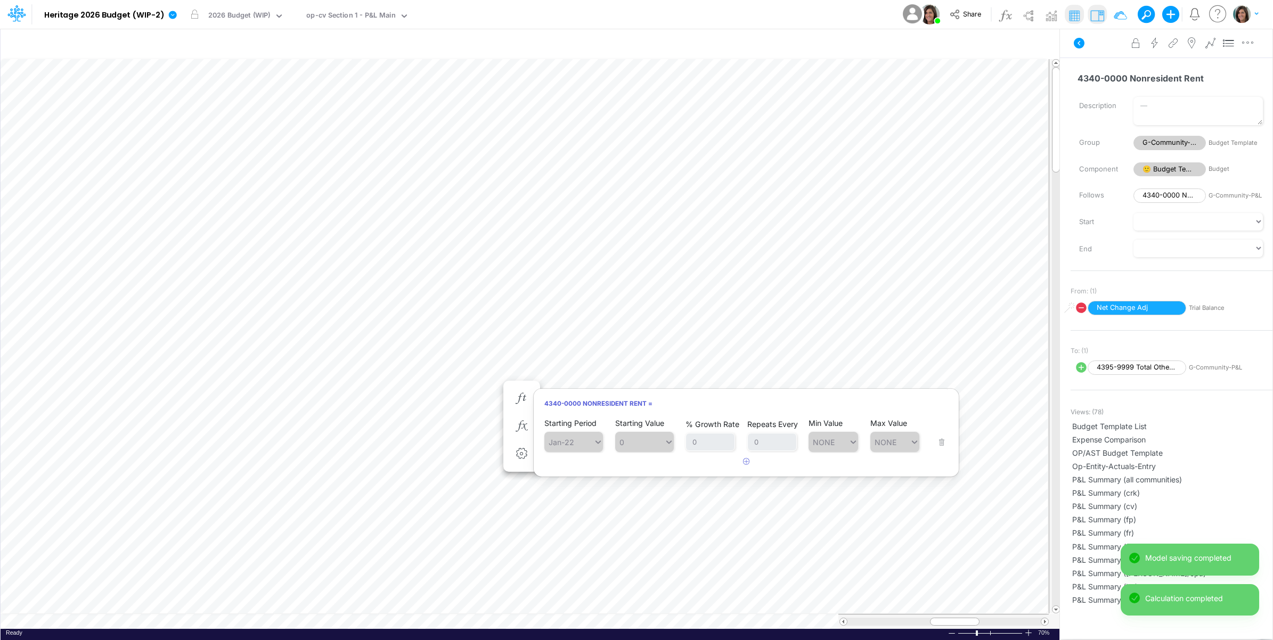
click at [1095, 48] on div "Advanced settings Delete" at bounding box center [1166, 43] width 212 height 30
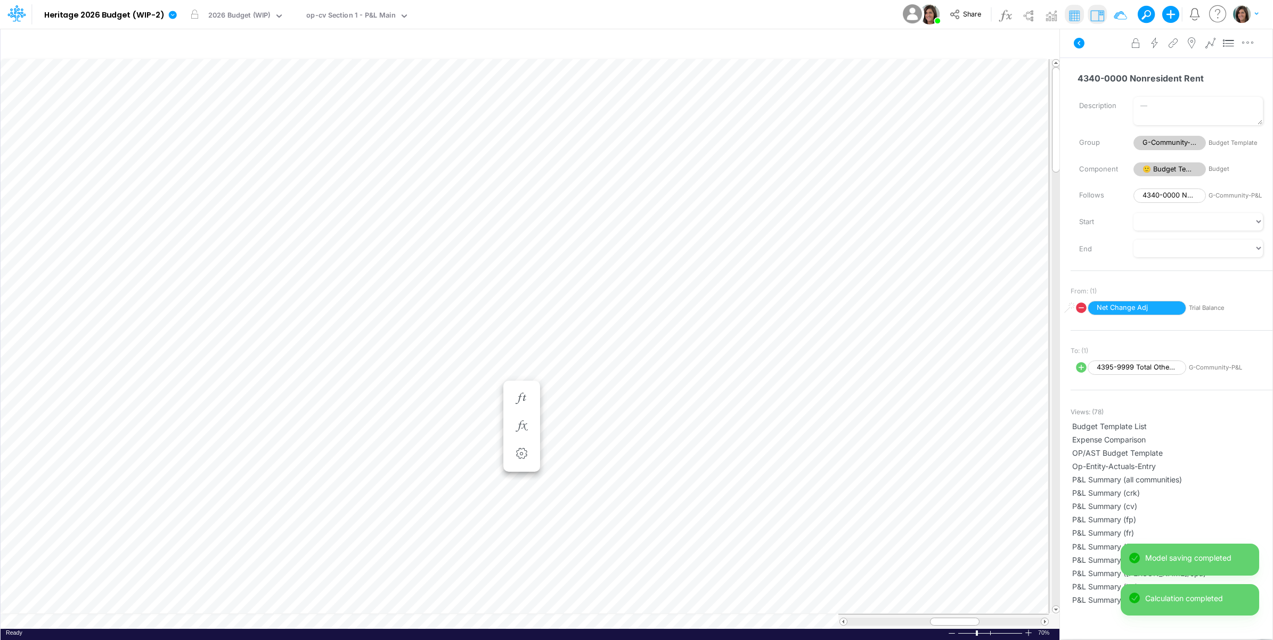
click at [1078, 42] on icon at bounding box center [1078, 43] width 13 height 13
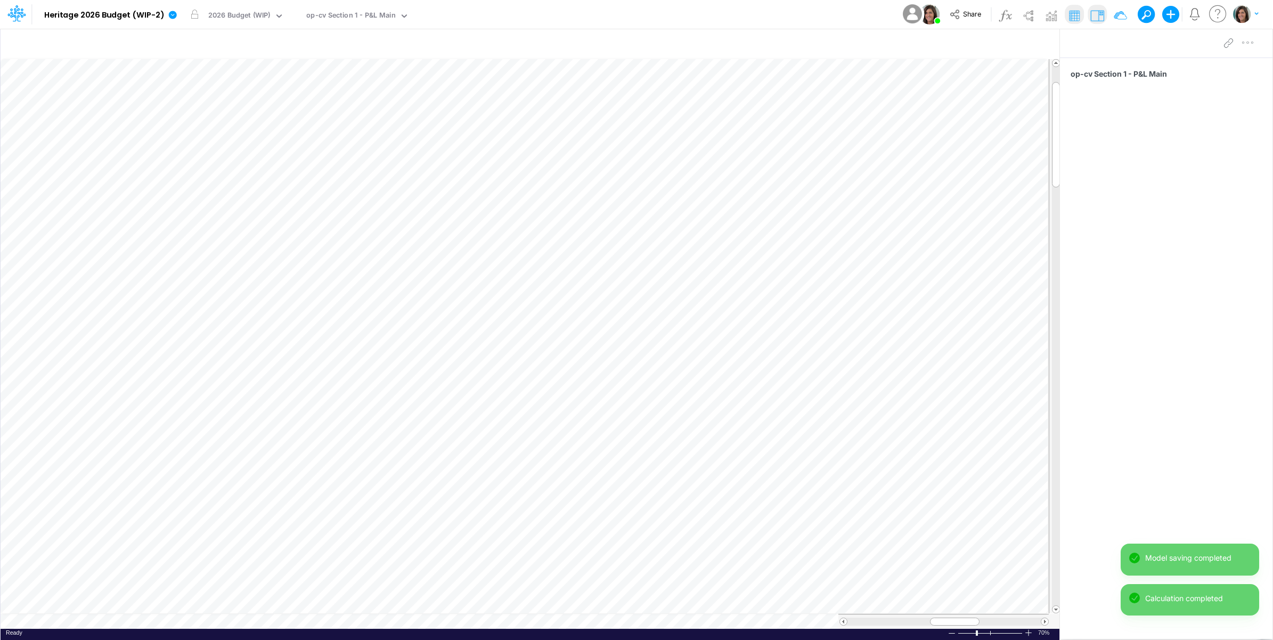
scroll to position [0, 1]
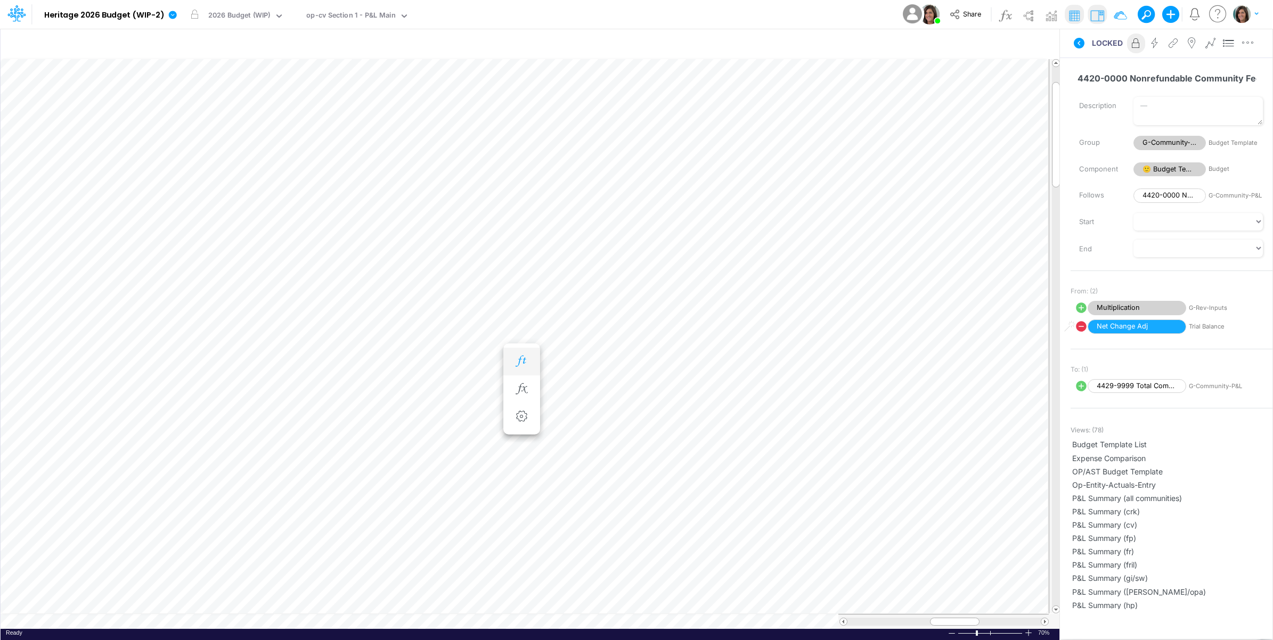
click at [522, 360] on icon "button" at bounding box center [521, 361] width 16 height 11
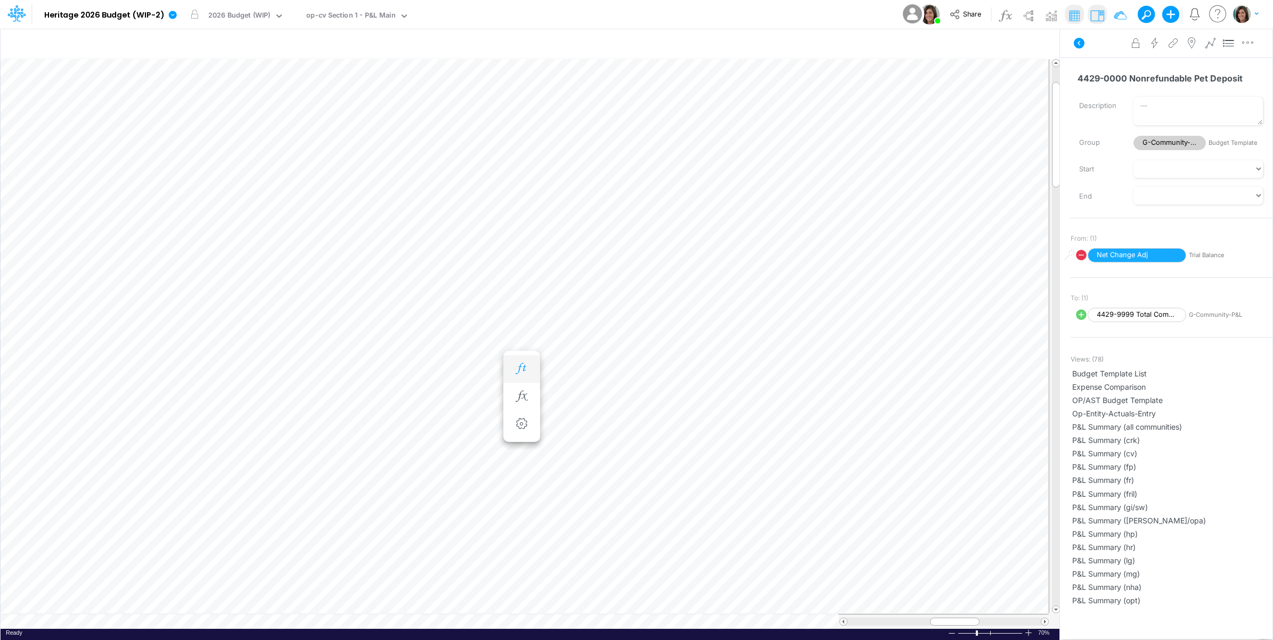
click at [523, 368] on icon "button" at bounding box center [521, 368] width 16 height 11
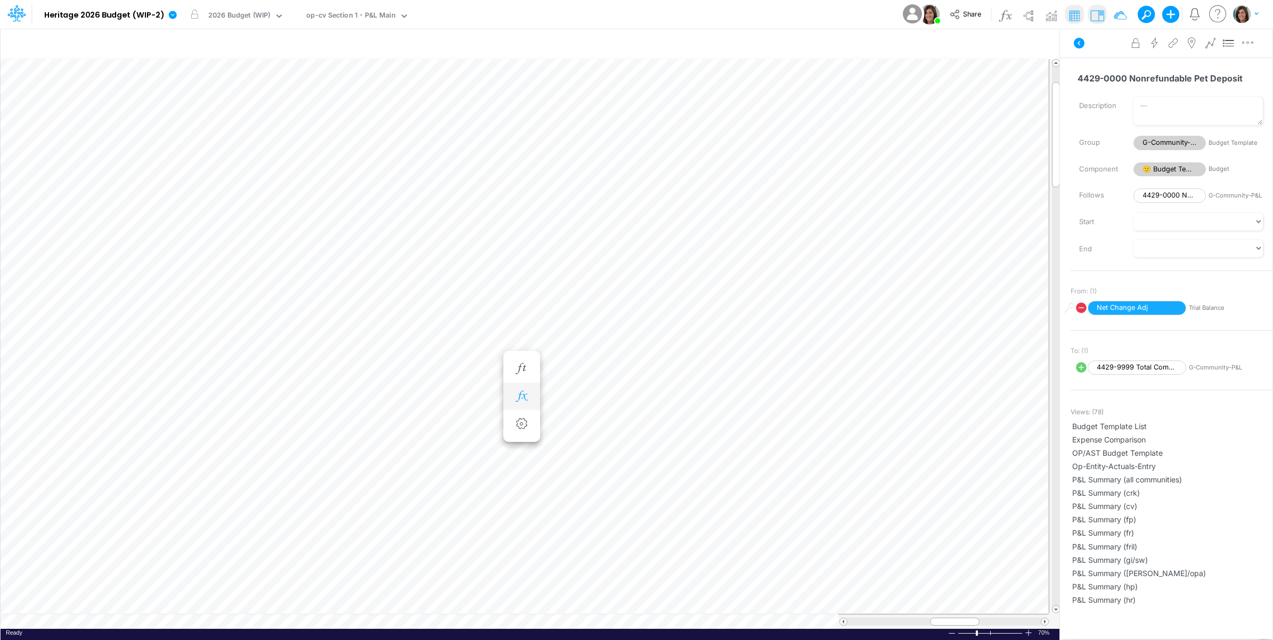
scroll to position [0, 1]
click at [522, 397] on icon "button" at bounding box center [521, 398] width 16 height 11
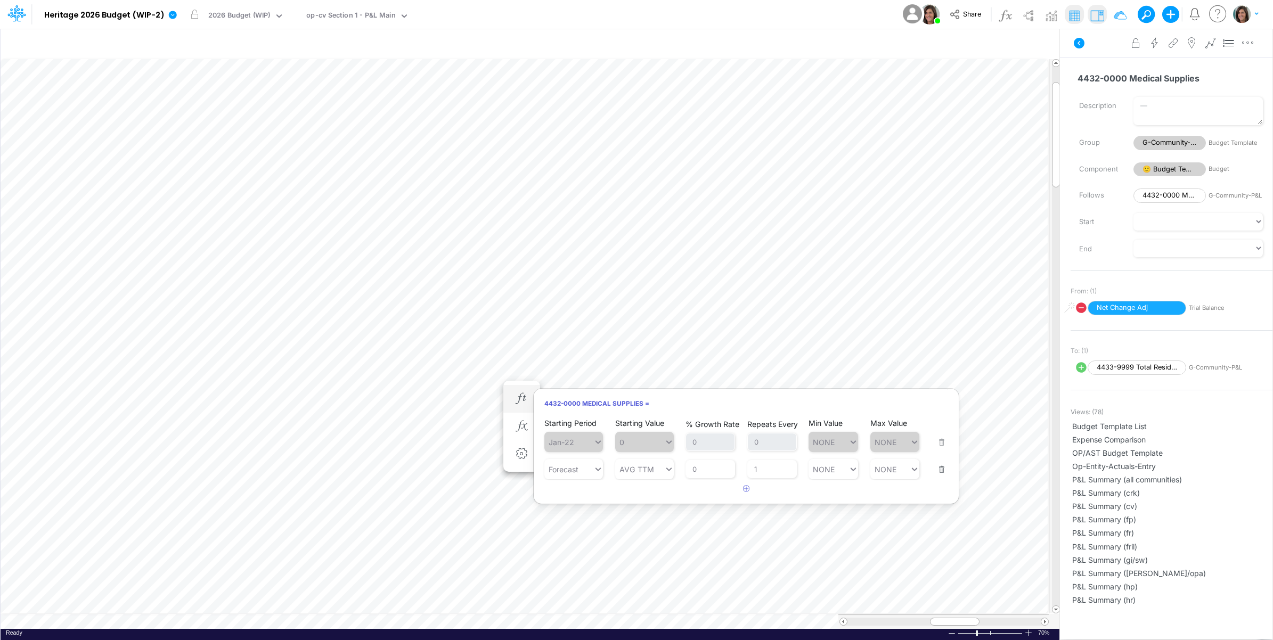
click at [933, 475] on button "button" at bounding box center [938, 462] width 14 height 29
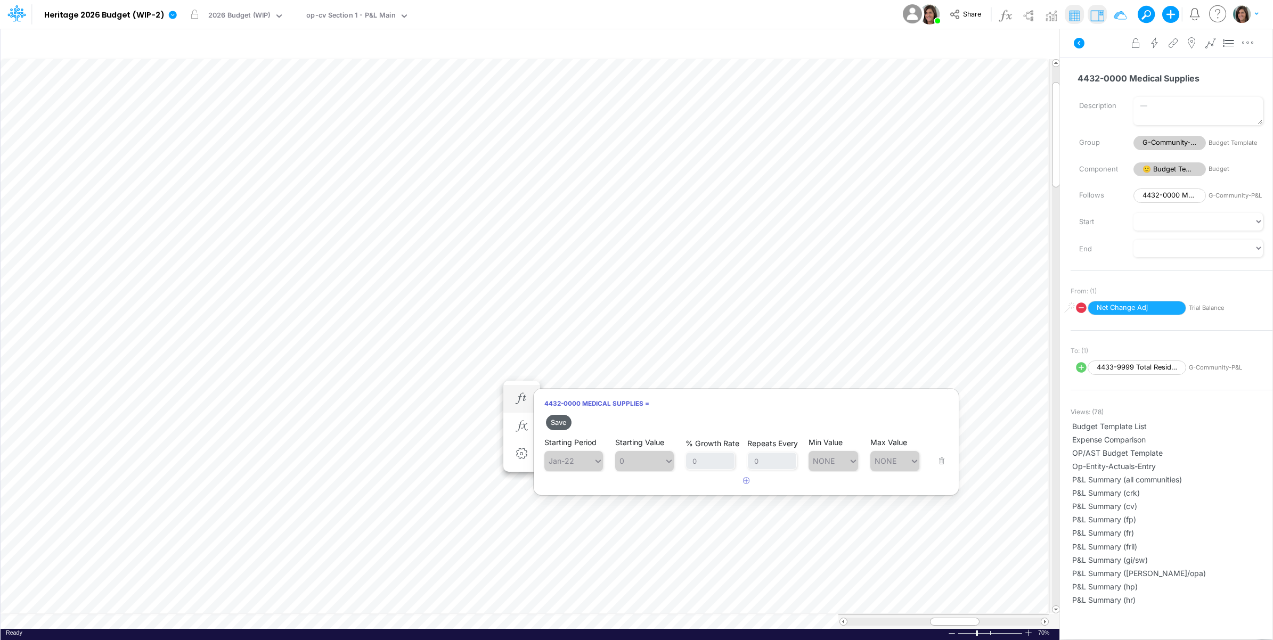
click at [565, 423] on button "Save" at bounding box center [559, 422] width 26 height 15
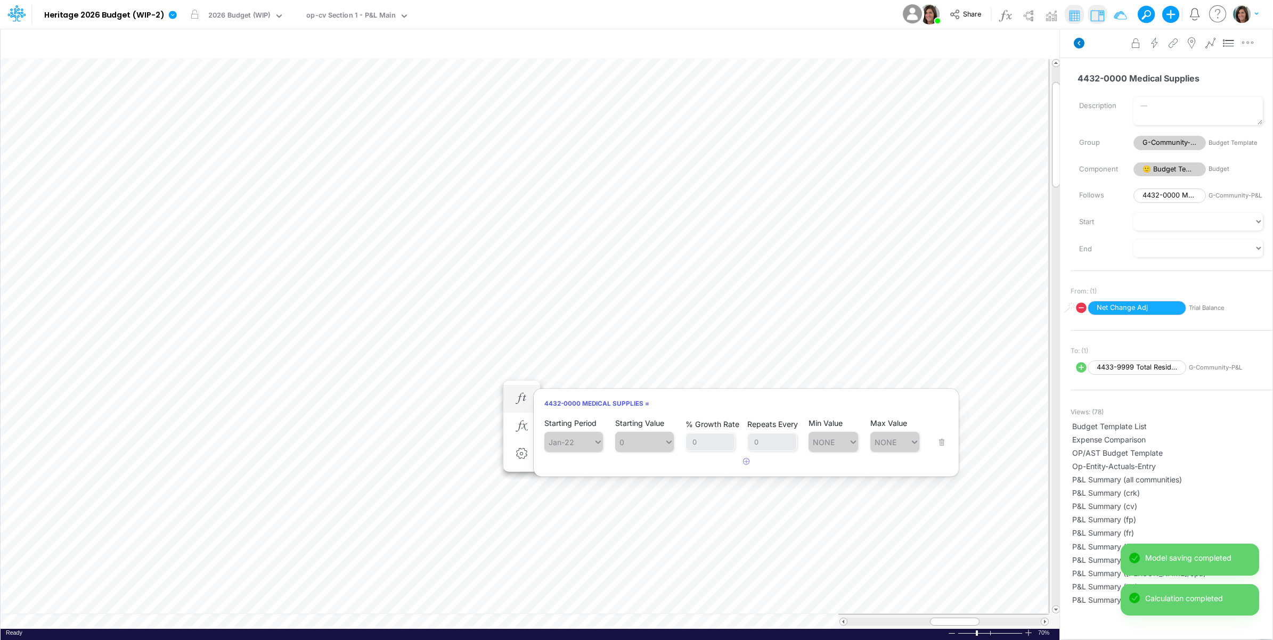
click at [1079, 46] on icon at bounding box center [1078, 43] width 11 height 11
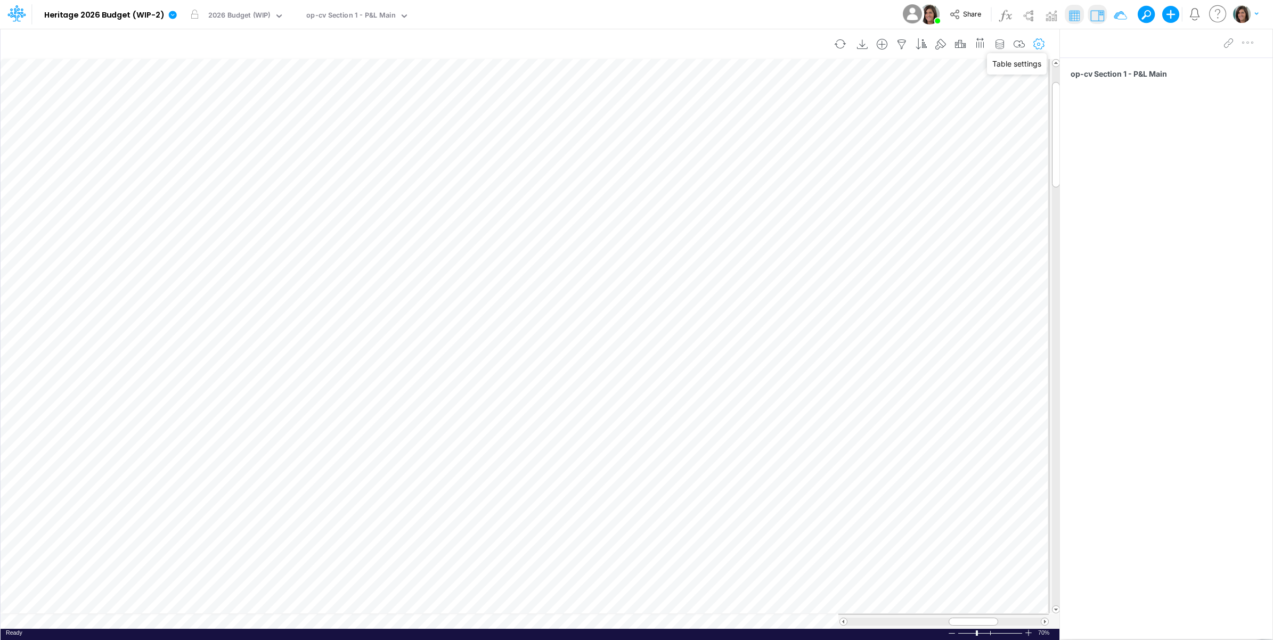
click at [1041, 44] on icon "button" at bounding box center [1039, 44] width 16 height 11
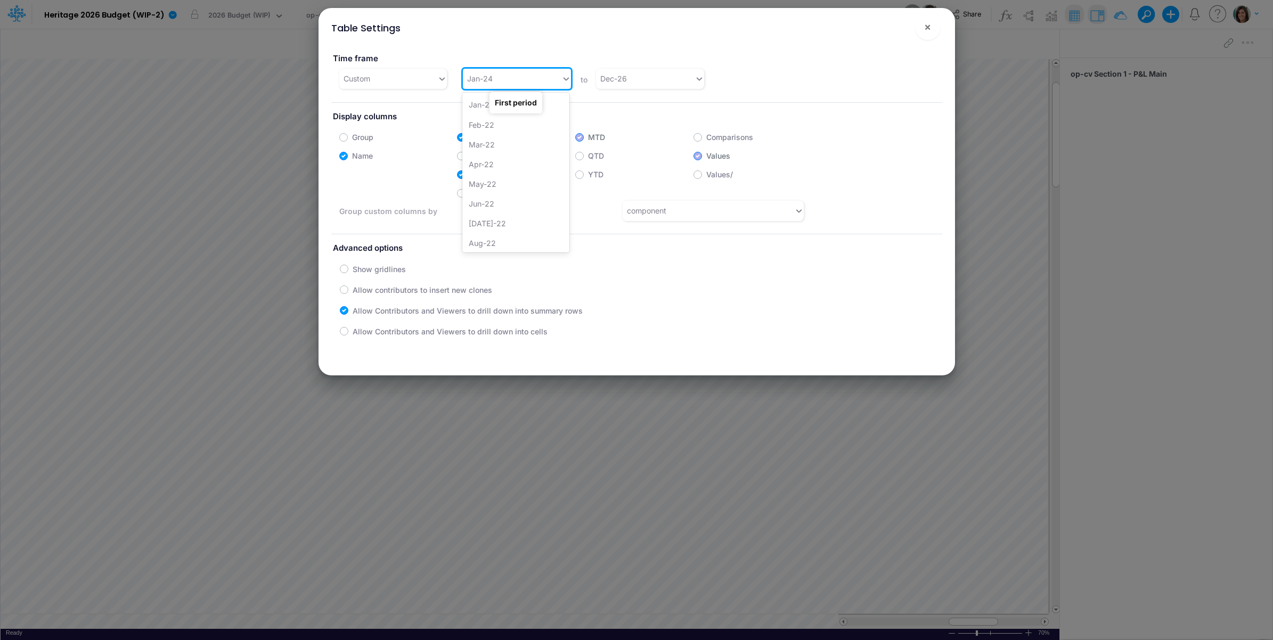
click at [498, 77] on div "Jan-24" at bounding box center [512, 79] width 99 height 18
click at [515, 116] on div "Jan-25" at bounding box center [515, 119] width 107 height 20
click at [925, 32] on span "×" at bounding box center [927, 26] width 7 height 13
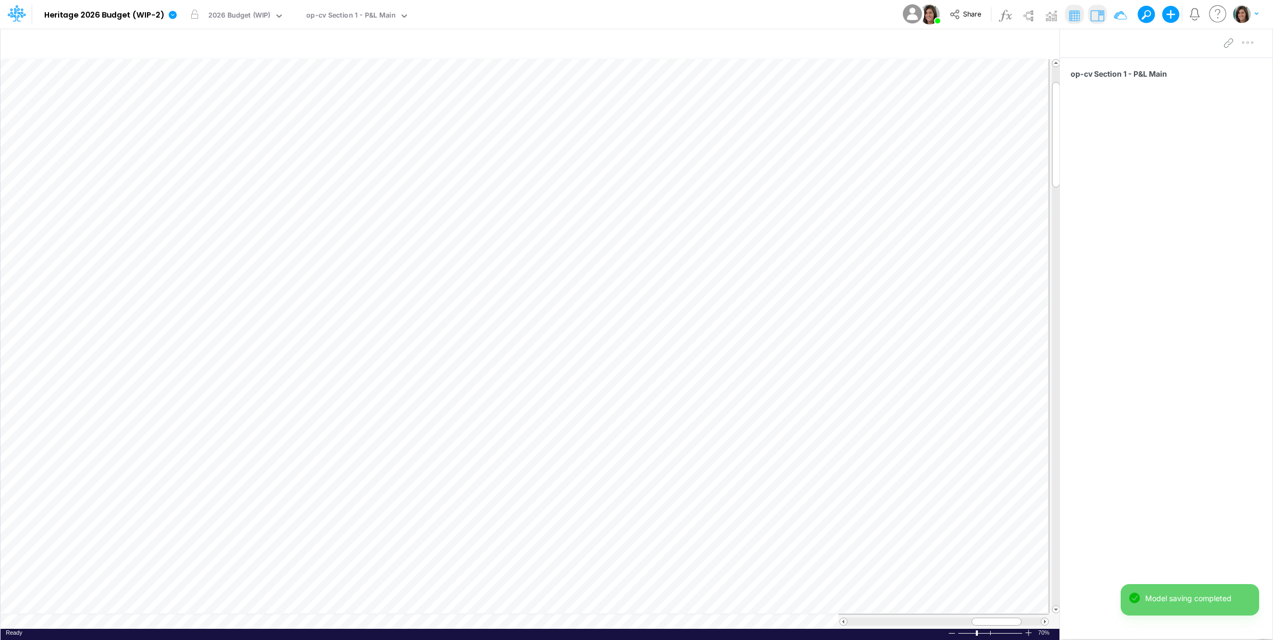
scroll to position [0, 1]
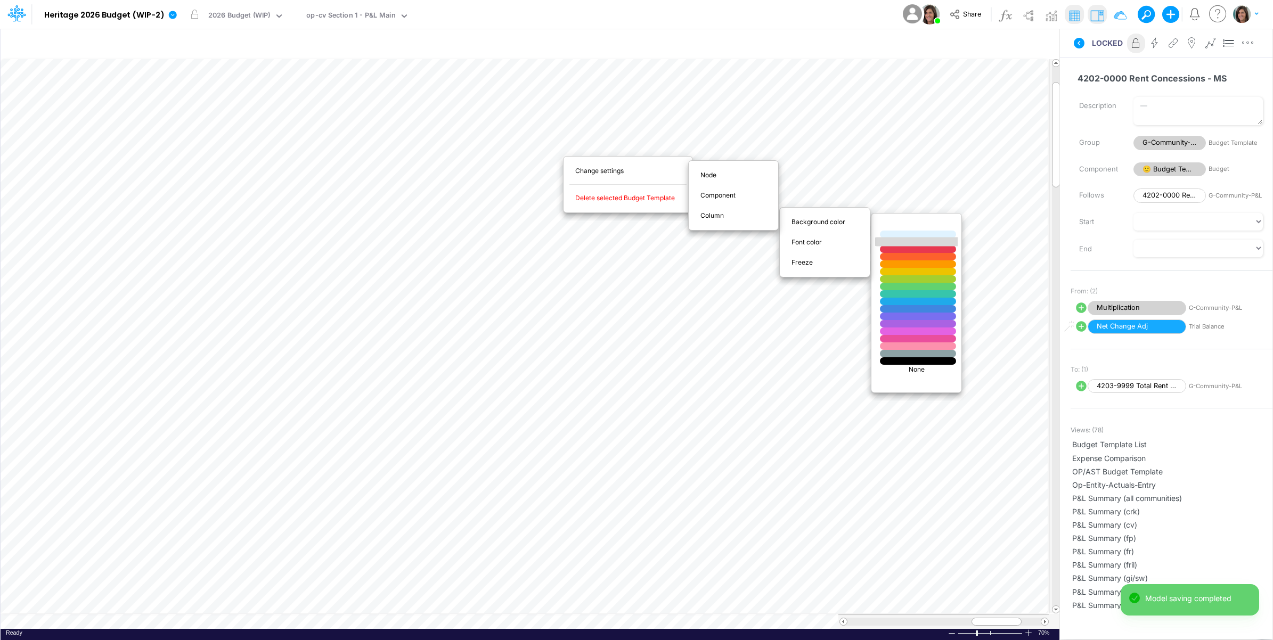
click at [903, 243] on div at bounding box center [917, 241] width 91 height 9
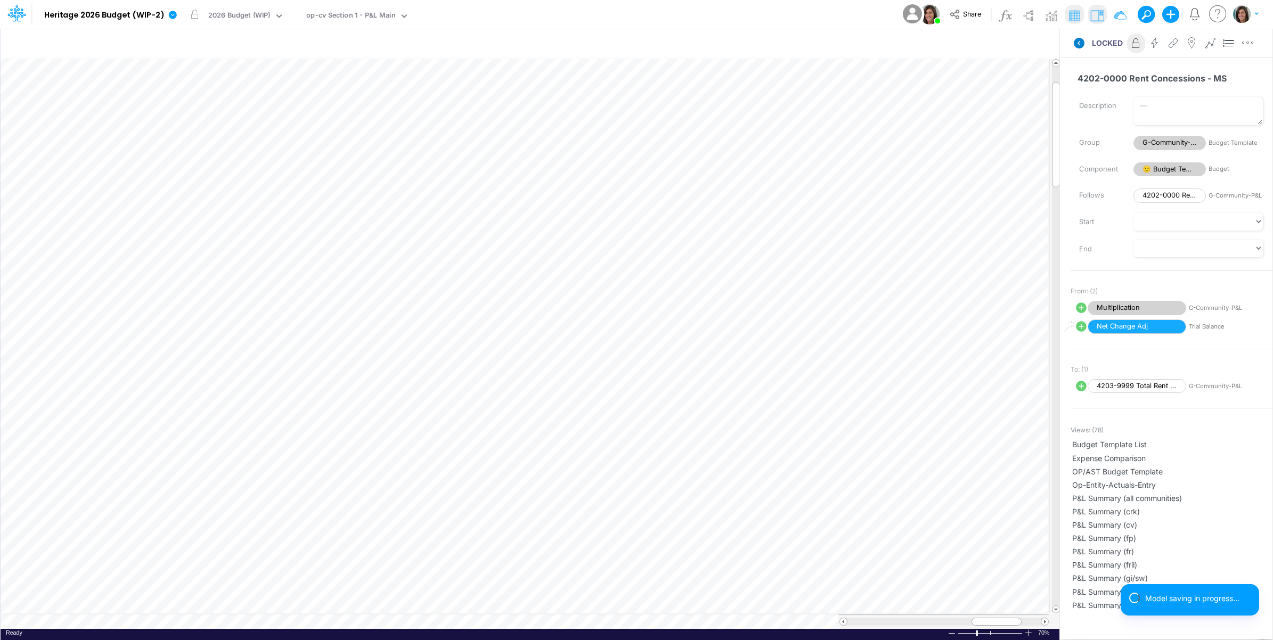
click at [1079, 43] on icon at bounding box center [1078, 43] width 11 height 11
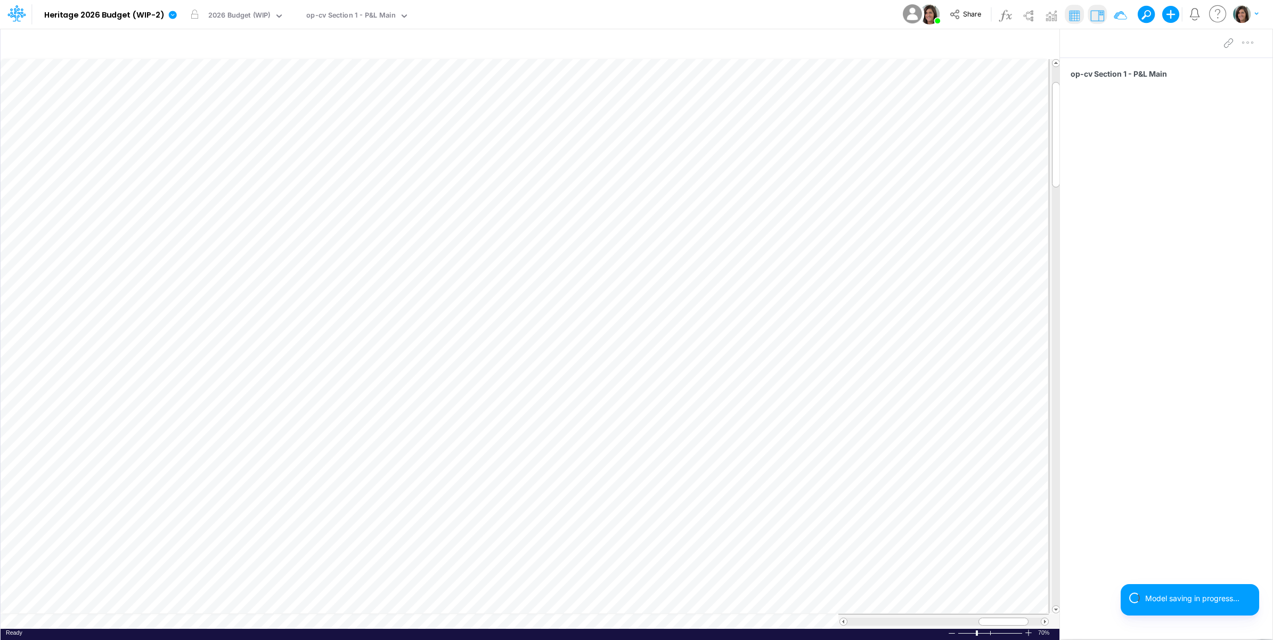
scroll to position [0, 1]
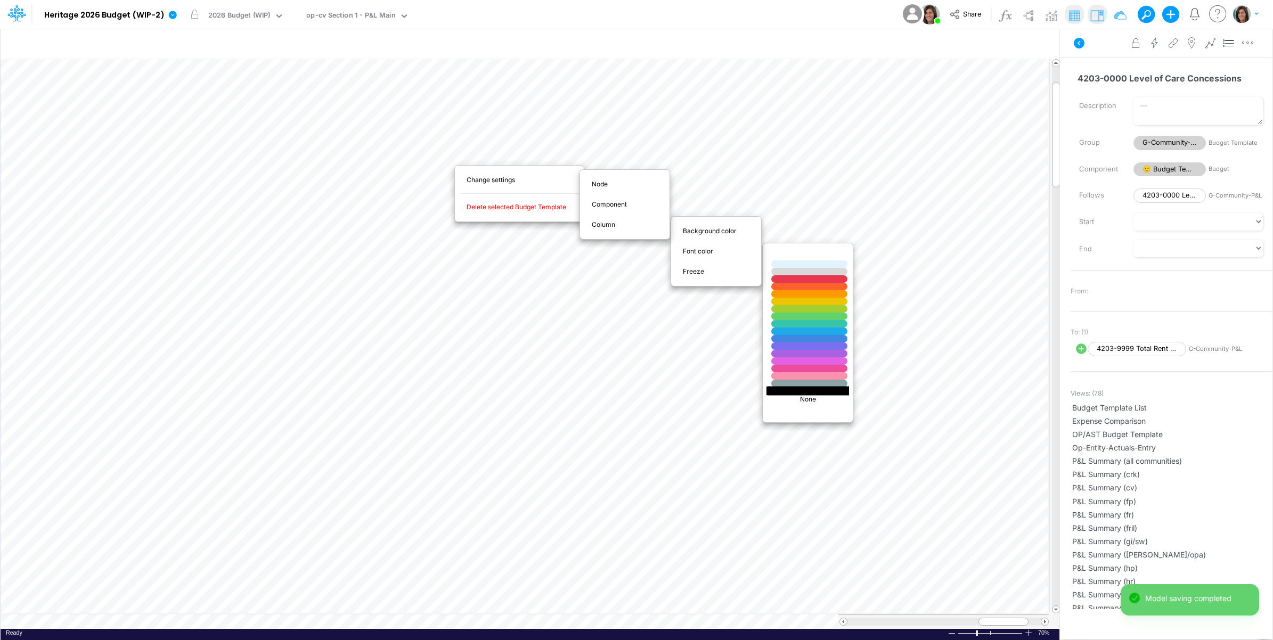
click at [797, 391] on div at bounding box center [809, 390] width 91 height 9
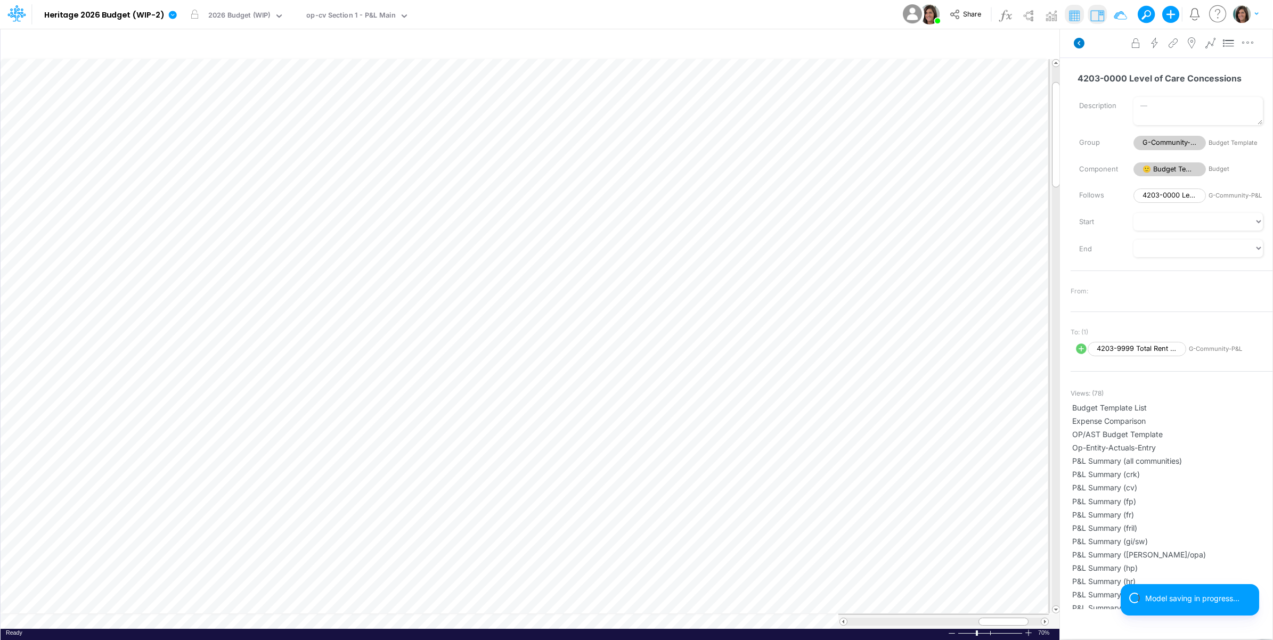
click at [1080, 43] on icon at bounding box center [1078, 43] width 11 height 11
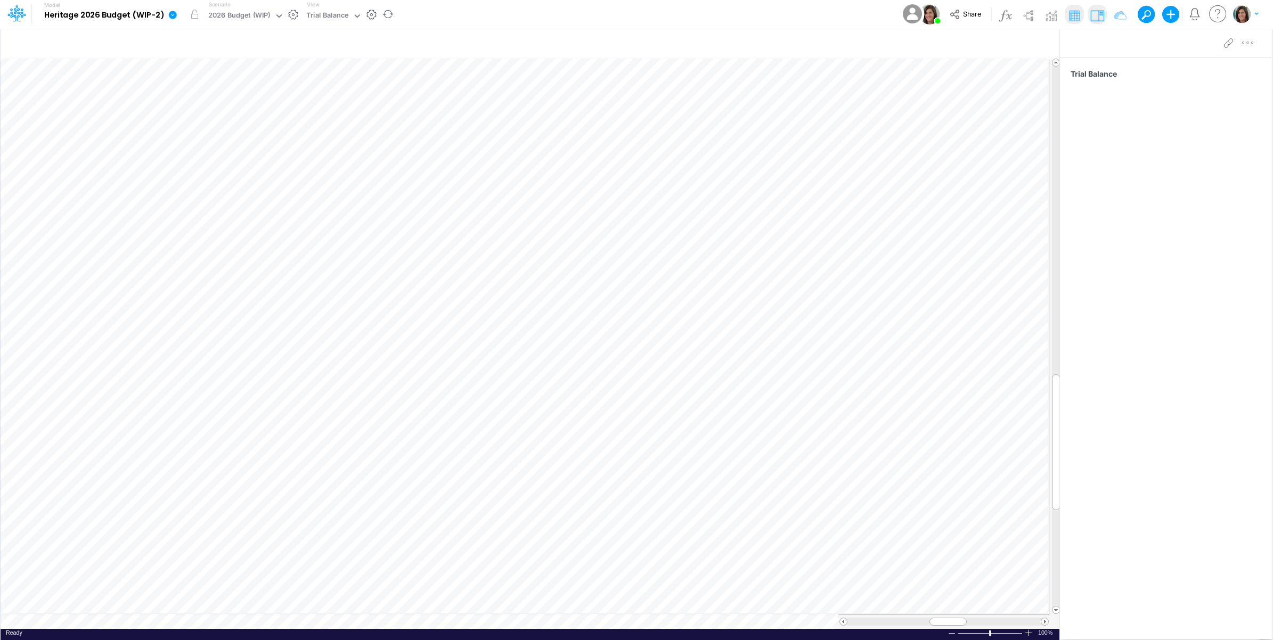
click at [174, 14] on icon at bounding box center [173, 15] width 8 height 8
click at [212, 113] on button "View model info" at bounding box center [226, 110] width 114 height 17
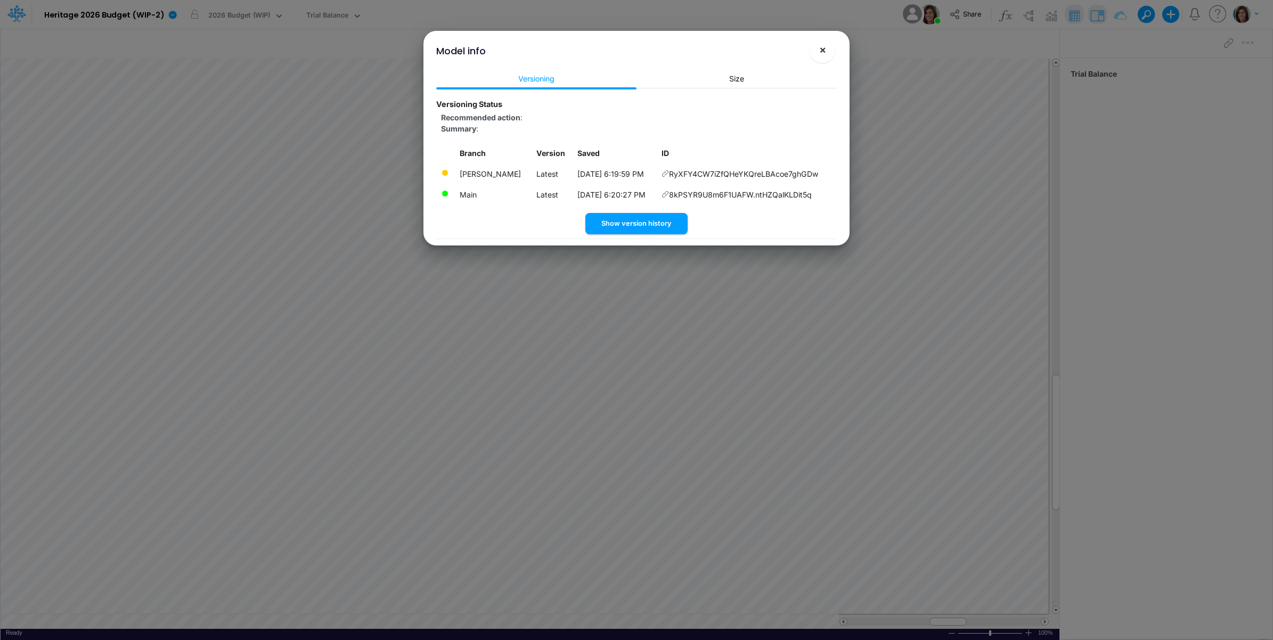
click at [820, 52] on span "×" at bounding box center [822, 49] width 7 height 13
